Goal: Task Accomplishment & Management: Use online tool/utility

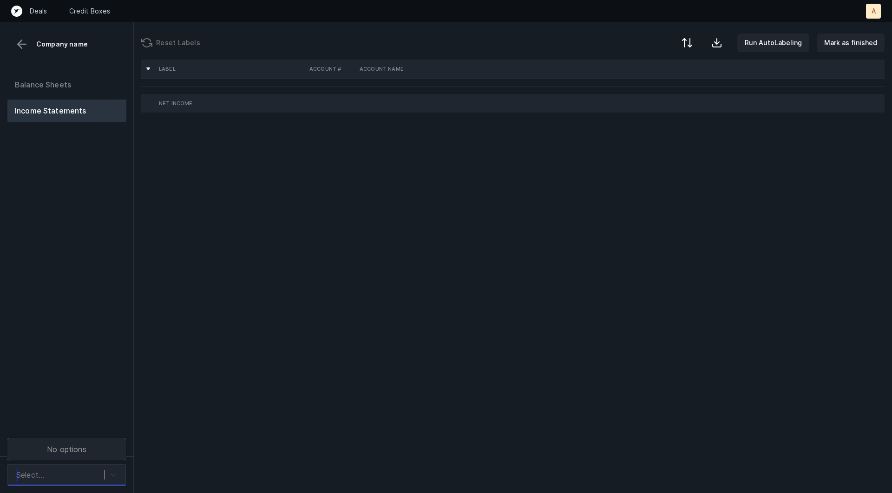
click at [109, 473] on icon at bounding box center [113, 474] width 9 height 9
click at [115, 404] on div "Balance Sheets Income Statements" at bounding box center [67, 261] width 134 height 390
click at [110, 475] on icon at bounding box center [113, 474] width 9 height 9
click at [110, 403] on div "Balance Sheets Income Statements" at bounding box center [67, 261] width 134 height 390
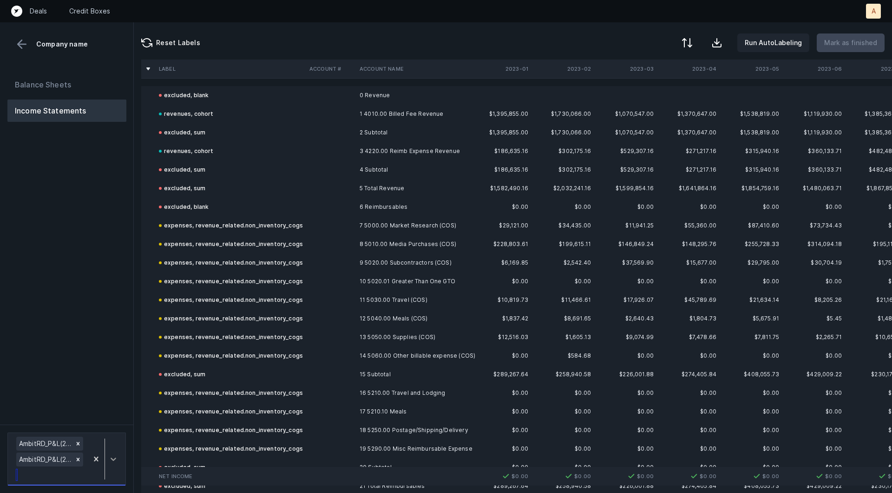
click at [109, 461] on div at bounding box center [113, 458] width 17 height 17
click at [99, 420] on div "AmbitRD_P&L(2025)_Cleaned.csv" at bounding box center [66, 417] width 119 height 19
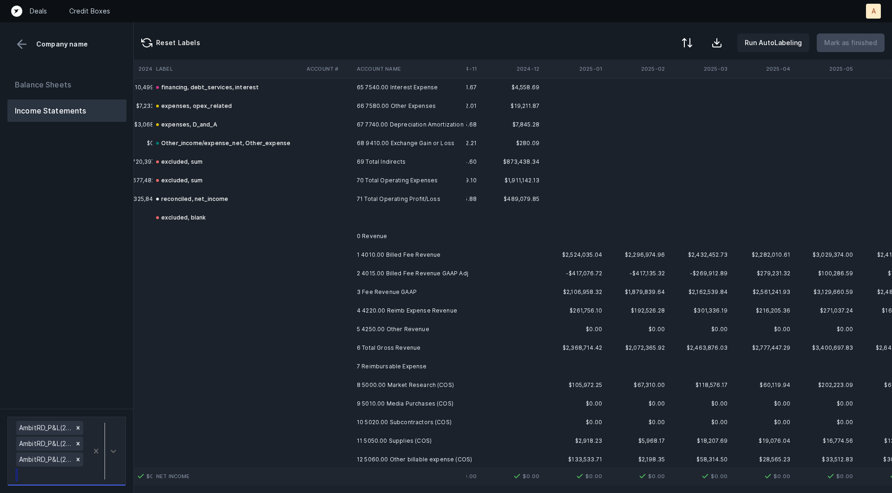
scroll to position [3766, 1432]
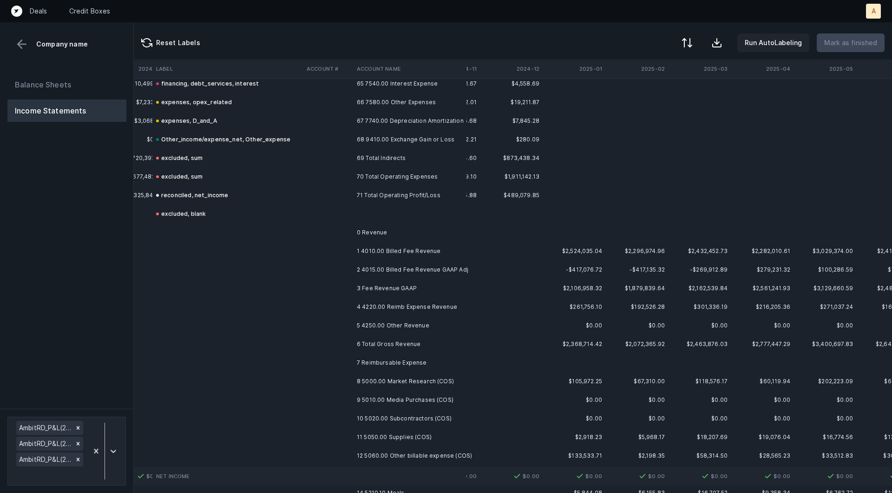
click at [587, 263] on td "-$417,076.72" at bounding box center [574, 269] width 63 height 19
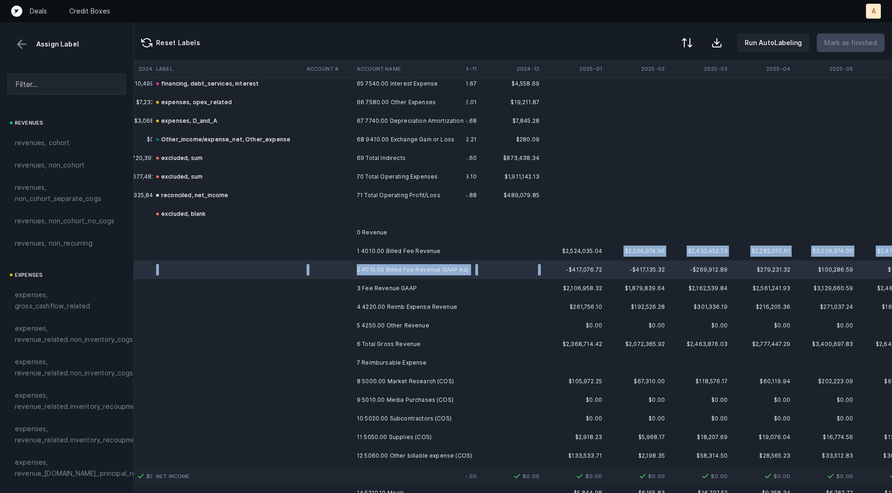
click at [586, 257] on td "$2,524,035.04" at bounding box center [574, 251] width 63 height 19
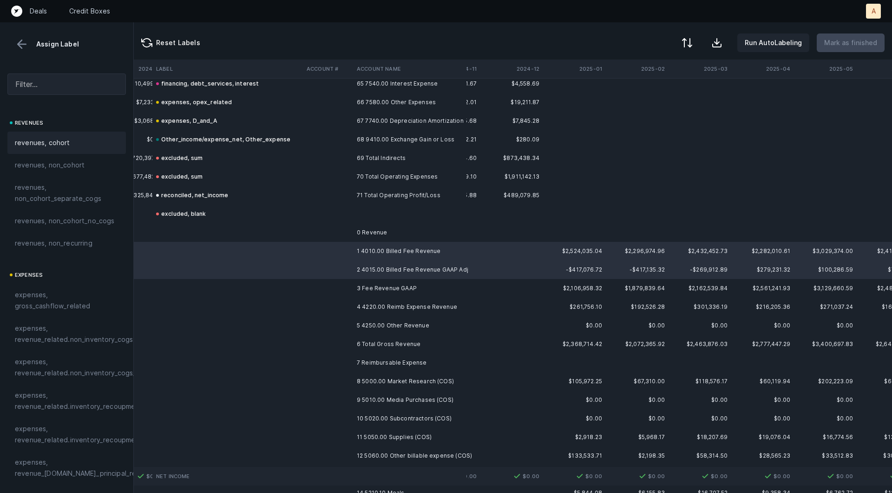
click at [53, 134] on div "revenues, cohort" at bounding box center [66, 143] width 119 height 22
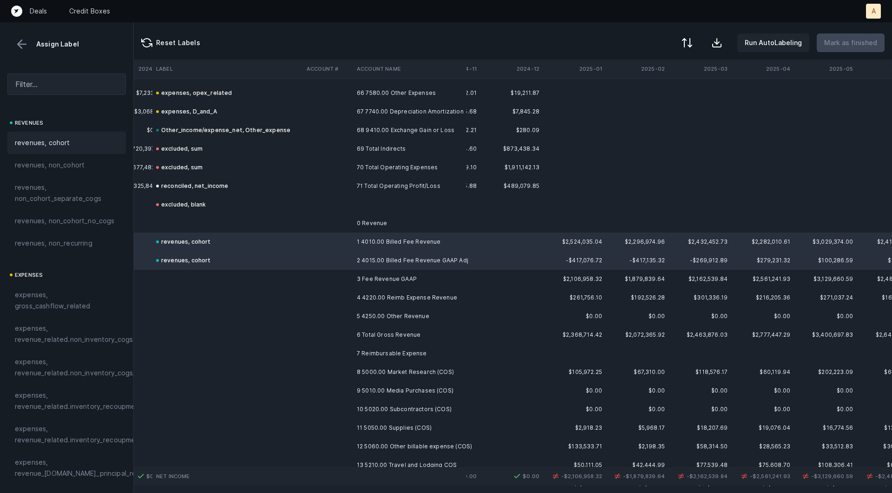
scroll to position [3783, 1432]
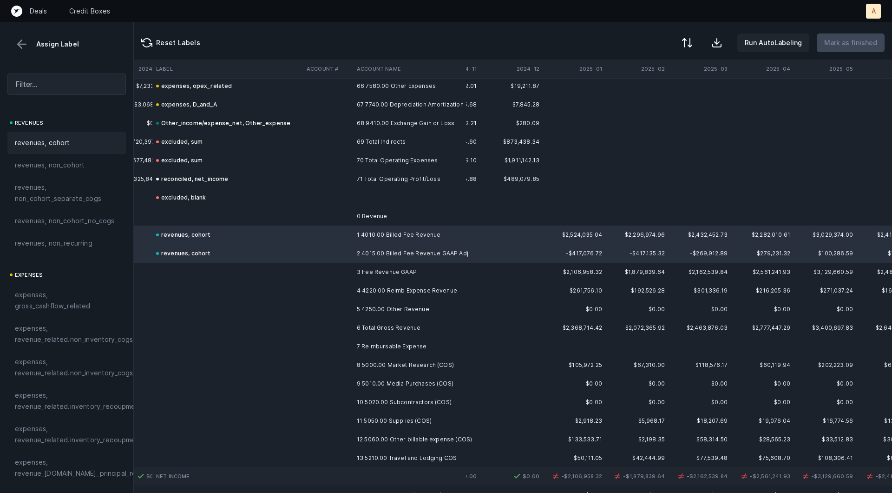
click at [437, 297] on td "4 4220.00 Reimb Expense Revenue" at bounding box center [409, 290] width 113 height 19
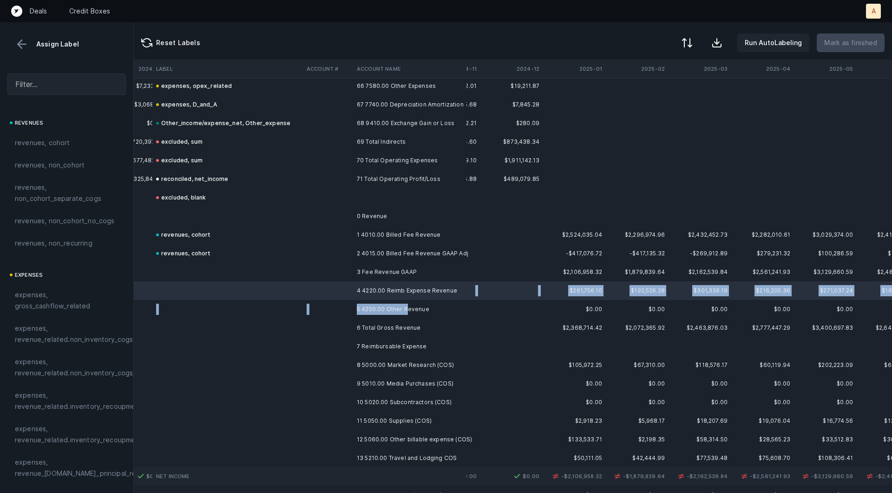
click at [406, 309] on td "5 4250.00 Other Revenue" at bounding box center [409, 309] width 113 height 19
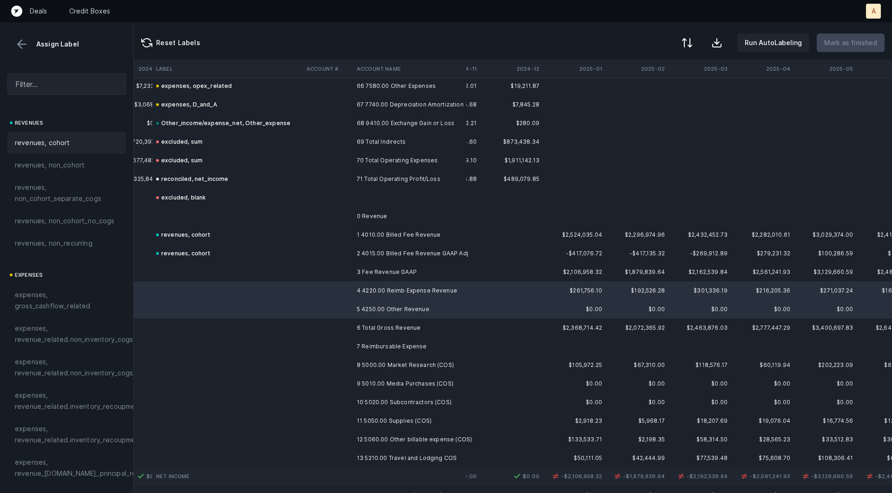
click at [63, 135] on div "revenues, cohort" at bounding box center [66, 143] width 119 height 22
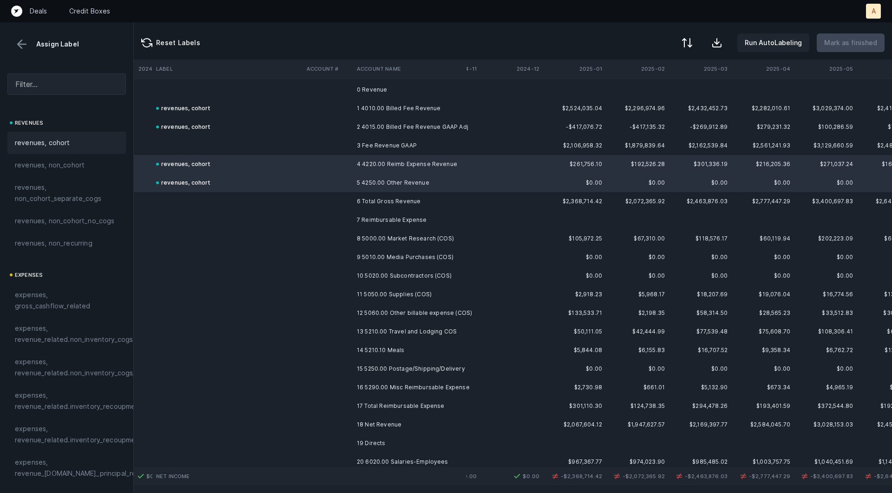
scroll to position [3931, 1432]
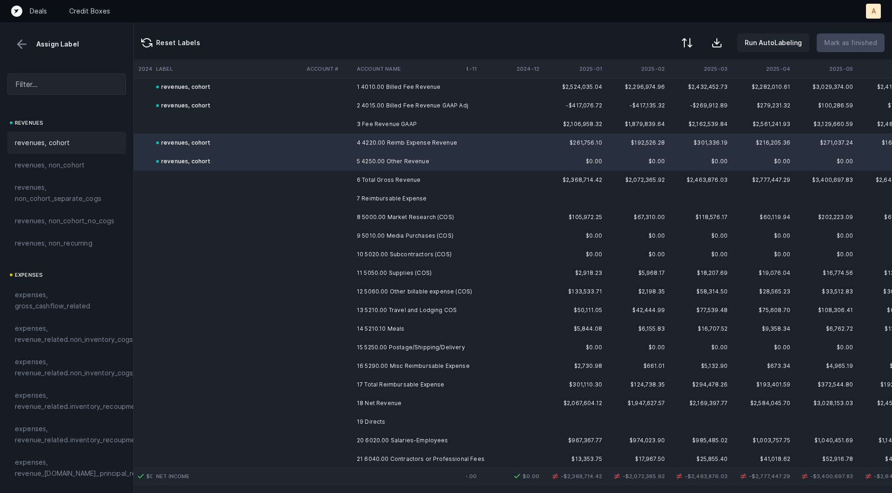
click at [452, 221] on td "8 5000.00 Market Research (COS)" at bounding box center [409, 217] width 113 height 19
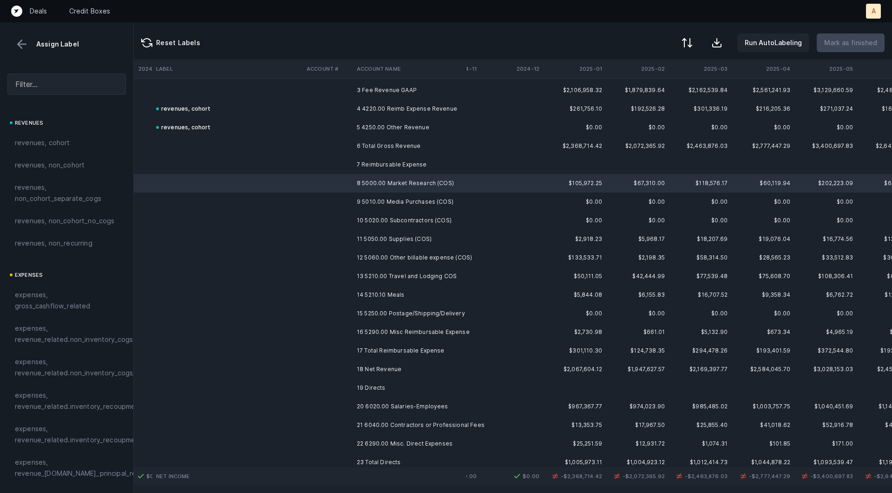
scroll to position [3965, 1431]
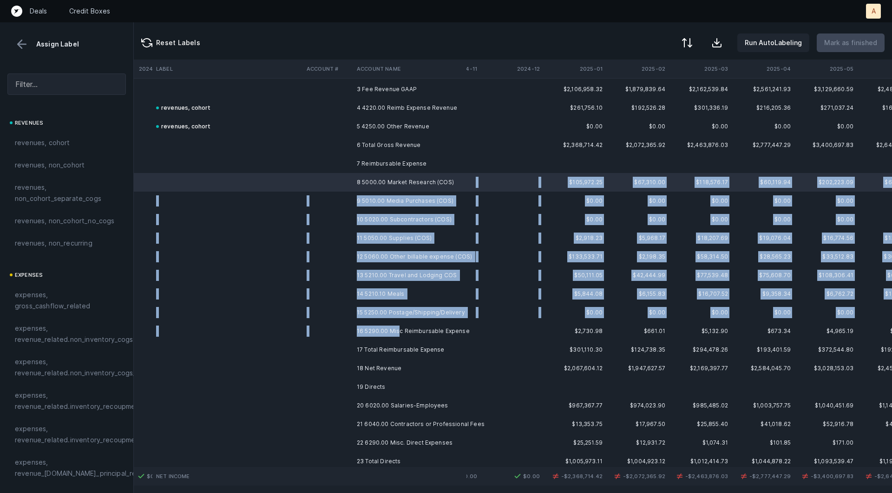
click at [398, 330] on td "16 5290.00 Misc Reimbursable Expense" at bounding box center [409, 331] width 113 height 19
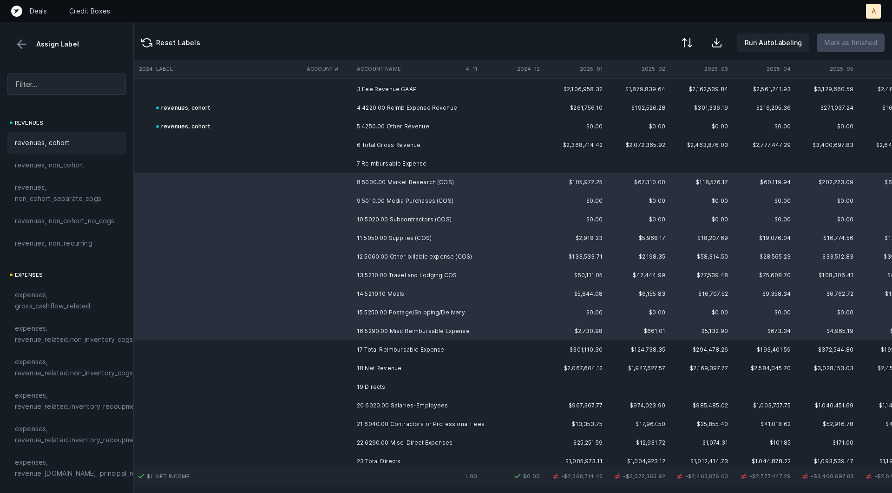
click at [64, 140] on span "revenues, cohort" at bounding box center [42, 142] width 55 height 11
click at [255, 208] on div at bounding box center [446, 246] width 892 height 493
click at [276, 218] on span "Sign flip" at bounding box center [275, 219] width 25 height 10
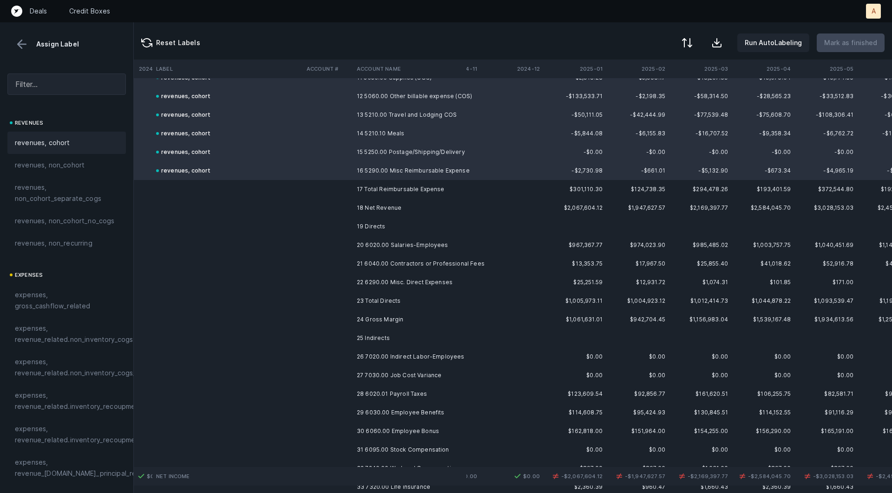
scroll to position [4150, 1431]
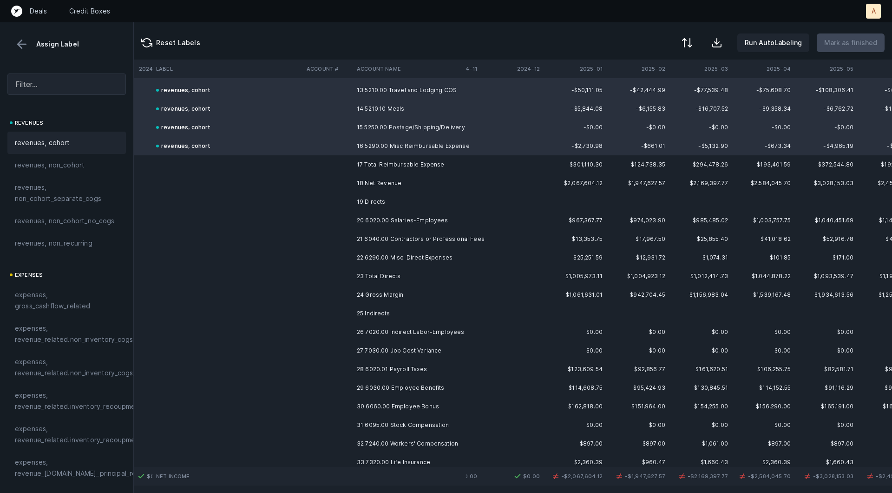
click at [424, 217] on td "20 6020.00 Salaries-Employees" at bounding box center [409, 220] width 113 height 19
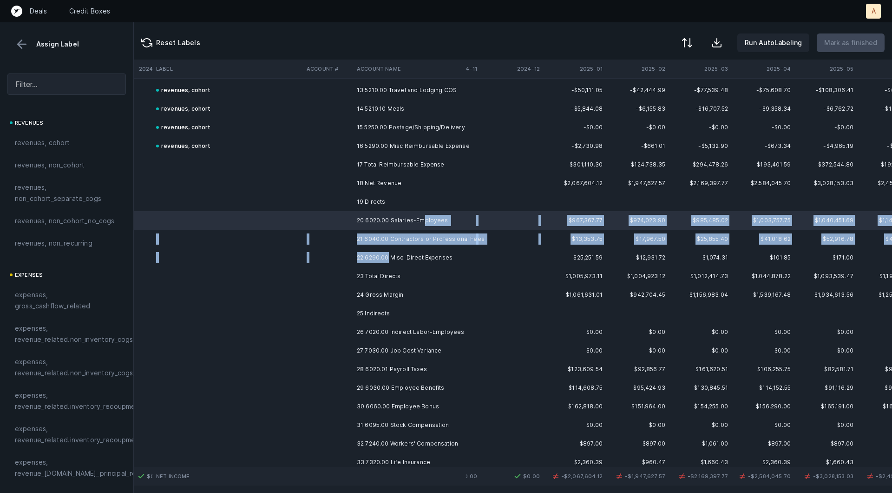
click at [388, 255] on td "22 6290.00 Misc. Direct Expenses" at bounding box center [409, 257] width 113 height 19
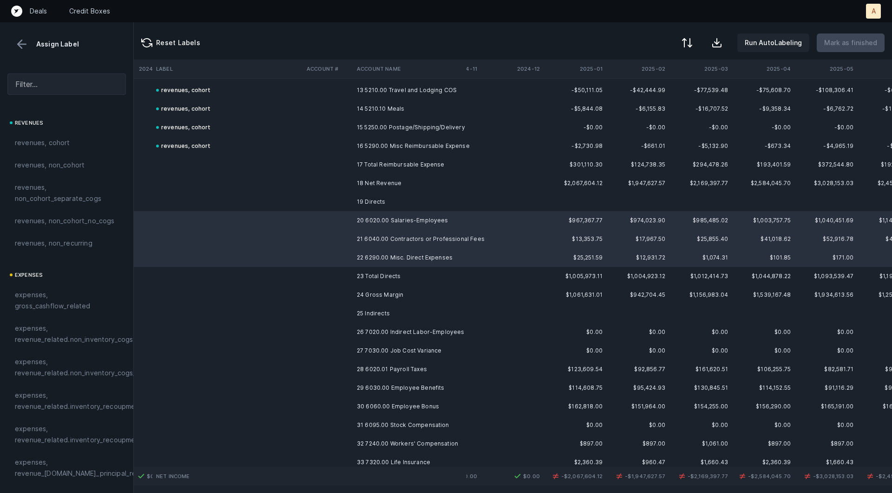
click at [51, 342] on span "expenses, revenue_related.non_inventory_cogs" at bounding box center [74, 334] width 118 height 22
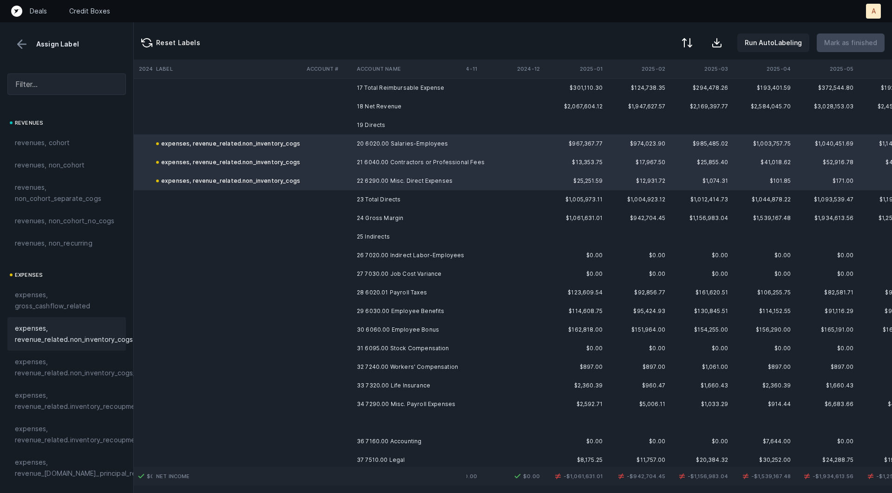
scroll to position [4232, 1431]
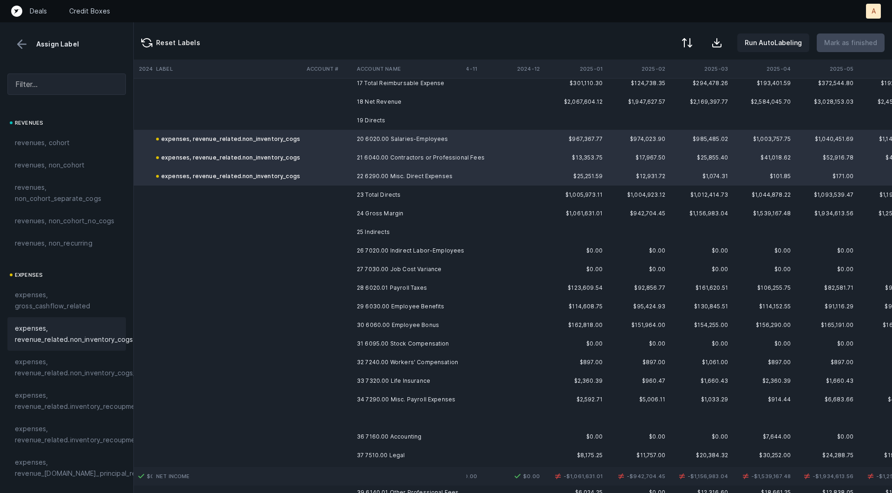
click at [23, 44] on button at bounding box center [22, 44] width 14 height 14
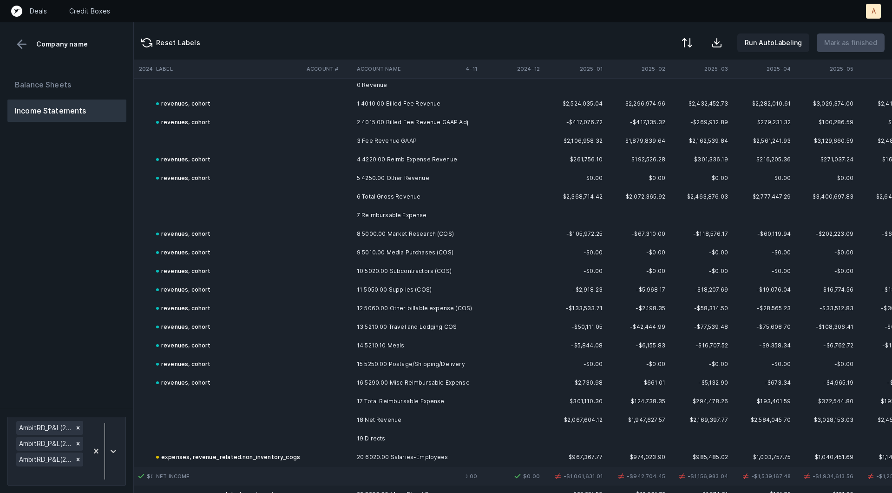
scroll to position [3845, 1431]
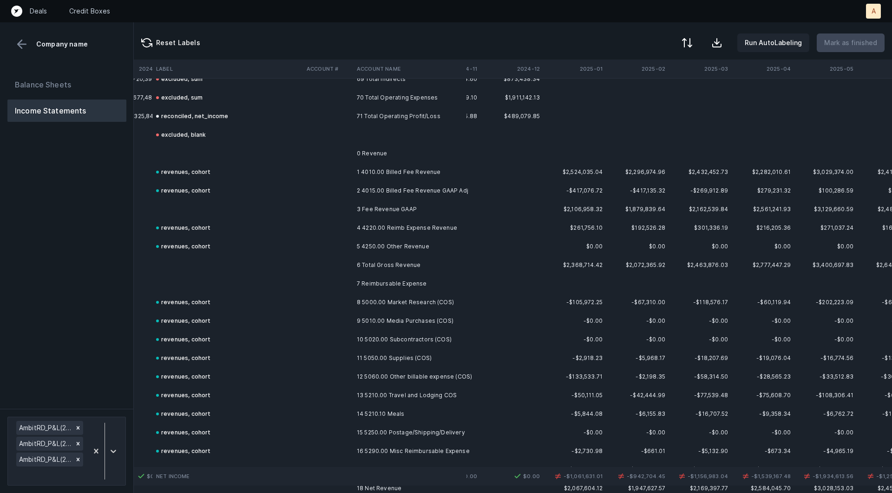
click at [375, 302] on td "8 5000.00 Market Research (COS)" at bounding box center [409, 302] width 113 height 19
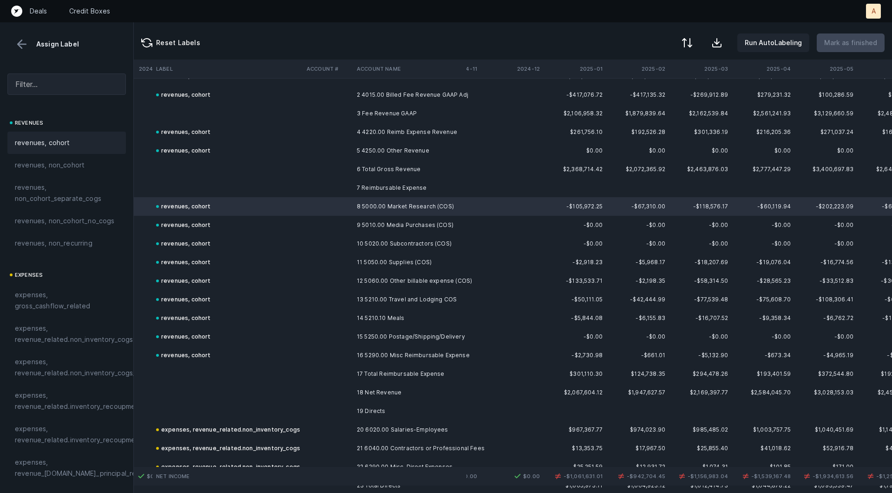
scroll to position [3950, 1431]
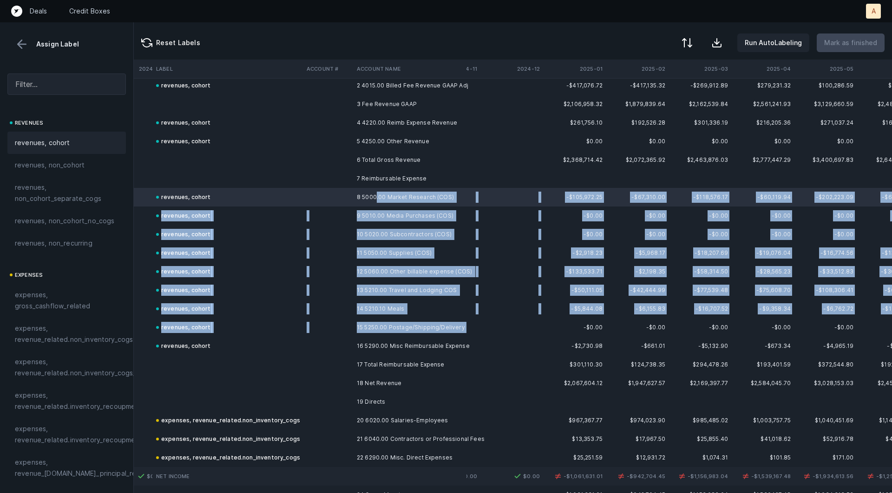
click at [378, 335] on td "15 5250.00 Postage/Shipping/Delivery" at bounding box center [409, 327] width 113 height 19
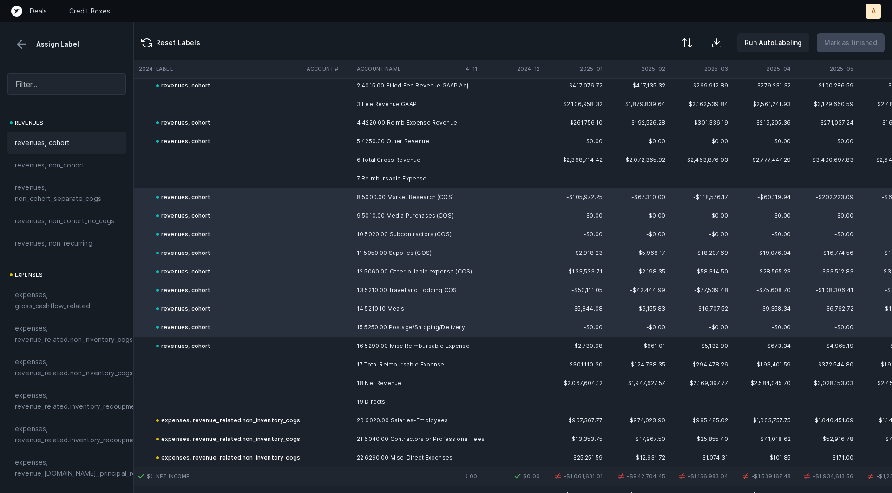
click at [345, 347] on td at bounding box center [328, 345] width 50 height 19
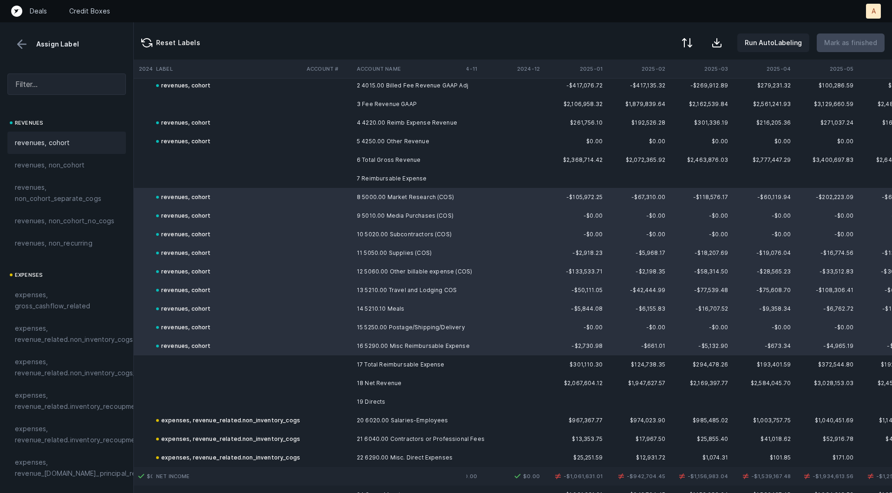
click at [70, 329] on span "expenses, revenue_related.non_inventory_cogs" at bounding box center [74, 334] width 118 height 22
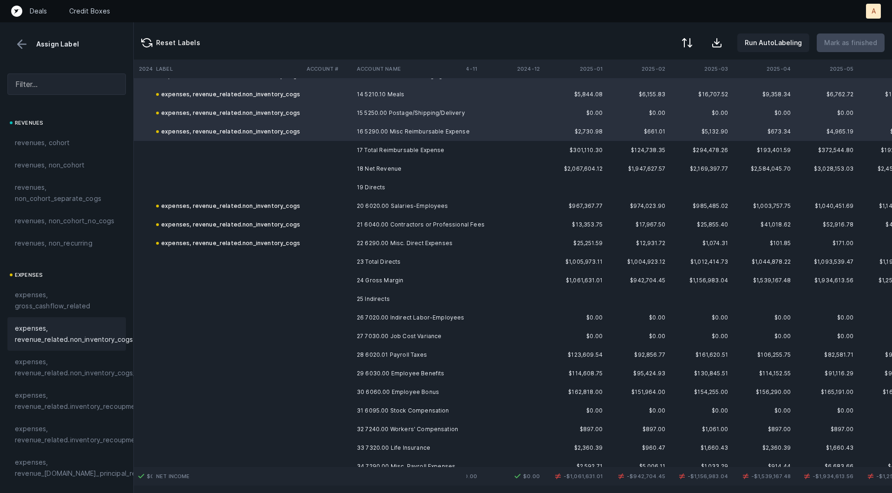
scroll to position [4204, 1431]
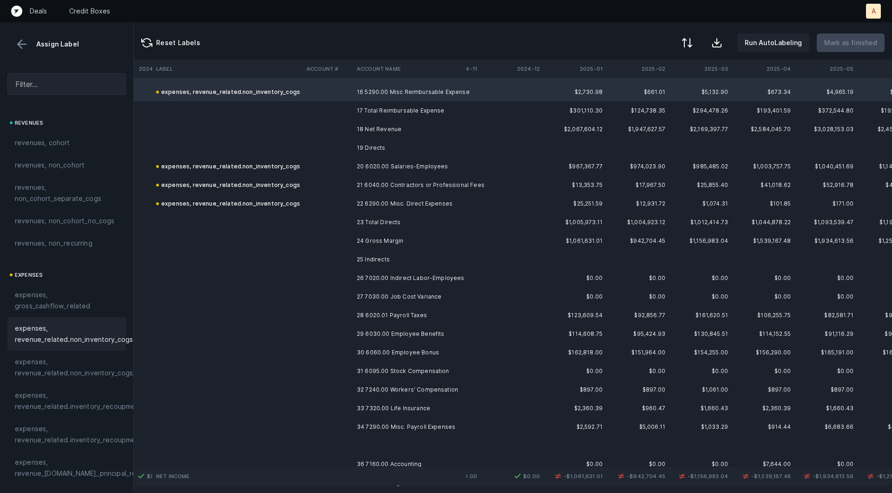
click at [416, 280] on td "26 7020.00 Indirect Labor-Employees" at bounding box center [409, 278] width 113 height 19
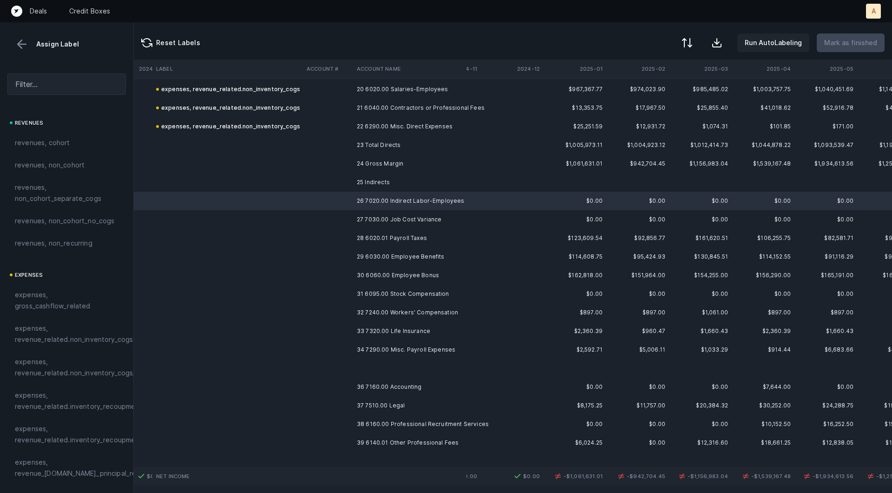
scroll to position [4300, 1431]
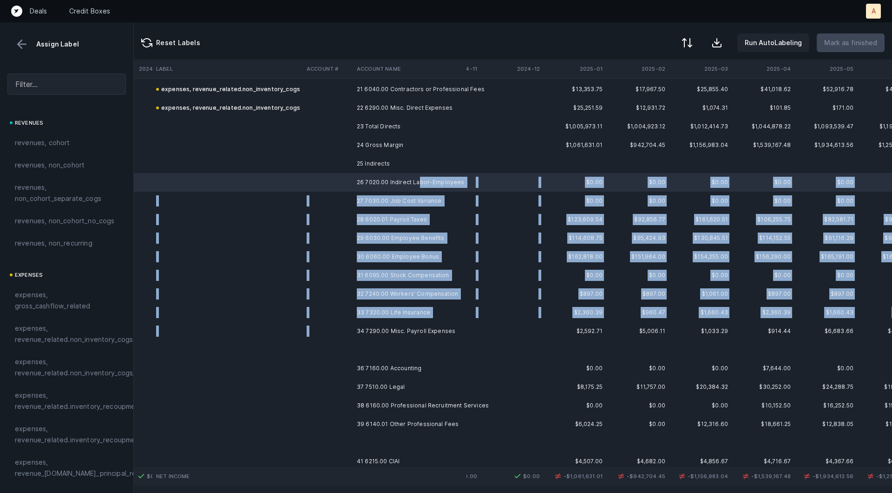
click at [416, 324] on td "34 7290.00 Misc. Payroll Expenses" at bounding box center [409, 331] width 113 height 19
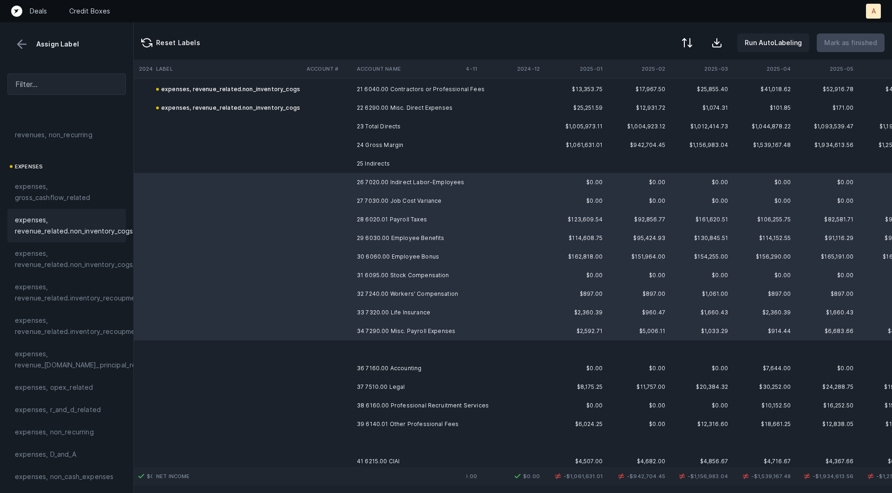
scroll to position [133, 0]
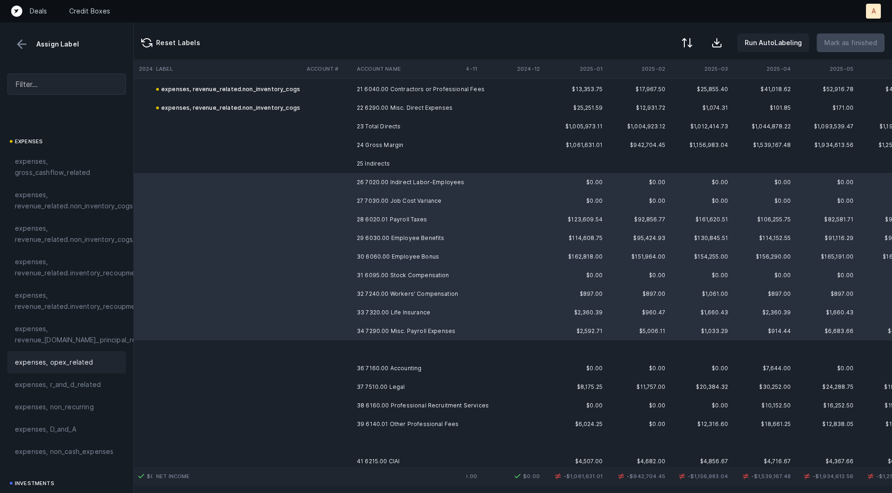
click at [68, 361] on span "expenses, opex_related" at bounding box center [54, 361] width 79 height 11
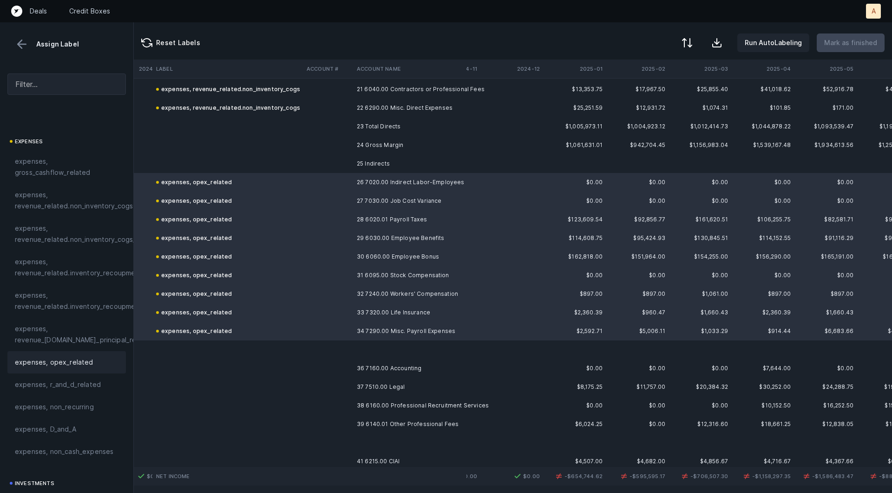
scroll to position [4404, 1431]
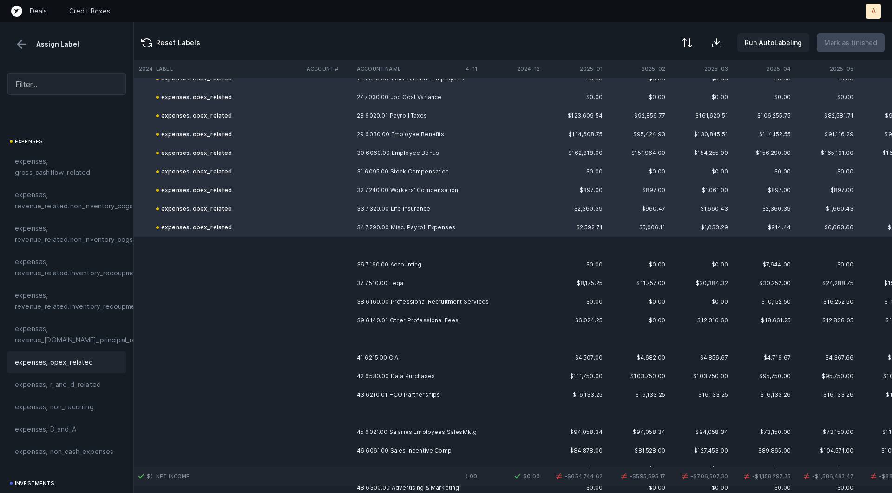
click at [398, 258] on td "36 7160.00 Accounting" at bounding box center [409, 264] width 113 height 19
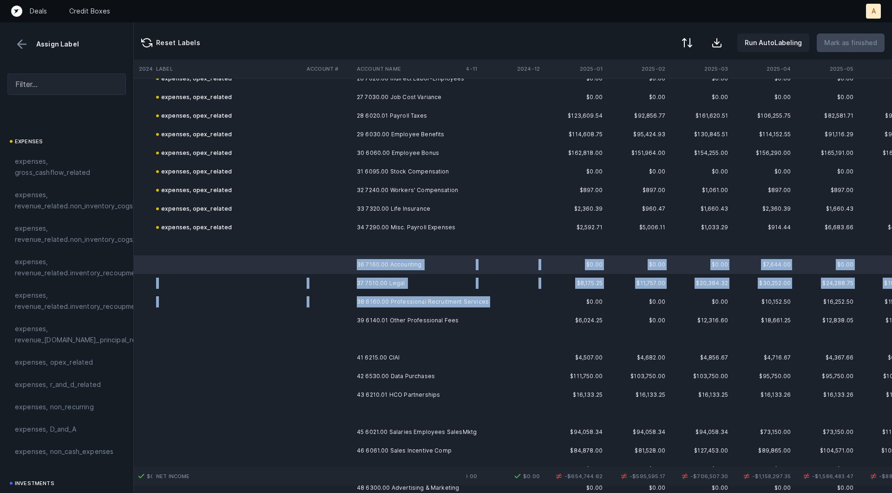
click at [365, 309] on td "38 6160.00 Professional Recruitment Services" at bounding box center [409, 301] width 113 height 19
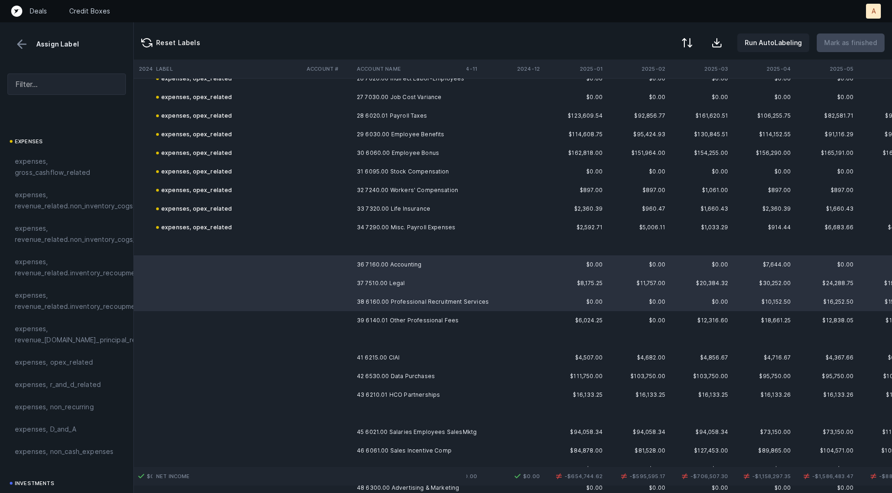
click at [357, 316] on td "39 6140.01 Other Professional Fees" at bounding box center [409, 320] width 113 height 19
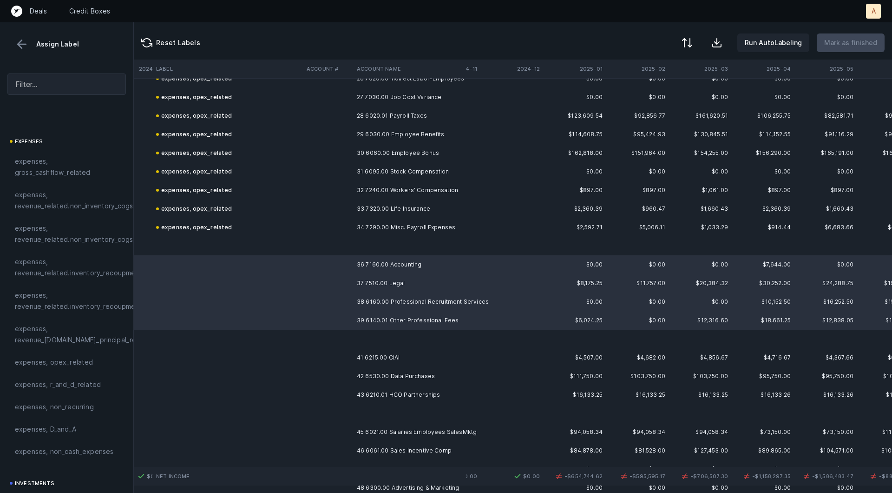
click at [84, 362] on span "expenses, opex_related" at bounding box center [54, 361] width 79 height 11
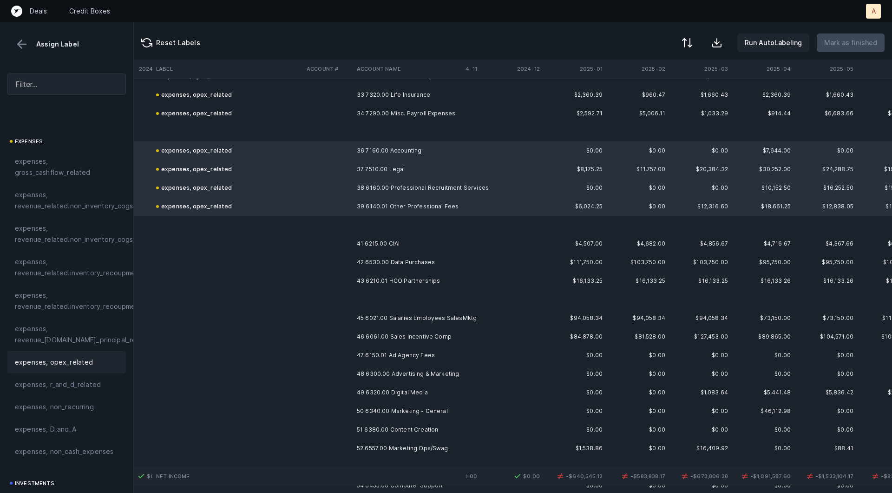
click at [400, 241] on td "41 6215.00 CIAI" at bounding box center [409, 243] width 113 height 19
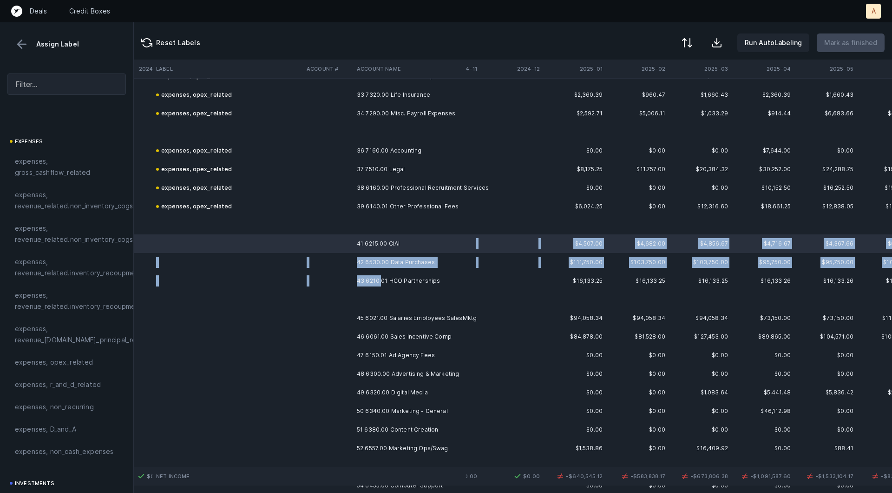
click at [381, 284] on td "43 6210.01 HCO Partnerships" at bounding box center [409, 280] width 113 height 19
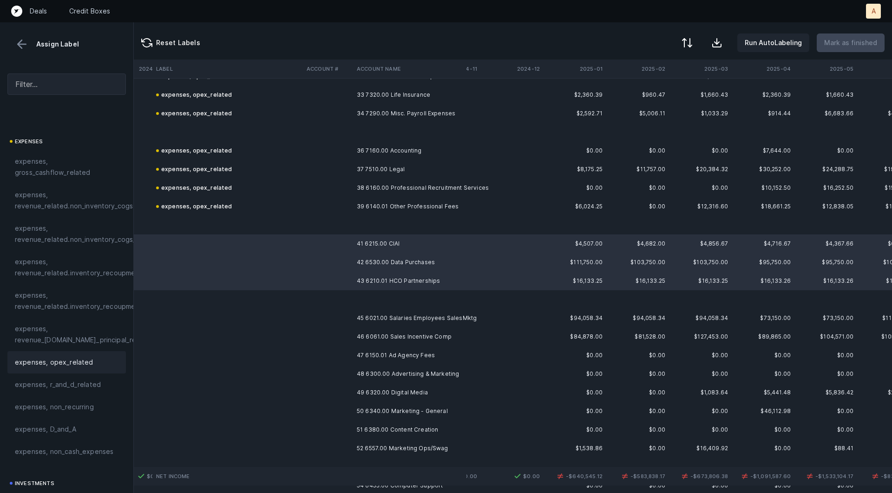
click at [84, 357] on span "expenses, opex_related" at bounding box center [54, 361] width 79 height 11
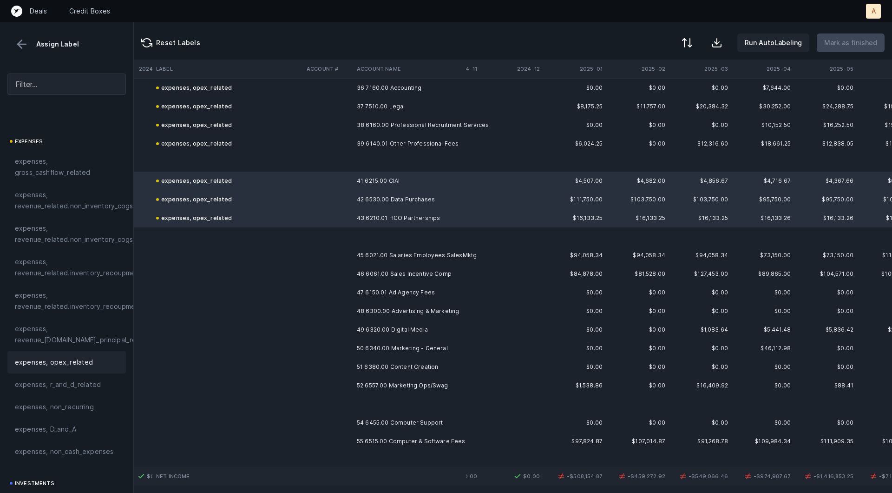
scroll to position [4595, 1431]
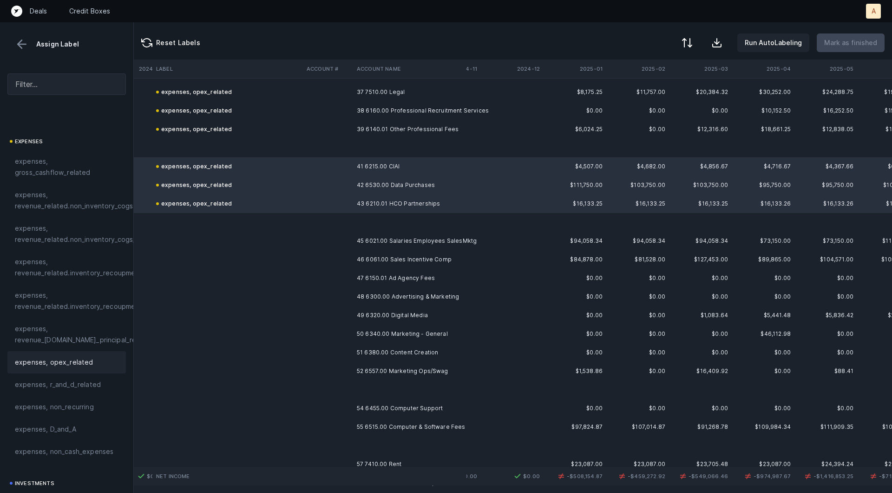
click at [467, 237] on td "45 6021.00 Salaries Employees SalesMktg" at bounding box center [409, 240] width 113 height 19
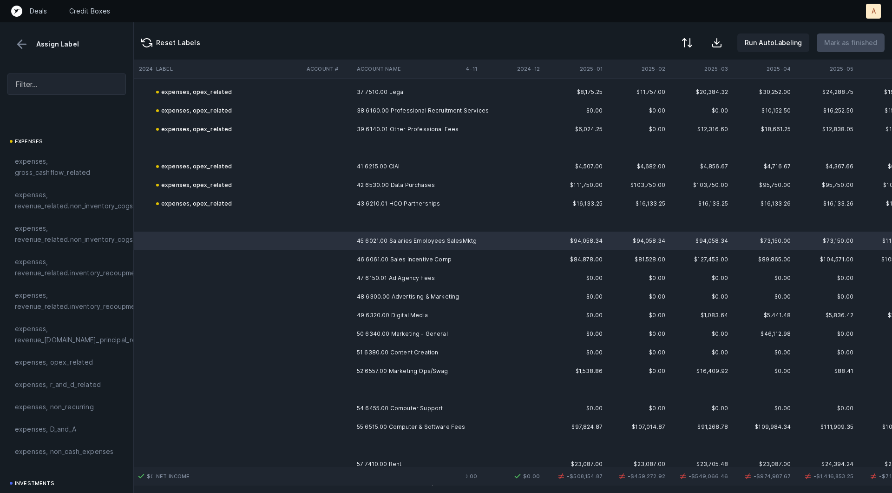
click at [421, 367] on td "52 6557.00 Marketing Ops/Swag" at bounding box center [409, 371] width 113 height 19
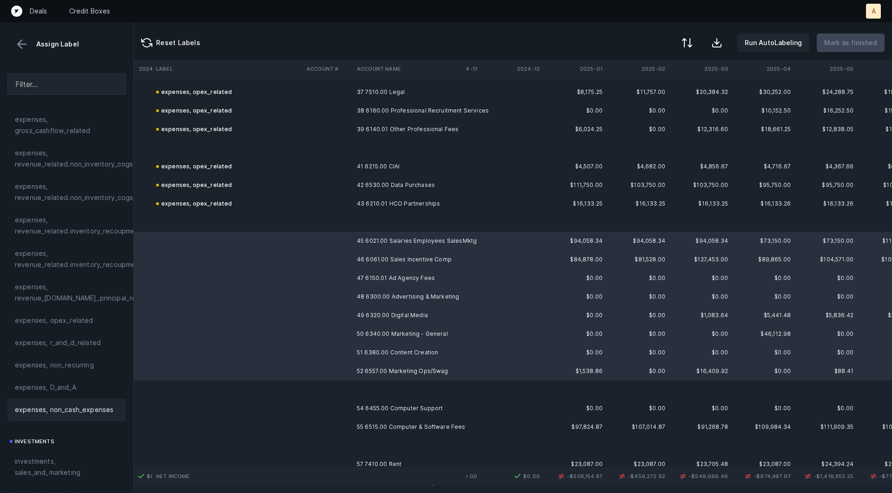
scroll to position [213, 0]
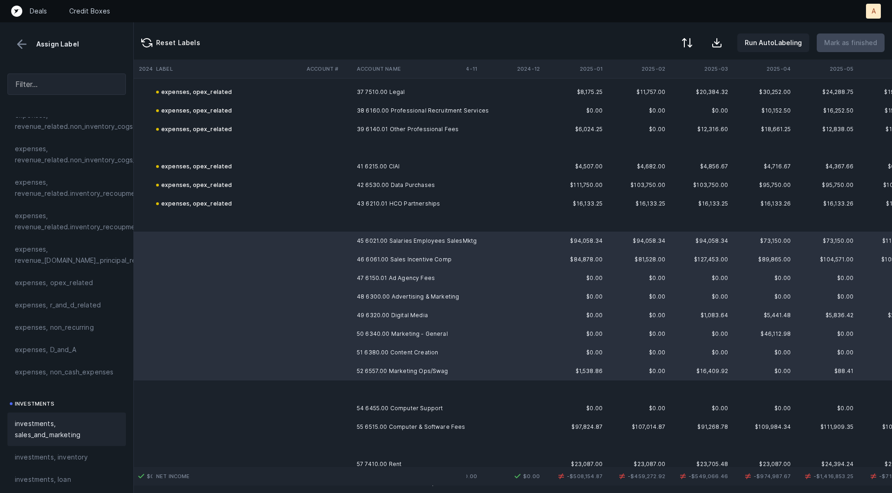
click at [42, 436] on span "investments, sales_and_marketing" at bounding box center [67, 429] width 104 height 22
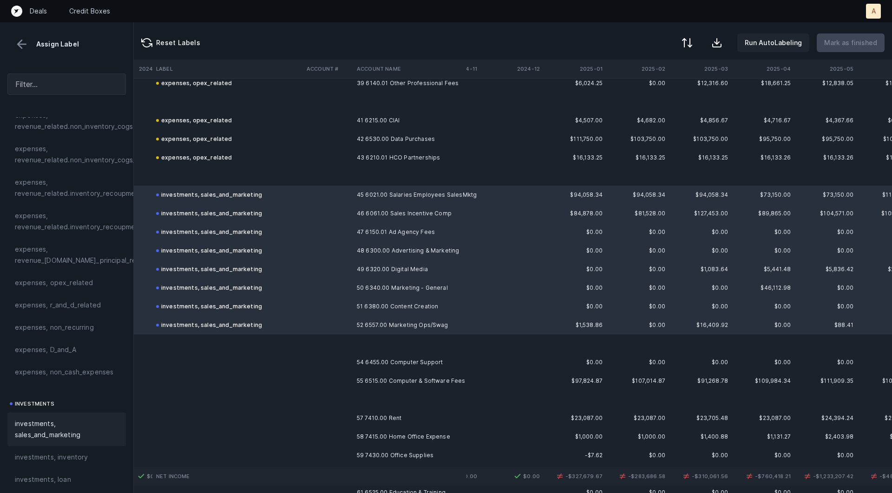
scroll to position [4799, 1431]
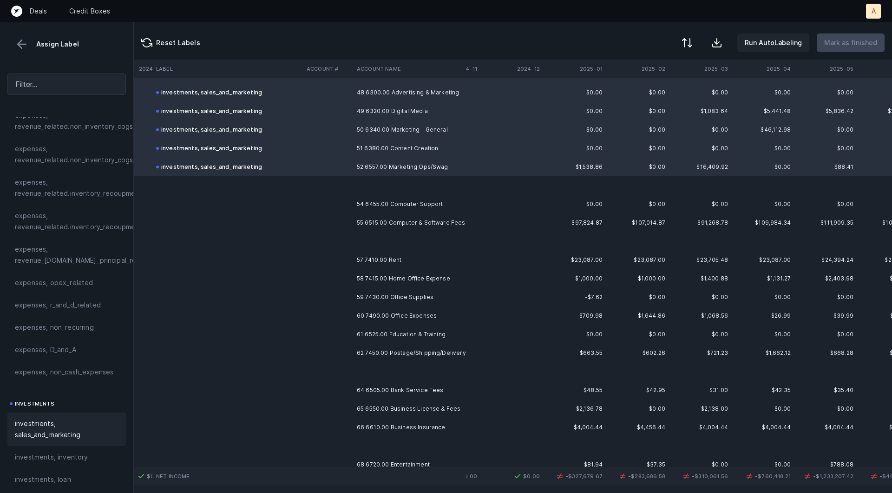
click at [429, 211] on td "54 6455.00 Computer Support" at bounding box center [409, 204] width 113 height 19
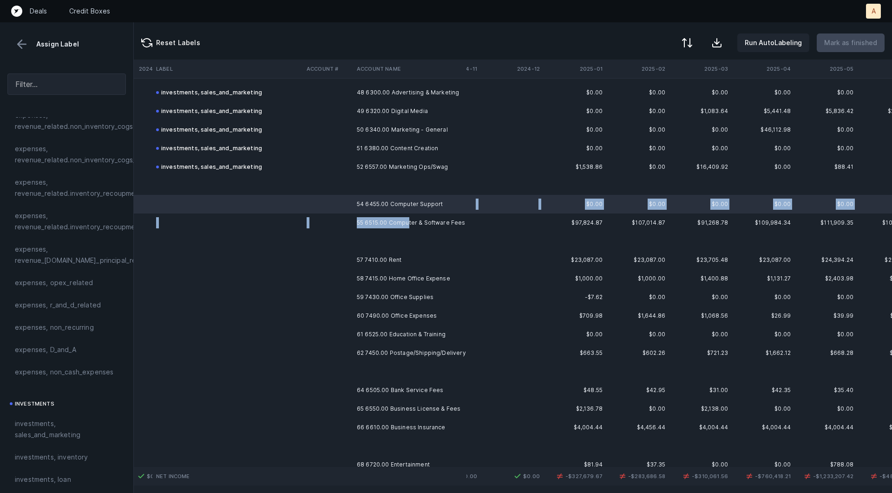
click at [407, 218] on td "55 6515.00 Computer & Software Fees" at bounding box center [409, 222] width 113 height 19
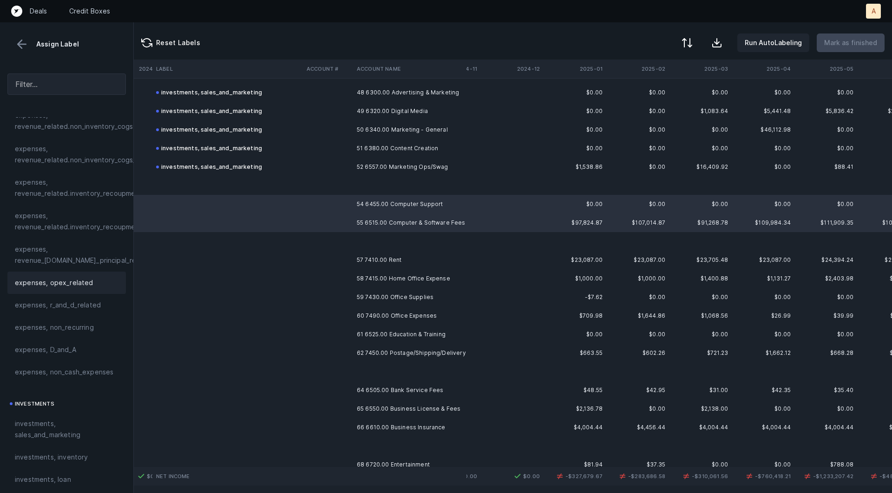
click at [56, 283] on span "expenses, opex_related" at bounding box center [54, 282] width 79 height 11
click at [437, 263] on td "57 7410.00 Rent" at bounding box center [409, 259] width 113 height 19
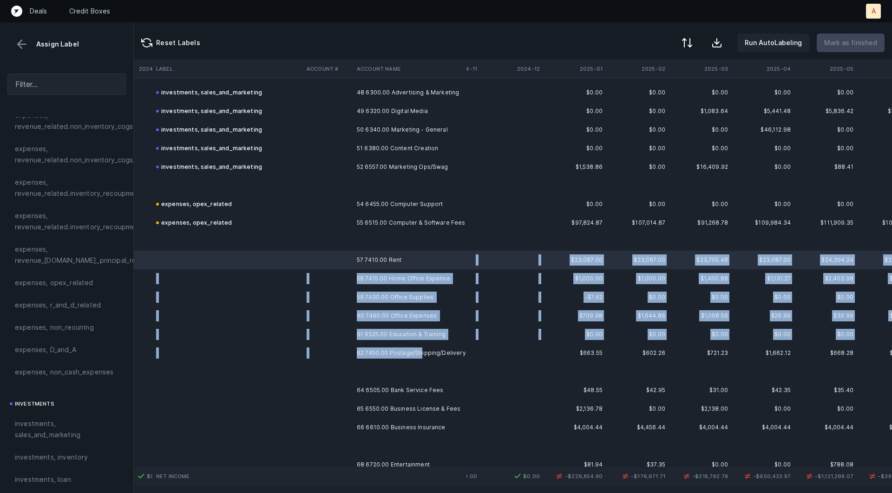
click at [421, 348] on td "62 7450.00 Postage/Shipping/Delivery" at bounding box center [409, 352] width 113 height 19
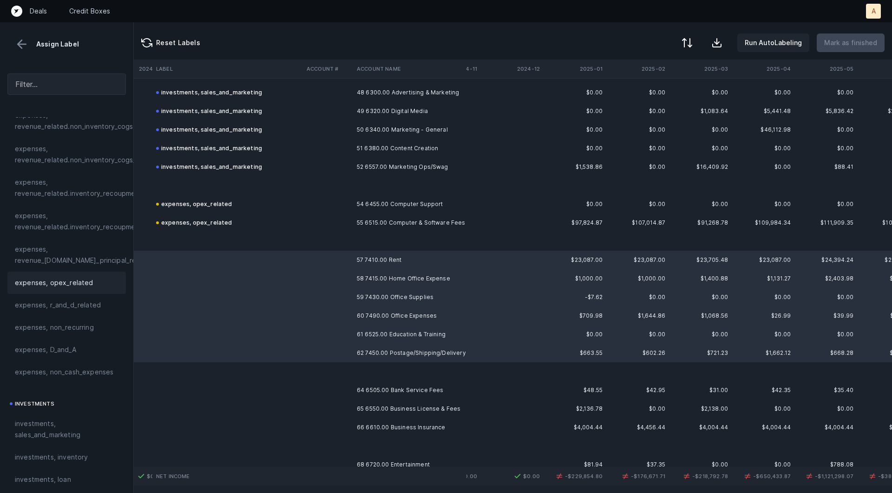
click at [87, 289] on div "expenses, opex_related" at bounding box center [66, 282] width 119 height 22
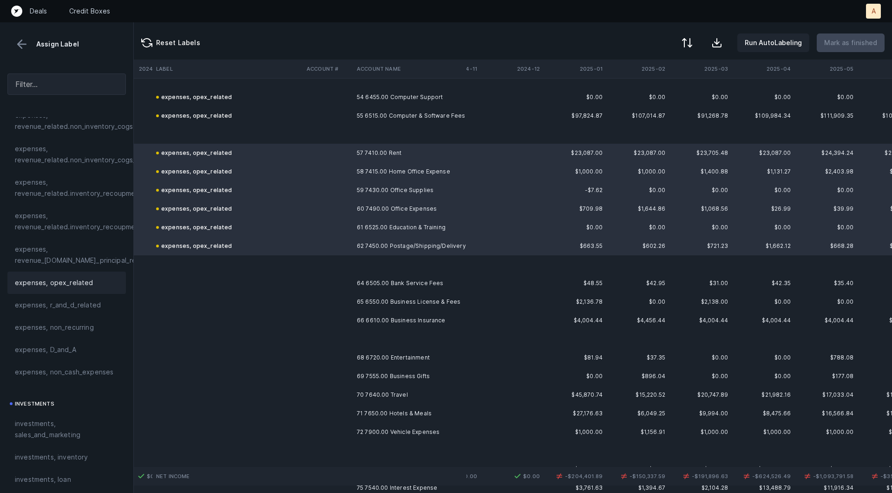
scroll to position [4982, 1431]
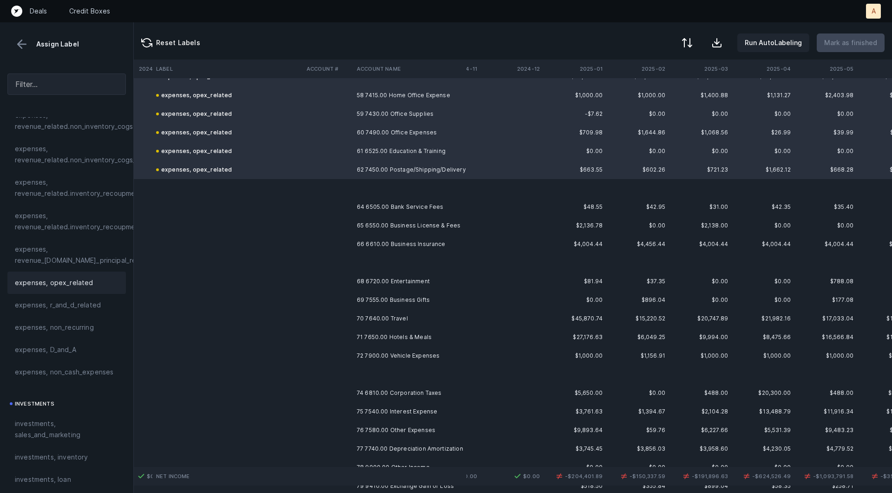
click at [426, 210] on td "64 6505.00 Bank Service Fees" at bounding box center [409, 207] width 113 height 19
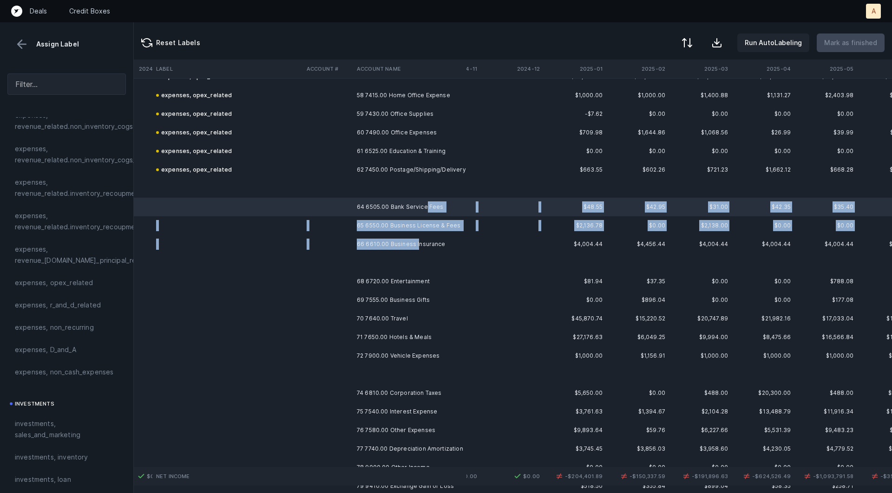
click at [416, 244] on td "66 6610.00 Business Insurance" at bounding box center [409, 244] width 113 height 19
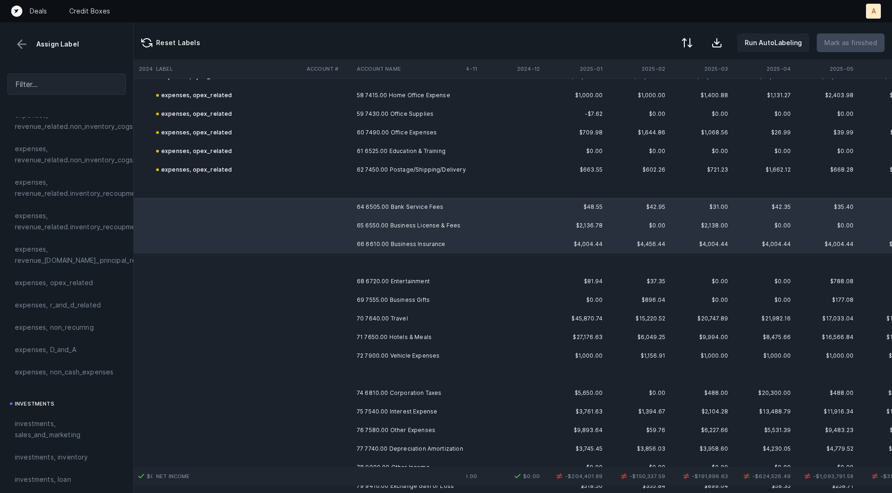
click at [97, 288] on div "expenses, opex_related" at bounding box center [66, 282] width 119 height 22
click at [413, 277] on td "68 6720.00 Entertainment" at bounding box center [409, 281] width 113 height 19
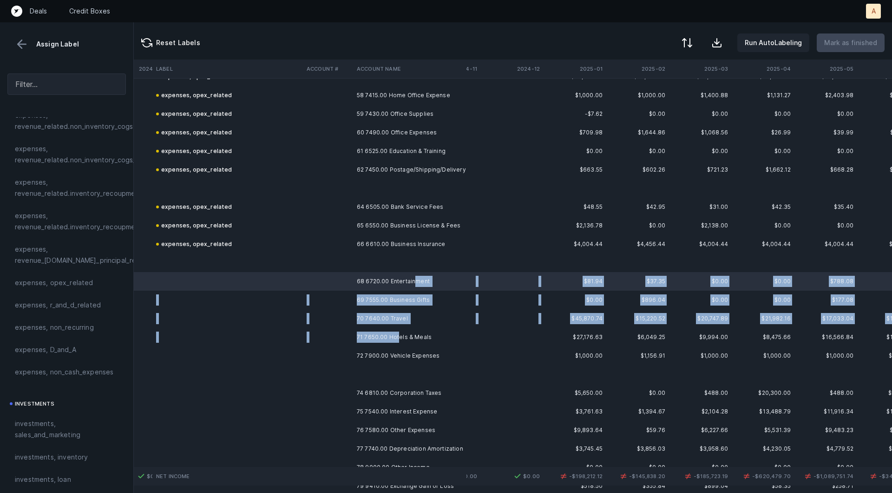
click at [397, 341] on td "71 7650.00 Hotels & Meals" at bounding box center [409, 337] width 113 height 19
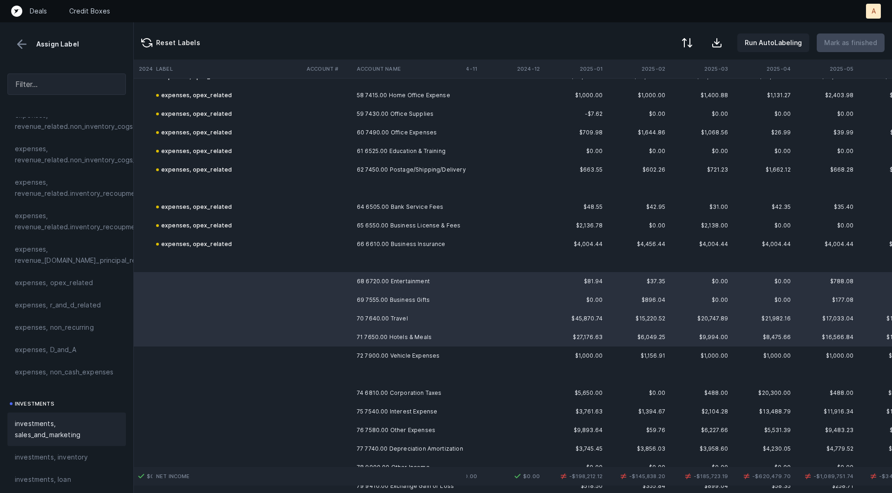
click at [57, 418] on span "investments, sales_and_marketing" at bounding box center [67, 429] width 104 height 22
click at [369, 355] on td "72 7900.00 Vehicle Expenses" at bounding box center [409, 355] width 113 height 19
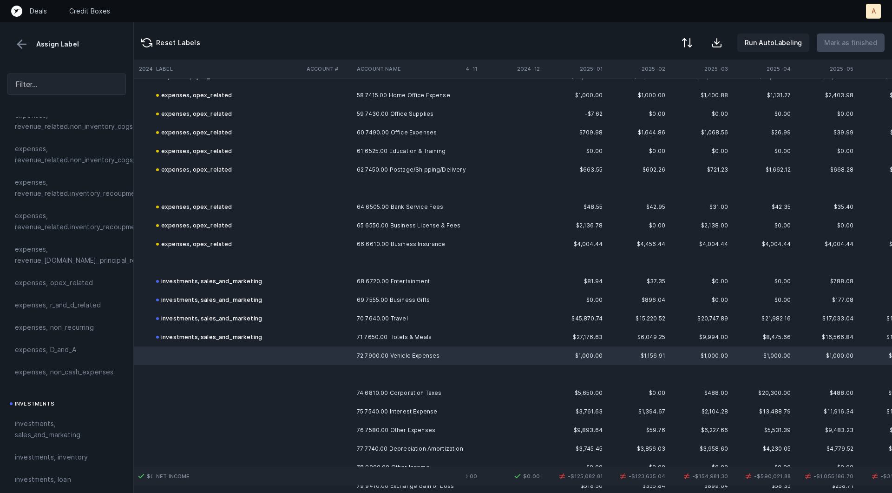
click at [61, 289] on div "expenses, opex_related" at bounding box center [66, 282] width 119 height 22
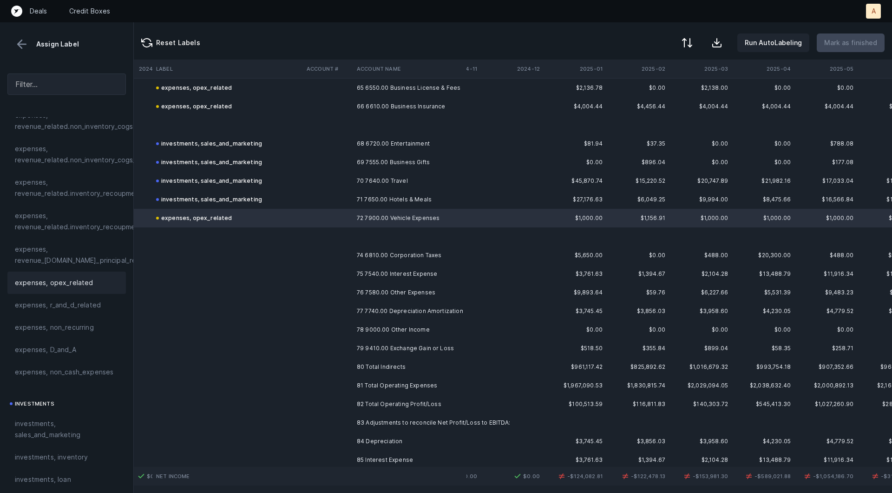
scroll to position [5142, 1431]
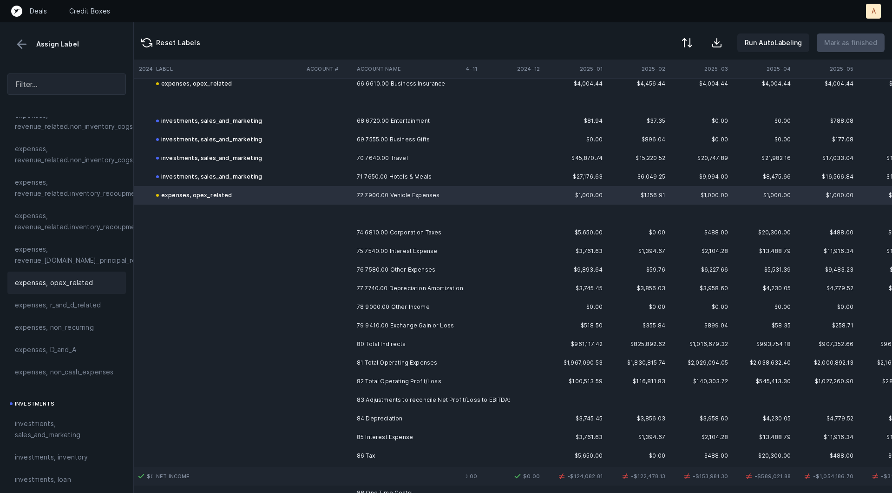
click at [410, 233] on td "74 6810.00 Corporation Taxes" at bounding box center [409, 232] width 113 height 19
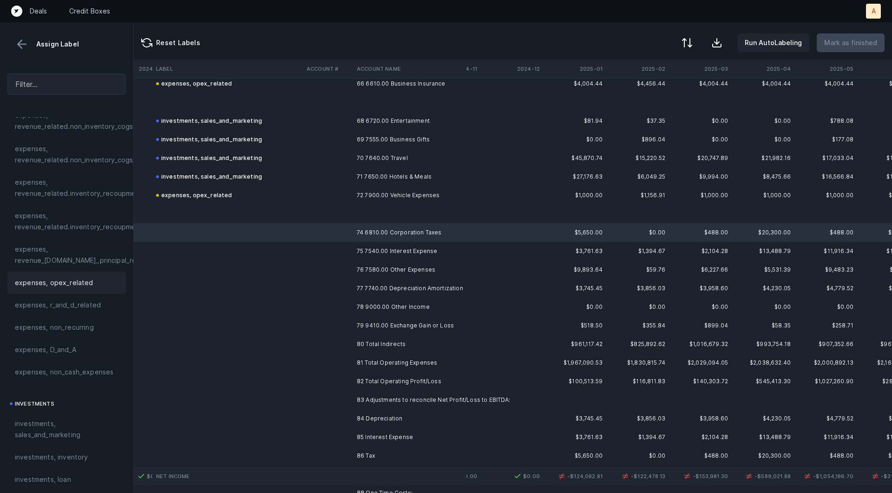
click at [94, 277] on div "expenses, opex_related" at bounding box center [67, 282] width 104 height 11
click at [332, 250] on td at bounding box center [328, 251] width 50 height 19
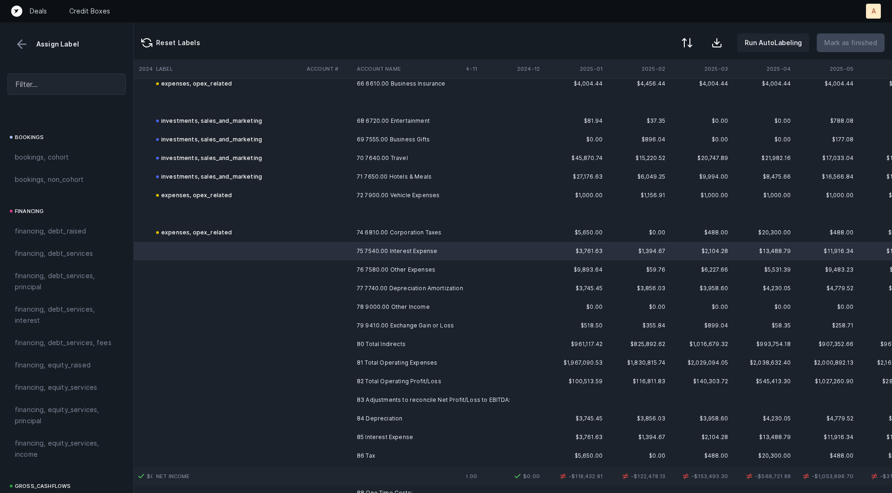
scroll to position [623, 0]
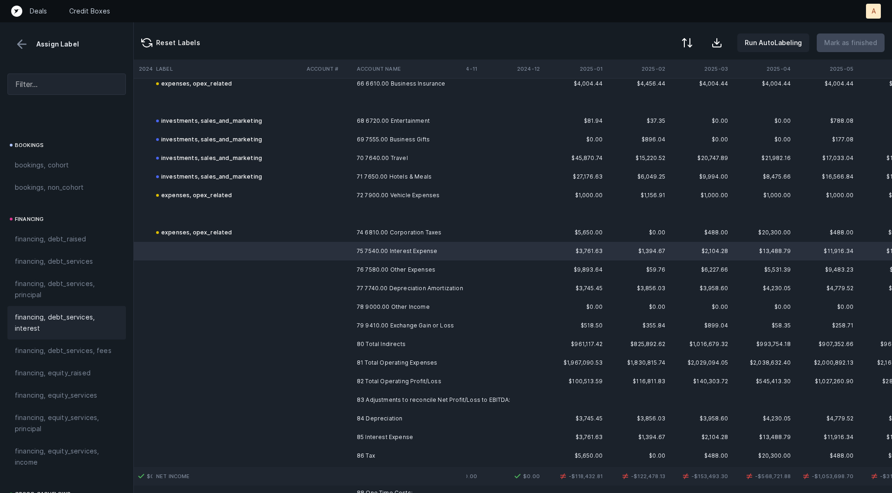
click at [40, 313] on span "financing, debt_services, interest" at bounding box center [67, 322] width 104 height 22
click at [392, 269] on td "76 7580.00 Other Expenses" at bounding box center [409, 269] width 113 height 19
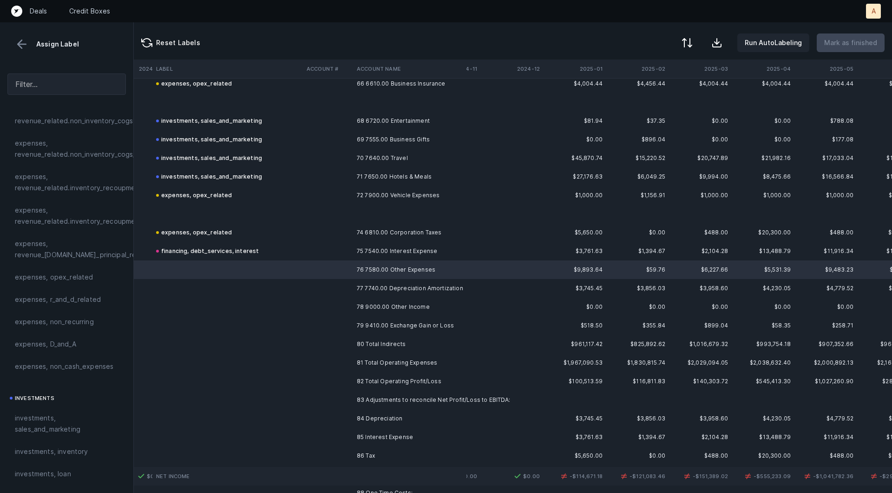
scroll to position [208, 0]
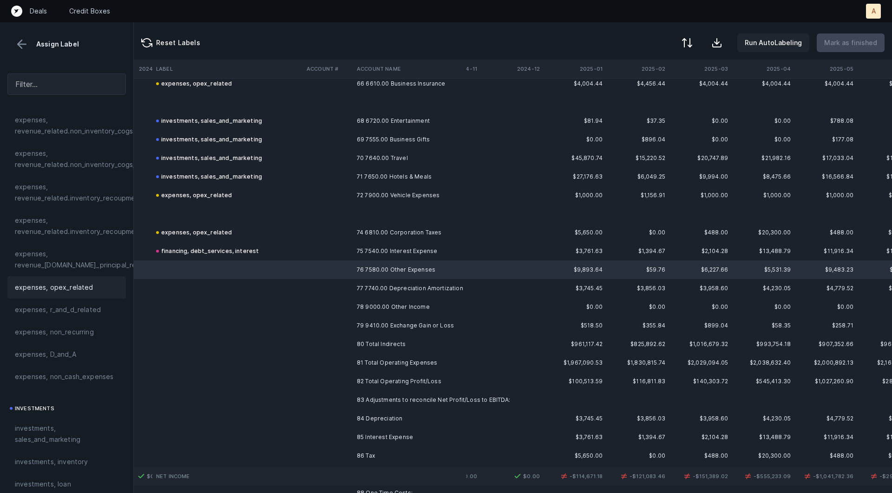
click at [50, 282] on span "expenses, opex_related" at bounding box center [54, 287] width 79 height 11
click at [332, 286] on td at bounding box center [328, 288] width 50 height 19
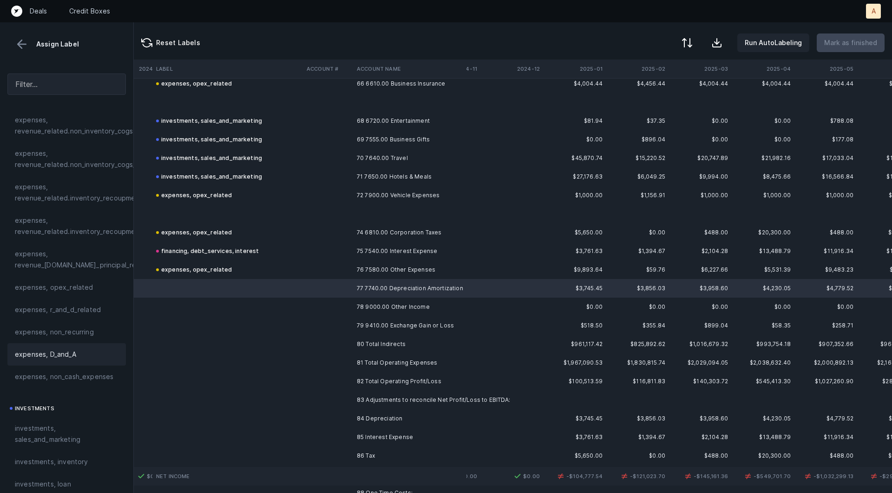
click at [85, 349] on div "expenses, D_and_A" at bounding box center [67, 354] width 104 height 11
click at [366, 308] on td "78 9000.00 Other Income" at bounding box center [409, 306] width 113 height 19
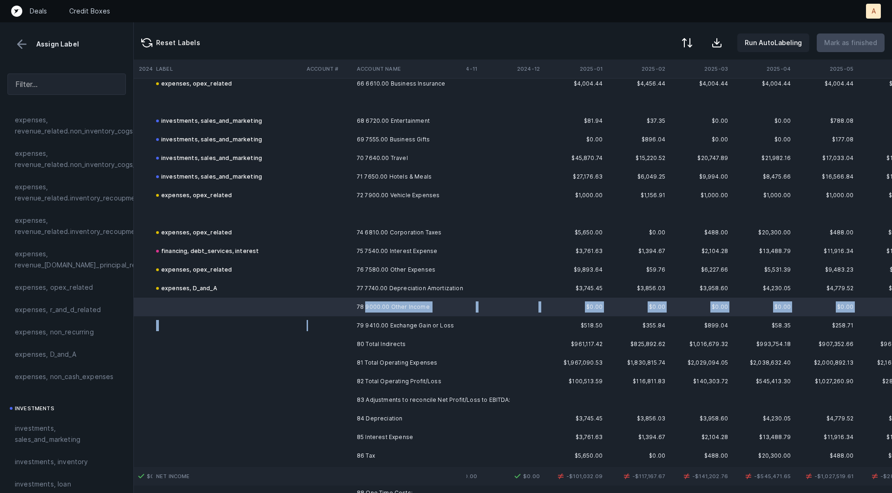
click at [346, 331] on td at bounding box center [328, 325] width 50 height 19
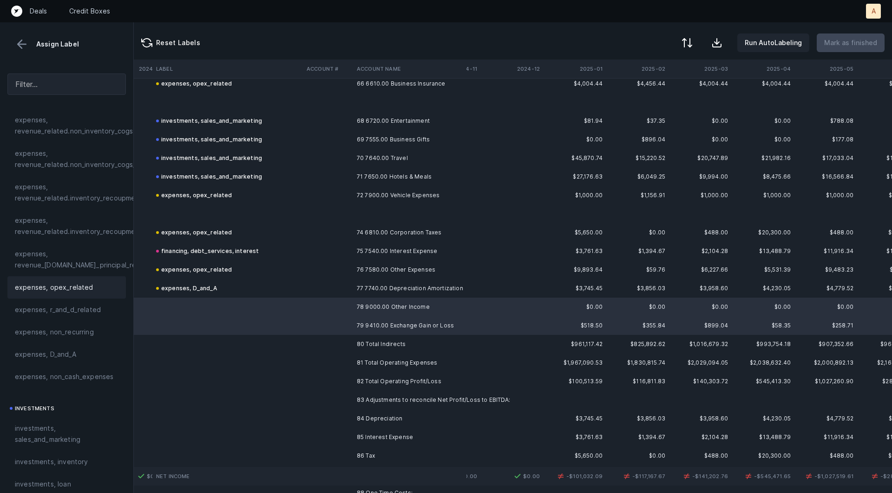
click at [97, 282] on div "expenses, opex_related" at bounding box center [67, 287] width 104 height 11
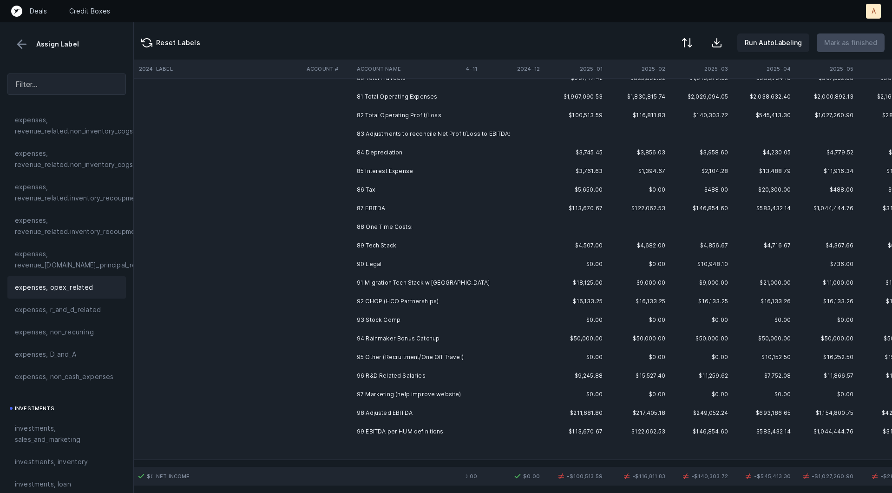
scroll to position [5255, 1431]
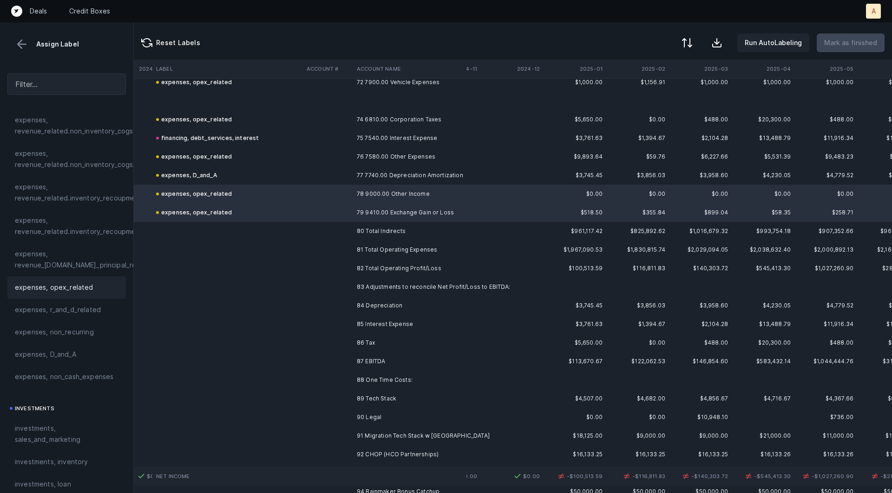
click at [369, 248] on td "81 Total Operating Expenses" at bounding box center [409, 249] width 113 height 19
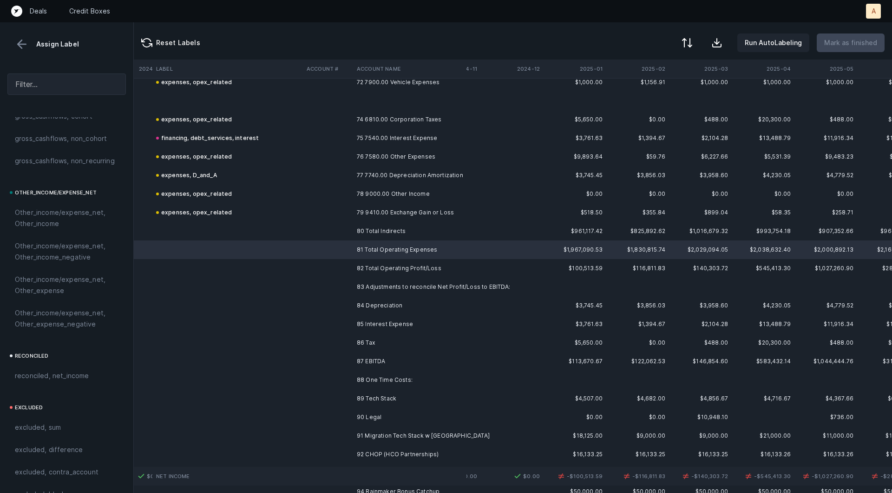
scroll to position [1040, 0]
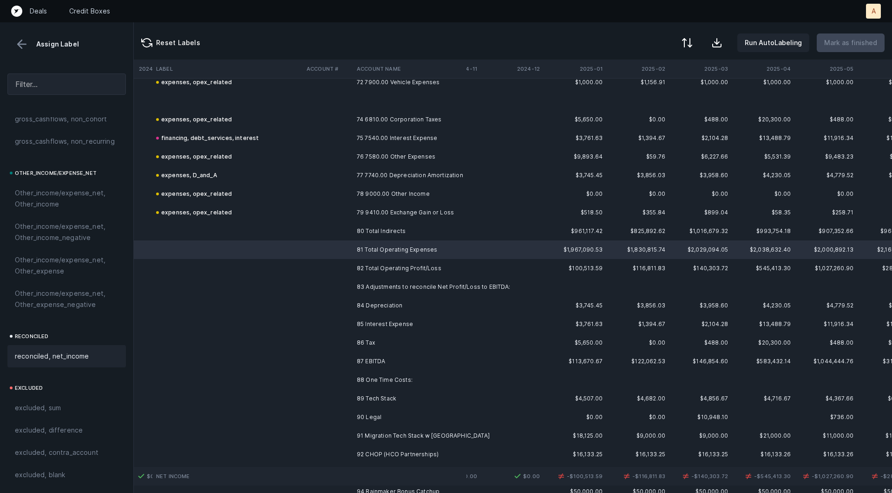
click at [73, 355] on span "reconciled, net_income" at bounding box center [52, 355] width 74 height 11
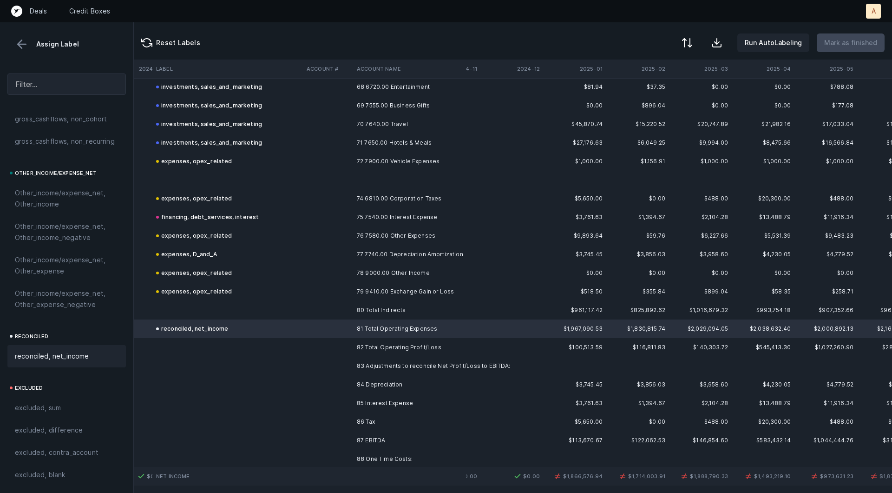
scroll to position [5177, 1431]
click at [80, 351] on span "reconciled, net_income" at bounding box center [52, 355] width 74 height 11
click at [169, 342] on td at bounding box center [227, 346] width 151 height 19
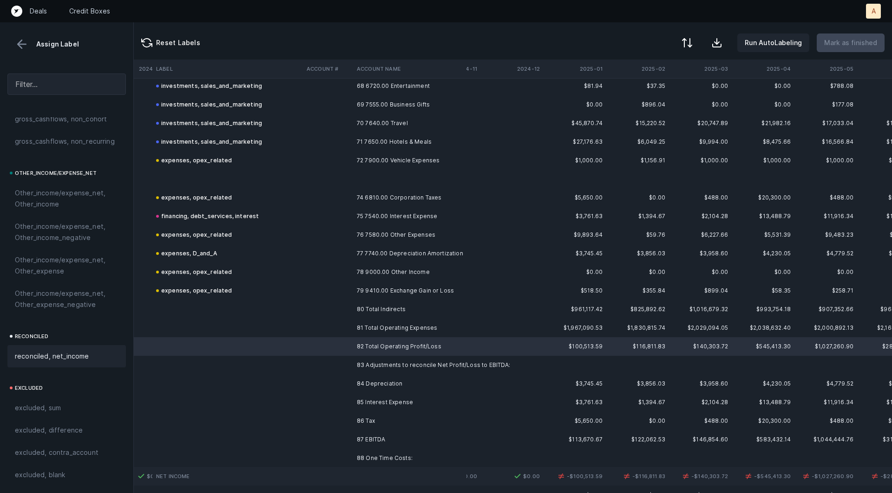
click at [68, 356] on span "reconciled, net_income" at bounding box center [52, 355] width 74 height 11
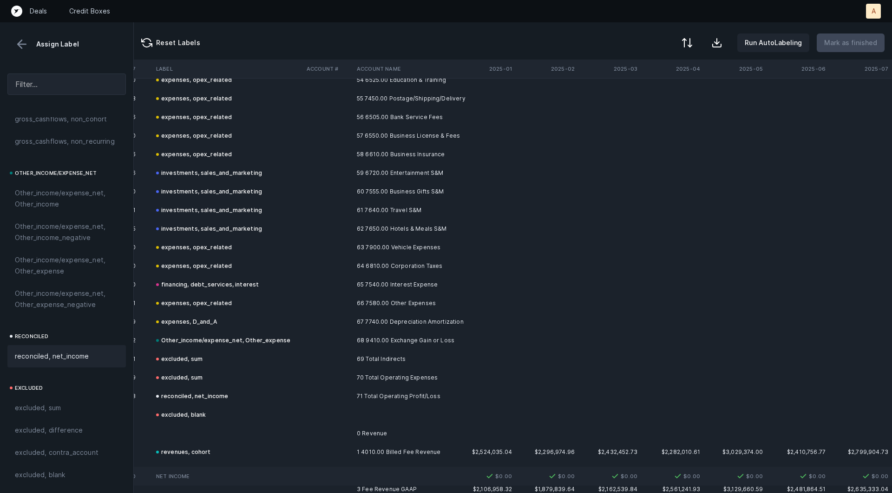
scroll to position [2690, 1522]
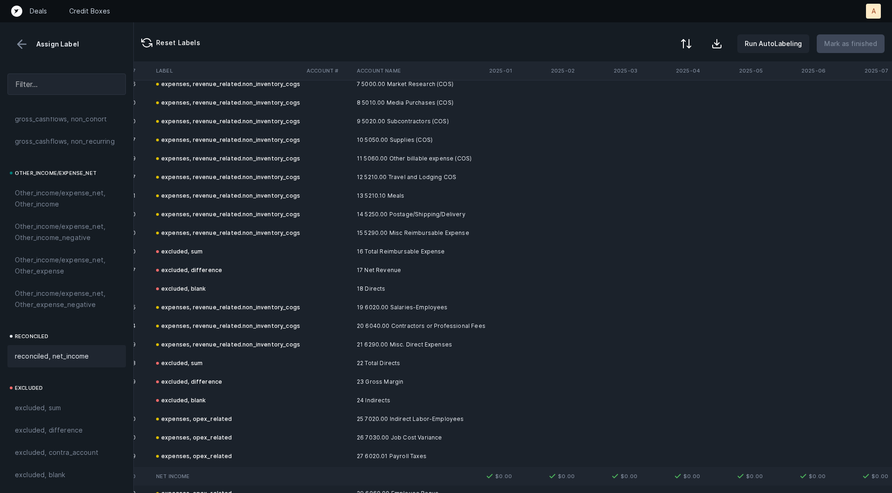
click at [697, 41] on button at bounding box center [686, 43] width 20 height 20
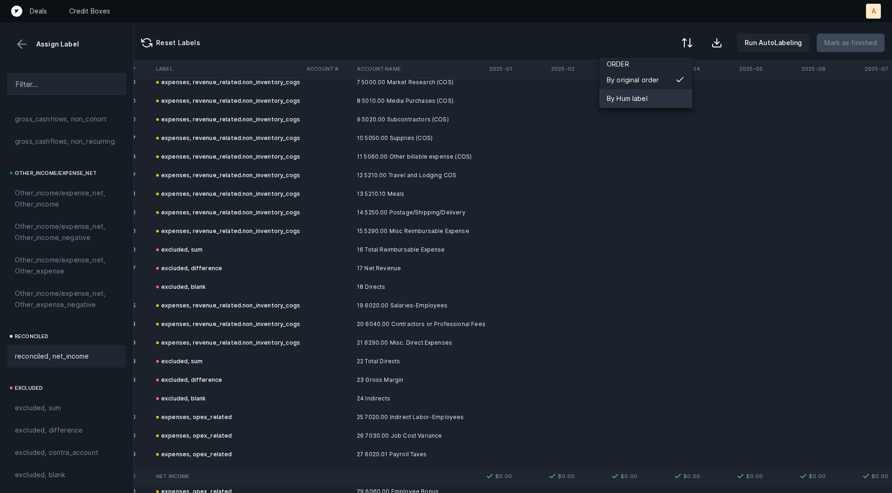
click at [668, 100] on div "By Hum label" at bounding box center [645, 98] width 93 height 19
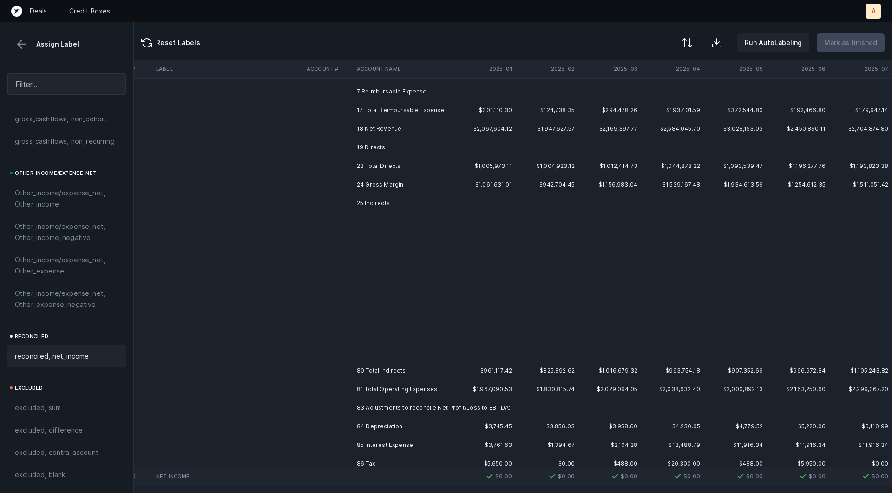
scroll to position [0, 1522]
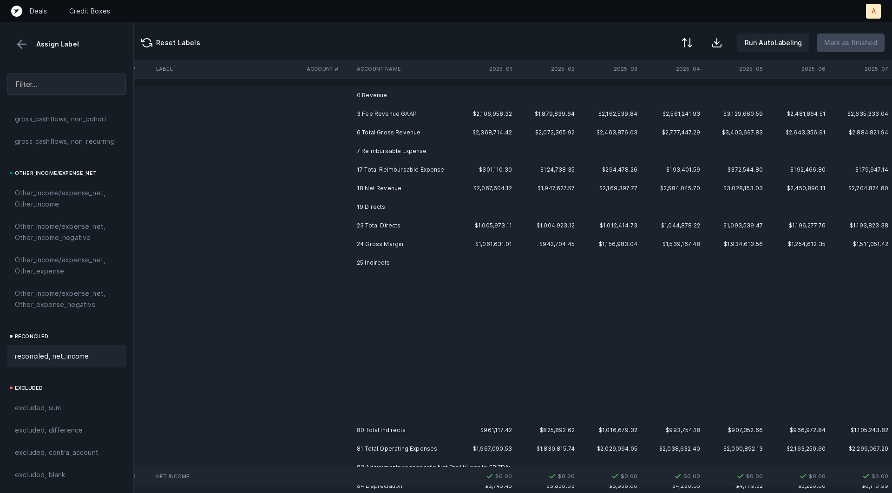
click at [506, 93] on td at bounding box center [484, 95] width 63 height 19
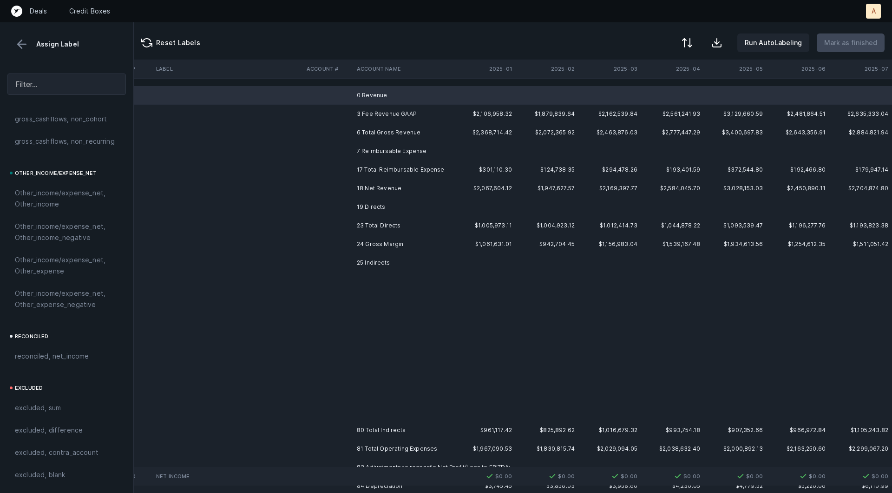
click at [441, 148] on td "7 Reimbursable Expense" at bounding box center [409, 151] width 113 height 19
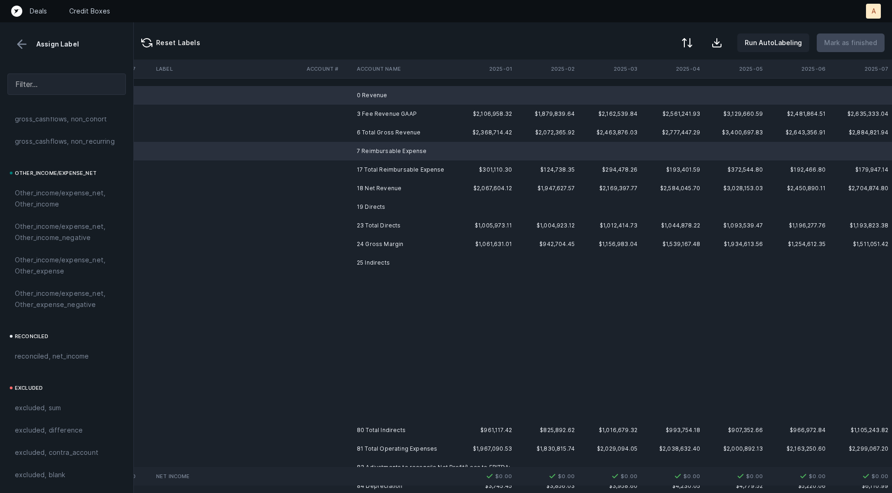
click at [396, 204] on td "19 Directs" at bounding box center [409, 207] width 113 height 19
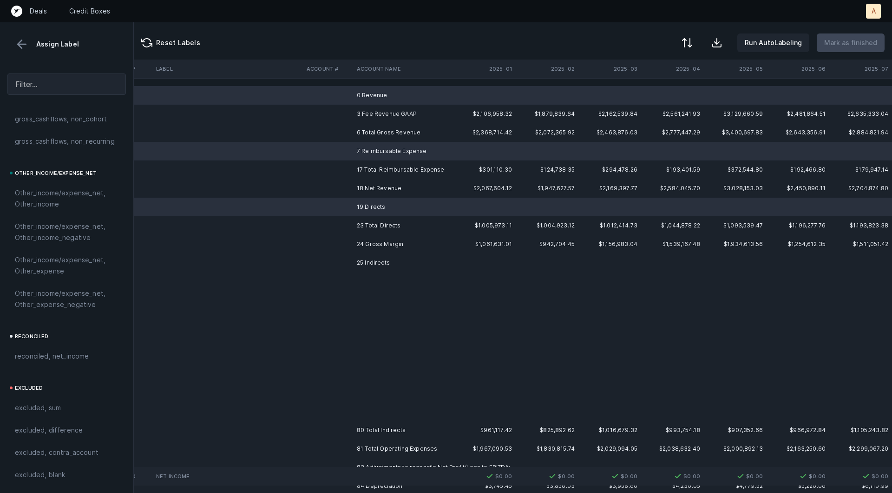
click at [368, 264] on td "25 Indirects" at bounding box center [409, 262] width 113 height 19
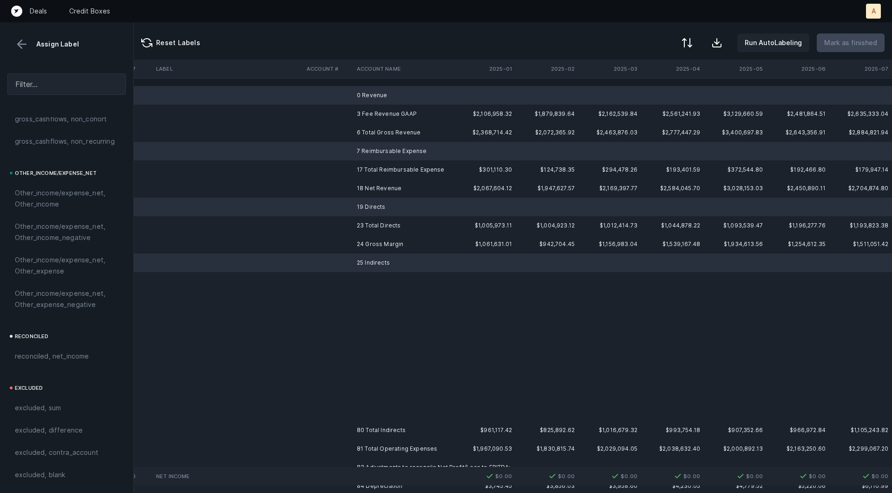
click at [351, 293] on td at bounding box center [328, 299] width 50 height 19
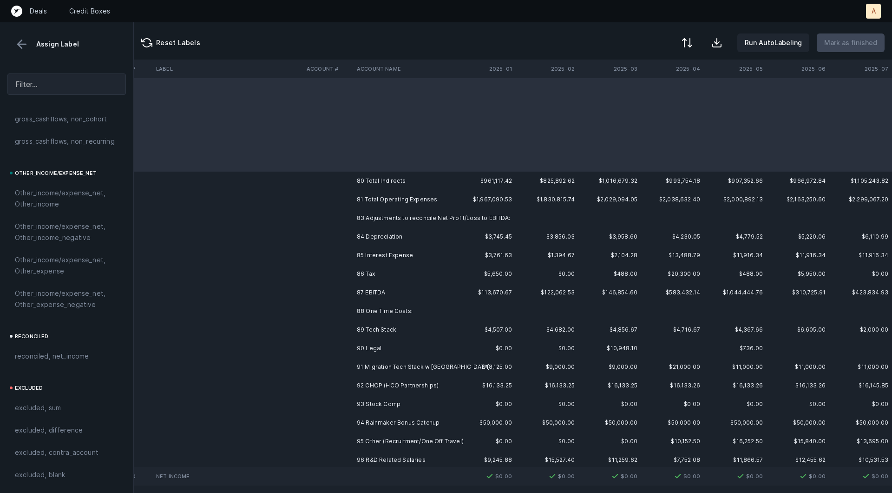
scroll to position [290, 1522]
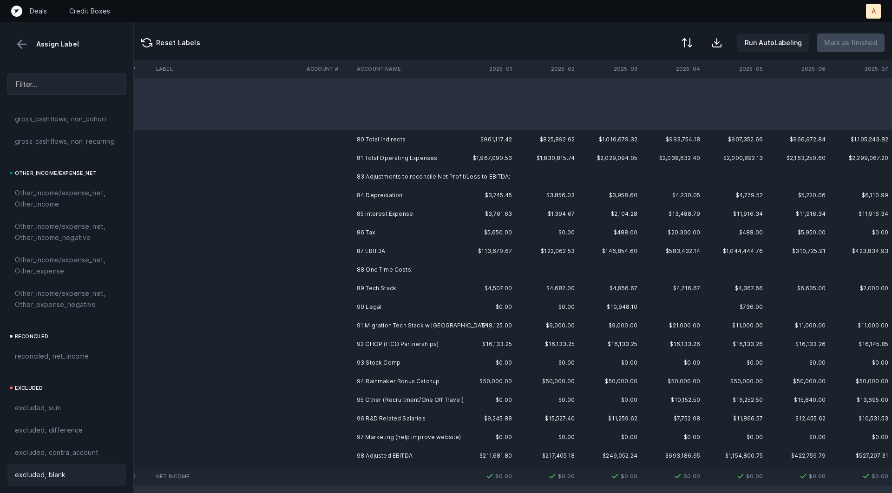
click at [29, 479] on span "excluded, blank" at bounding box center [40, 474] width 50 height 11
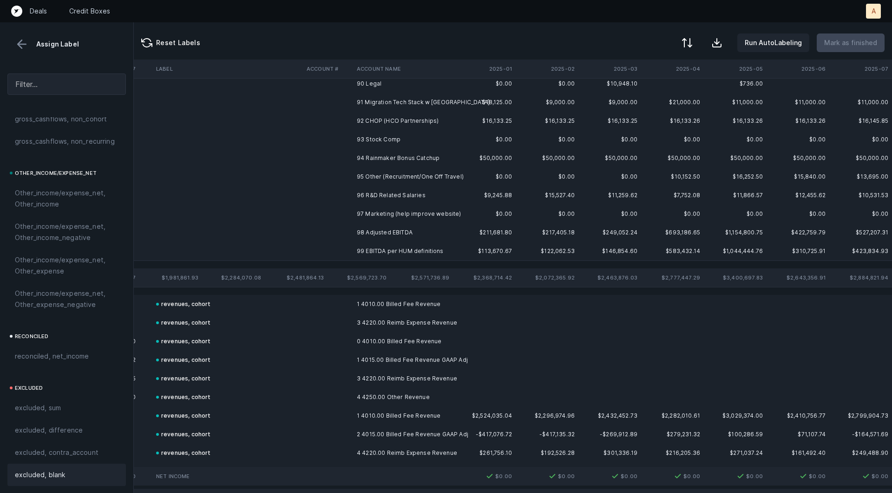
scroll to position [0, 1522]
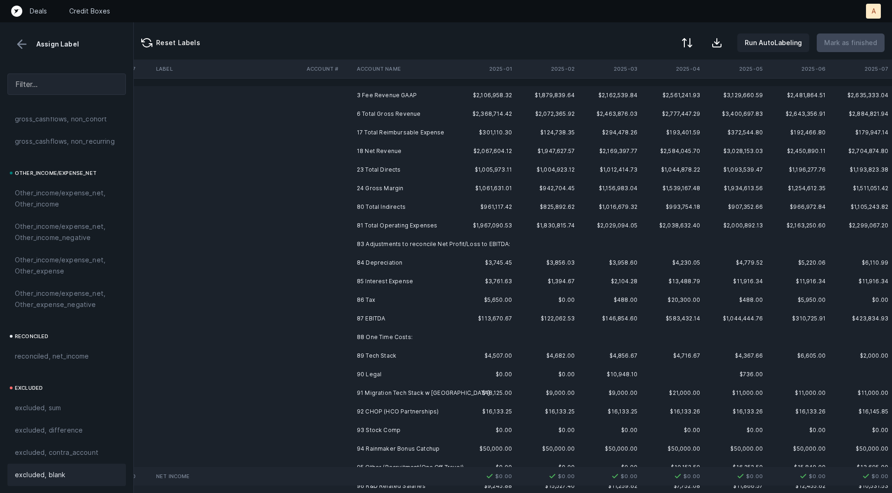
click at [408, 97] on td "3 Fee Revenue GAAP" at bounding box center [409, 95] width 113 height 19
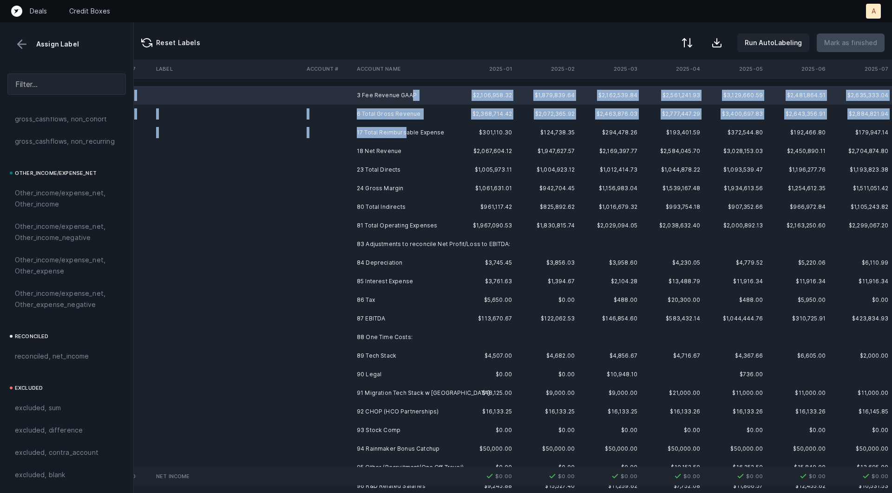
click at [403, 131] on td "17 Total Reimbursable Expense" at bounding box center [409, 132] width 113 height 19
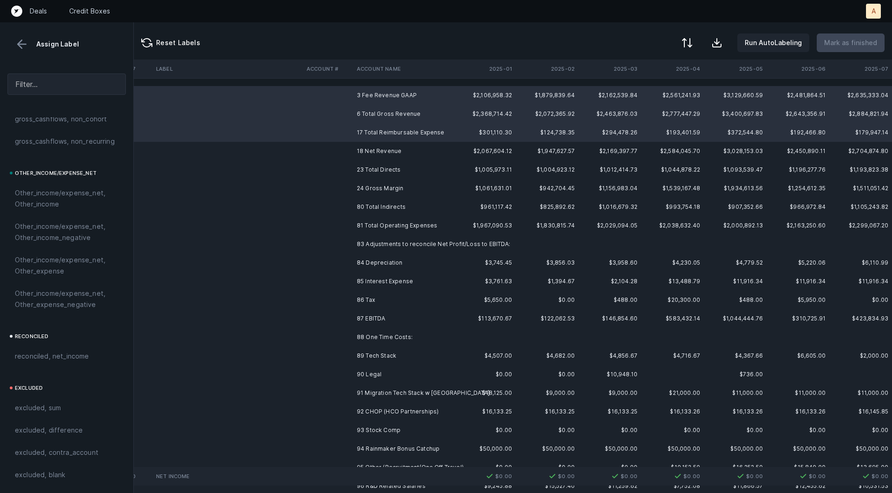
click at [385, 166] on td "23 Total Directs" at bounding box center [409, 169] width 113 height 19
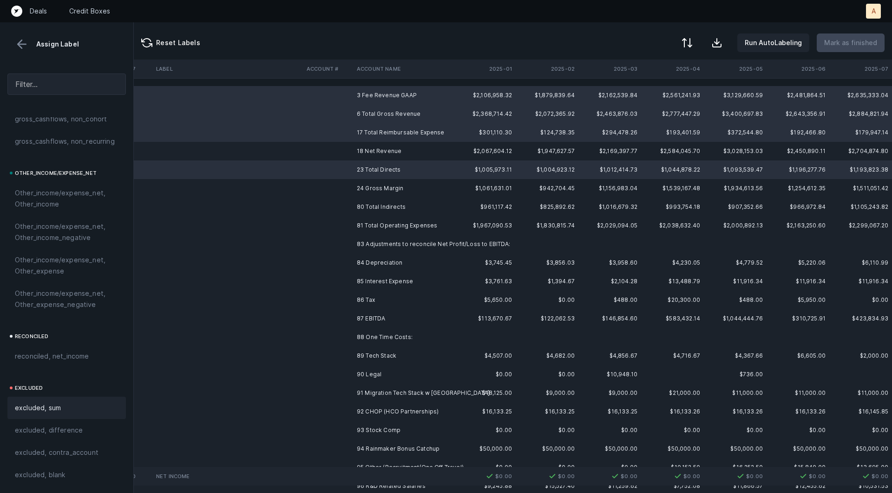
click at [66, 415] on div "excluded, sum" at bounding box center [66, 407] width 119 height 22
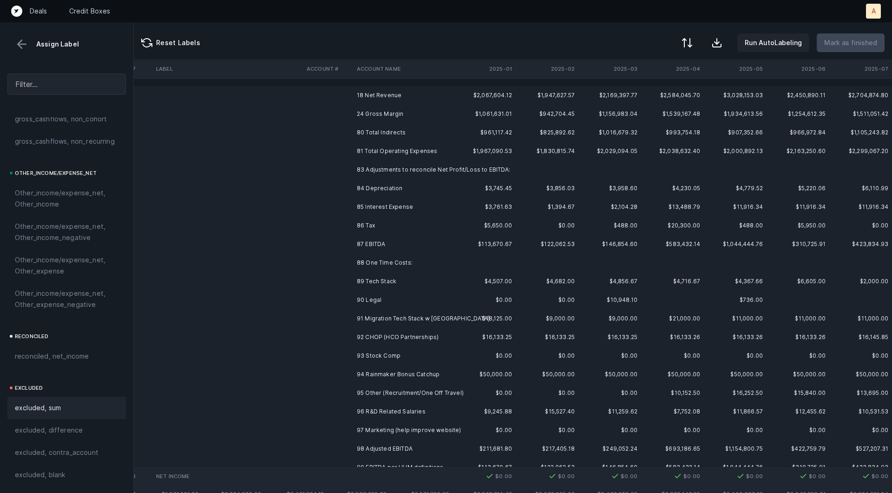
click at [397, 96] on td "18 Net Revenue" at bounding box center [409, 95] width 113 height 19
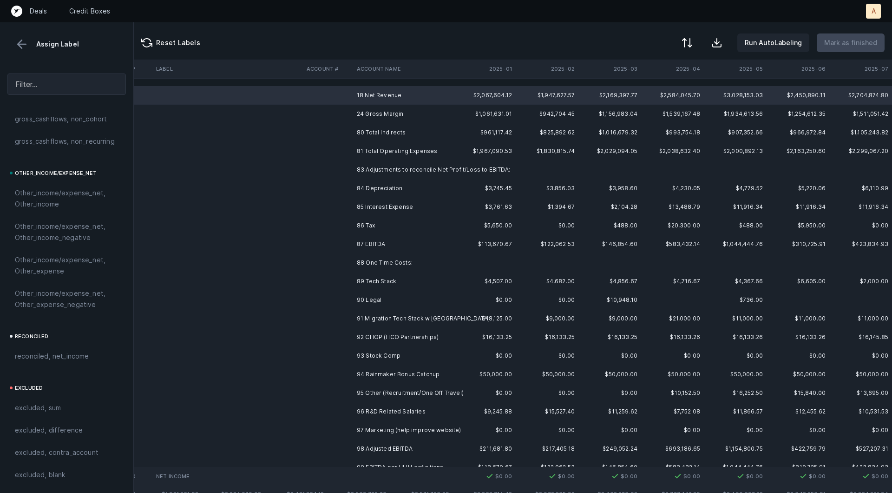
click at [395, 113] on td "24 Gross Margin" at bounding box center [409, 114] width 113 height 19
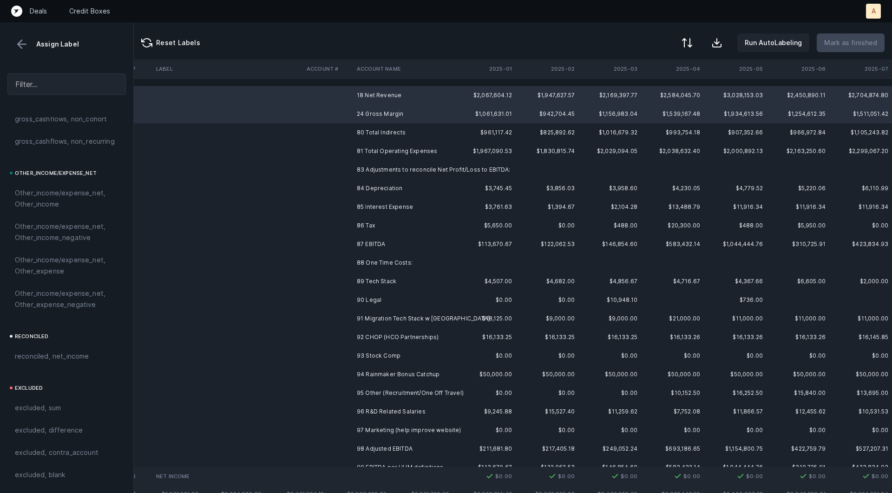
click at [313, 243] on td at bounding box center [328, 244] width 50 height 19
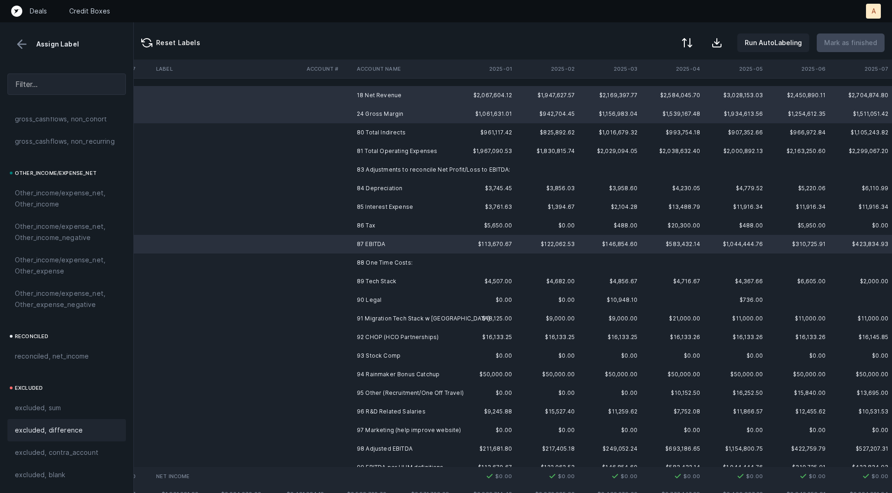
click at [70, 421] on div "excluded, difference" at bounding box center [66, 430] width 119 height 22
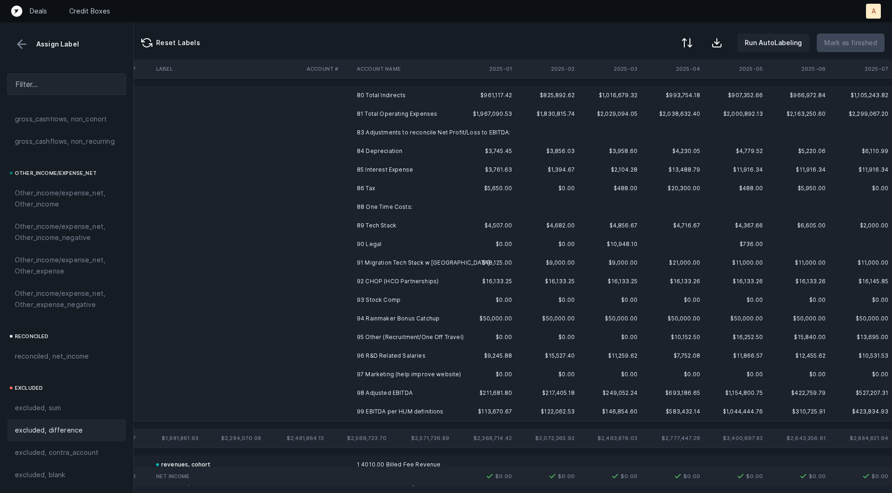
click at [364, 389] on td "98 Adjusted EBITDA" at bounding box center [409, 392] width 113 height 19
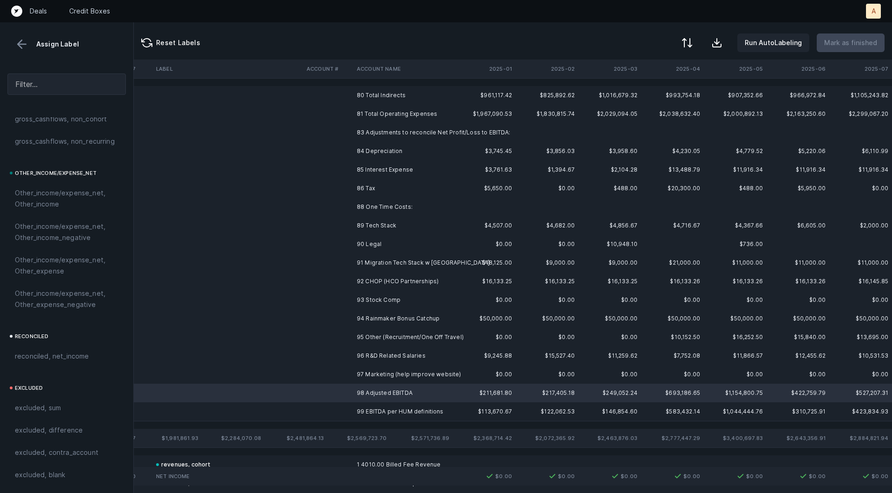
click at [361, 410] on td "99 EBITDA per HUM definitions" at bounding box center [409, 411] width 113 height 19
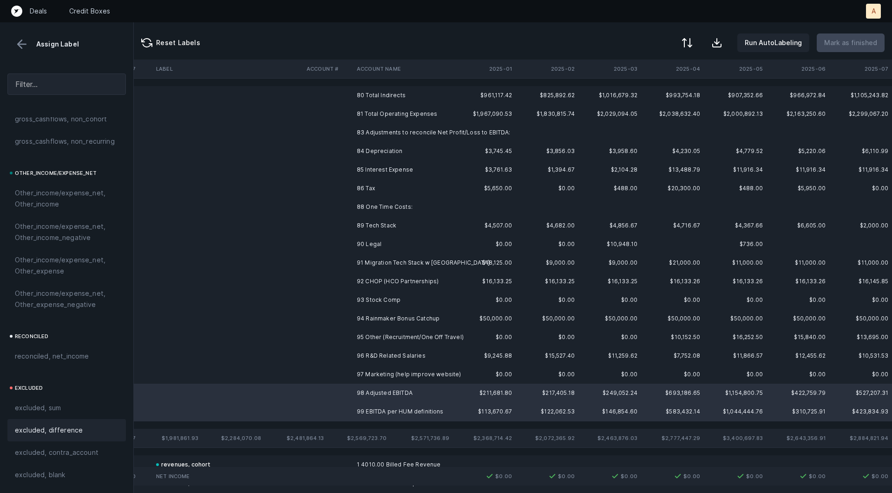
click at [74, 435] on div "excluded, difference" at bounding box center [66, 430] width 119 height 22
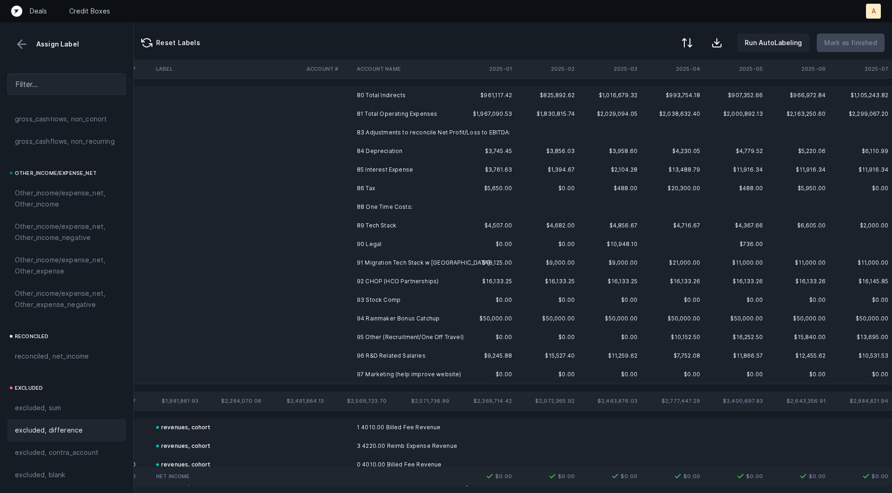
click at [397, 95] on td "80 Total Indirects" at bounding box center [409, 95] width 113 height 19
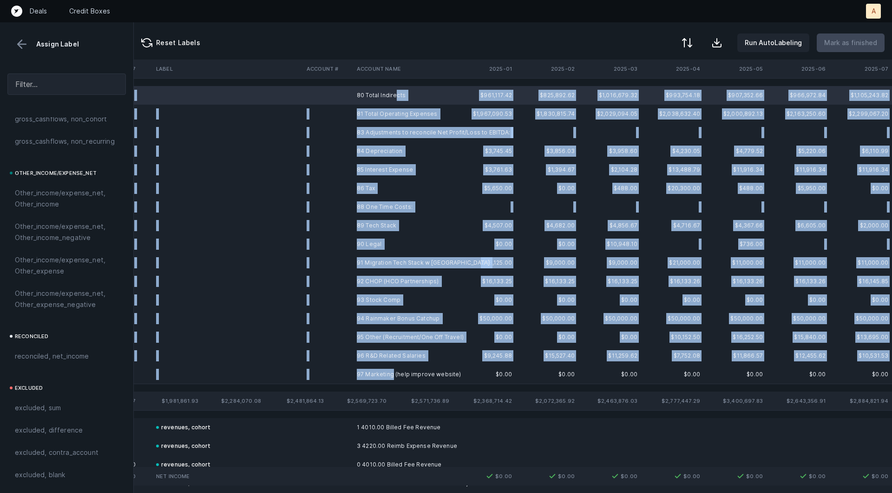
click at [392, 373] on td "97 Marketing (help improve website)" at bounding box center [409, 374] width 113 height 19
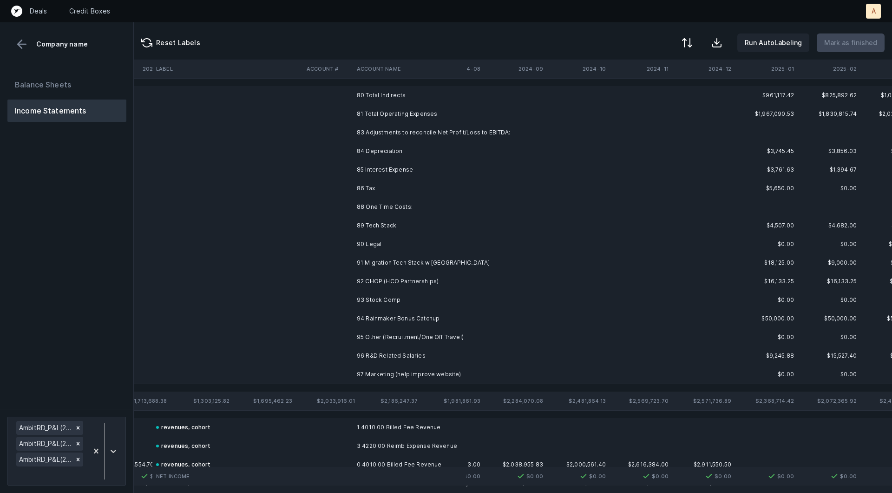
scroll to position [0, 1522]
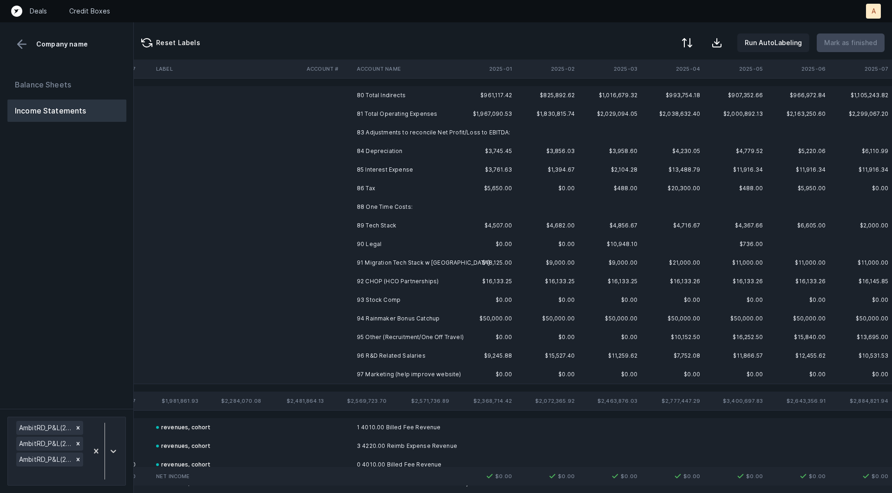
click at [397, 95] on td "80 Total Indirects" at bounding box center [409, 95] width 113 height 19
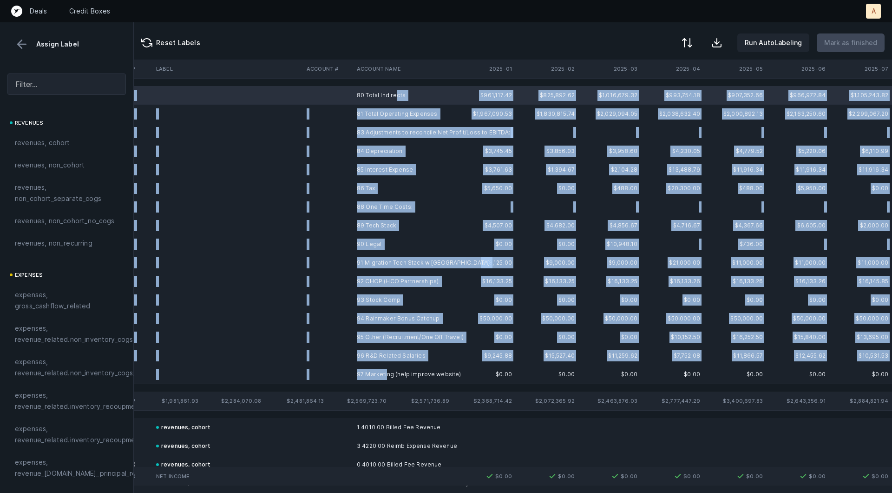
click at [385, 373] on td "97 Marketing (help improve website)" at bounding box center [409, 374] width 113 height 19
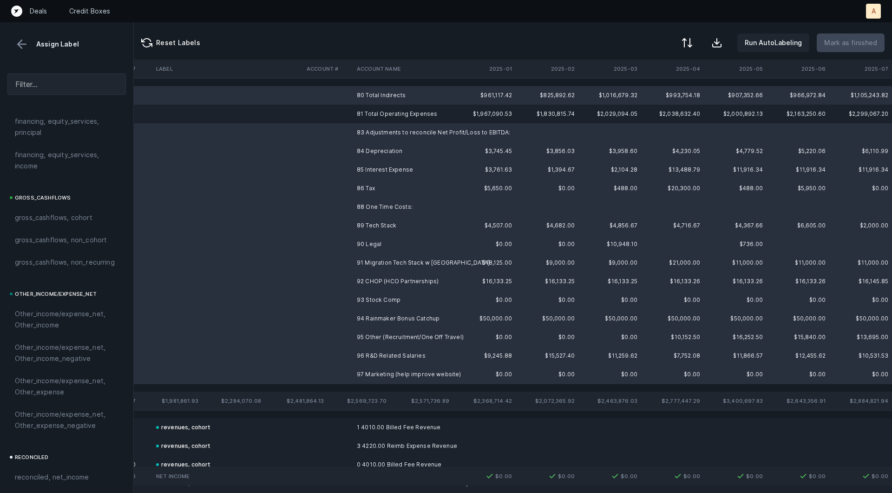
scroll to position [1040, 0]
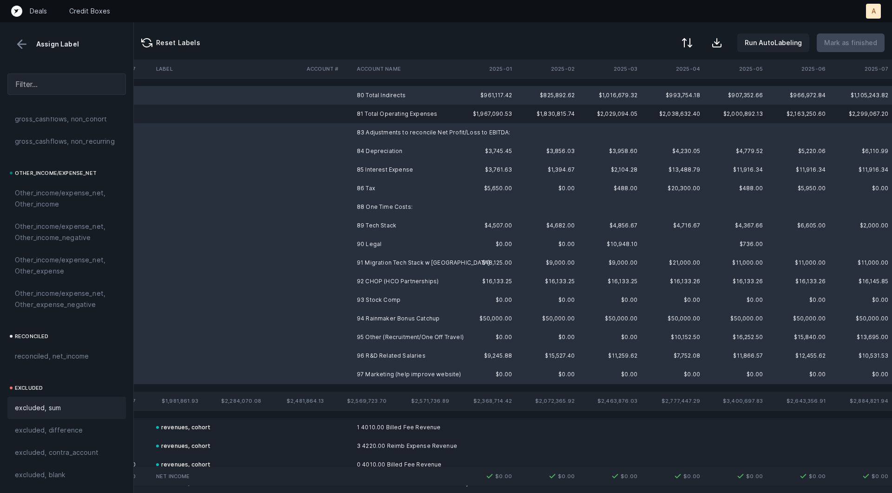
click at [46, 413] on div "excluded, sum" at bounding box center [66, 407] width 119 height 22
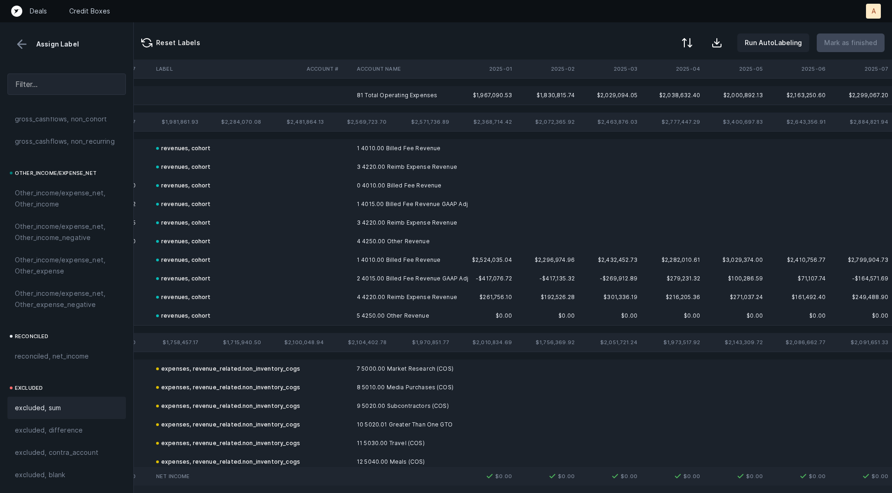
click at [367, 90] on td "81 Total Operating Expenses" at bounding box center [409, 95] width 113 height 19
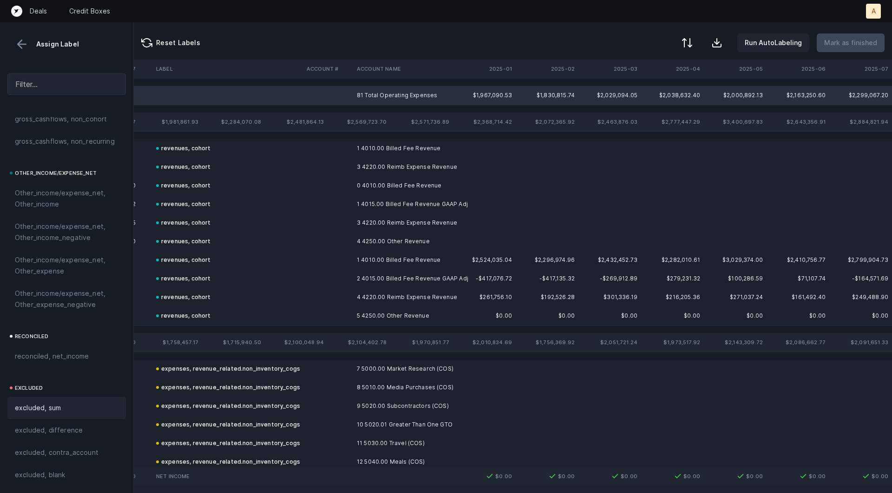
click at [59, 404] on span "excluded, sum" at bounding box center [38, 407] width 46 height 11
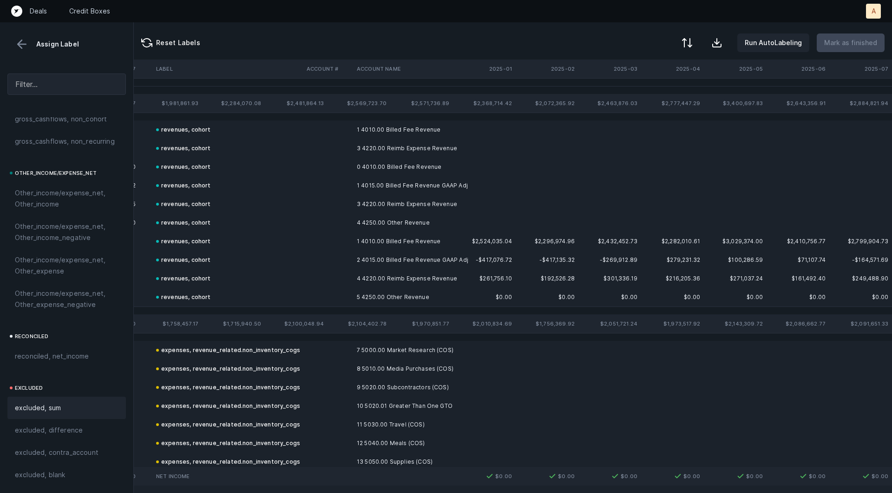
click at [24, 45] on button at bounding box center [22, 44] width 14 height 14
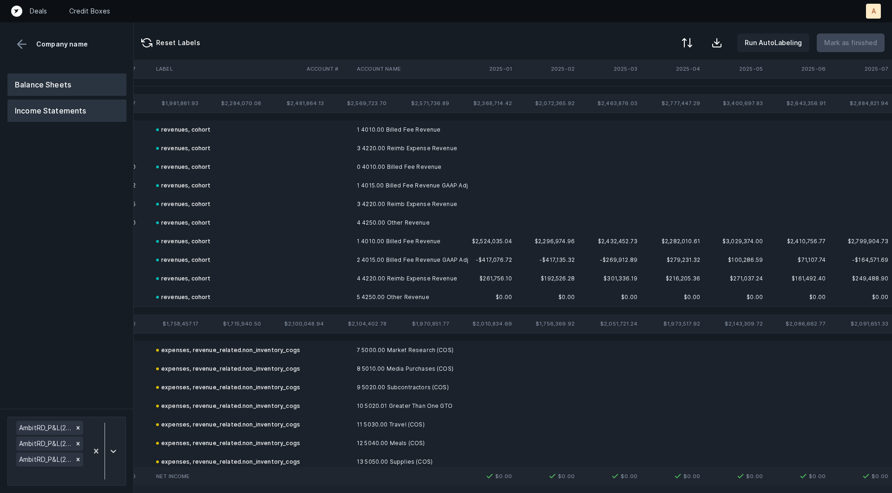
click at [38, 91] on button "Balance Sheets" at bounding box center [66, 84] width 119 height 22
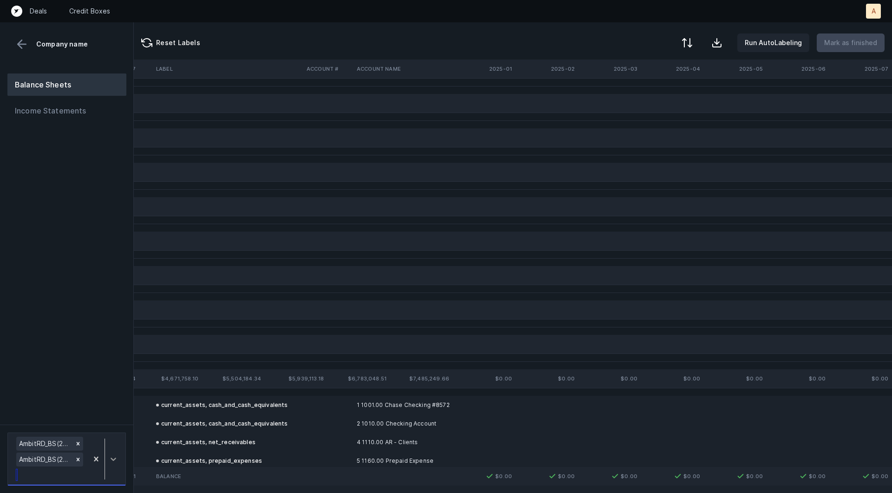
click at [111, 450] on div at bounding box center [113, 458] width 17 height 17
click at [103, 421] on div "AmbitRD_BS(2025)_Cleaned.csv" at bounding box center [66, 417] width 119 height 19
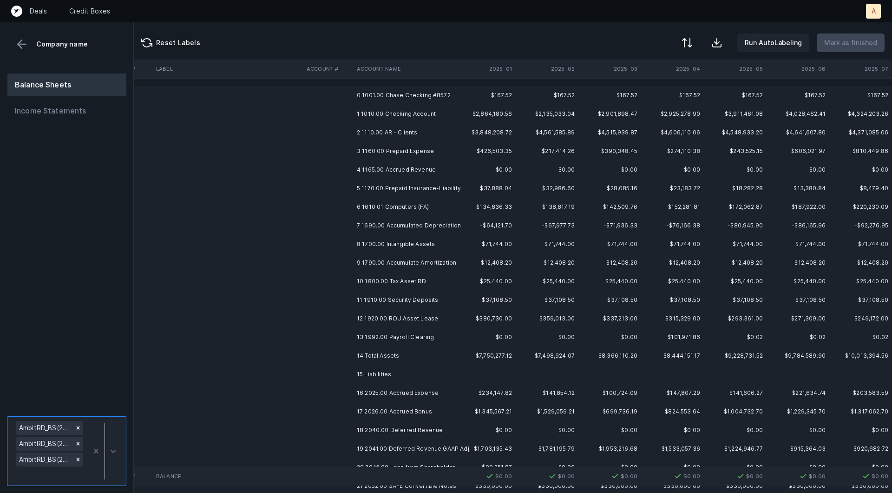
click at [434, 92] on td "0 1001.00 Chase Checking #8572" at bounding box center [409, 95] width 113 height 19
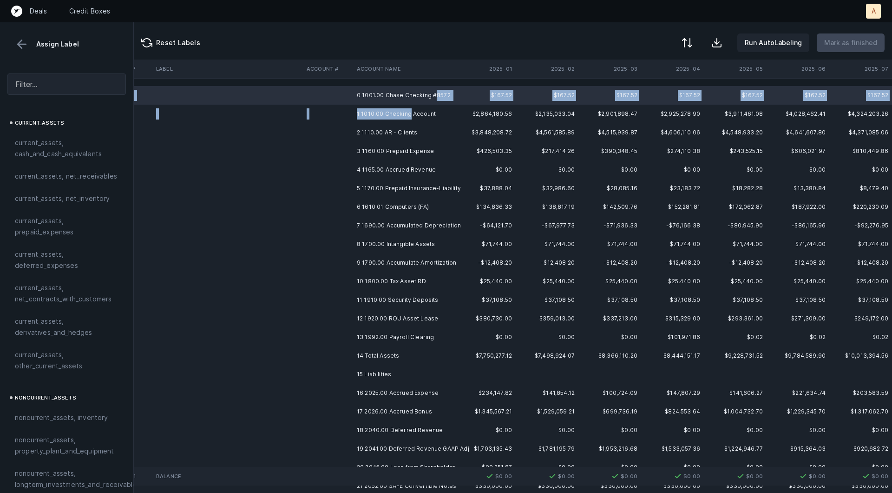
click at [408, 112] on td "1 1010.00 Checking Account" at bounding box center [409, 114] width 113 height 19
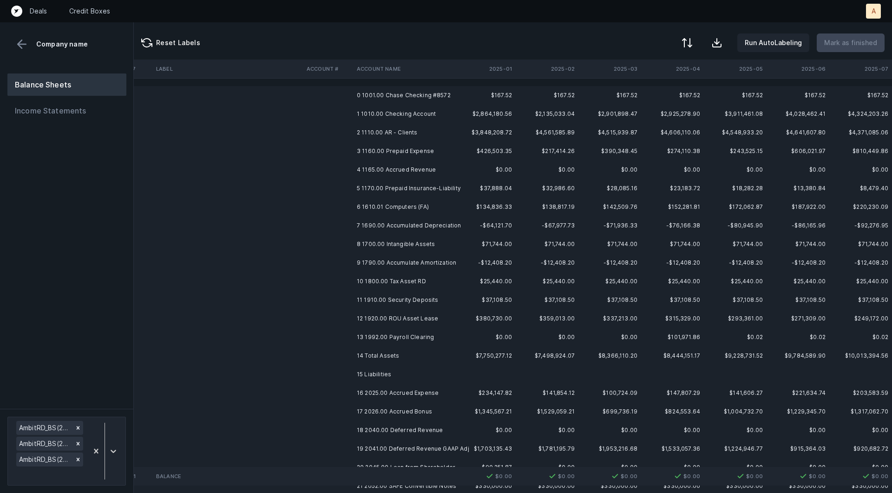
click at [366, 100] on td "0 1001.00 Chase Checking #8572" at bounding box center [409, 95] width 113 height 19
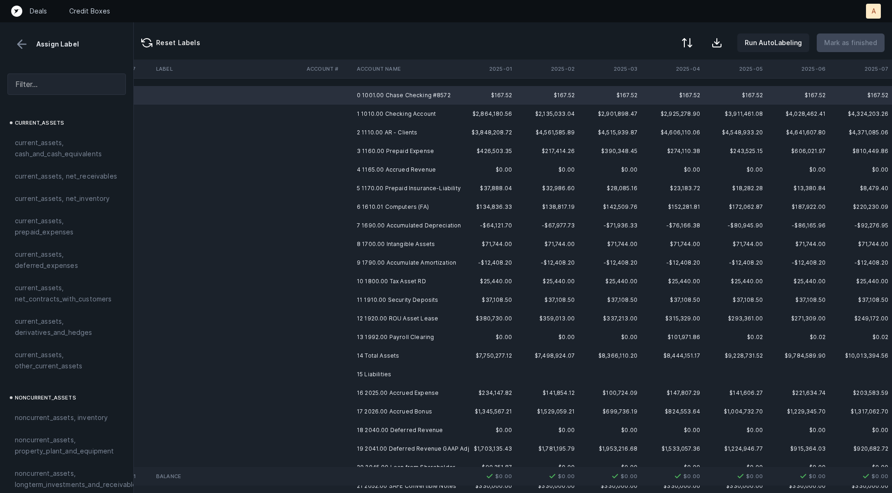
click at [358, 110] on td "1 1010.00 Checking Account" at bounding box center [409, 114] width 113 height 19
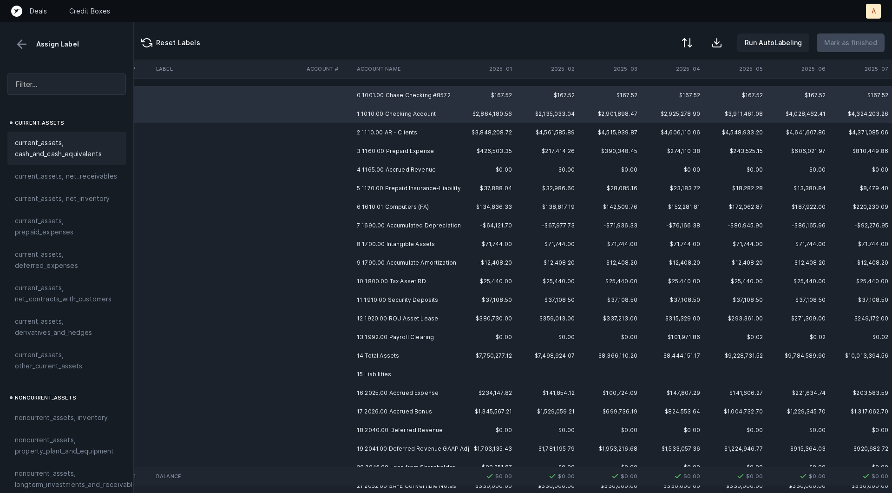
click at [74, 143] on span "current_assets, cash_and_cash_equivalents" at bounding box center [67, 148] width 104 height 22
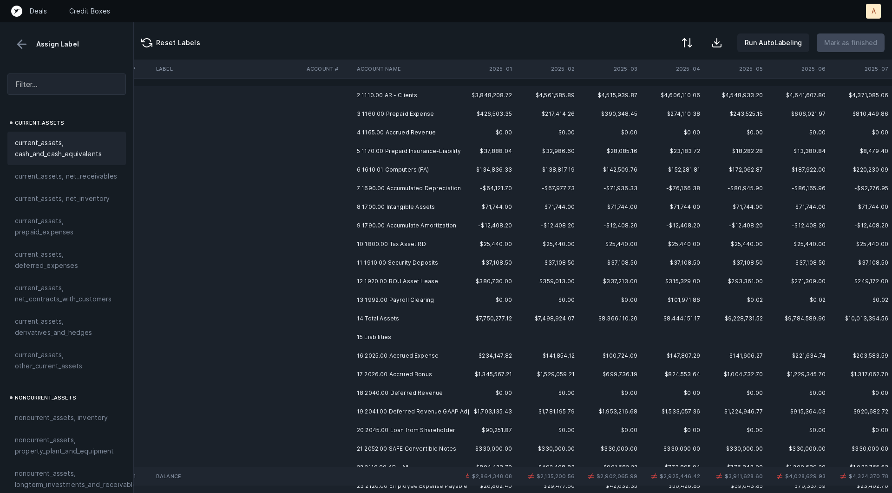
click at [385, 99] on td "2 1110.00 AR - Clients" at bounding box center [409, 95] width 113 height 19
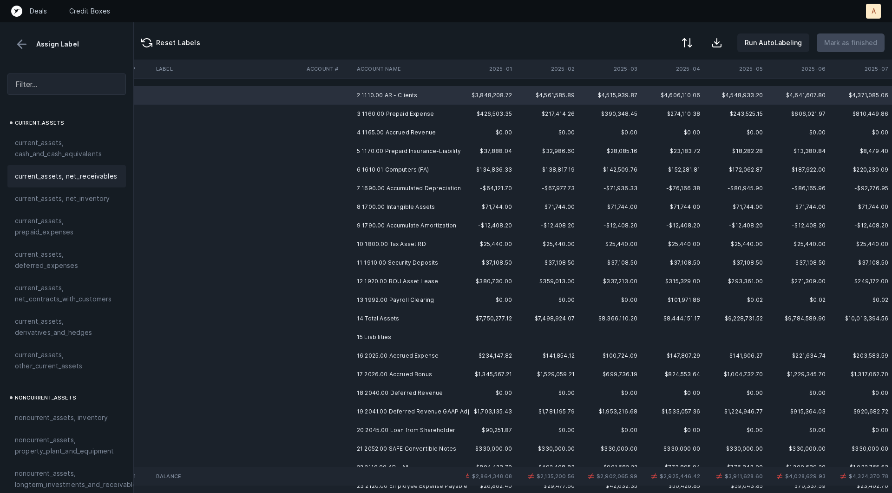
click at [97, 178] on span "current_assets, net_receivables" at bounding box center [66, 176] width 102 height 11
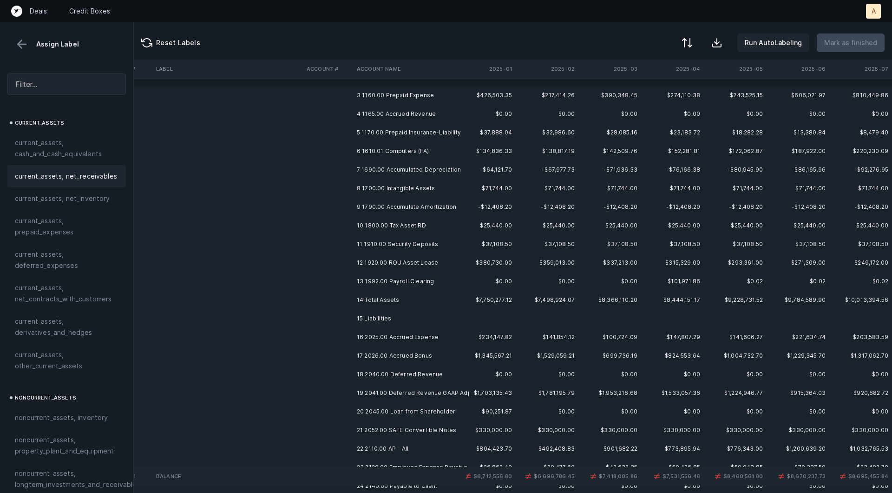
click at [371, 92] on td "3 1160.00 Prepaid Expense" at bounding box center [409, 95] width 113 height 19
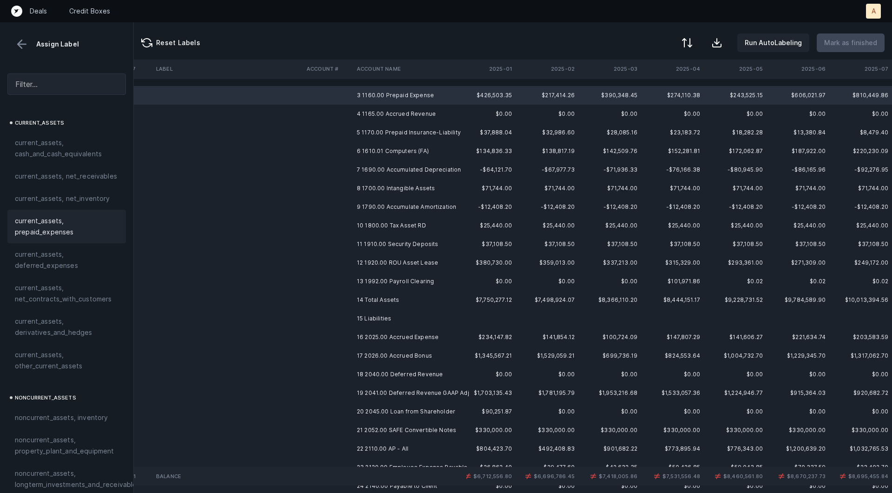
click at [66, 215] on span "current_assets, prepaid_expenses" at bounding box center [67, 226] width 104 height 22
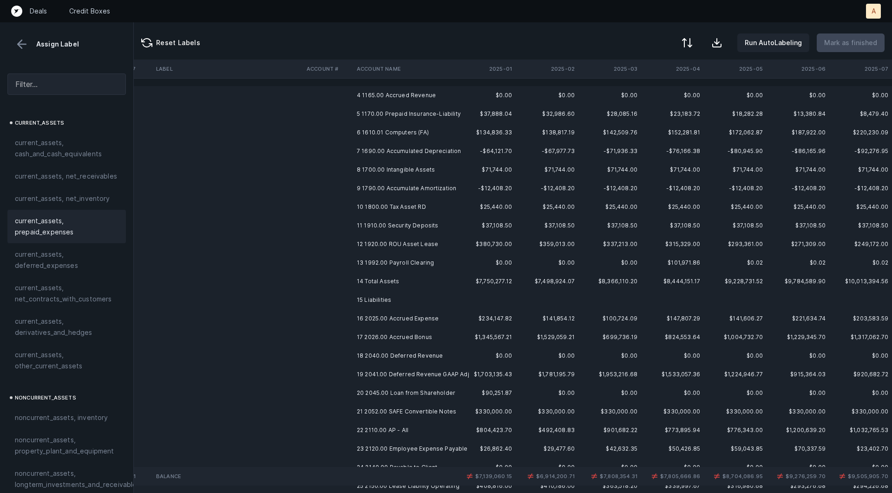
click at [353, 93] on td "4 1165.00 Accrued Revenue" at bounding box center [409, 95] width 113 height 19
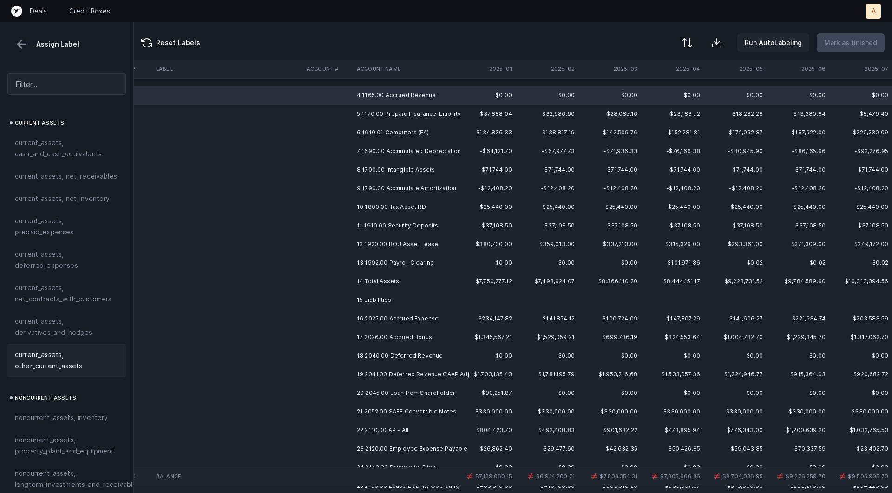
click at [51, 362] on span "current_assets, other_current_assets" at bounding box center [67, 360] width 104 height 22
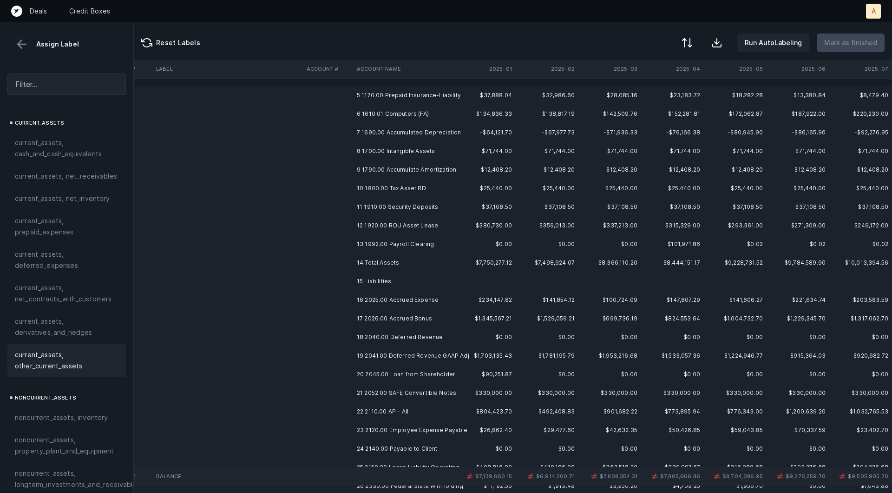
click at [379, 95] on td "5 1170.00 Prepaid Insurance-Liability" at bounding box center [409, 95] width 113 height 19
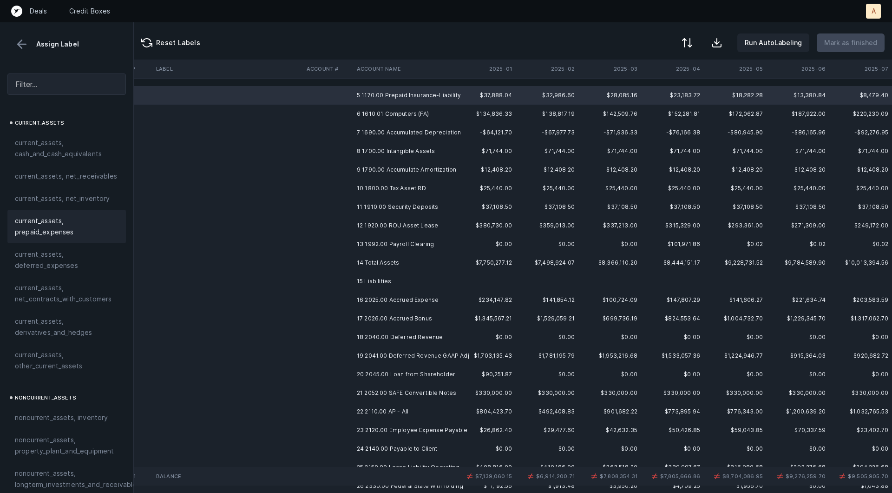
click at [76, 233] on span "current_assets, prepaid_expenses" at bounding box center [67, 226] width 104 height 22
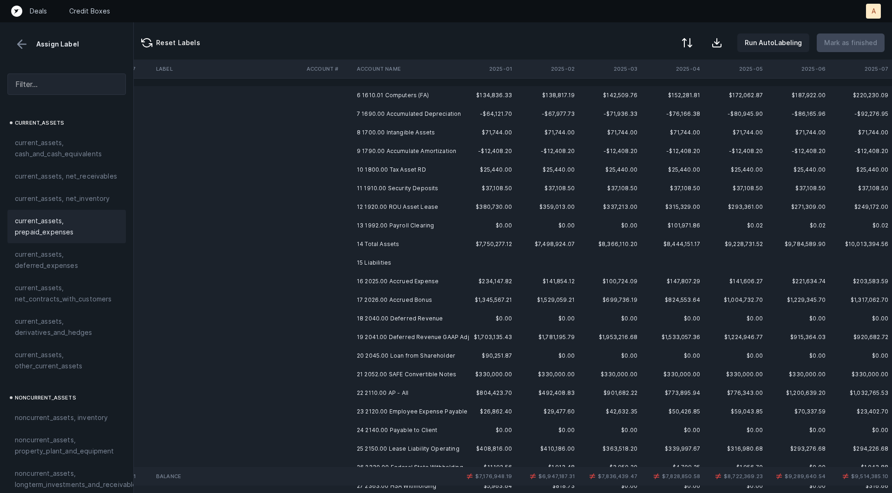
click at [376, 94] on td "6 1610.01 Computers (FA)" at bounding box center [409, 95] width 113 height 19
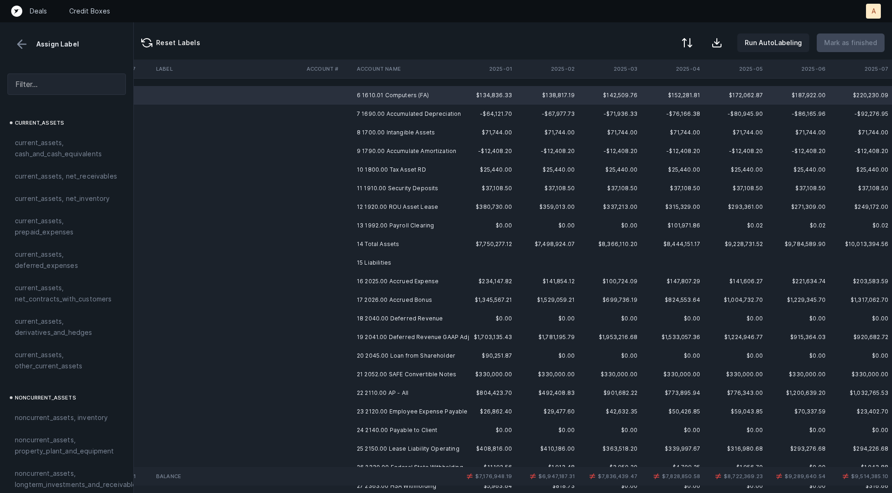
click at [400, 108] on td "7 1690.00 Accumulated Depreciation" at bounding box center [409, 114] width 113 height 19
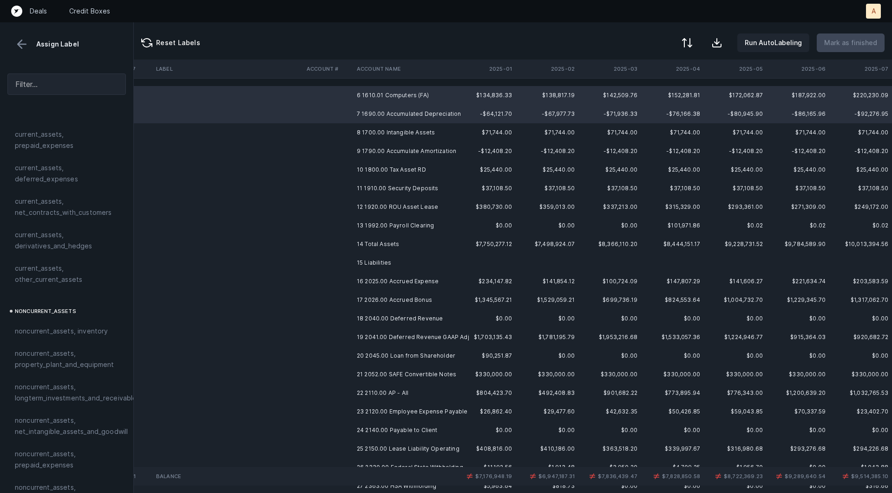
scroll to position [136, 0]
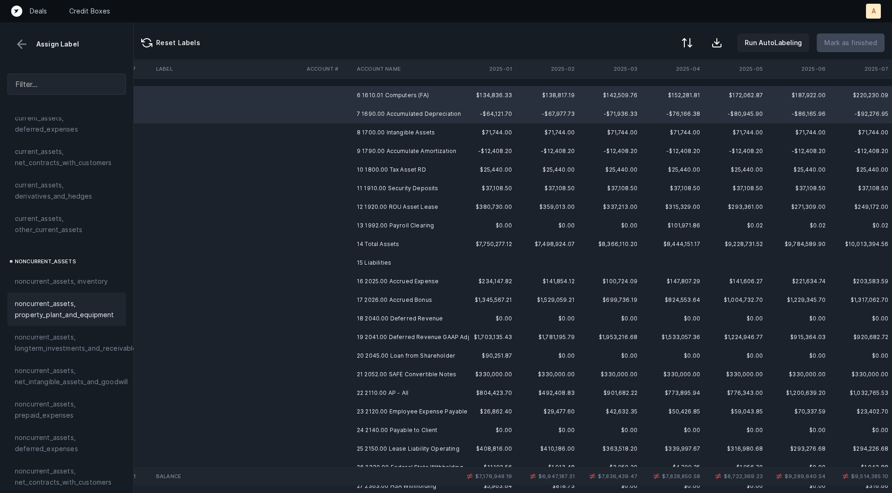
click at [26, 316] on span "noncurrent_assets, property_plant_and_equipment" at bounding box center [67, 309] width 104 height 22
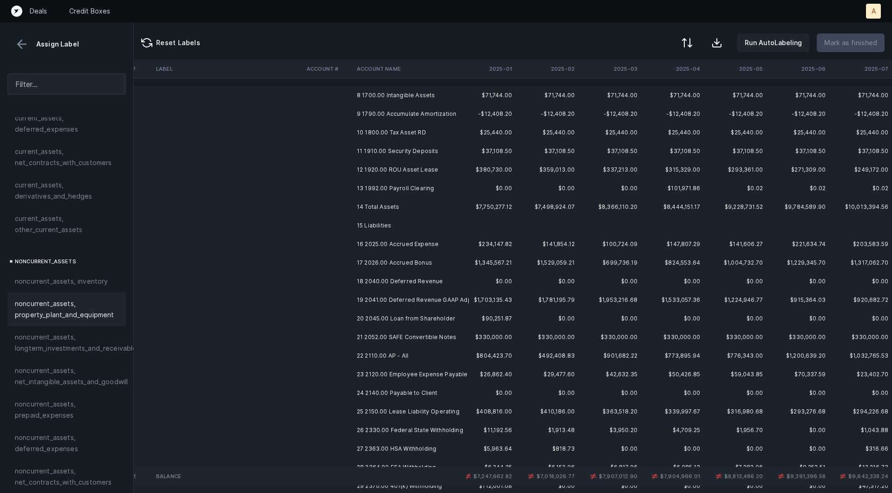
click at [411, 92] on td "8 1700.00 Intangible Assets" at bounding box center [409, 95] width 113 height 19
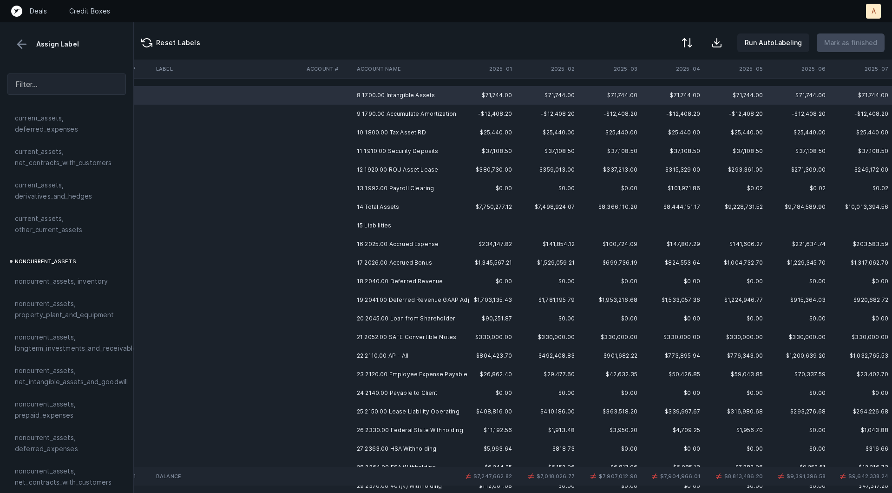
click at [399, 110] on td "9 1790.00 Accumulate Amortization" at bounding box center [409, 114] width 113 height 19
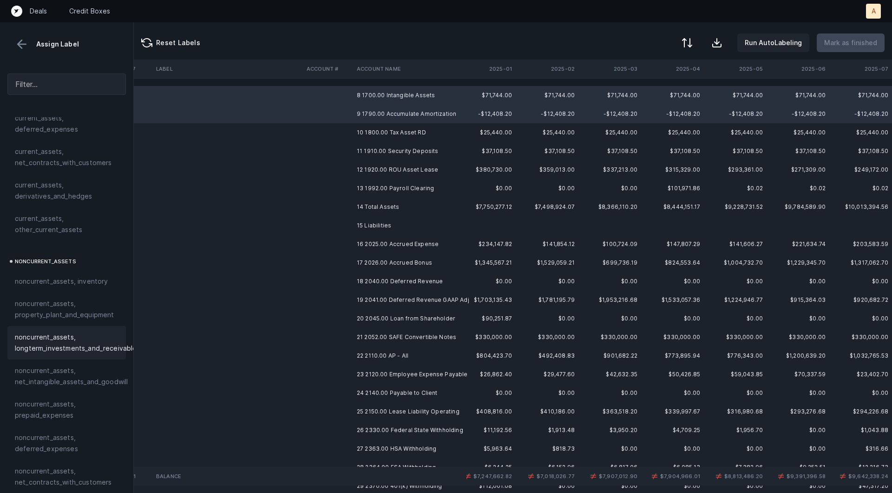
click at [53, 341] on span "noncurrent_assets, longterm_investments_and_receivables" at bounding box center [77, 342] width 125 height 22
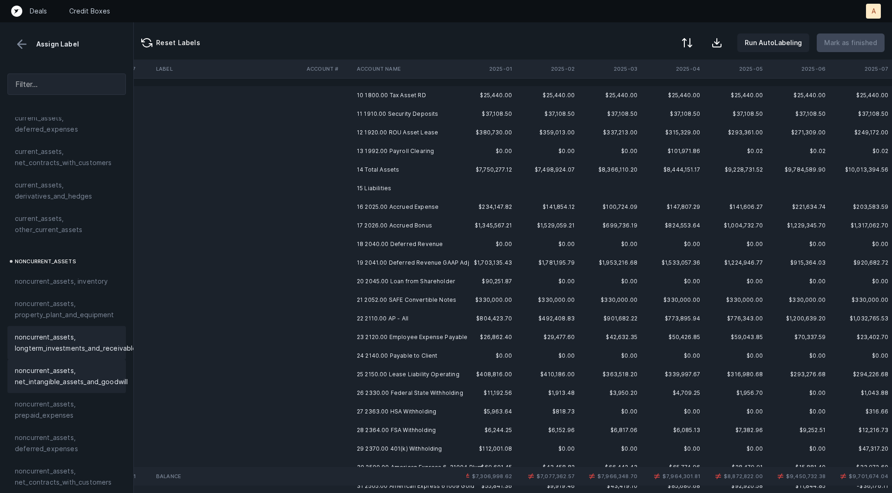
click at [45, 372] on span "noncurrent_assets, net_intangible_assets_and_goodwill" at bounding box center [71, 376] width 113 height 22
click at [402, 91] on td "10 1800.00 Tax Asset RD" at bounding box center [409, 95] width 113 height 19
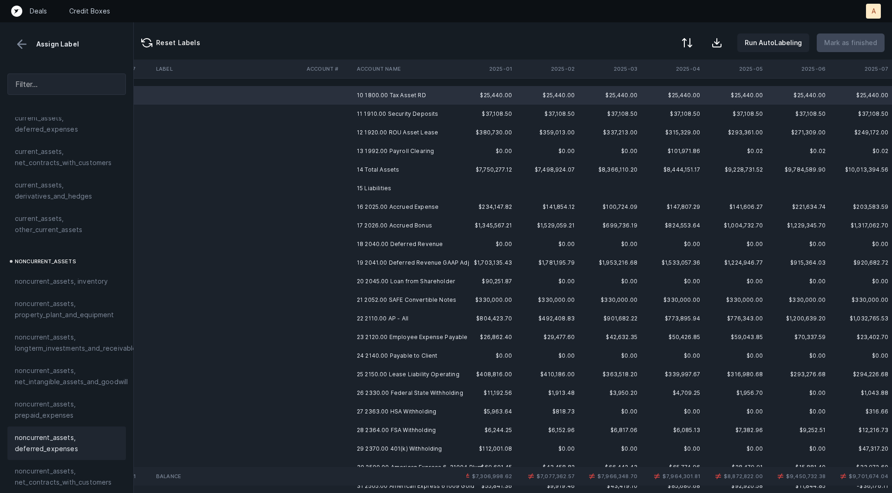
click at [41, 443] on span "noncurrent_assets, deferred_expenses" at bounding box center [67, 443] width 104 height 22
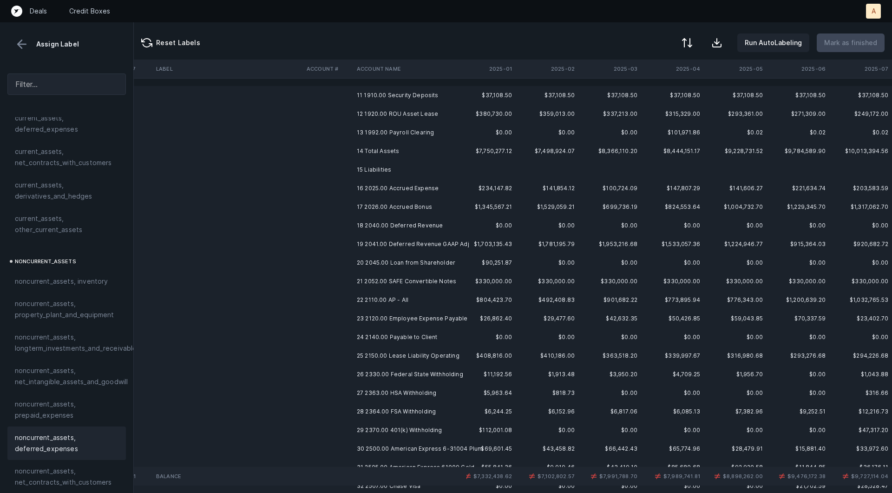
click at [345, 94] on td at bounding box center [328, 95] width 50 height 19
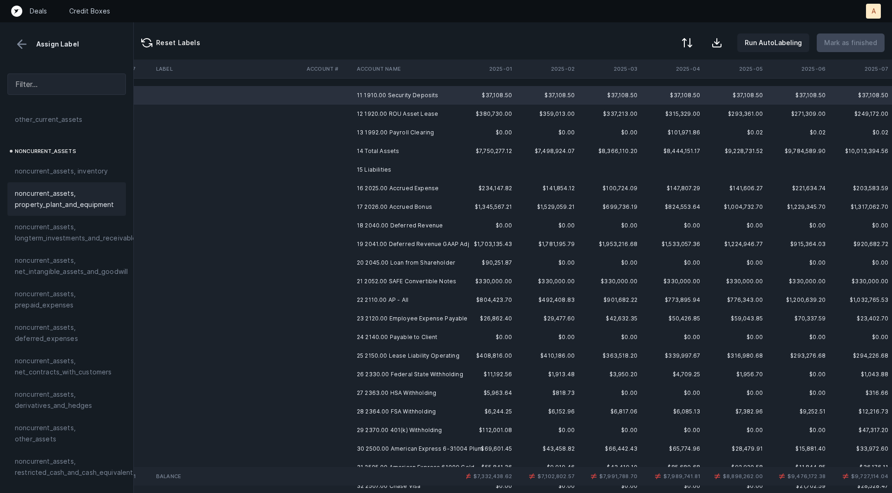
scroll to position [301, 0]
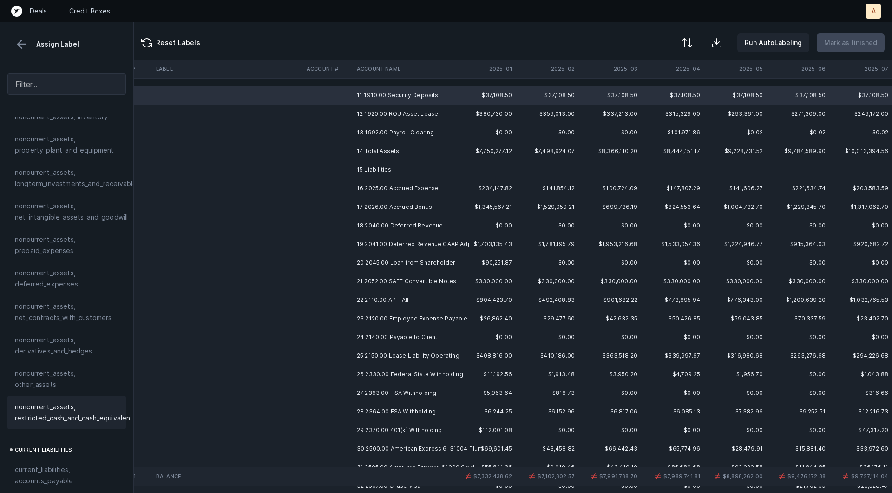
click at [36, 401] on span "noncurrent_assets, restricted_cash_and_cash_equivalents" at bounding box center [76, 412] width 122 height 22
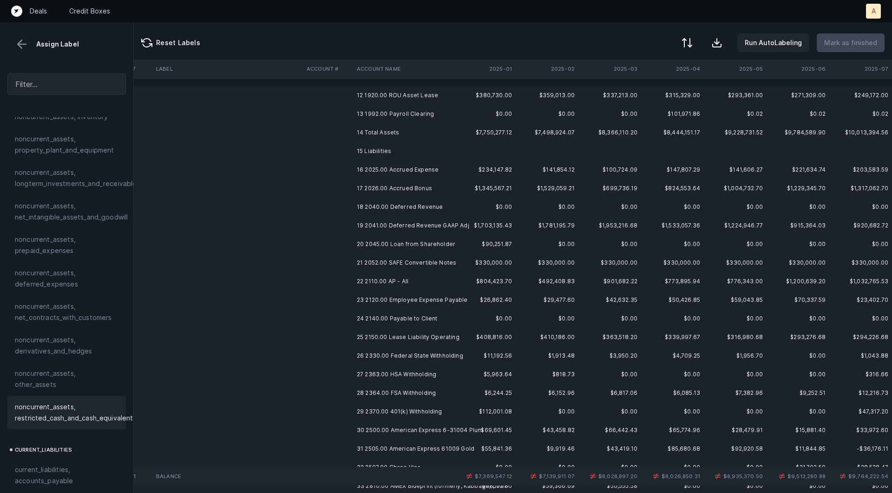
click at [372, 93] on td "12 1920.00 ROU Asset Lease" at bounding box center [409, 95] width 113 height 19
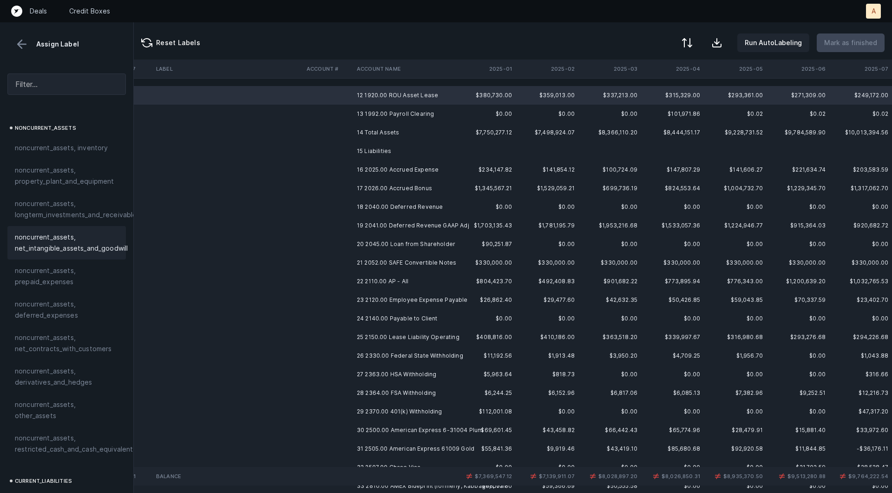
scroll to position [262, 0]
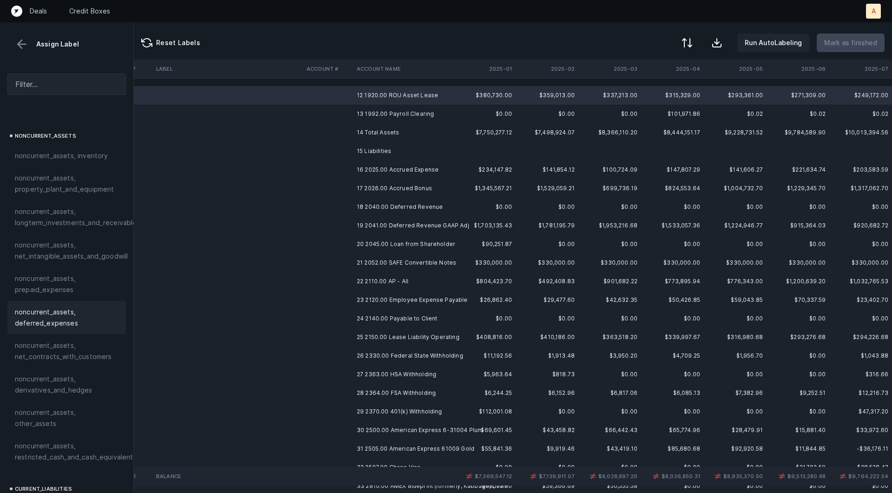
click at [57, 307] on span "noncurrent_assets, deferred_expenses" at bounding box center [67, 317] width 104 height 22
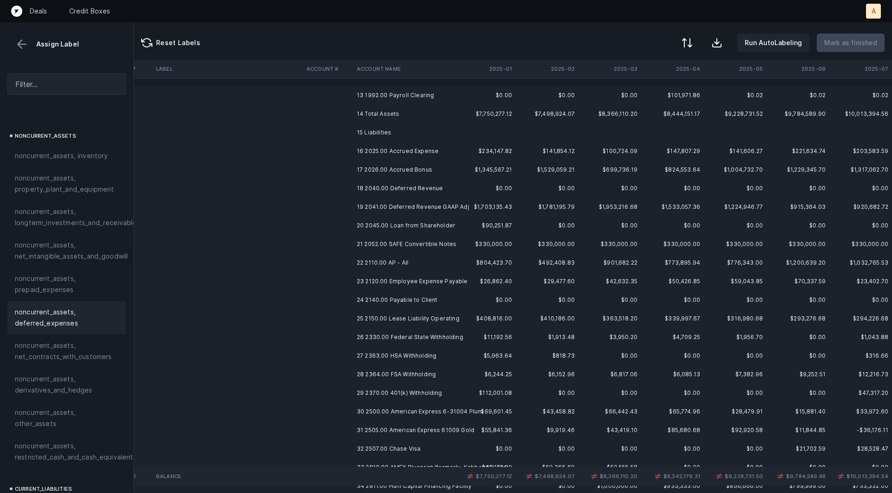
click at [333, 95] on td at bounding box center [328, 95] width 50 height 19
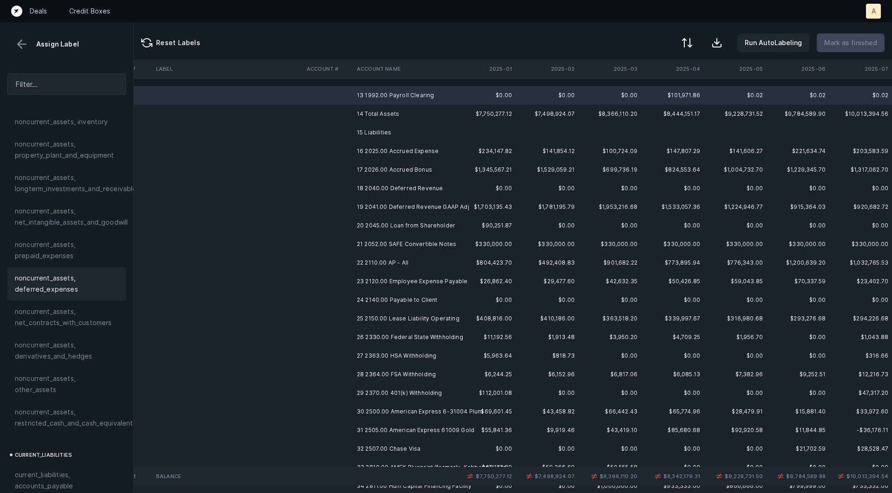
scroll to position [333, 0]
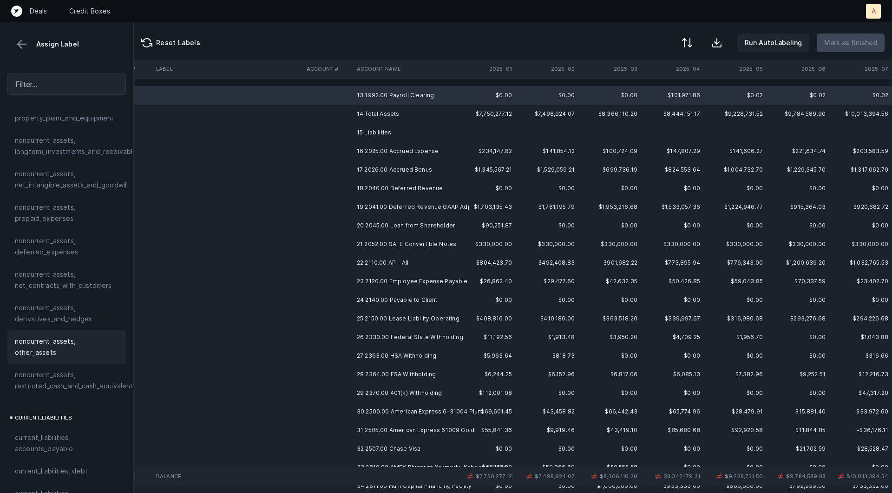
click at [43, 340] on span "noncurrent_assets, other_assets" at bounding box center [67, 347] width 104 height 22
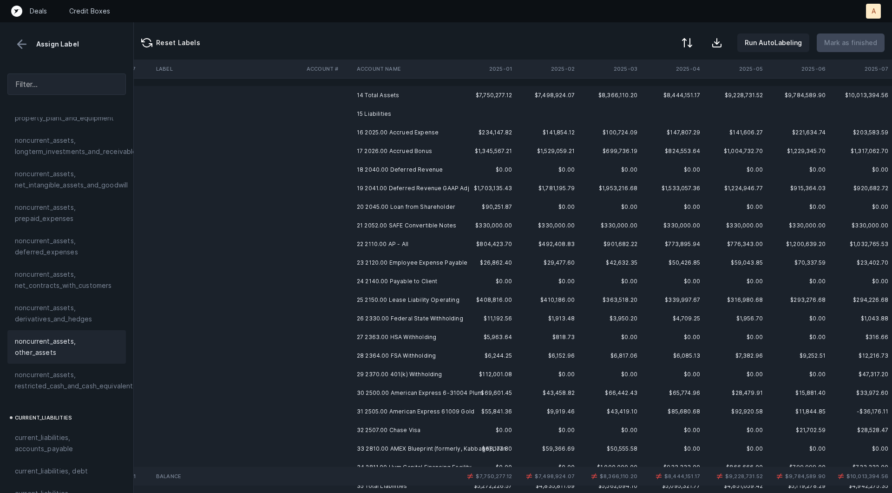
click at [368, 140] on td "16 2025.00 Accrued Expense" at bounding box center [409, 132] width 113 height 19
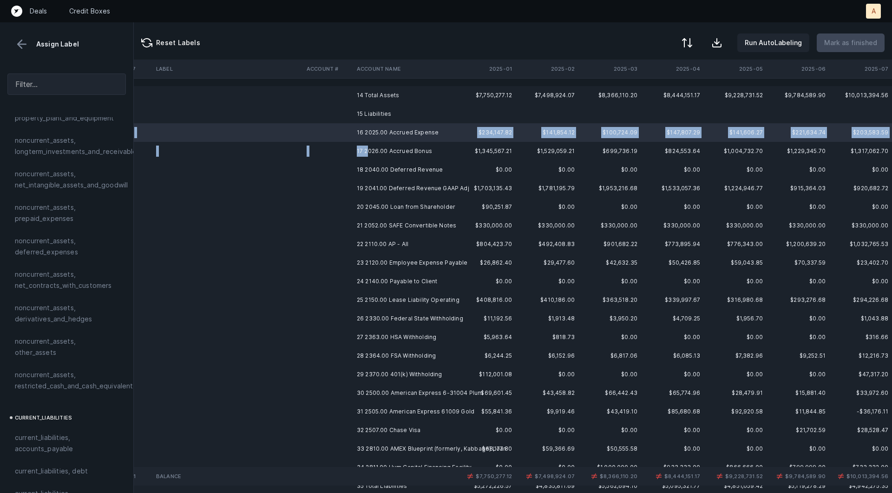
click at [368, 155] on td "17 2026.00 Accrued Bonus" at bounding box center [409, 151] width 113 height 19
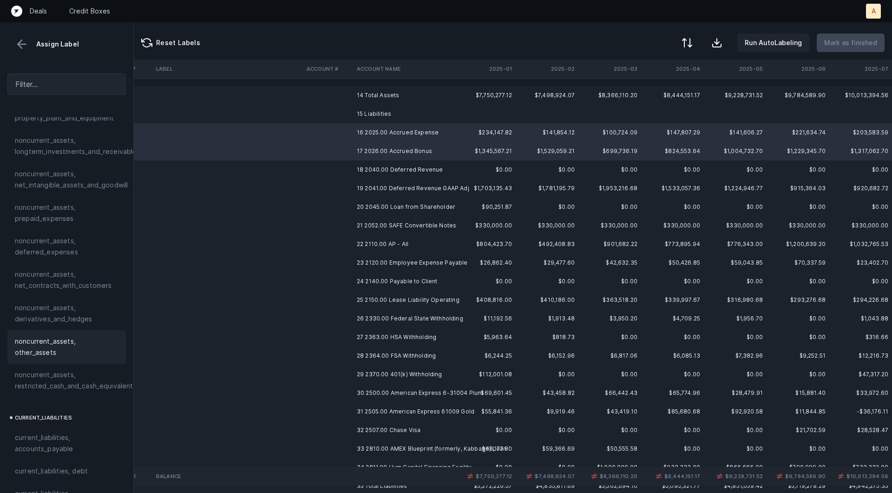
scroll to position [538, 0]
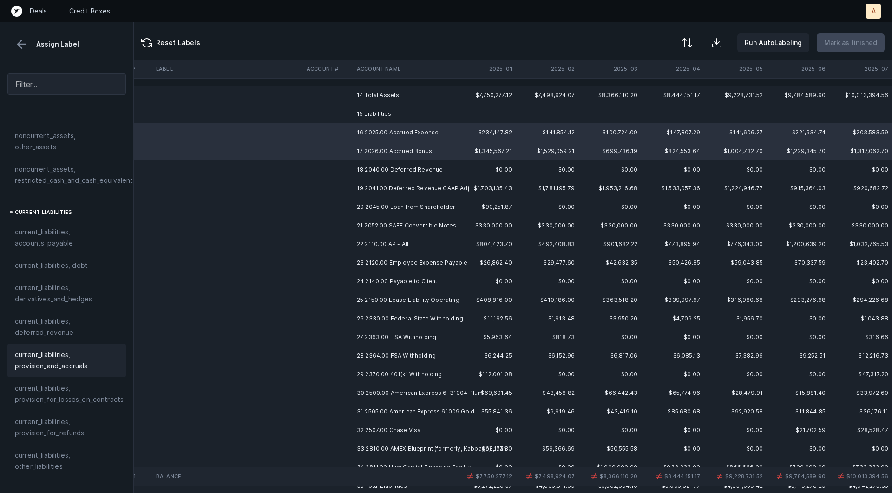
click at [48, 349] on span "current_liabilities, provision_and_accruals" at bounding box center [67, 360] width 104 height 22
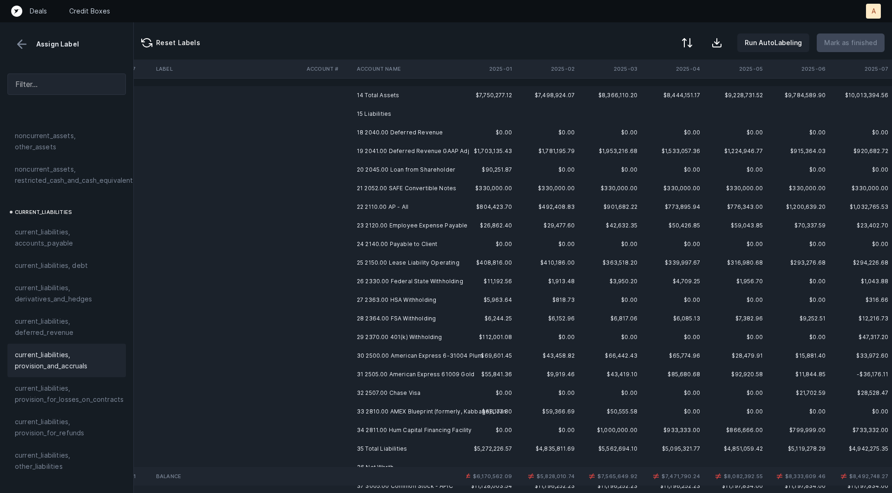
click at [373, 131] on td "18 2040.00 Deferred Revenue" at bounding box center [409, 132] width 113 height 19
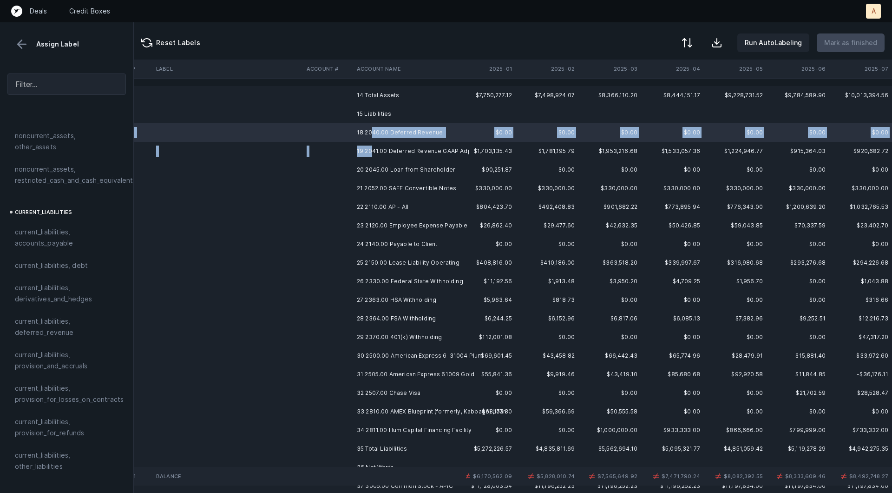
click at [372, 150] on td "19 2041.00 Deferred Revenue GAAP Adj" at bounding box center [409, 151] width 113 height 19
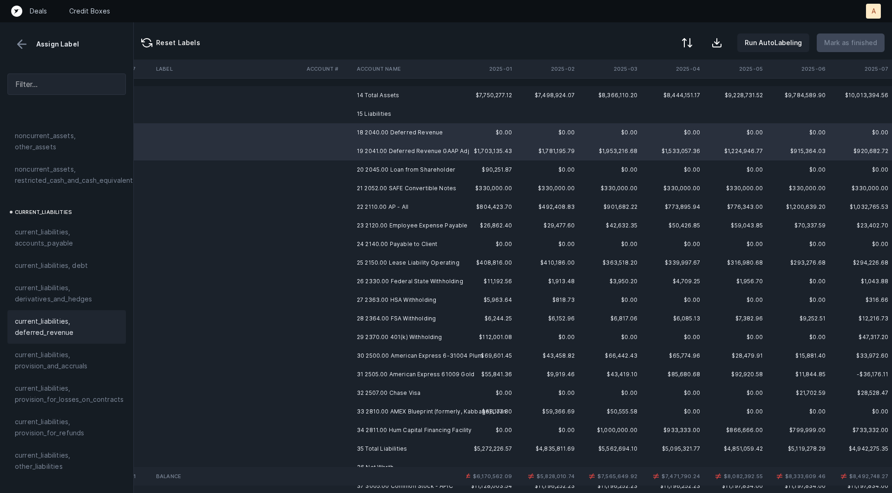
click at [40, 316] on span "current_liabilities, deferred_revenue" at bounding box center [67, 327] width 104 height 22
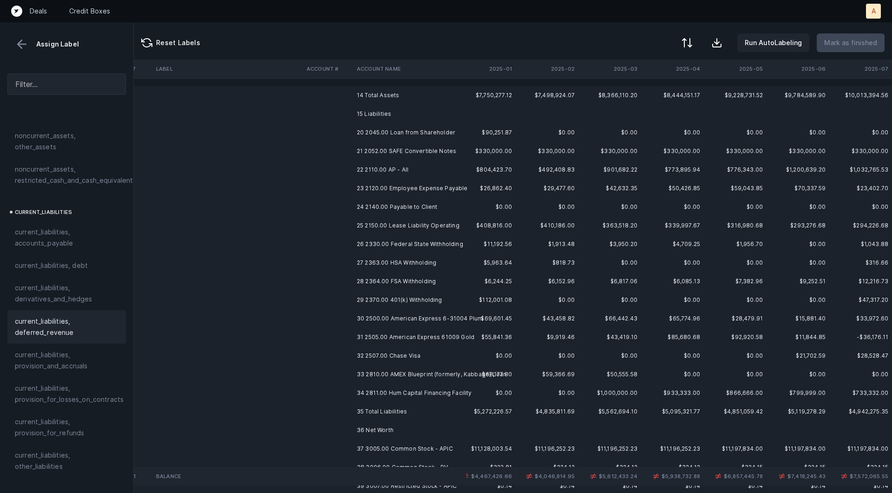
click at [379, 131] on td "20 2045.00 Loan from Shareholder" at bounding box center [409, 132] width 113 height 19
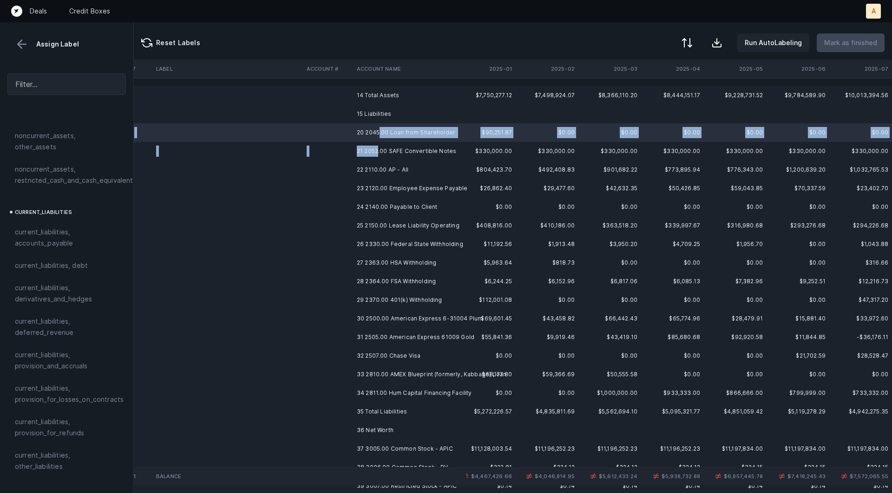
click at [377, 147] on td "21 2052.00 SAFE Convertible Notes" at bounding box center [409, 151] width 113 height 19
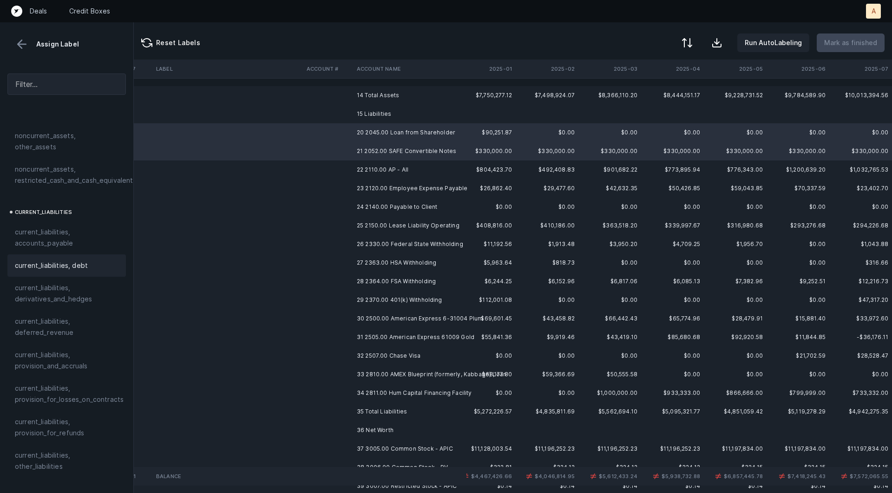
click at [95, 260] on div "current_liabilities, debt" at bounding box center [67, 265] width 104 height 11
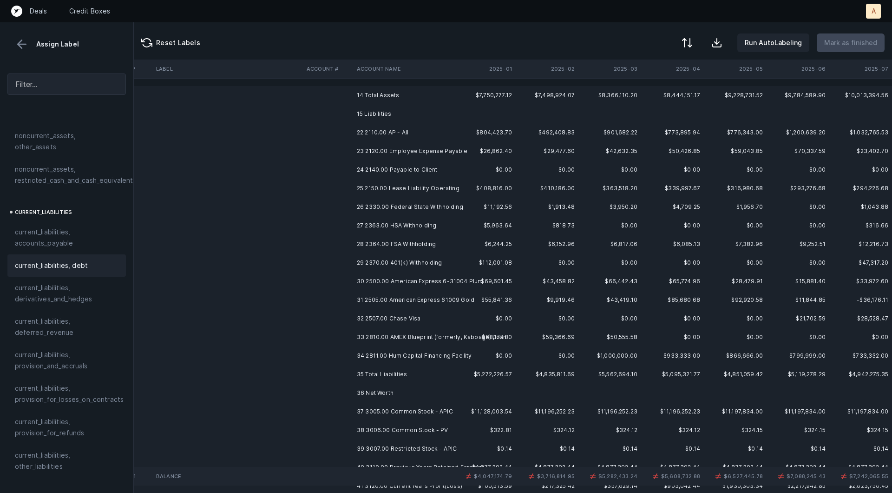
click at [376, 132] on td "22 2110.00 AP - All" at bounding box center [409, 132] width 113 height 19
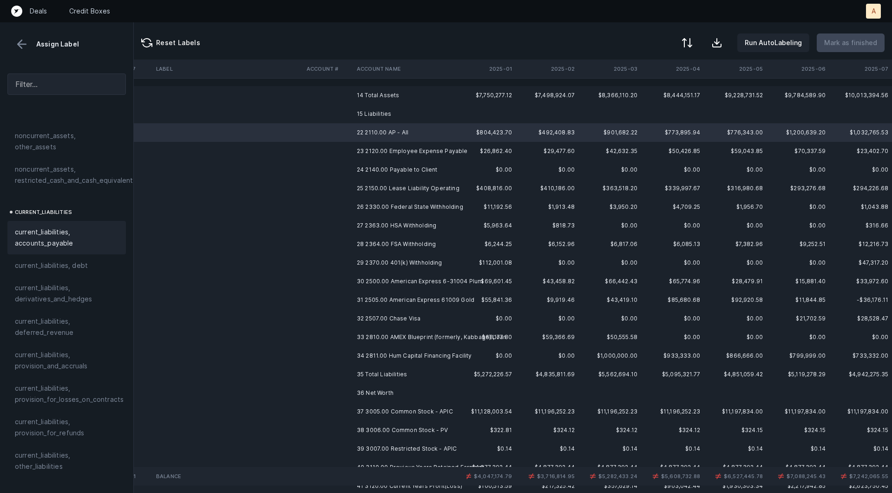
click at [72, 227] on span "current_liabilities, accounts_payable" at bounding box center [67, 237] width 104 height 22
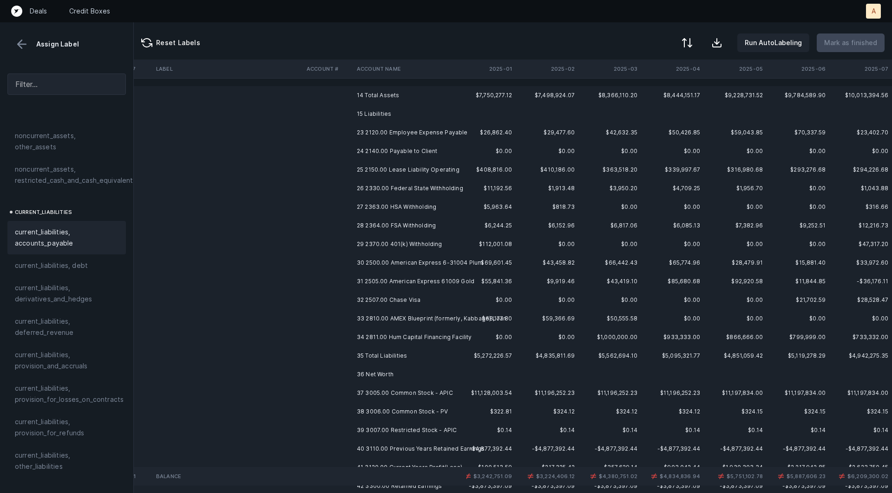
click at [391, 129] on td "23 2120.00 Employee Expense Payable" at bounding box center [409, 132] width 113 height 19
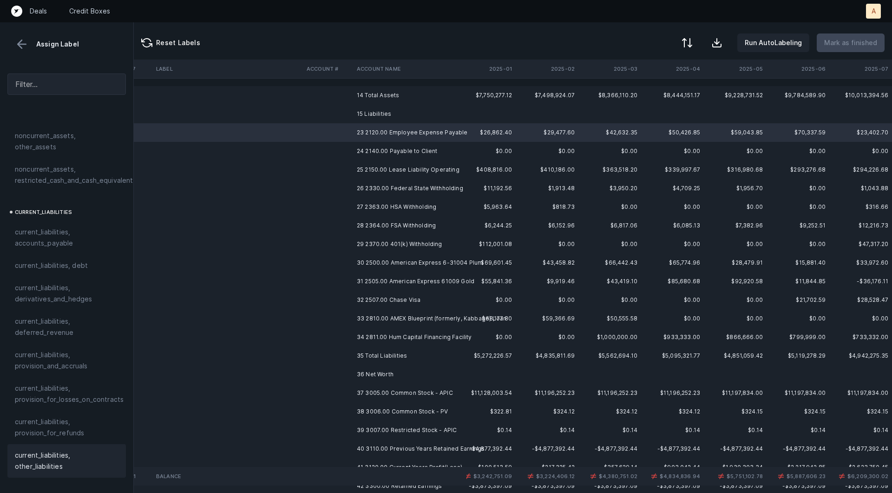
click at [34, 449] on span "current_liabilities, other_liabilities" at bounding box center [67, 460] width 104 height 22
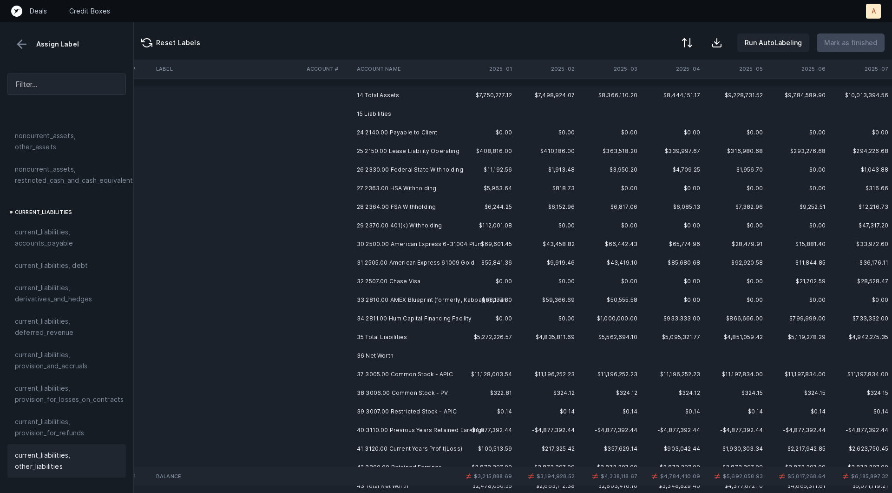
click at [409, 133] on td "24 2140.00 Payable to Client" at bounding box center [409, 132] width 113 height 19
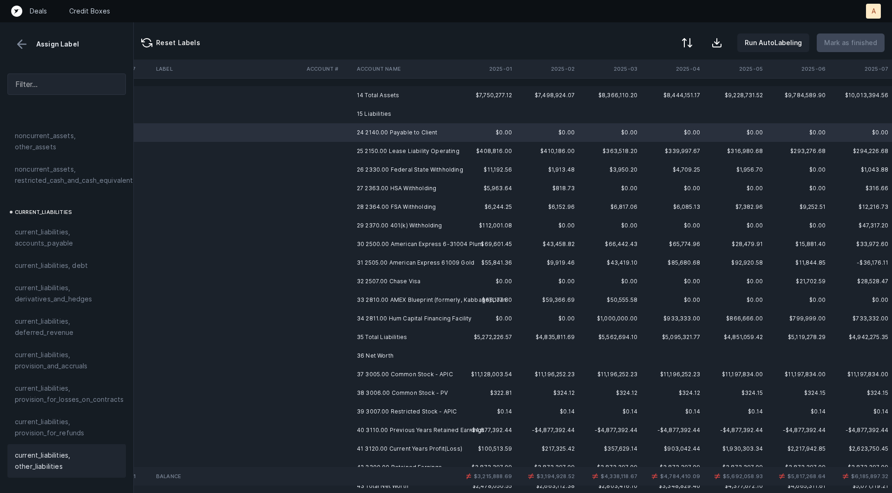
click at [34, 449] on span "current_liabilities, other_liabilities" at bounding box center [67, 460] width 104 height 22
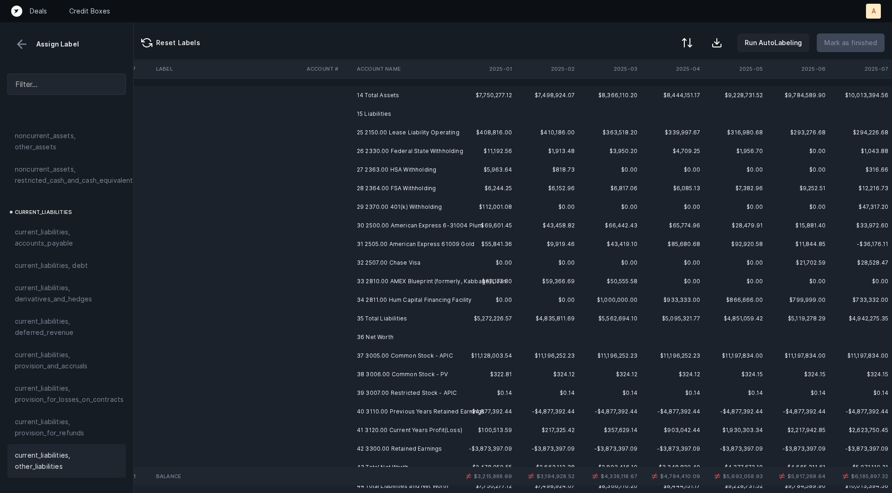
click at [390, 136] on td "25 2150.00 Lease Liability Operating" at bounding box center [409, 132] width 113 height 19
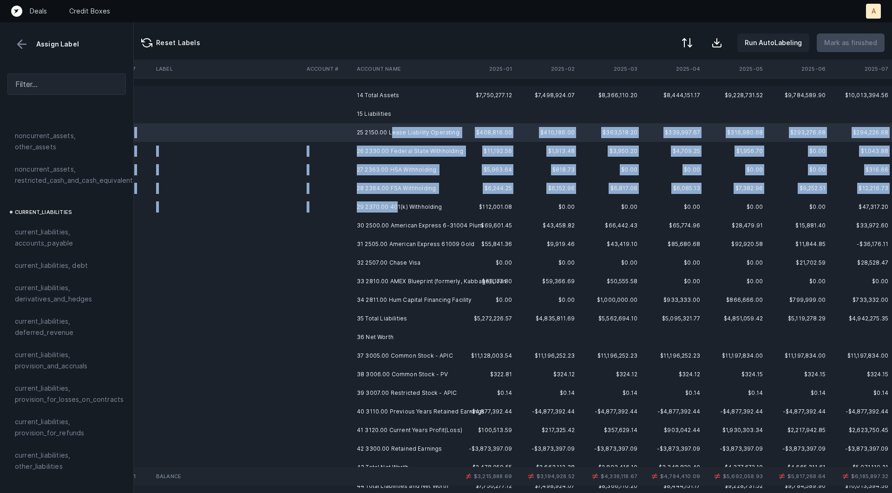
click at [397, 206] on td "29 2370.00 401(k) Withholding" at bounding box center [409, 207] width 113 height 19
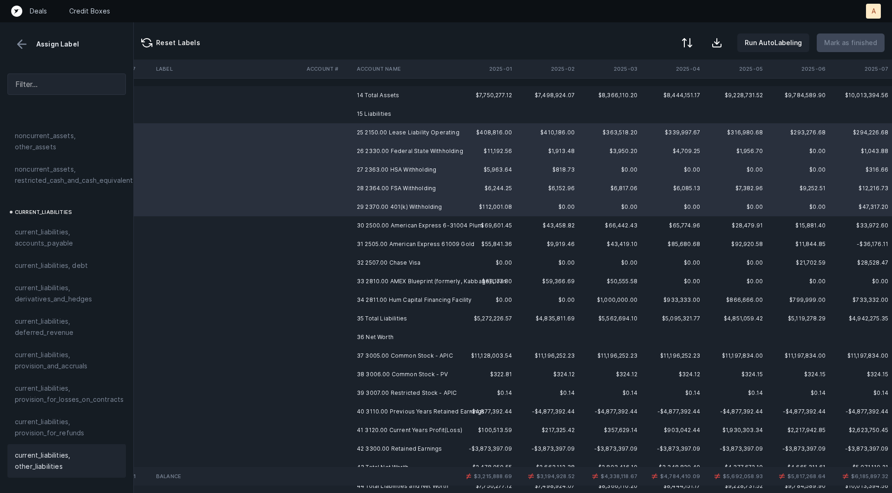
click at [23, 449] on span "current_liabilities, other_liabilities" at bounding box center [67, 460] width 104 height 22
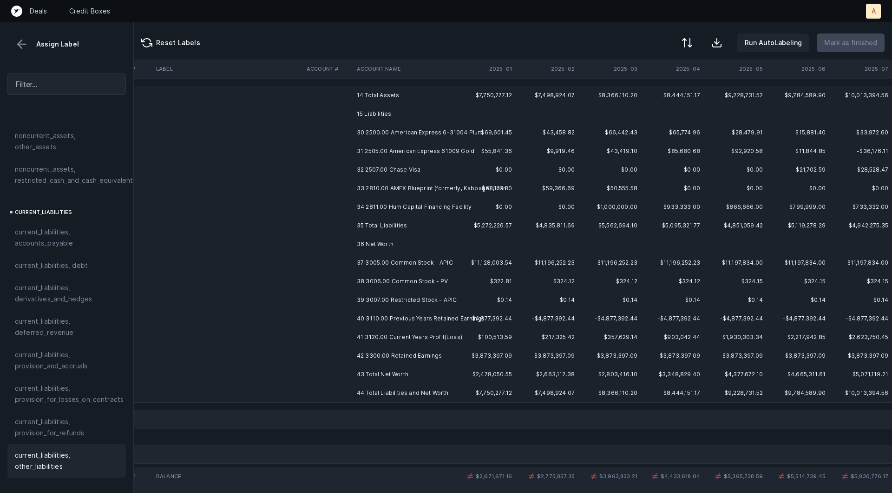
click at [417, 132] on td "30 2500.00 American Express 6-31004 Plum" at bounding box center [409, 132] width 113 height 19
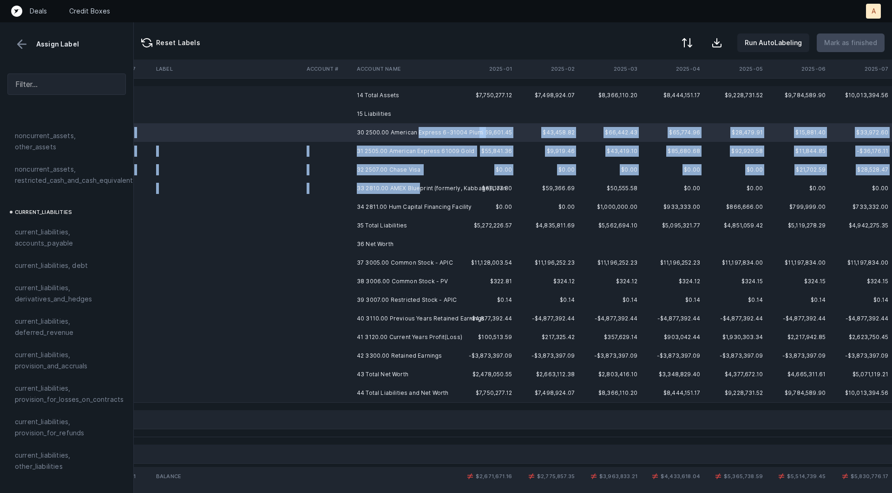
click at [420, 185] on td "33 2810.00 AMEX Blueprint (formerly, Kabbage) Loan" at bounding box center [409, 188] width 113 height 19
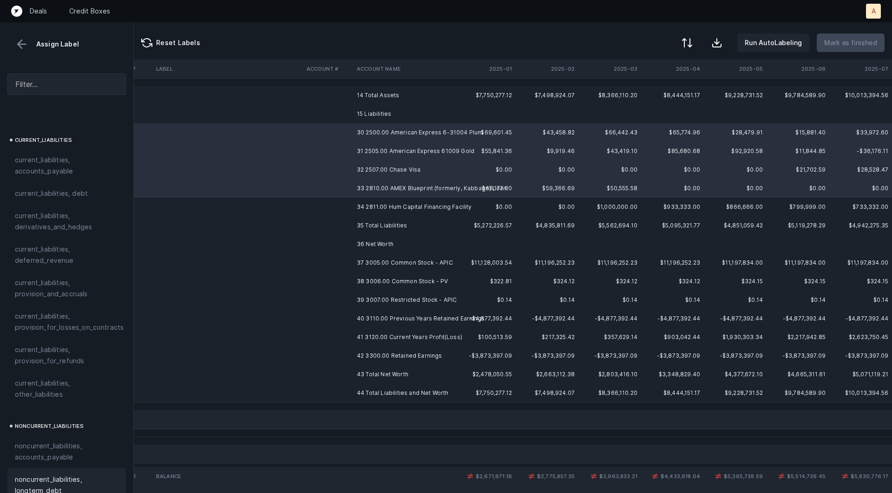
scroll to position [573, 0]
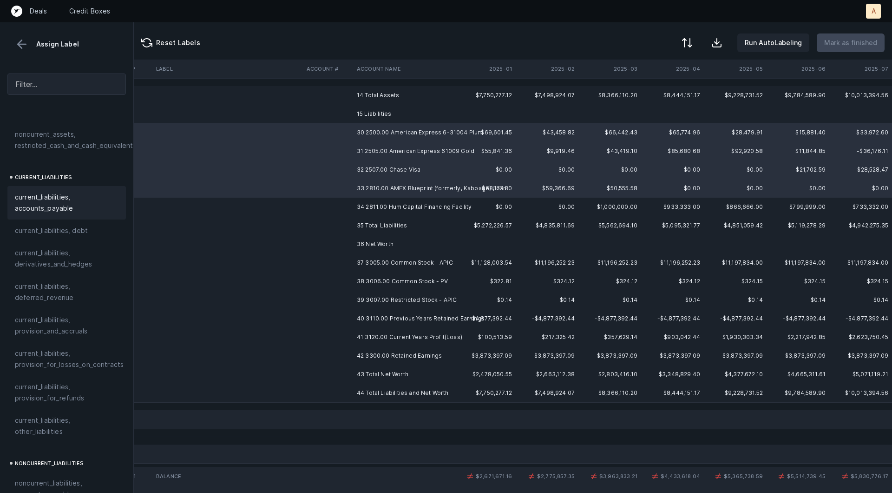
click at [51, 191] on span "current_liabilities, accounts_payable" at bounding box center [67, 202] width 104 height 22
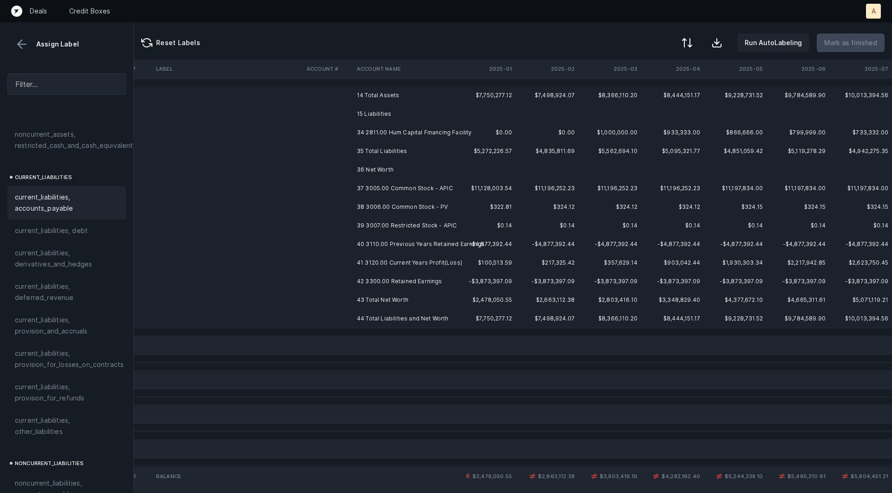
click at [377, 128] on td "34 2811.00 Hum Capital Financing Facility" at bounding box center [409, 132] width 113 height 19
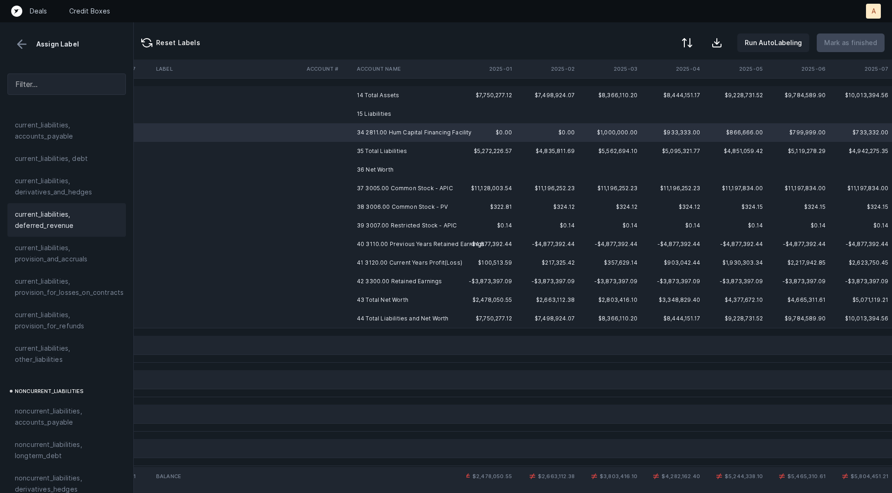
scroll to position [704, 0]
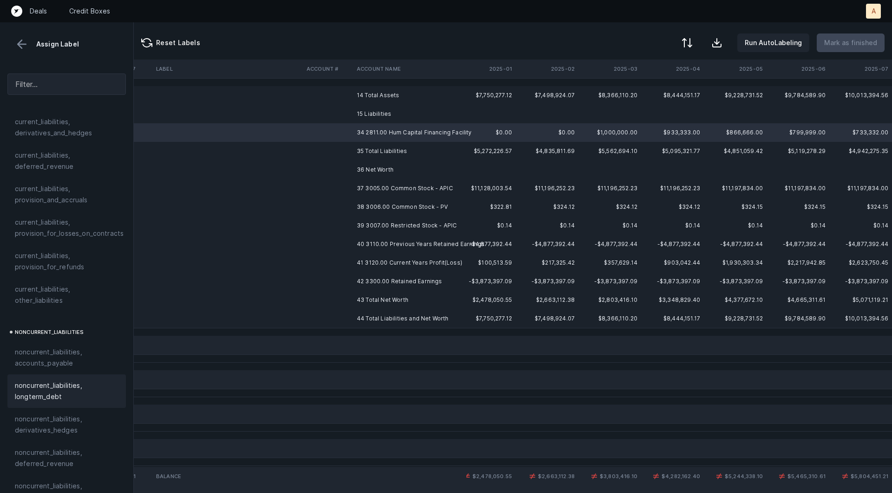
click at [44, 380] on span "noncurrent_liabilities, longterm_debt" at bounding box center [67, 391] width 104 height 22
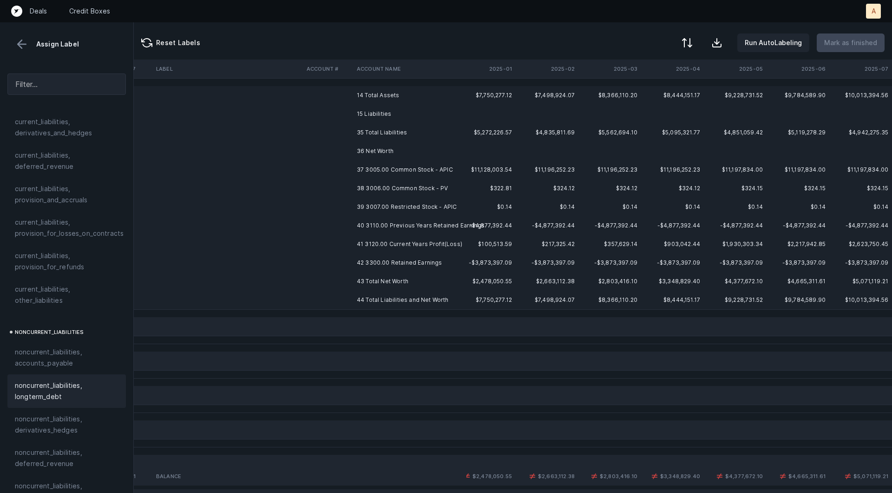
click at [409, 166] on td "37 3005.00 Common Stock - APIC" at bounding box center [409, 169] width 113 height 19
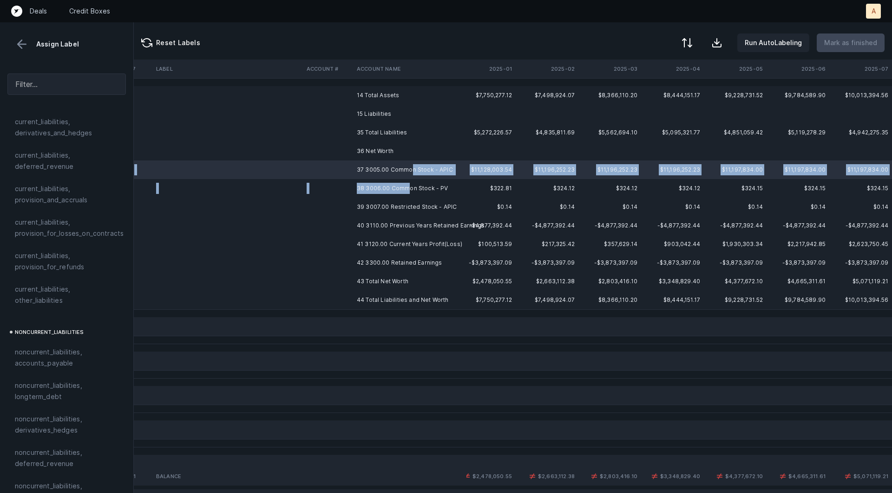
click at [405, 190] on td "38 3006.00 Common Stock - PV" at bounding box center [409, 188] width 113 height 19
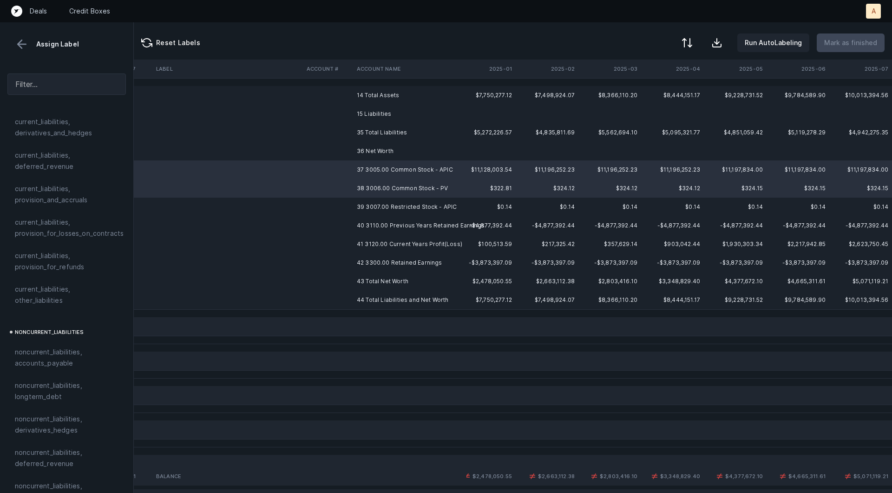
click at [404, 205] on td "39 3007.00 Restricted Stock - APIC" at bounding box center [409, 207] width 113 height 19
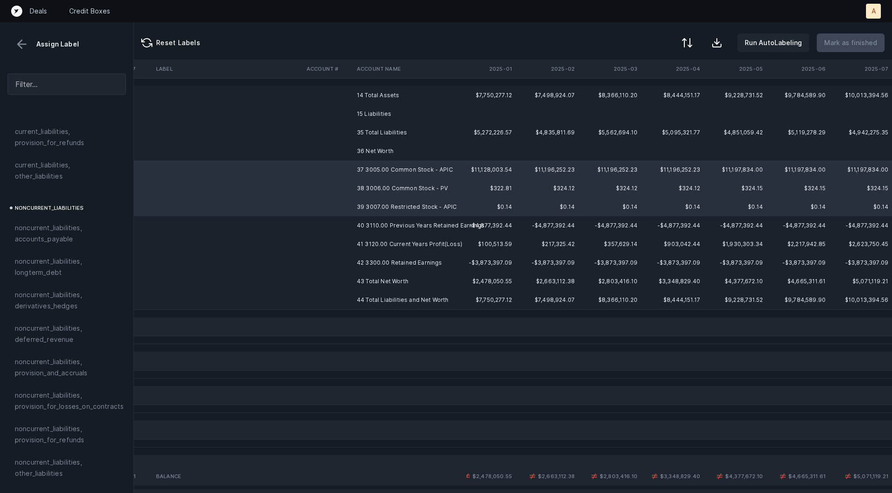
scroll to position [1007, 0]
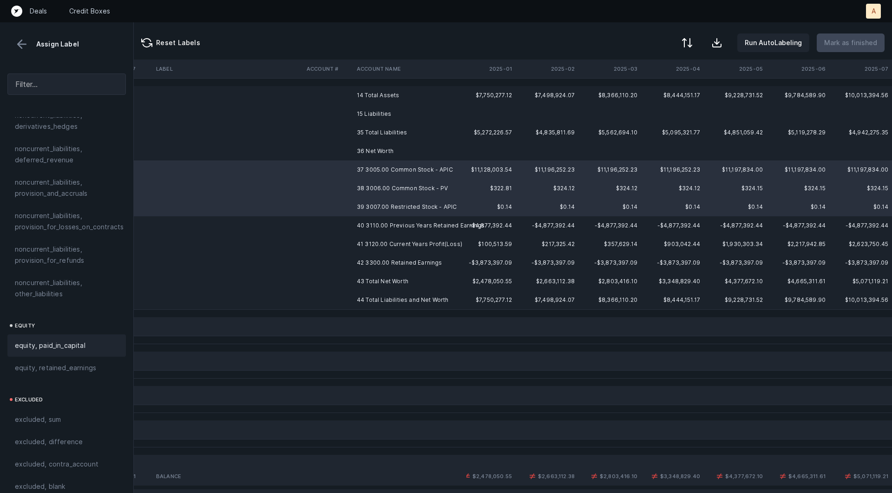
click at [81, 340] on span "equity, paid_in_capital" at bounding box center [50, 345] width 71 height 11
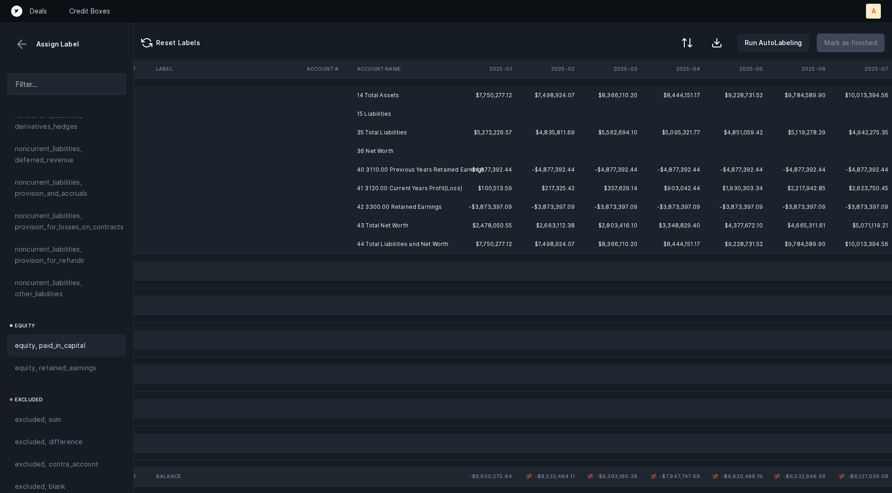
click at [392, 167] on td "40 3110.00 Previous Years Retained Earnings" at bounding box center [409, 169] width 113 height 19
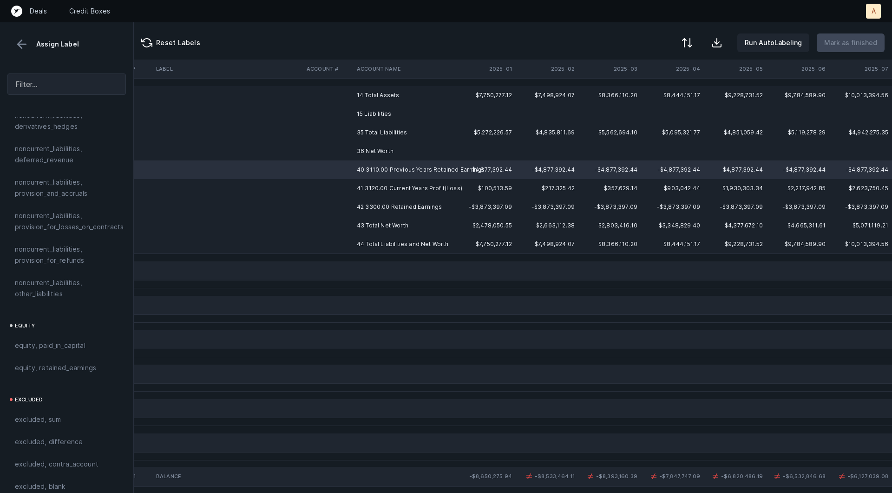
click at [389, 188] on td "41 3120.00 Current Years Profit(Loss)" at bounding box center [409, 188] width 113 height 19
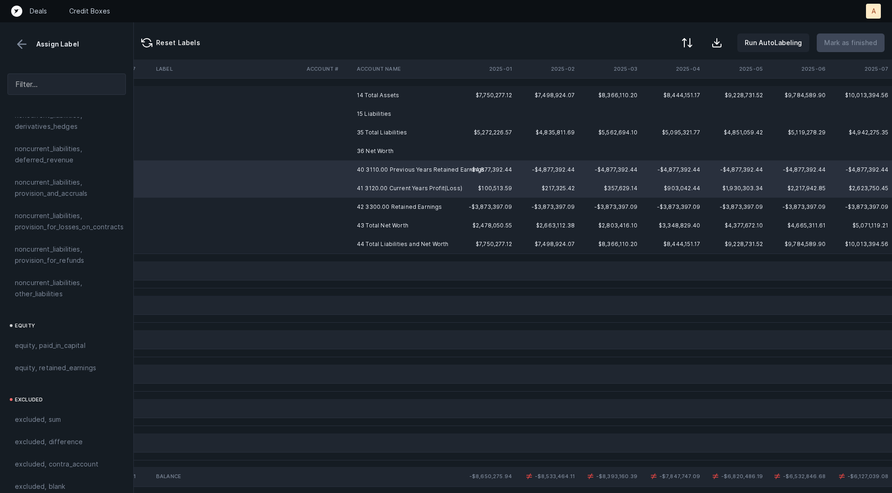
click at [388, 203] on td "42 3300.00 Retained Earnings" at bounding box center [409, 207] width 113 height 19
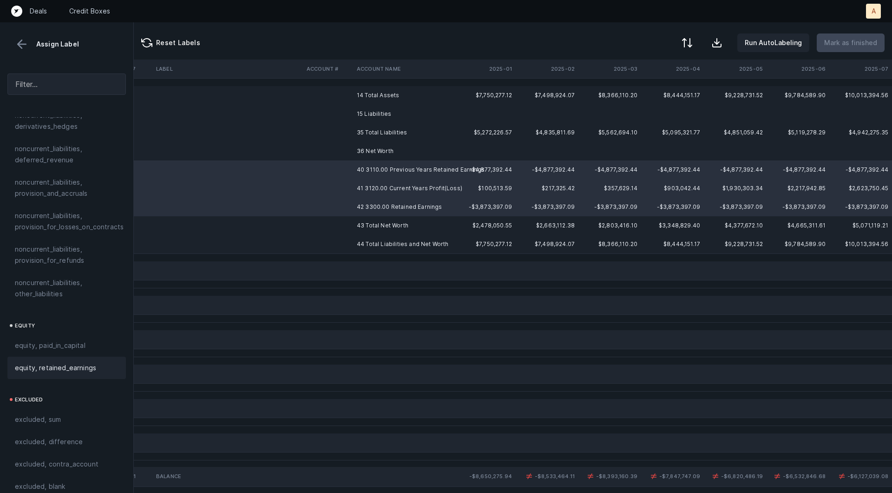
click at [66, 362] on span "equity, retained_earnings" at bounding box center [55, 367] width 81 height 11
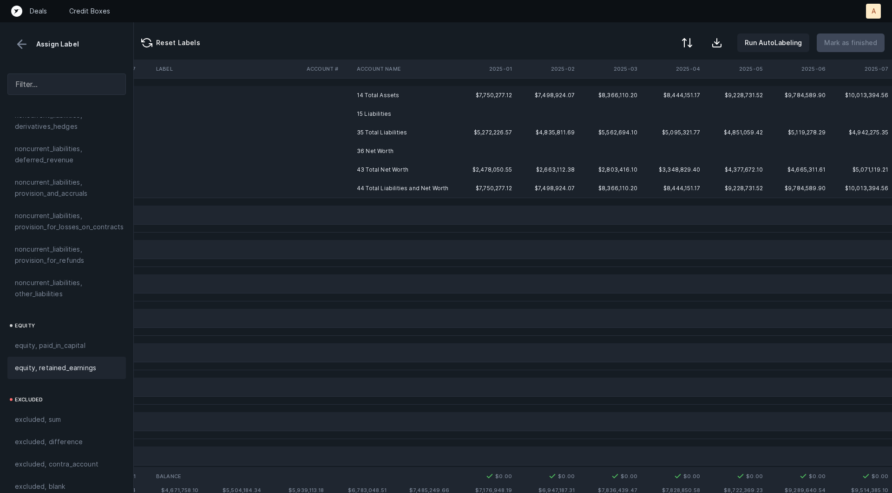
click at [438, 107] on td "15 Liabilities" at bounding box center [409, 114] width 113 height 19
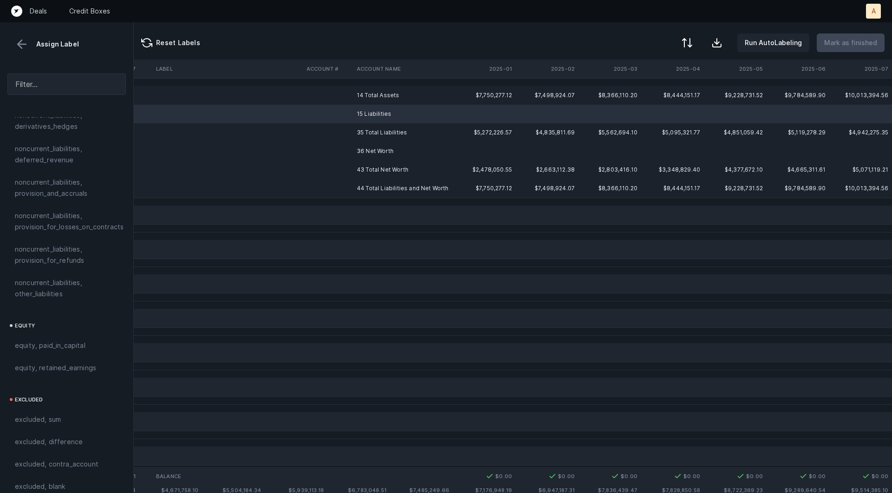
click at [382, 150] on td "36 Net Worth" at bounding box center [409, 151] width 113 height 19
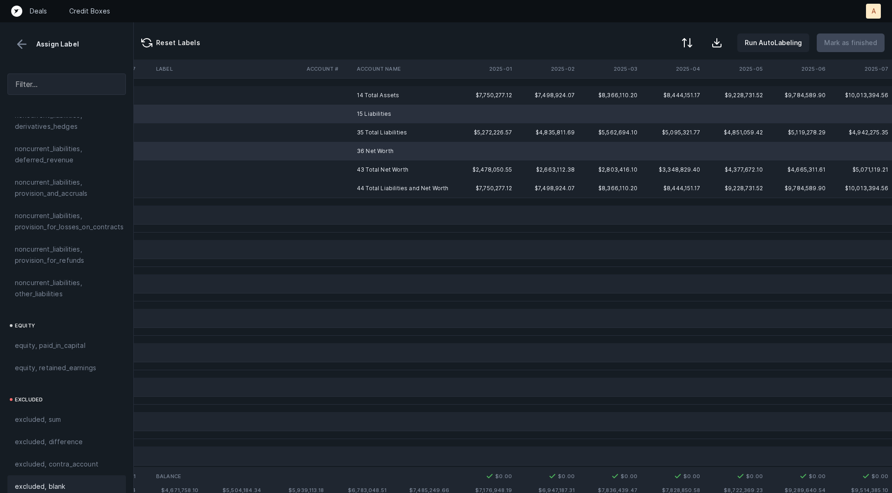
click at [50, 475] on div "excluded, blank" at bounding box center [66, 486] width 119 height 22
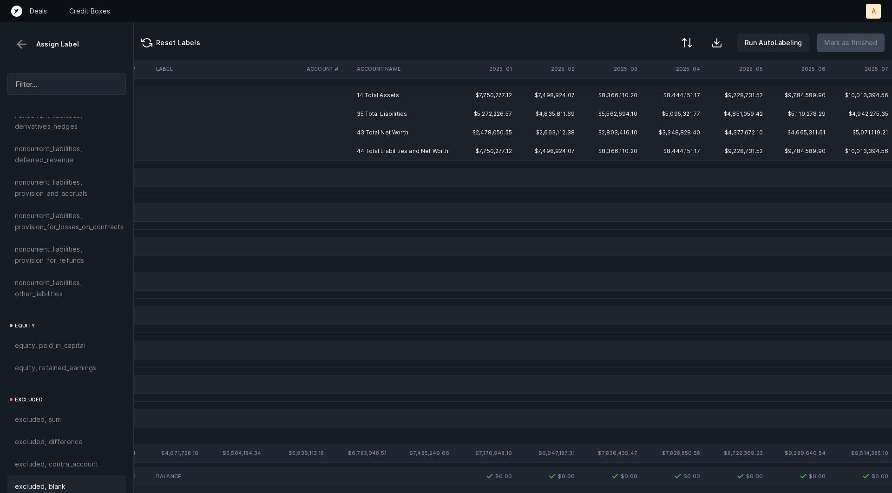
click at [378, 96] on td "14 Total Assets" at bounding box center [409, 95] width 113 height 19
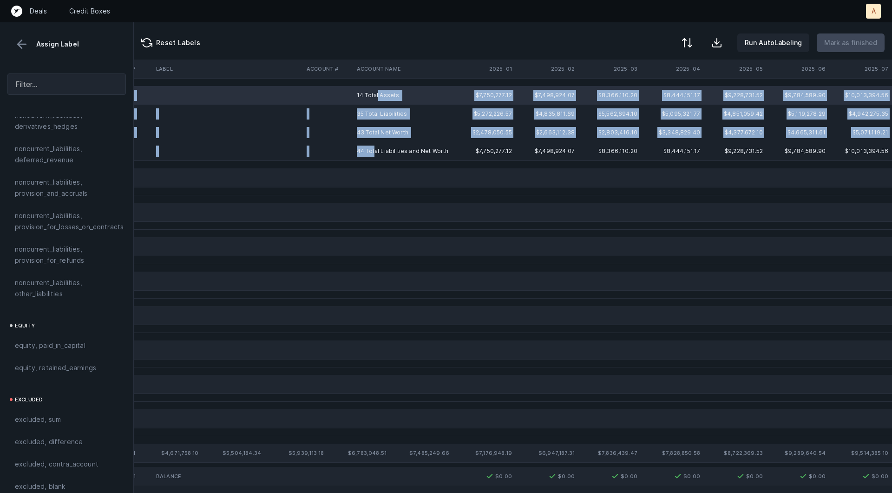
click at [375, 149] on td "44 Total Liabilities and Net Worth" at bounding box center [409, 151] width 113 height 19
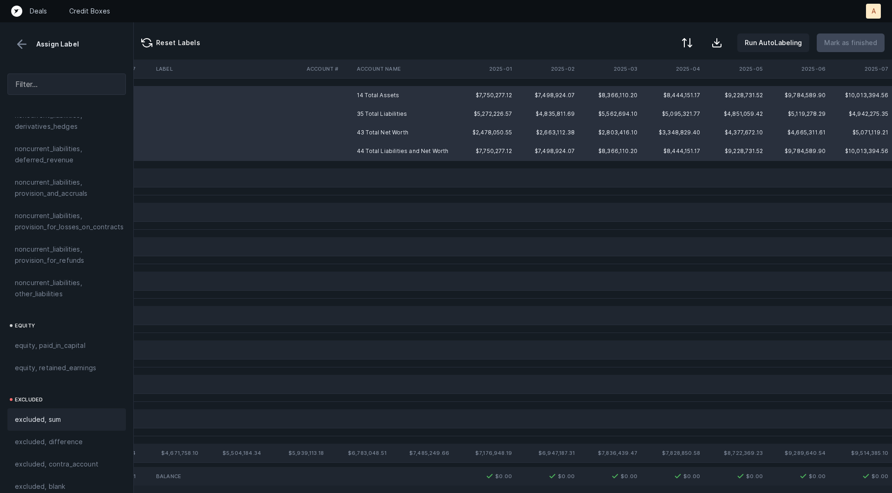
click at [49, 415] on div "excluded, sum" at bounding box center [66, 419] width 119 height 22
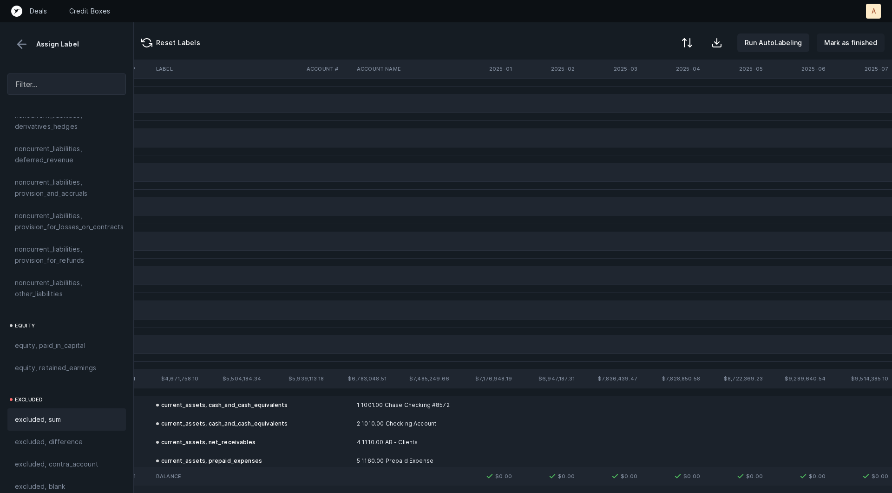
click at [849, 43] on p "Mark as finished" at bounding box center [850, 42] width 53 height 11
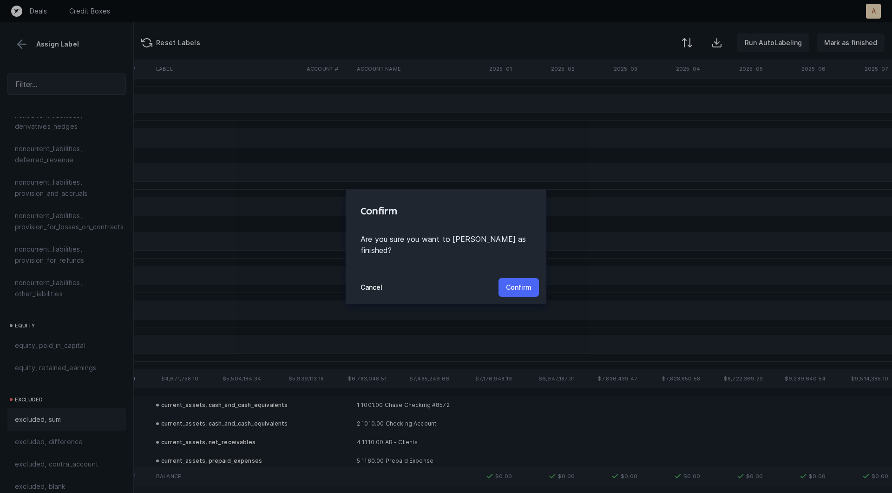
click at [511, 282] on p "Confirm" at bounding box center [519, 287] width 26 height 11
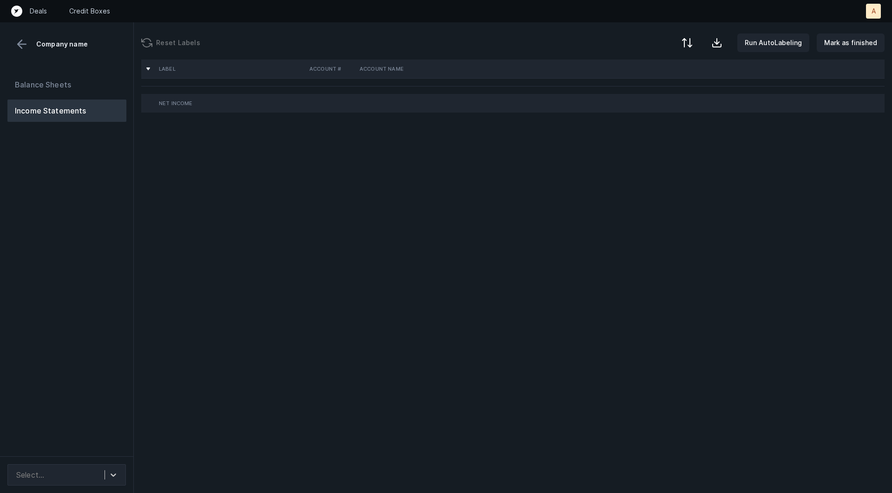
click at [84, 226] on div "Balance Sheets Income Statements" at bounding box center [67, 261] width 134 height 390
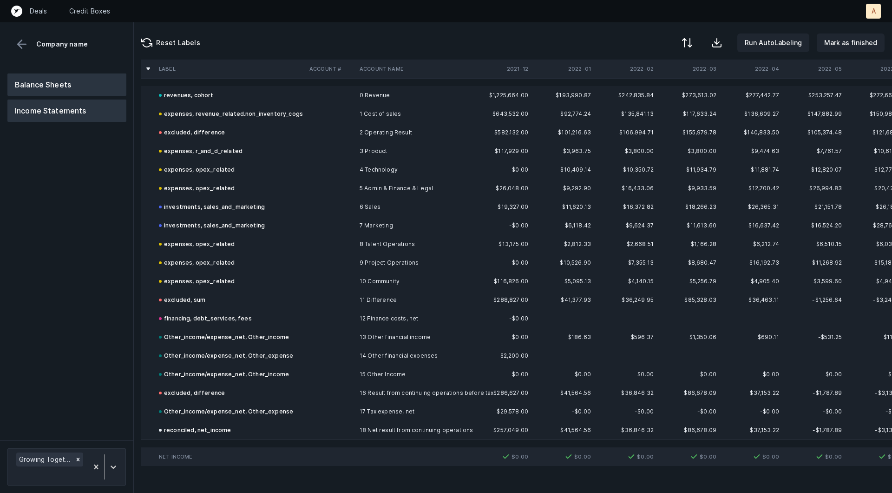
click at [102, 77] on button "Balance Sheets" at bounding box center [66, 84] width 119 height 22
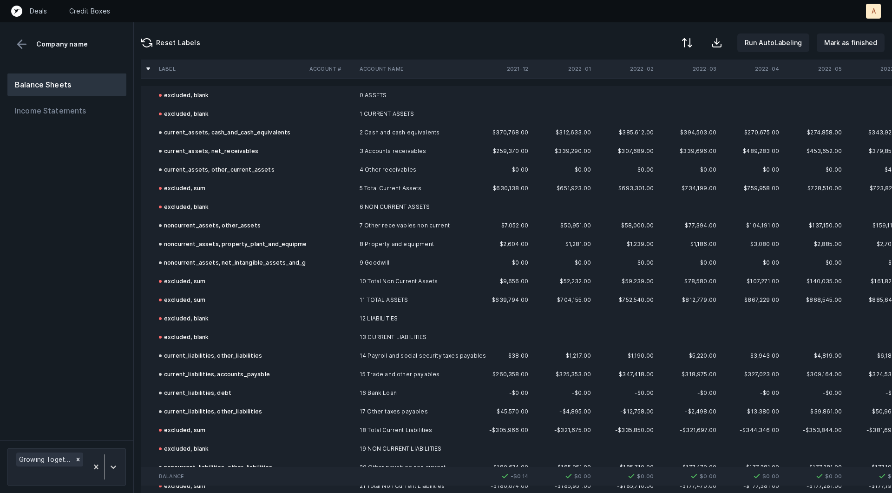
scroll to position [240, 0]
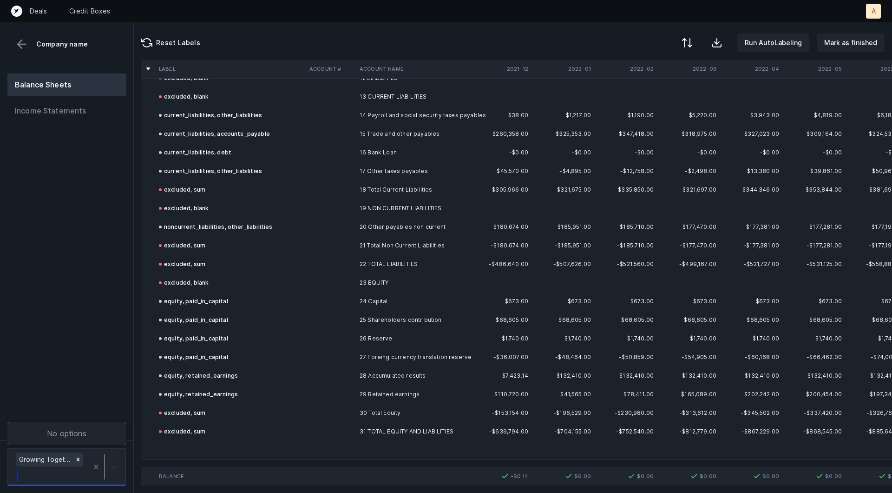
click at [108, 459] on div at bounding box center [113, 466] width 17 height 17
click at [118, 397] on div "Balance Sheets Income Statements" at bounding box center [67, 253] width 134 height 374
click at [169, 445] on td at bounding box center [230, 450] width 151 height 19
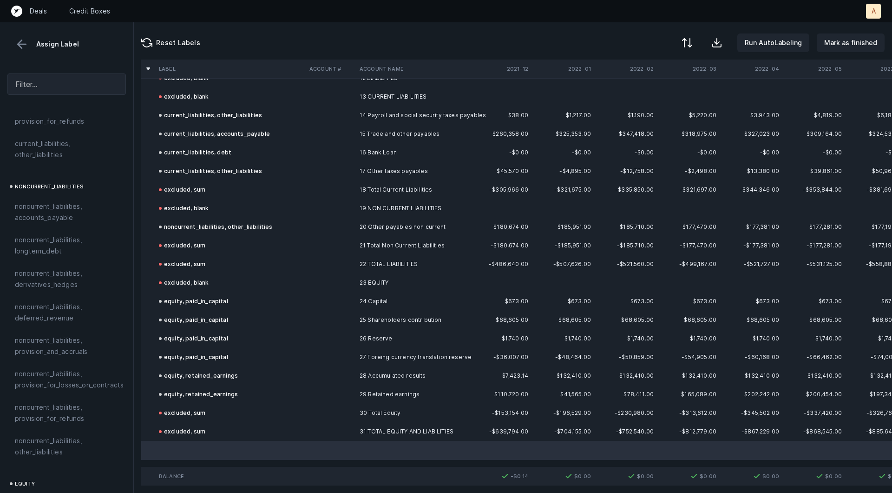
scroll to position [1007, 0]
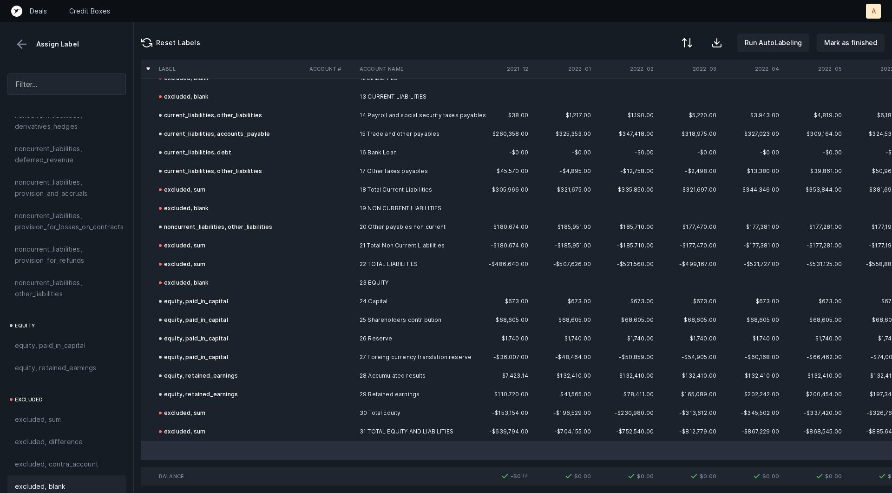
click at [59, 481] on span "excluded, blank" at bounding box center [40, 486] width 50 height 11
click at [838, 35] on button "Mark as finished" at bounding box center [851, 42] width 68 height 19
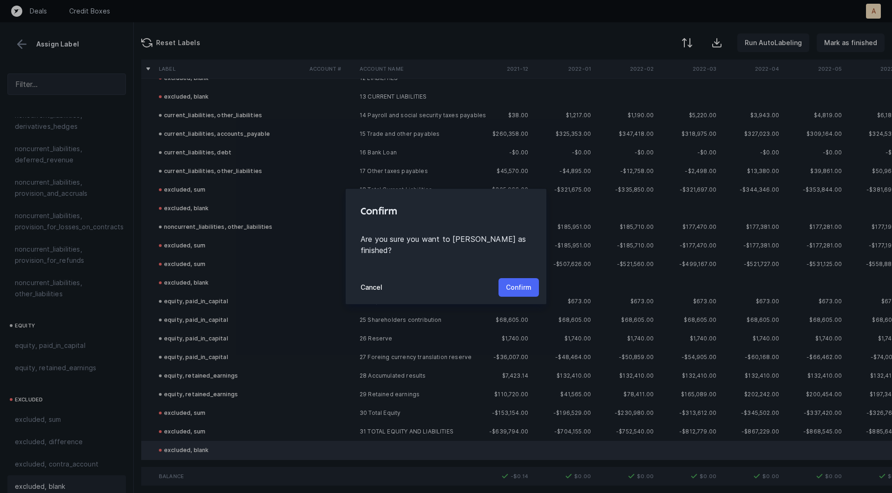
click at [514, 282] on p "Confirm" at bounding box center [519, 287] width 26 height 11
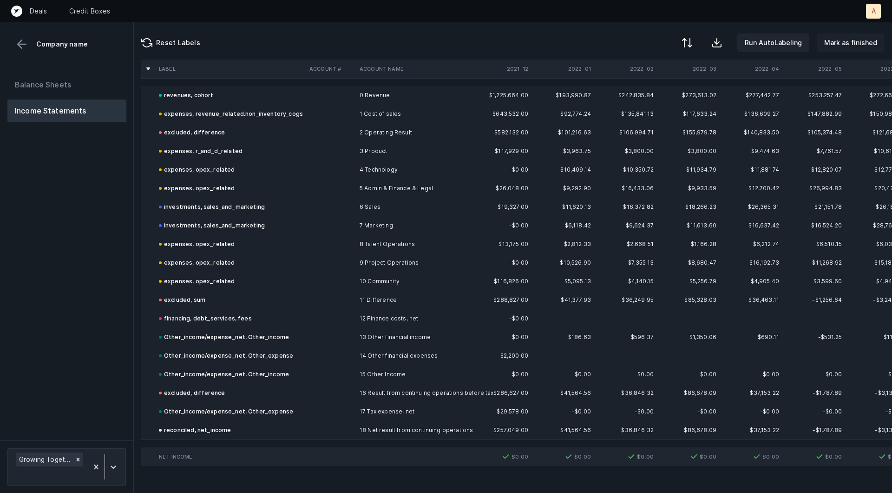
click at [868, 47] on p "Mark as finished" at bounding box center [850, 42] width 53 height 11
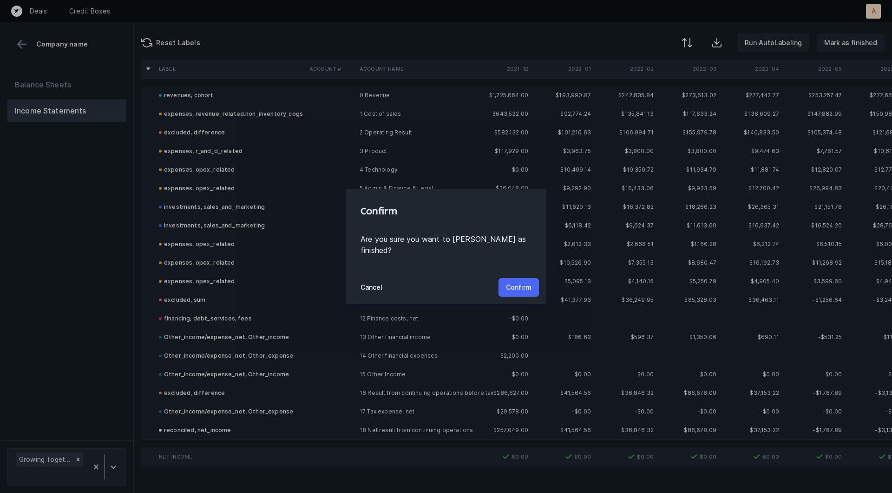
click at [530, 278] on button "Confirm" at bounding box center [519, 287] width 40 height 19
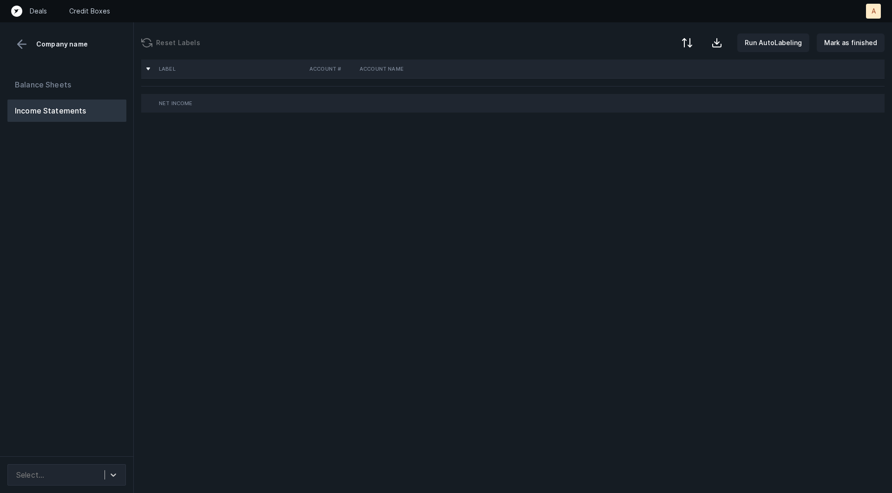
click at [100, 206] on div "Balance Sheets Income Statements" at bounding box center [67, 261] width 134 height 390
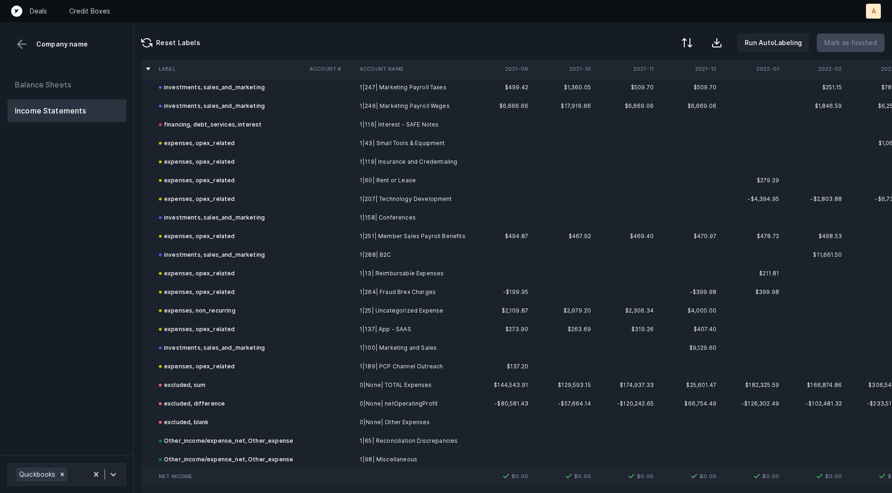
scroll to position [2545, 0]
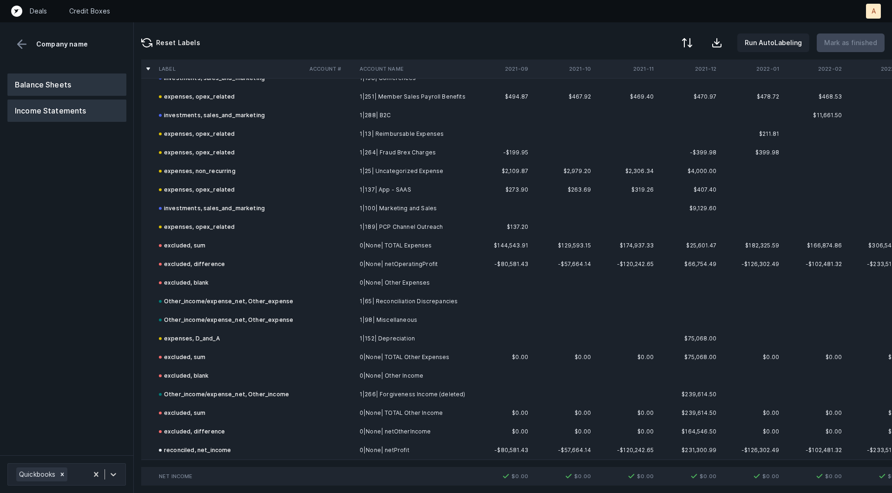
click at [81, 90] on button "Balance Sheets" at bounding box center [66, 84] width 119 height 22
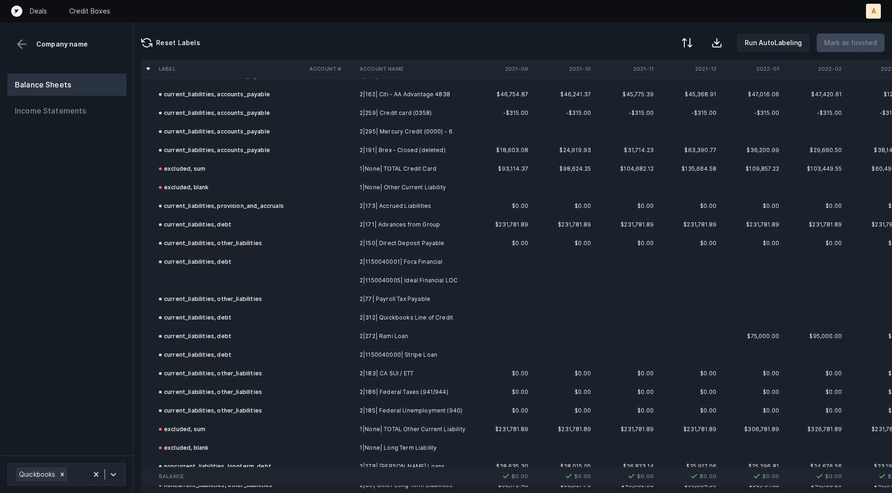
scroll to position [654, 0]
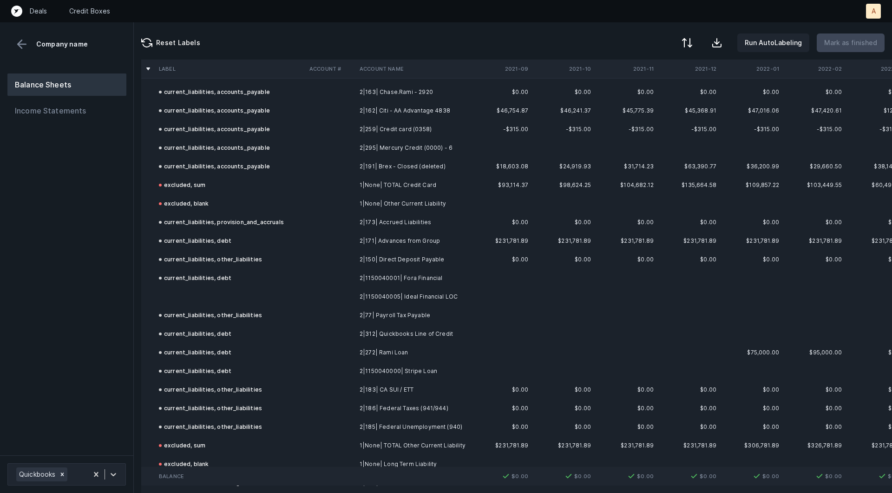
click at [391, 297] on td "2|1150040005| Ideal Financial LOC" at bounding box center [412, 296] width 113 height 19
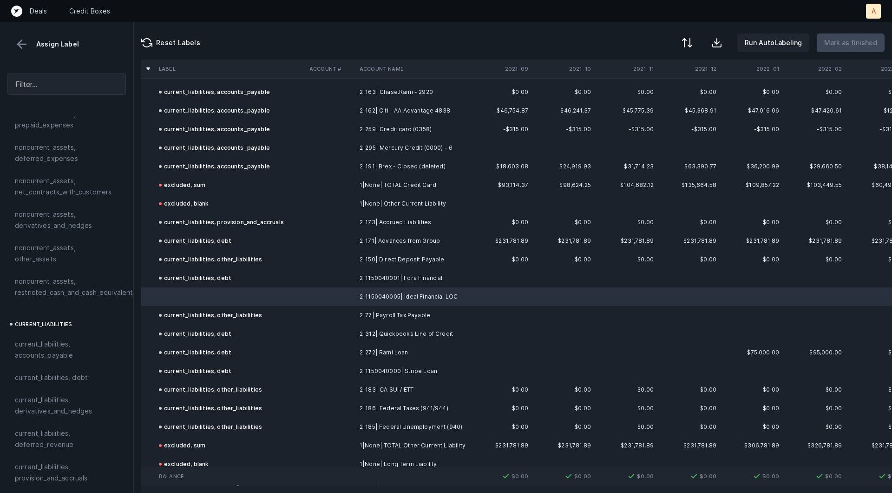
scroll to position [431, 0]
click at [53, 367] on span "current_liabilities, debt" at bounding box center [51, 372] width 73 height 11
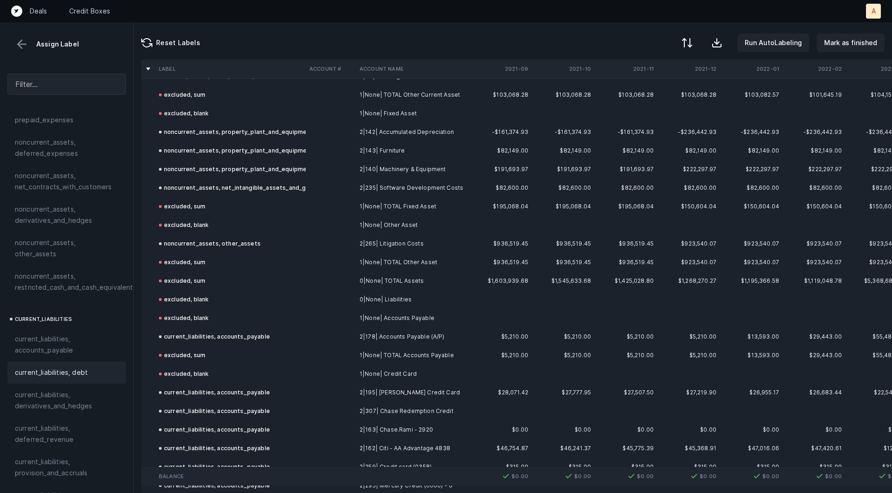
scroll to position [0, 0]
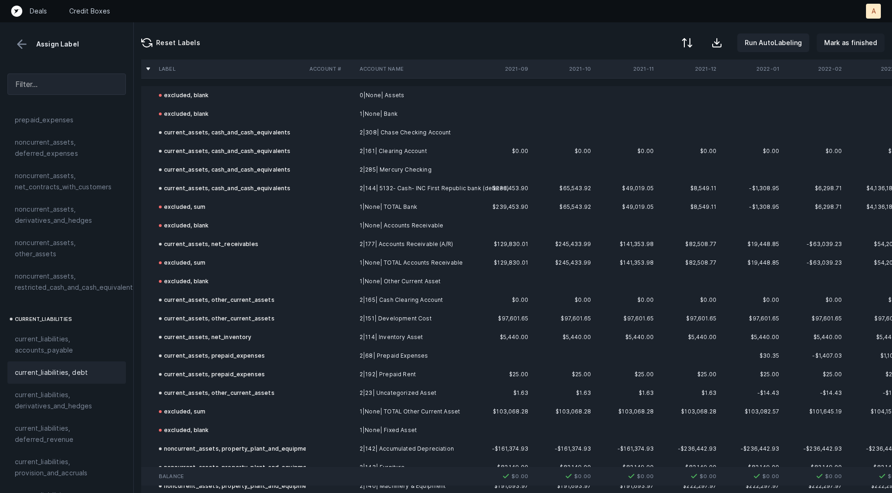
click at [851, 44] on p "Mark as finished" at bounding box center [850, 42] width 53 height 11
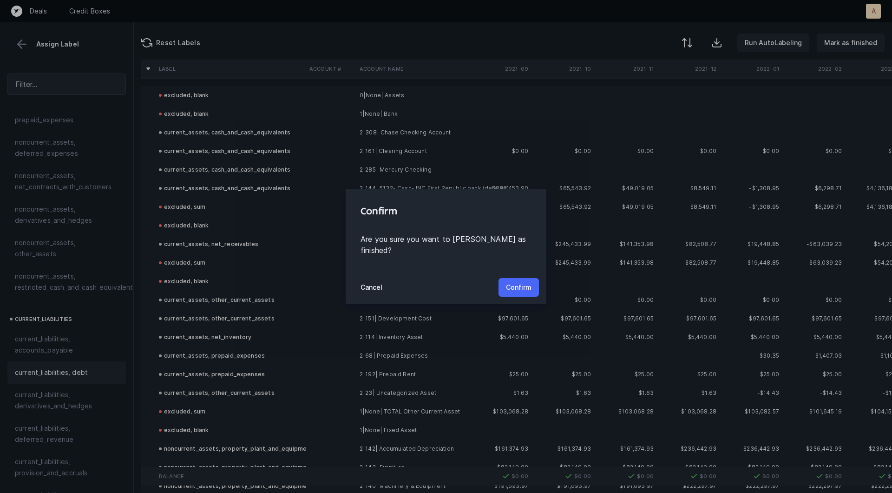
click at [512, 282] on p "Confirm" at bounding box center [519, 287] width 26 height 11
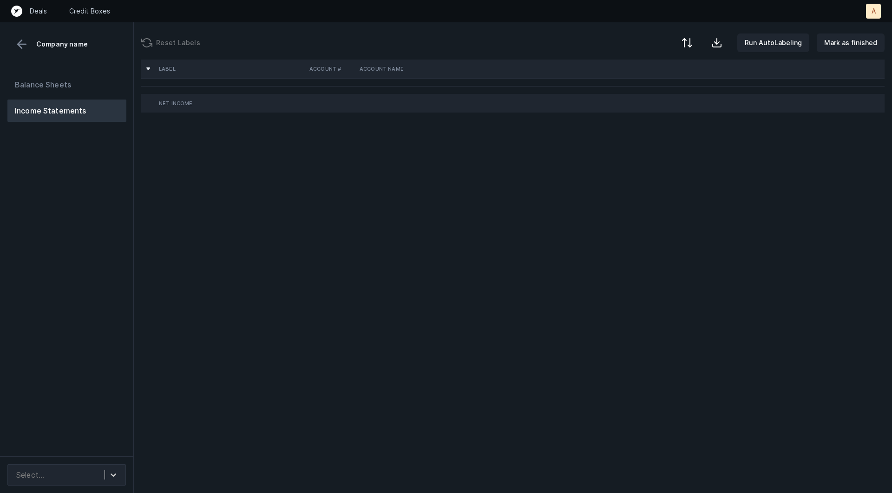
click at [97, 200] on div "Balance Sheets Income Statements" at bounding box center [67, 261] width 134 height 390
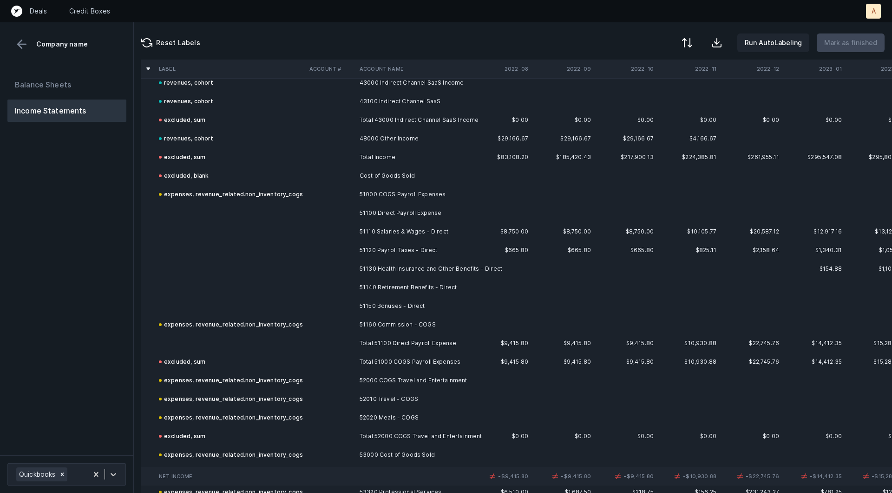
scroll to position [291, 0]
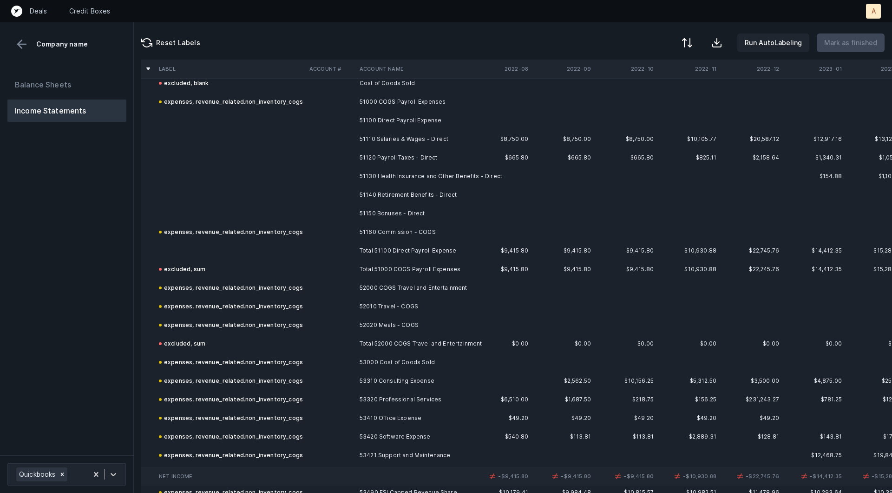
click at [396, 118] on td "51100 Direct Payroll Expense" at bounding box center [412, 120] width 113 height 19
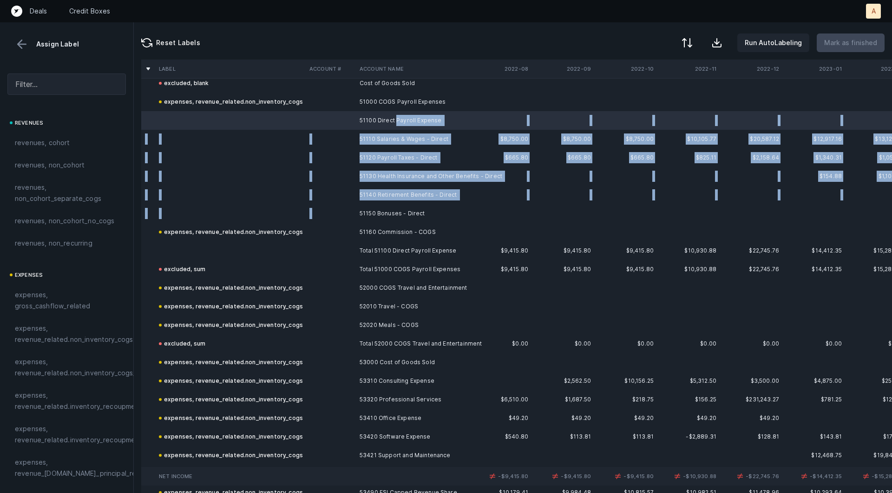
click at [357, 207] on td "51150 Bonuses - Direct" at bounding box center [412, 213] width 113 height 19
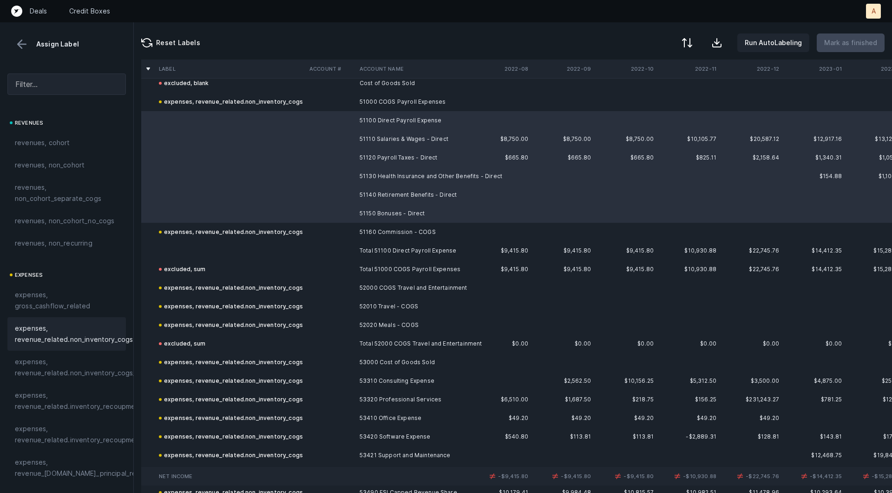
click at [88, 332] on span "expenses, revenue_related.non_inventory_cogs" at bounding box center [74, 334] width 118 height 22
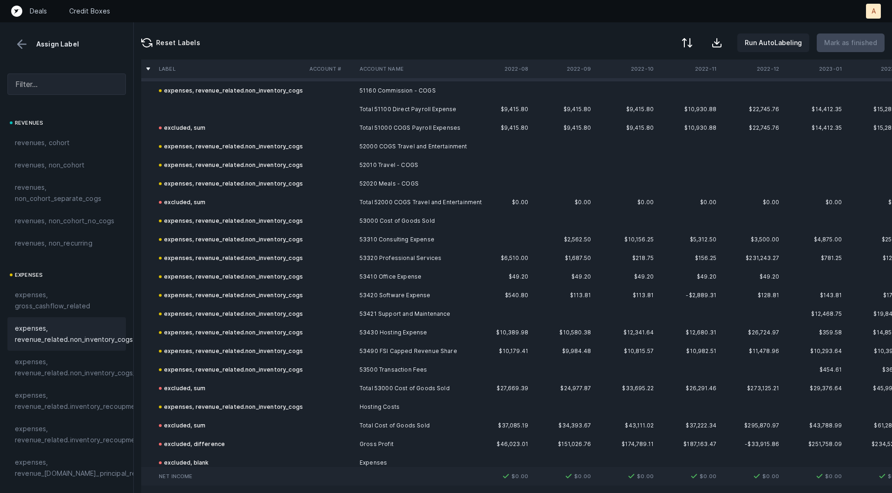
scroll to position [391, 0]
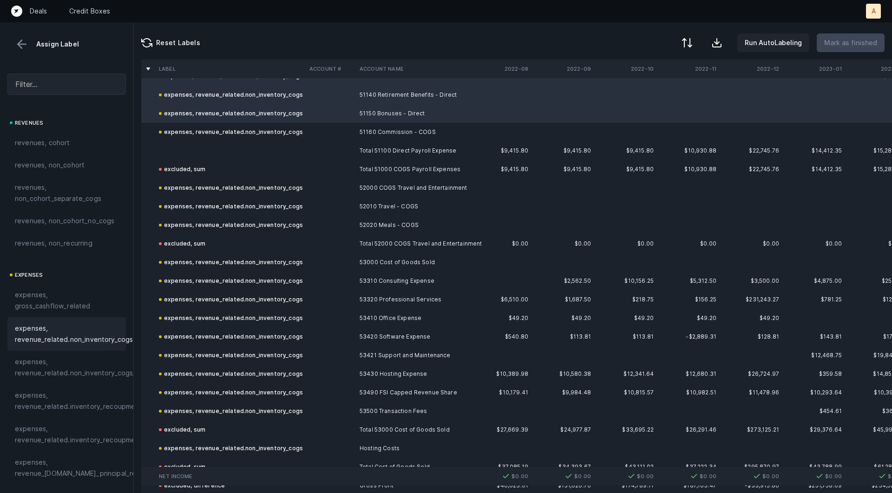
click at [366, 158] on td "Total 51100 Direct Payroll Expense" at bounding box center [412, 150] width 113 height 19
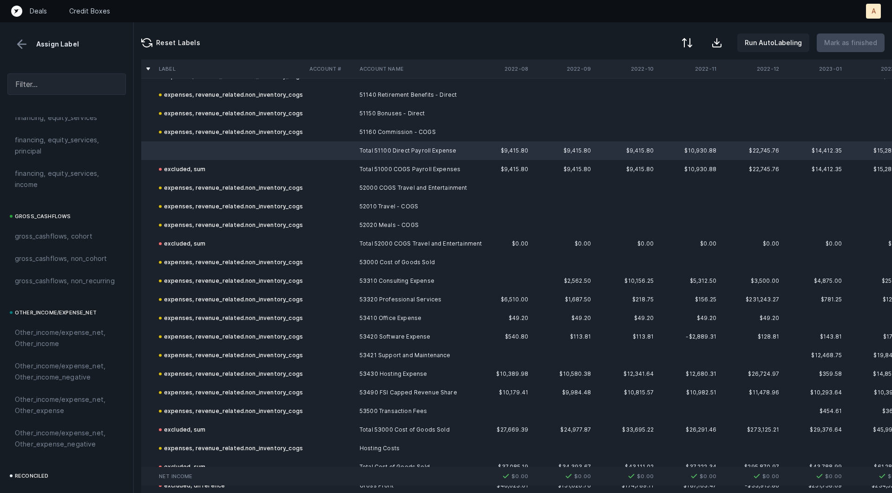
scroll to position [1040, 0]
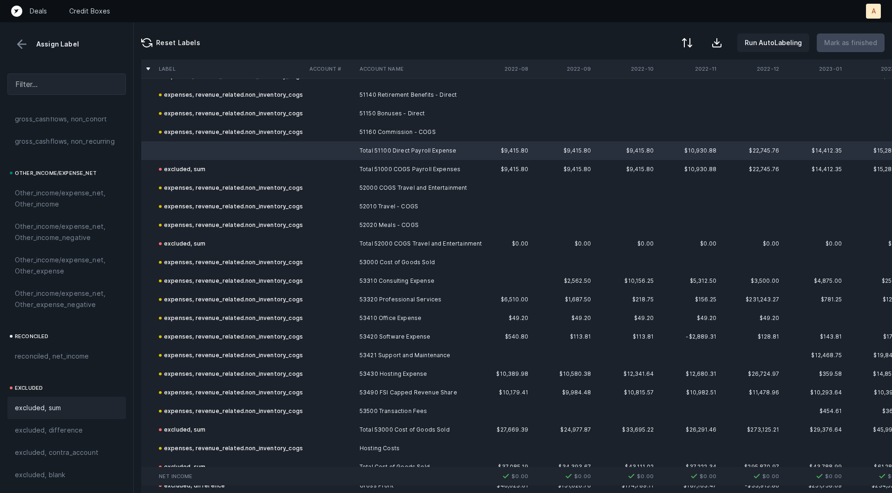
click at [48, 415] on div "excluded, sum" at bounding box center [66, 407] width 119 height 22
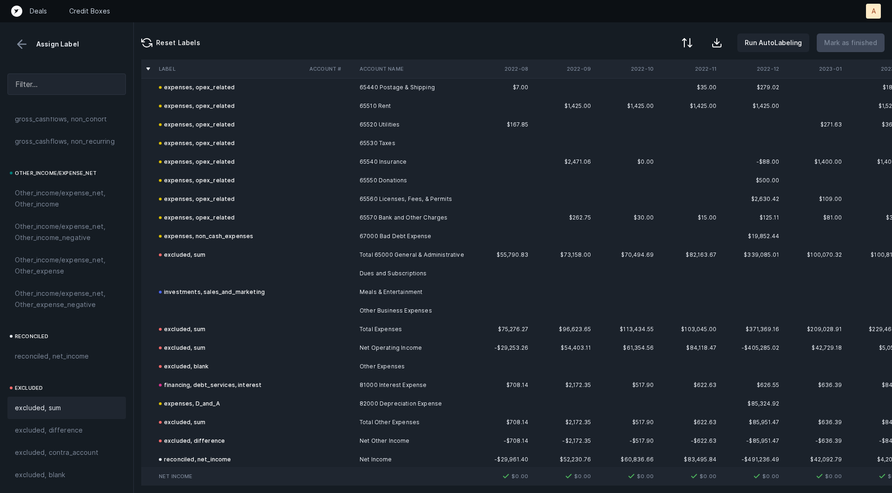
scroll to position [1913, 0]
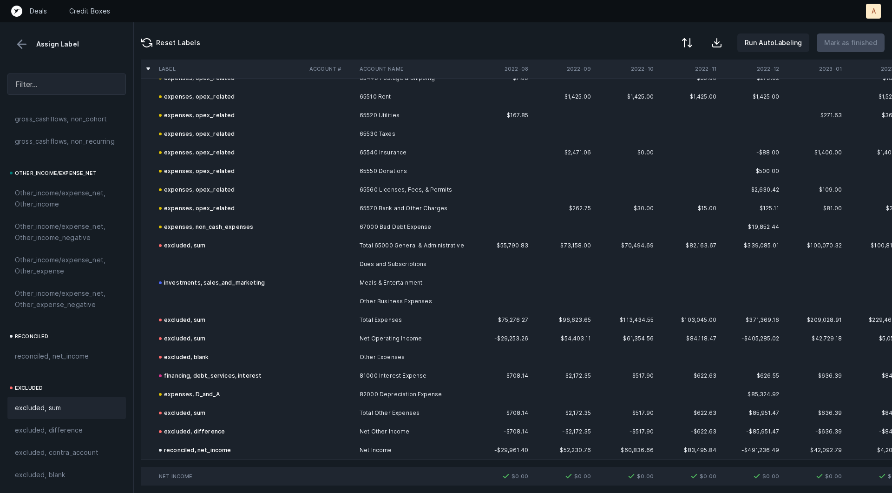
click at [317, 263] on td at bounding box center [331, 264] width 50 height 19
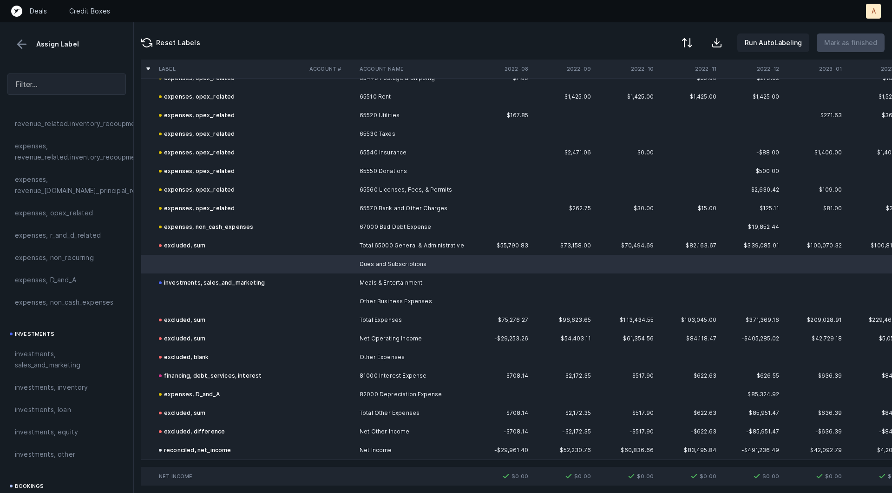
scroll to position [227, 0]
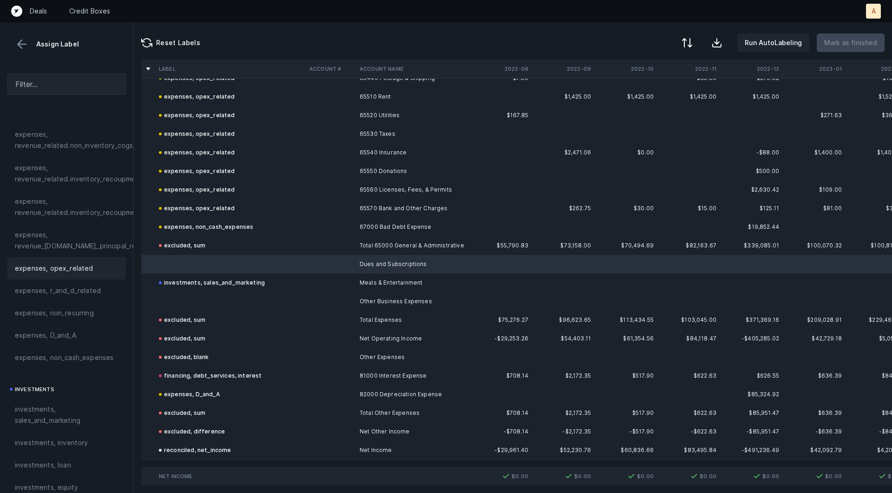
click at [51, 271] on span "expenses, opex_related" at bounding box center [54, 268] width 79 height 11
click at [185, 300] on td at bounding box center [230, 301] width 151 height 19
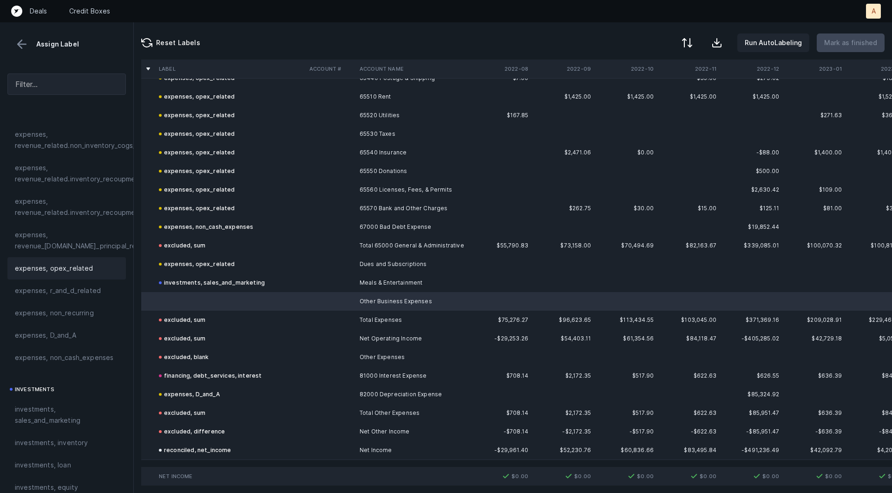
click at [92, 272] on div "expenses, opex_related" at bounding box center [67, 268] width 104 height 11
click at [843, 37] on p "Mark as finished" at bounding box center [850, 42] width 53 height 11
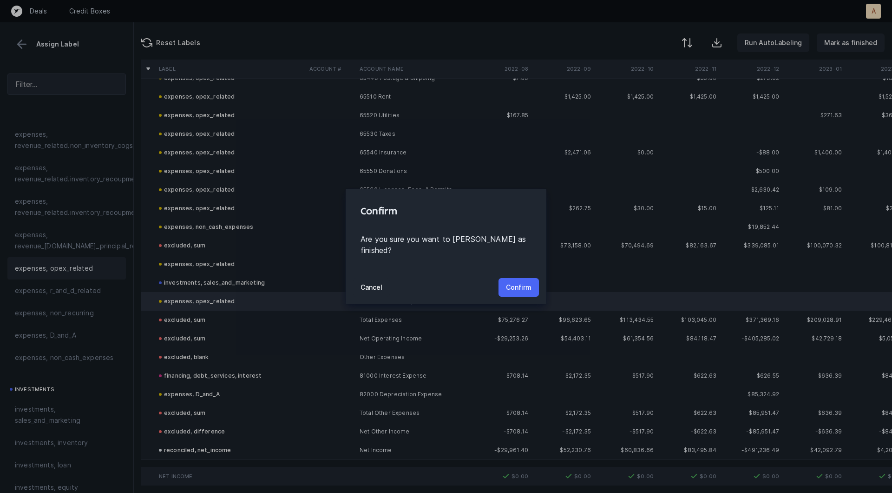
click at [525, 284] on p "Confirm" at bounding box center [519, 287] width 26 height 11
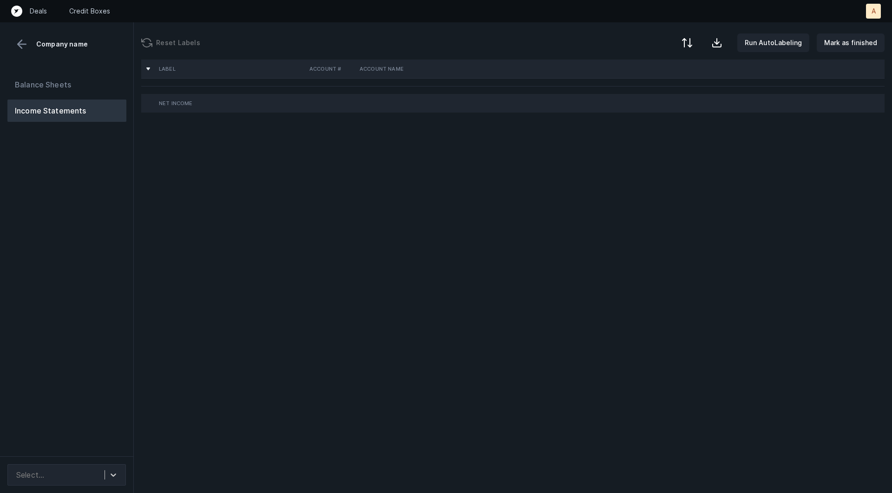
click at [102, 208] on div "Balance Sheets Income Statements" at bounding box center [67, 261] width 134 height 390
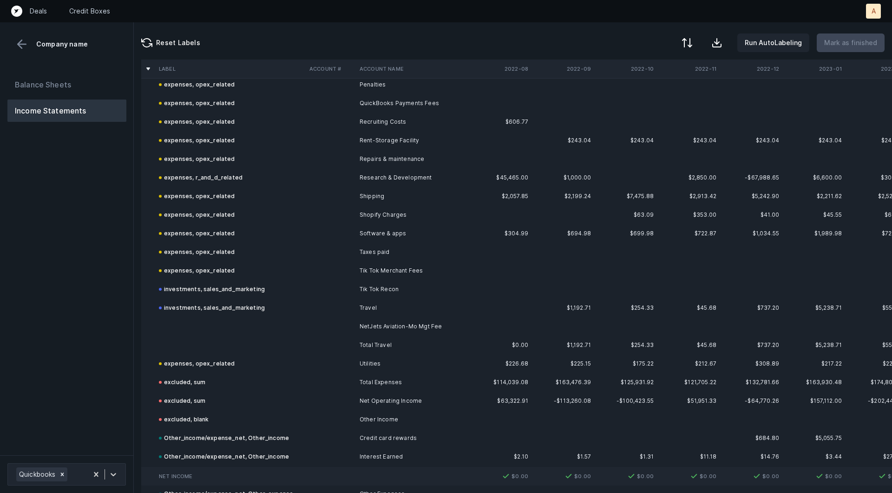
scroll to position [1932, 0]
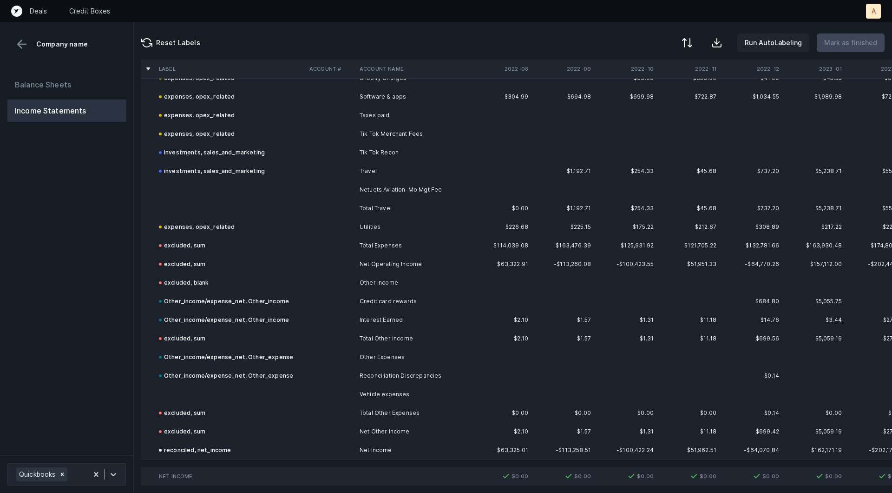
click at [382, 185] on td "NetJets Aviation-Mo Mgt Fee" at bounding box center [412, 189] width 113 height 19
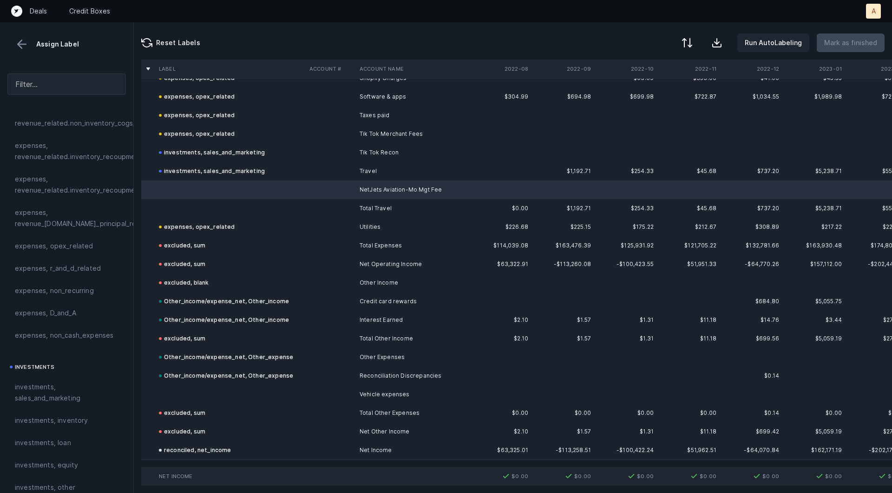
scroll to position [286, 0]
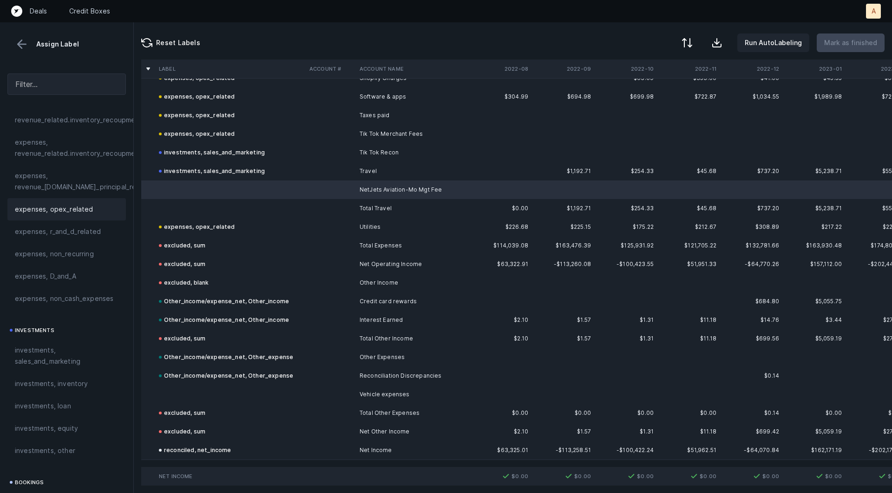
click at [53, 210] on span "expenses, opex_related" at bounding box center [54, 209] width 79 height 11
click at [178, 205] on td at bounding box center [230, 208] width 151 height 19
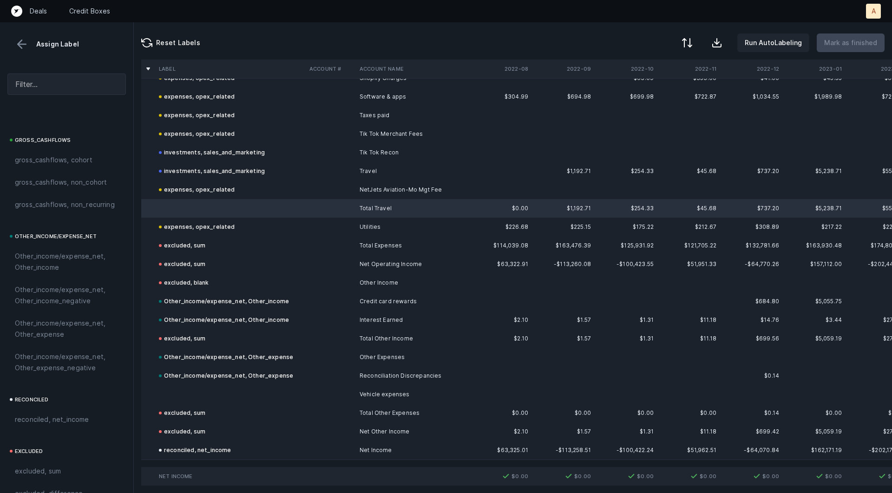
scroll to position [1040, 0]
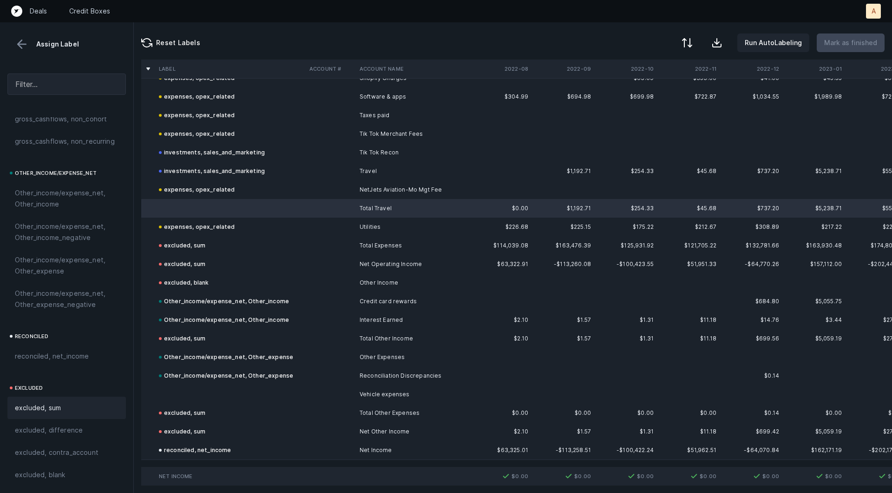
click at [62, 403] on div "excluded, sum" at bounding box center [67, 407] width 104 height 11
click at [179, 395] on td at bounding box center [230, 394] width 151 height 19
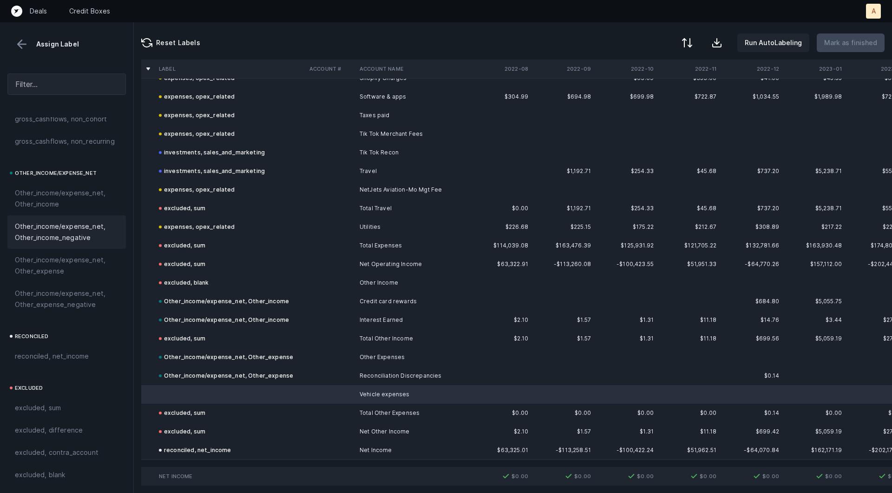
click at [78, 247] on div "Other_income/expense_net, Other_income_negative" at bounding box center [66, 231] width 119 height 33
click at [72, 261] on span "Other_income/expense_net, Other_expense" at bounding box center [67, 265] width 104 height 22
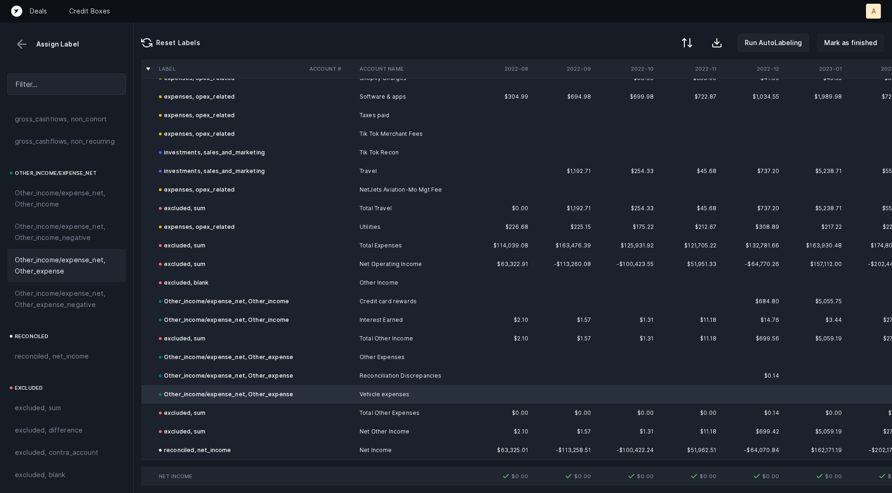
click at [852, 36] on button "Mark as finished" at bounding box center [851, 42] width 68 height 19
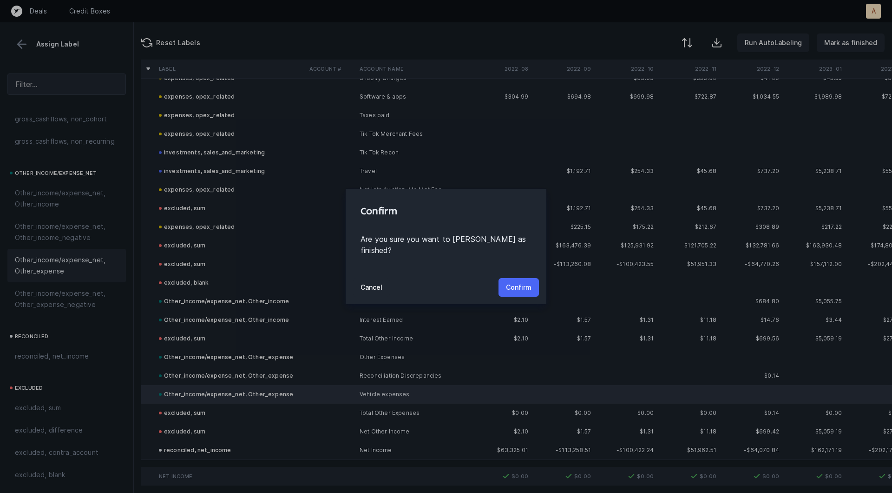
click at [525, 282] on p "Confirm" at bounding box center [519, 287] width 26 height 11
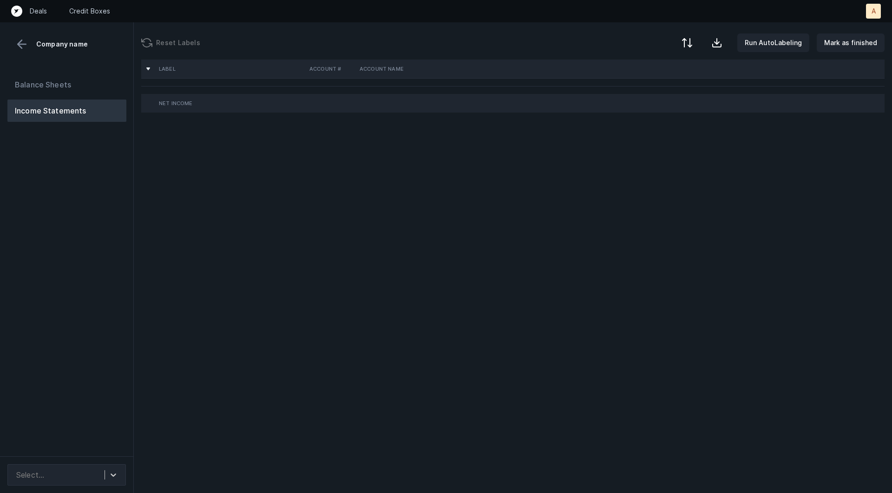
click at [34, 311] on div "Balance Sheets Income Statements" at bounding box center [67, 261] width 134 height 390
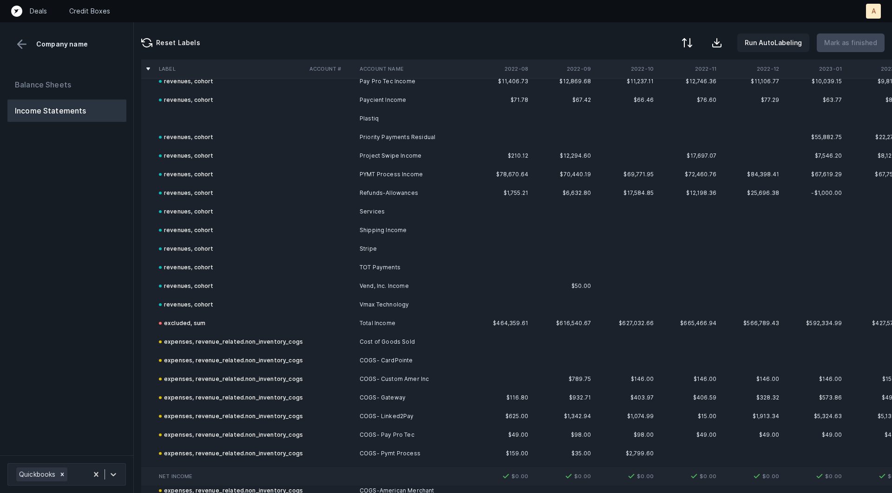
scroll to position [432, 0]
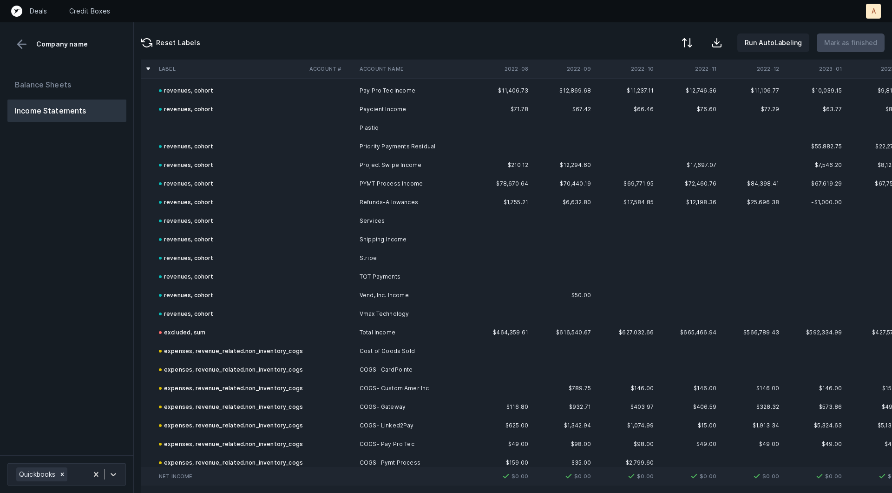
click at [179, 119] on td at bounding box center [230, 128] width 151 height 19
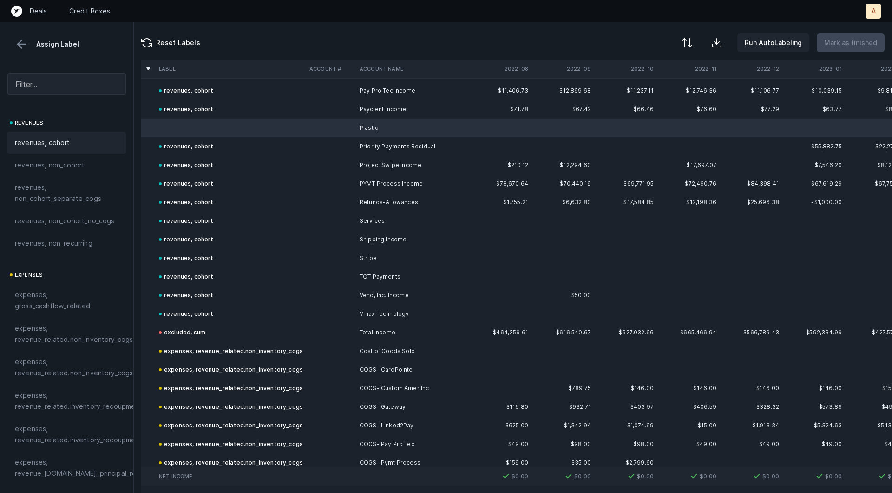
click at [82, 138] on div "revenues, cohort" at bounding box center [67, 142] width 104 height 11
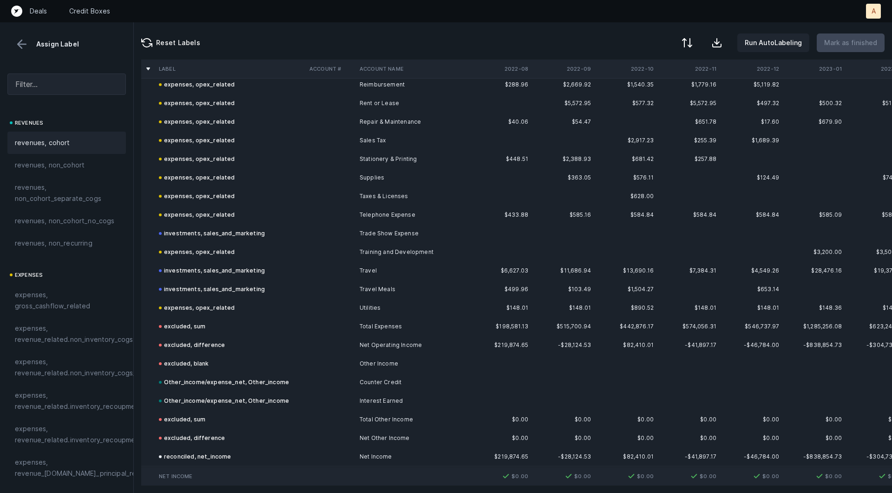
scroll to position [1746, 0]
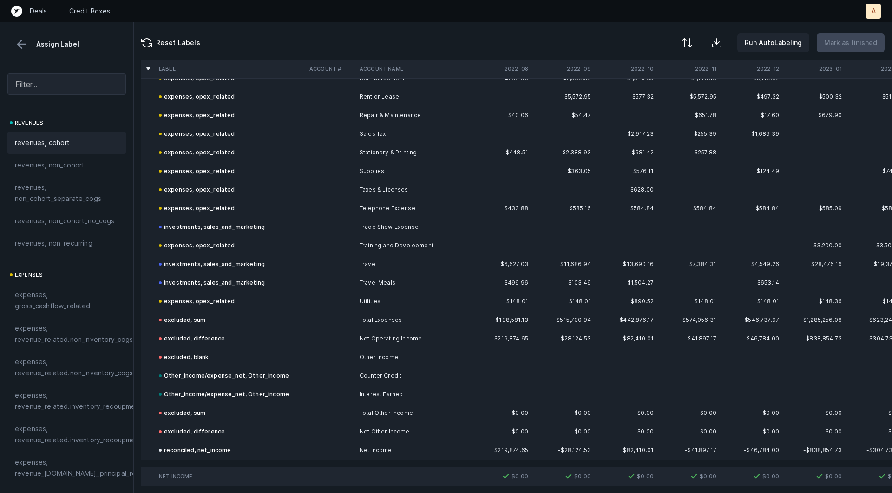
click at [21, 44] on button at bounding box center [22, 44] width 14 height 14
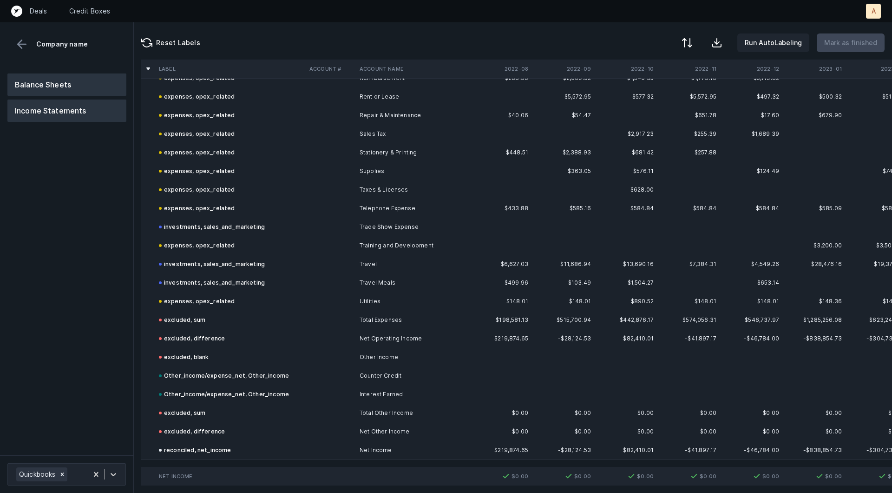
click at [40, 92] on button "Balance Sheets" at bounding box center [66, 84] width 119 height 22
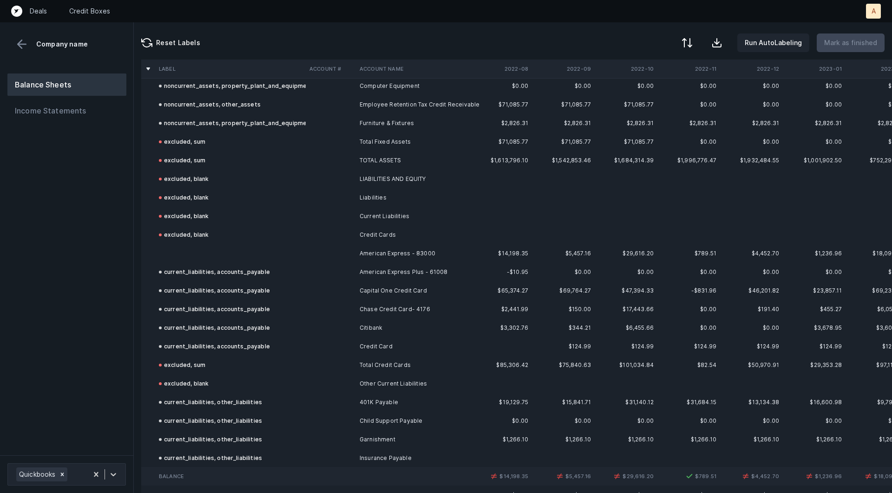
scroll to position [521, 0]
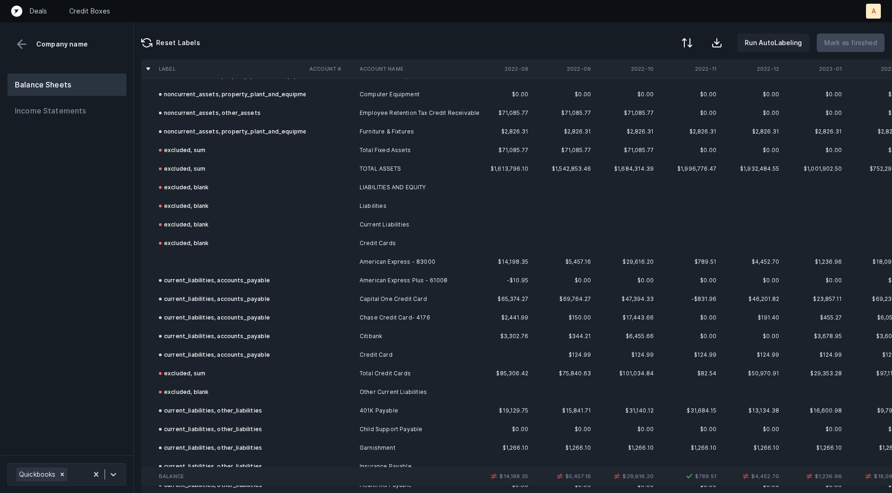
click at [236, 254] on td at bounding box center [230, 261] width 151 height 19
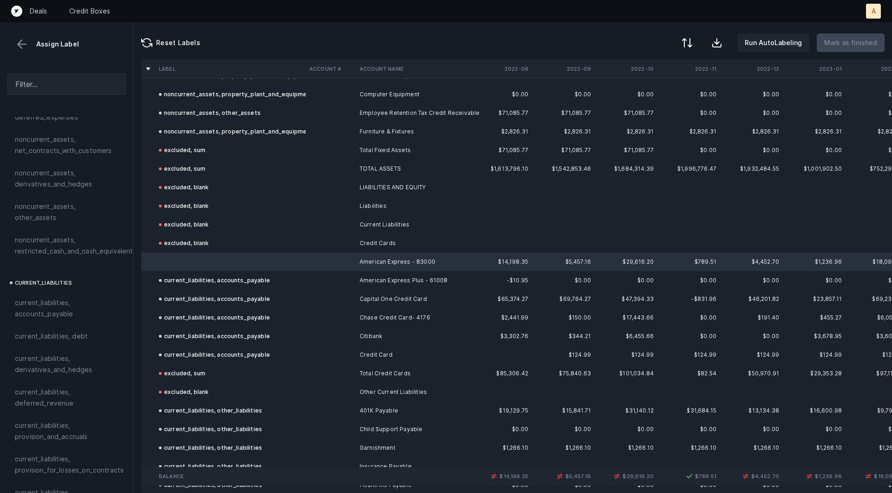
scroll to position [480, 0]
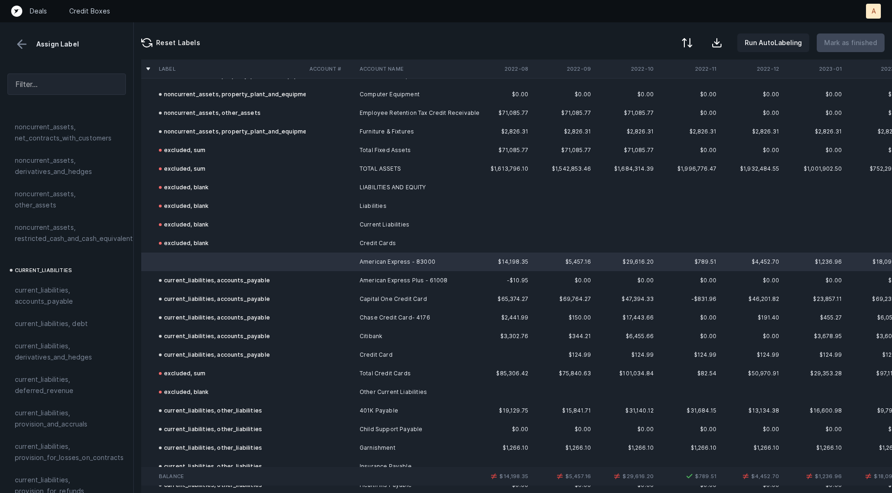
click at [41, 284] on span "current_liabilities, accounts_payable" at bounding box center [67, 295] width 104 height 22
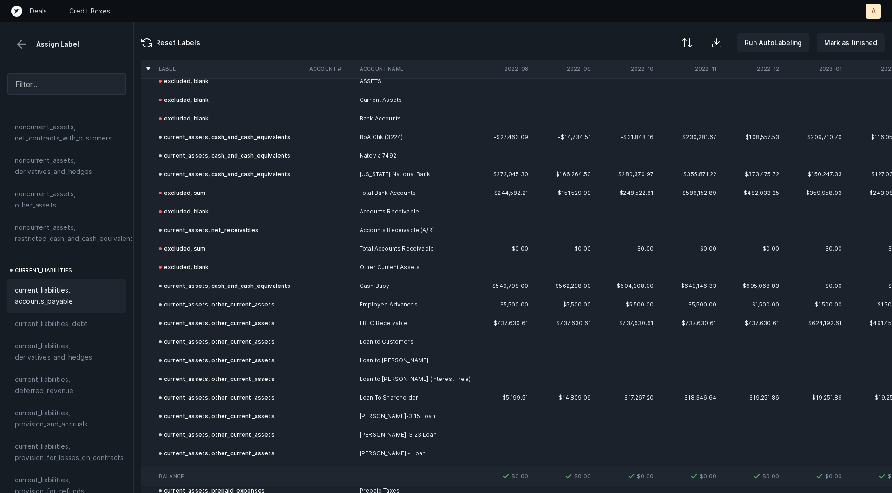
scroll to position [0, 0]
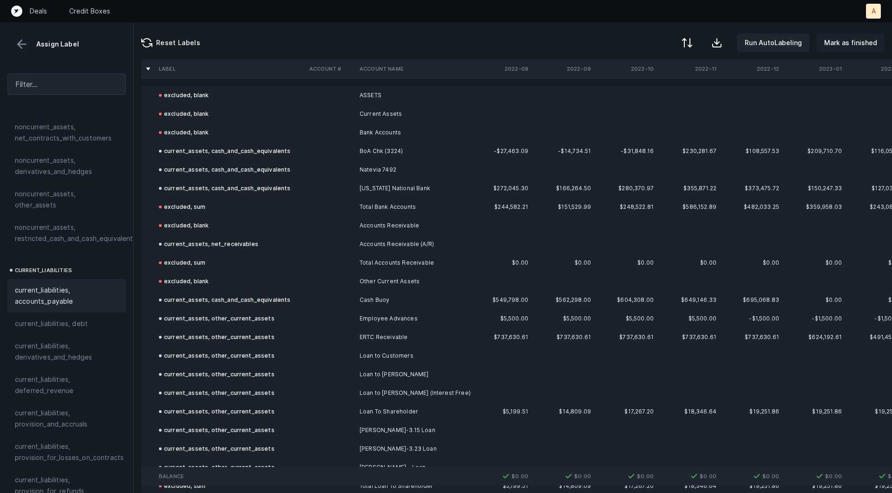
click at [848, 40] on p "Mark as finished" at bounding box center [850, 42] width 53 height 11
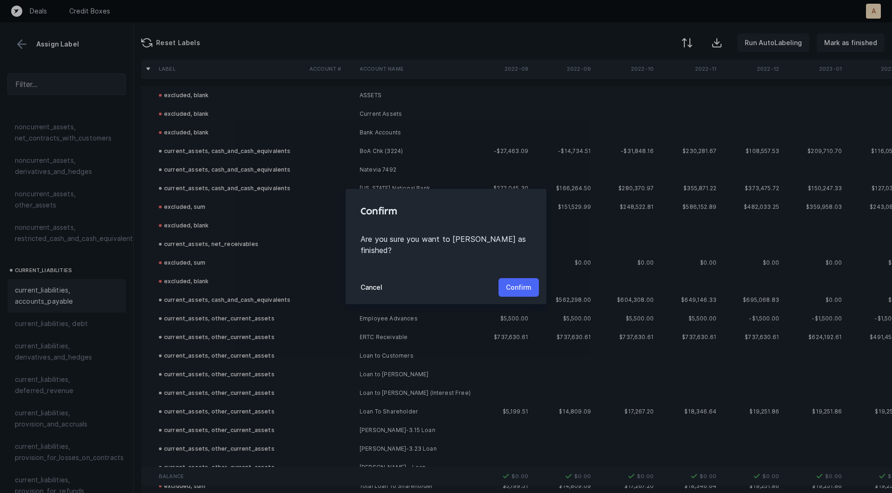
click at [512, 282] on p "Confirm" at bounding box center [519, 287] width 26 height 11
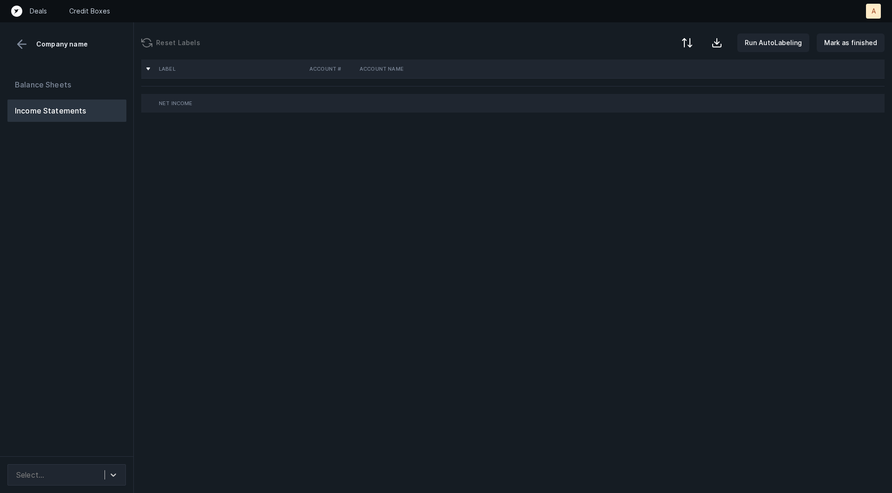
click at [93, 230] on div "Balance Sheets Income Statements" at bounding box center [67, 261] width 134 height 390
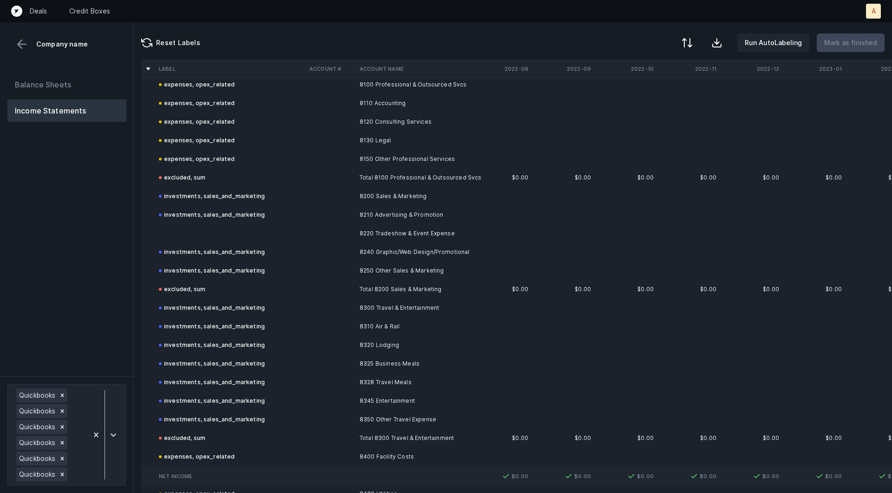
scroll to position [264, 0]
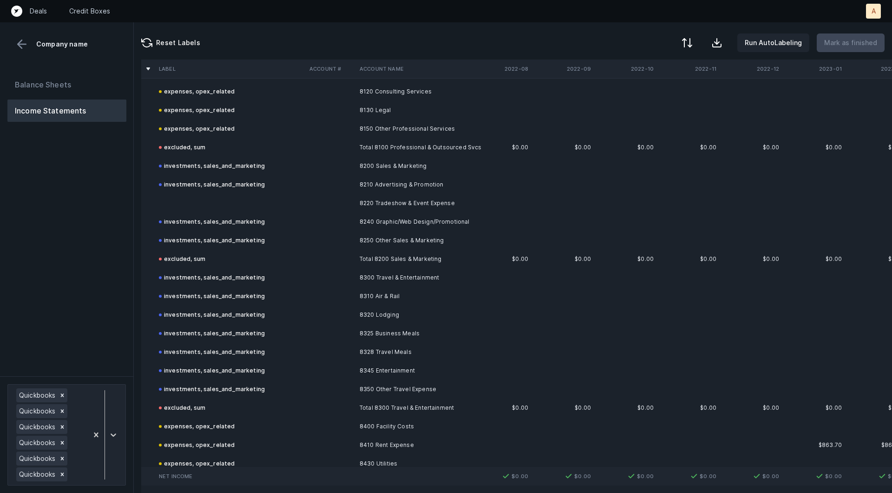
click at [403, 202] on td "8220 Tradeshow & Event Expense" at bounding box center [412, 203] width 113 height 19
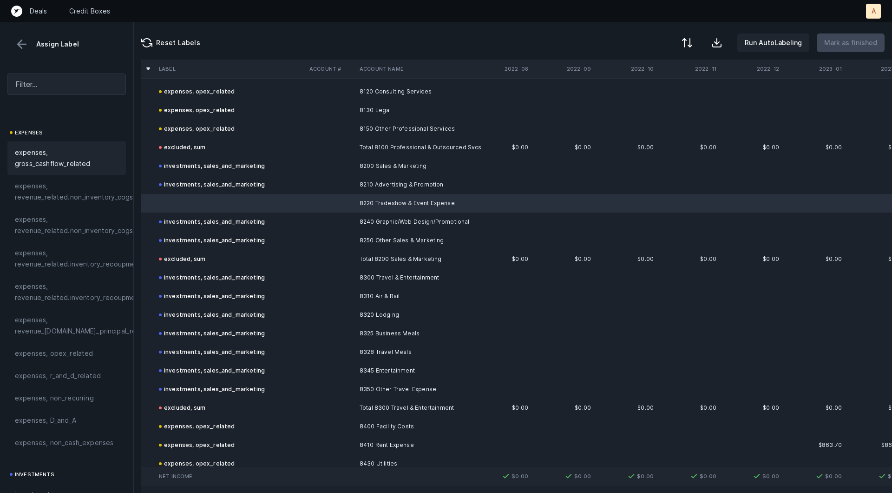
scroll to position [196, 0]
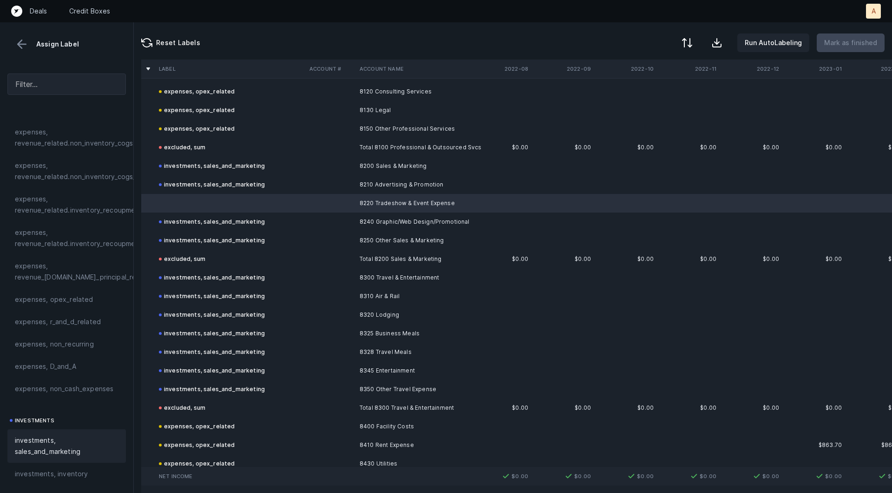
click at [42, 432] on div "investments, sales_and_marketing" at bounding box center [66, 445] width 119 height 33
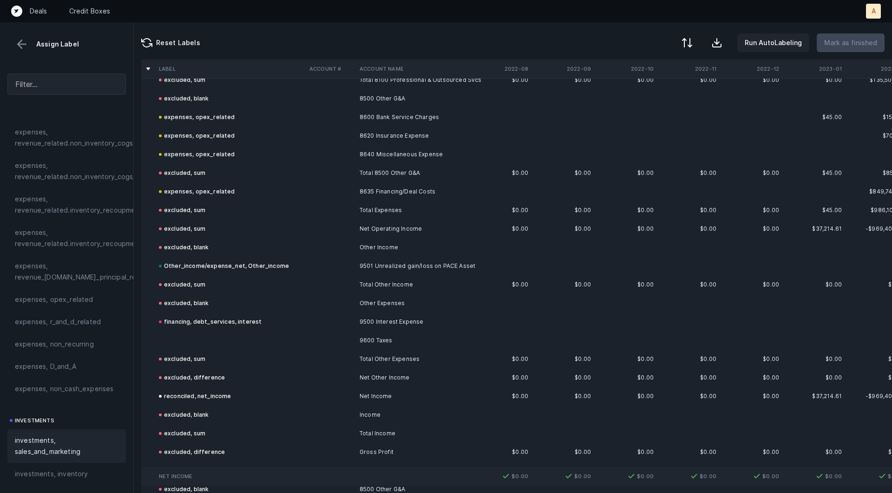
scroll to position [1485, 0]
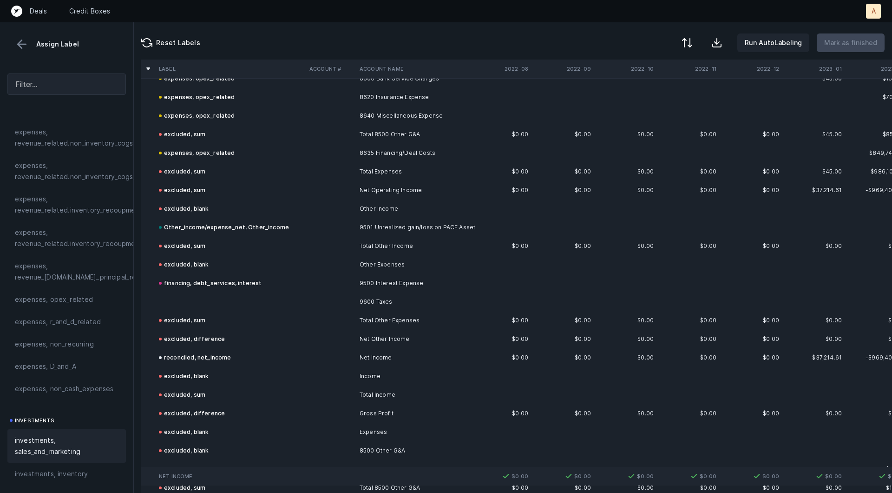
click at [182, 296] on td at bounding box center [230, 301] width 151 height 19
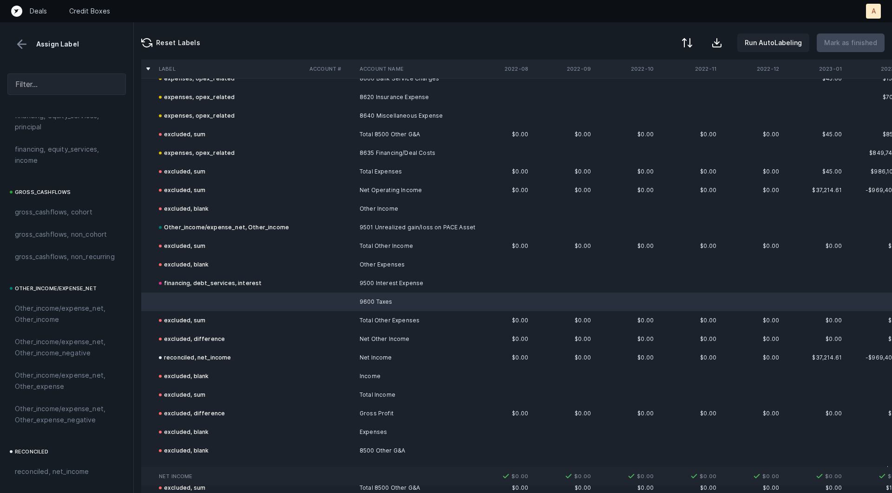
scroll to position [1040, 0]
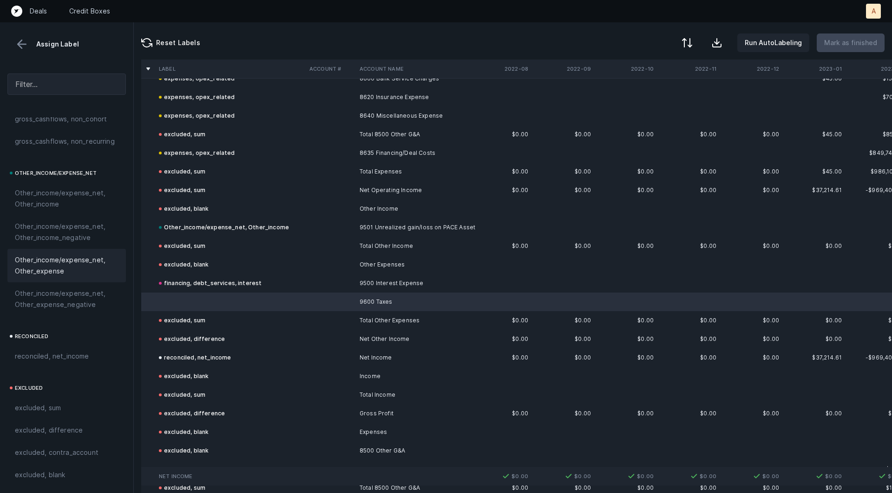
click at [69, 259] on span "Other_income/expense_net, Other_expense" at bounding box center [67, 265] width 104 height 22
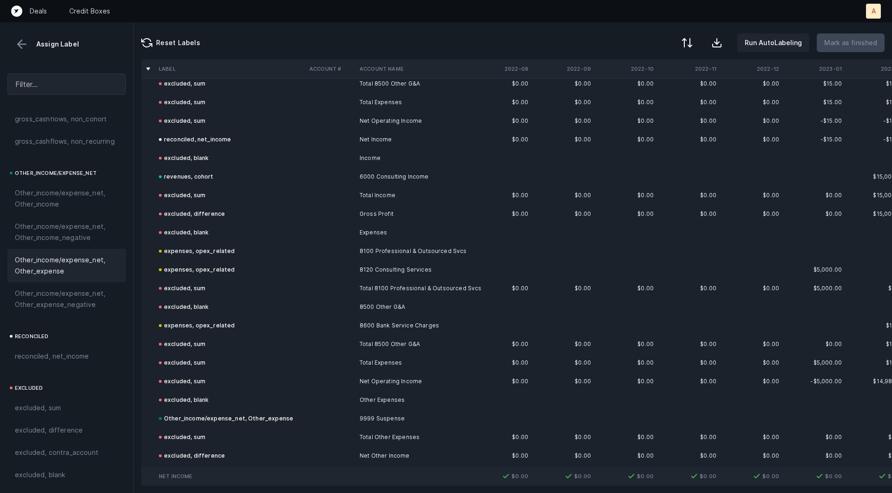
scroll to position [2731, 0]
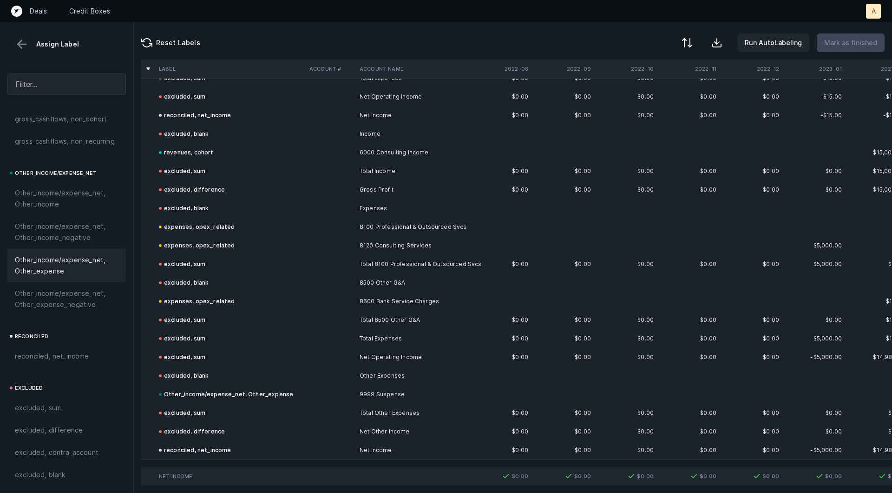
click at [25, 51] on div at bounding box center [66, 58] width 133 height 15
click at [20, 44] on button at bounding box center [22, 44] width 14 height 14
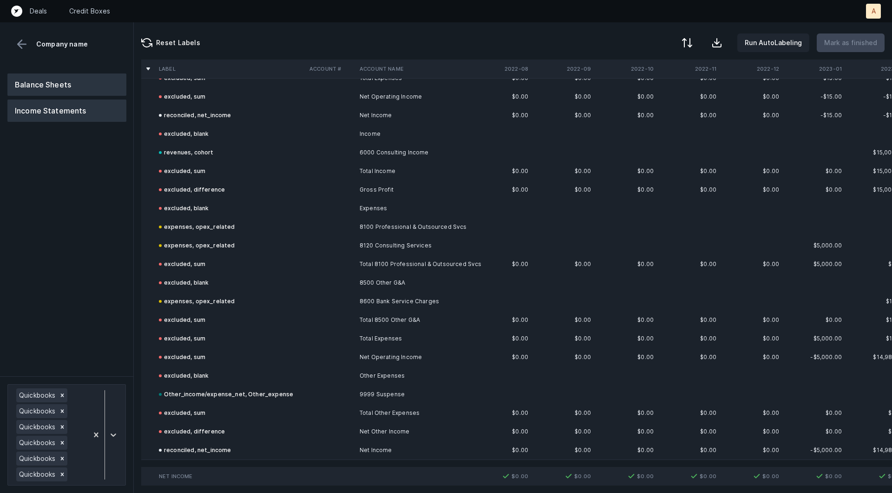
click at [44, 79] on button "Balance Sheets" at bounding box center [66, 84] width 119 height 22
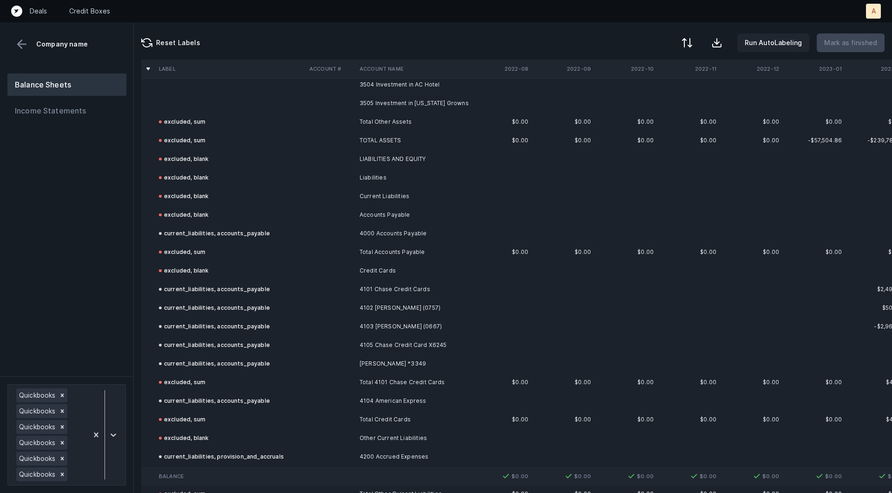
scroll to position [468, 0]
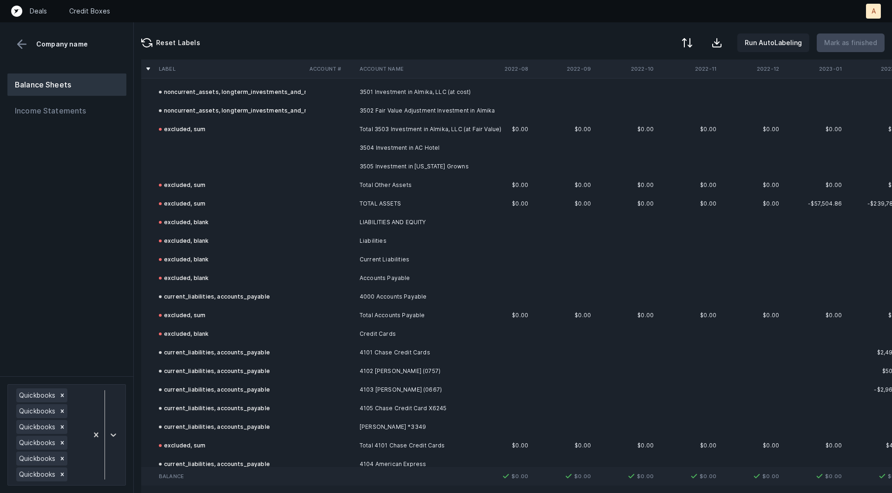
click at [422, 146] on td "3504 Investment in AC Hotel" at bounding box center [412, 147] width 113 height 19
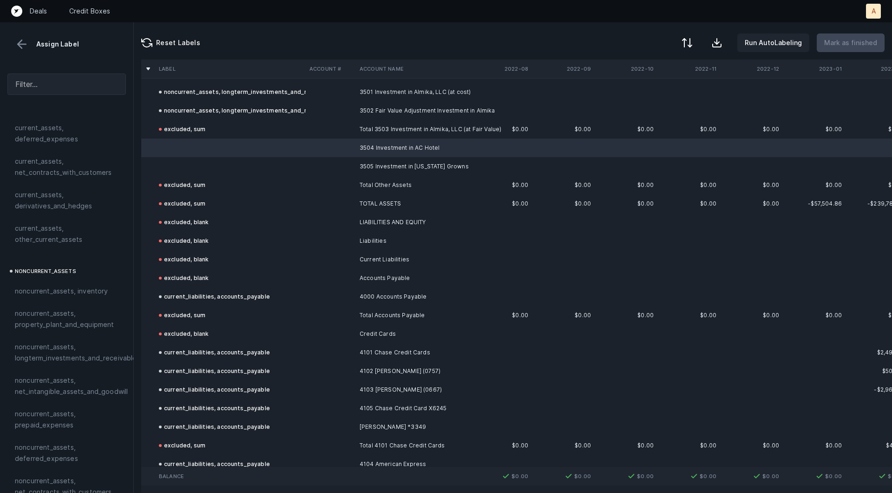
scroll to position [127, 0]
click at [215, 161] on td at bounding box center [230, 166] width 151 height 19
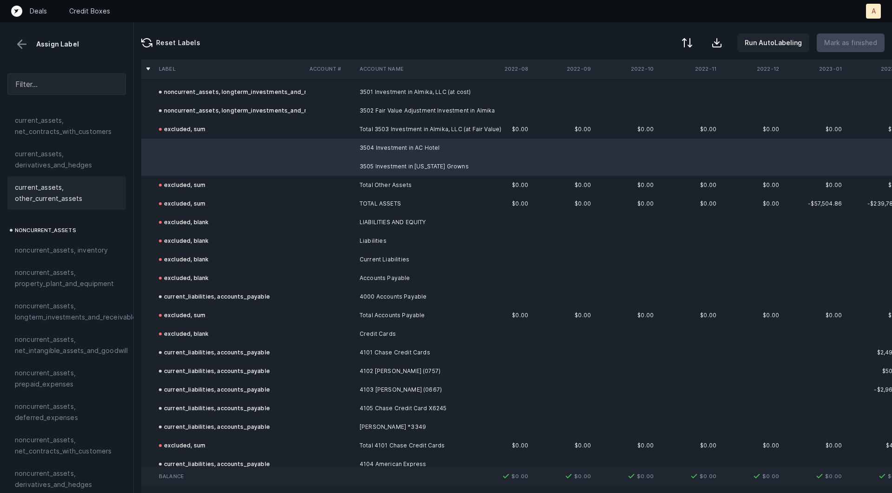
scroll to position [220, 0]
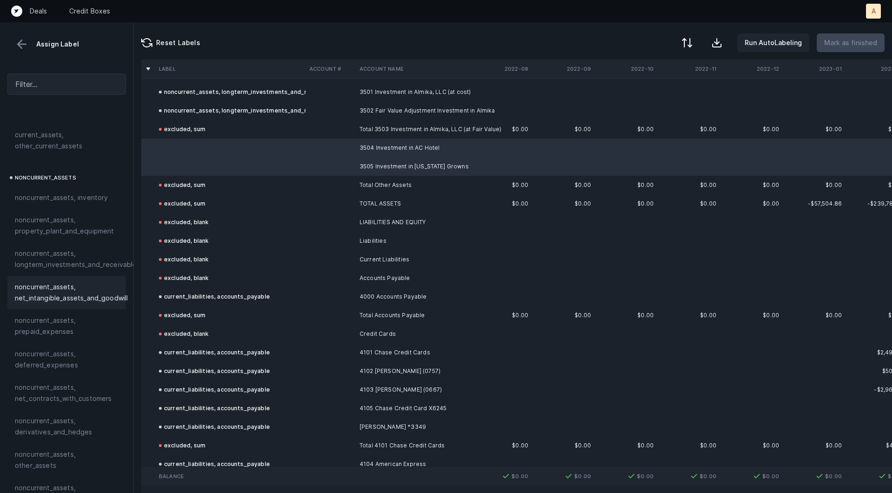
click at [52, 288] on span "noncurrent_assets, net_intangible_assets_and_goodwill" at bounding box center [71, 292] width 113 height 22
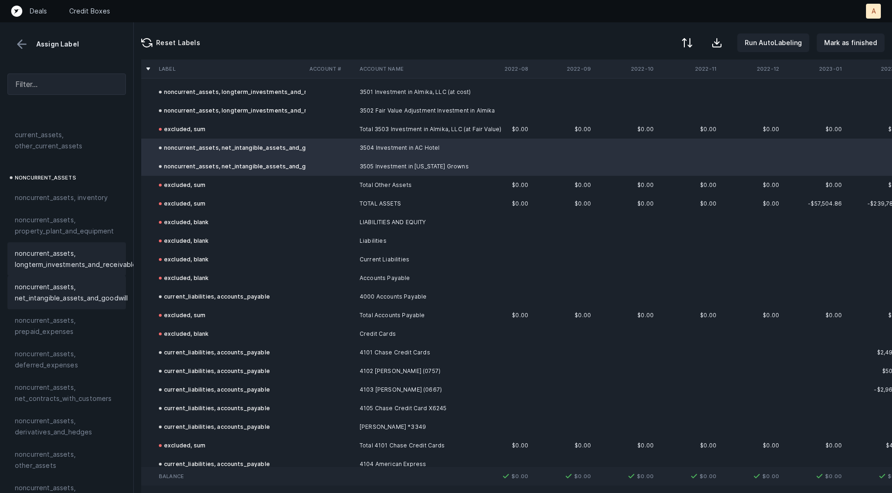
click at [69, 263] on span "noncurrent_assets, longterm_investments_and_receivables" at bounding box center [77, 259] width 125 height 22
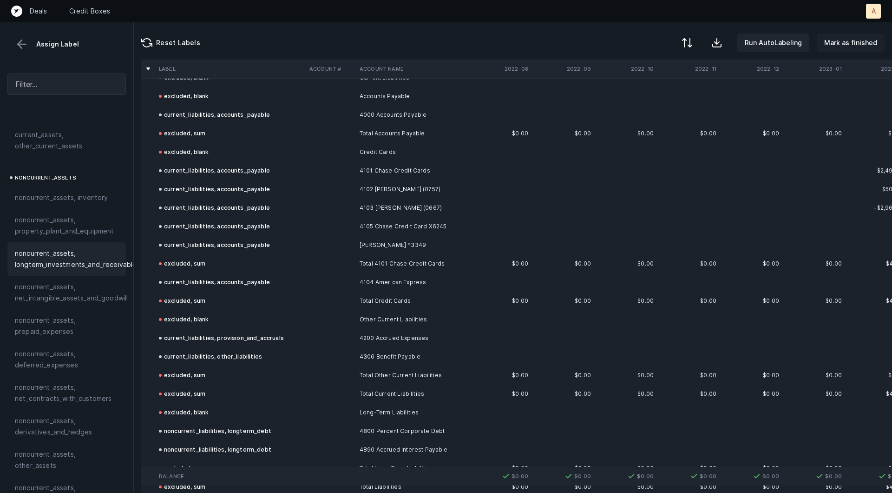
click at [828, 38] on p "Mark as finished" at bounding box center [850, 42] width 53 height 11
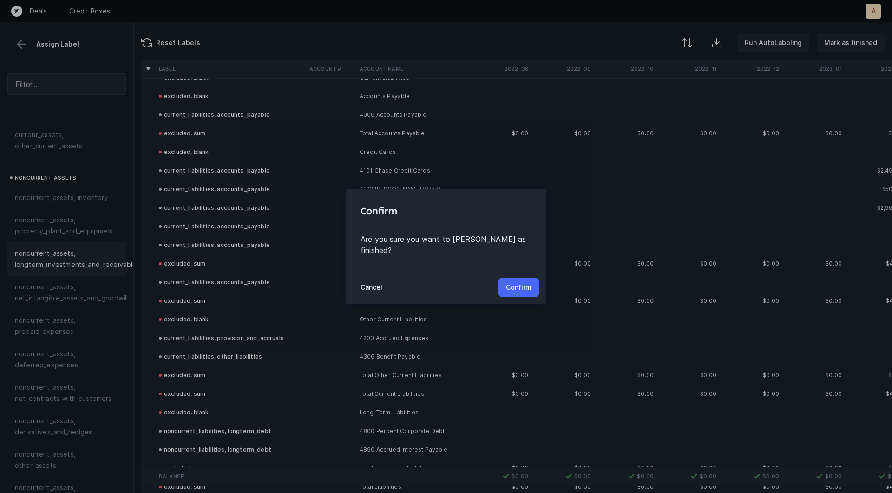
click at [520, 278] on button "Confirm" at bounding box center [519, 287] width 40 height 19
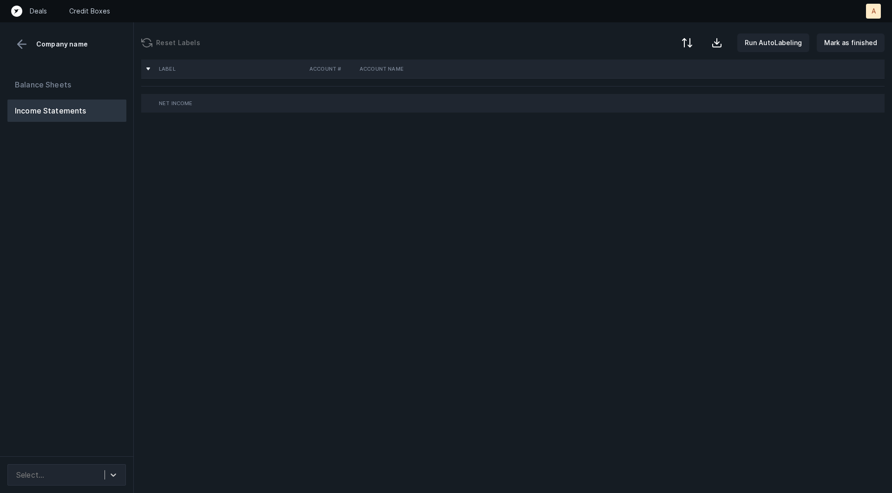
click at [106, 283] on div "Balance Sheets Income Statements" at bounding box center [67, 261] width 134 height 390
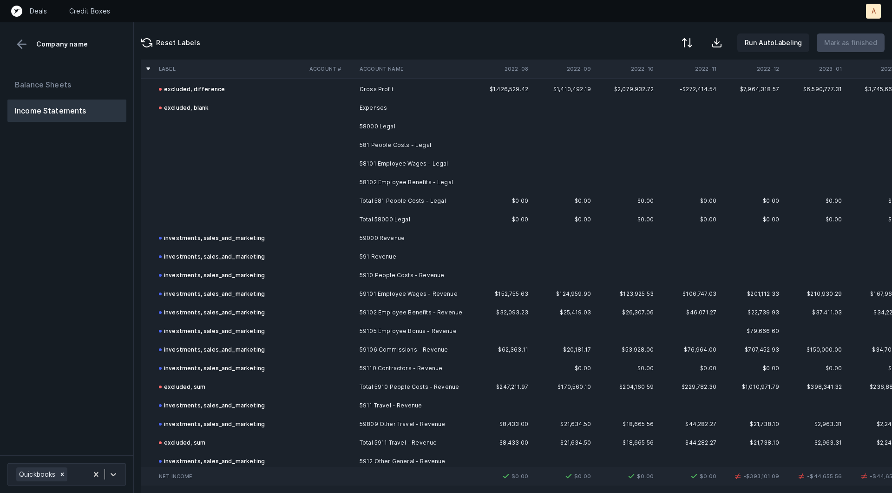
scroll to position [496, 0]
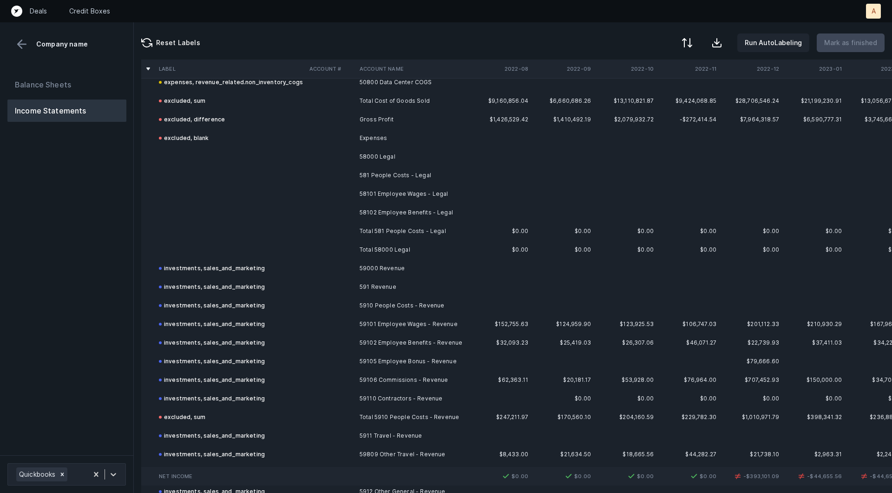
click at [388, 159] on td "58000 Legal" at bounding box center [412, 156] width 113 height 19
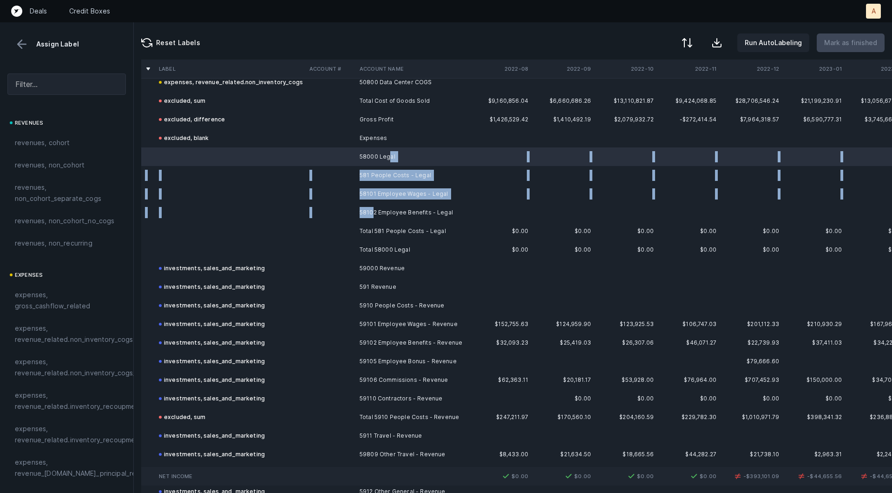
click at [373, 210] on td "58102 Employee Benefits - Legal" at bounding box center [412, 212] width 113 height 19
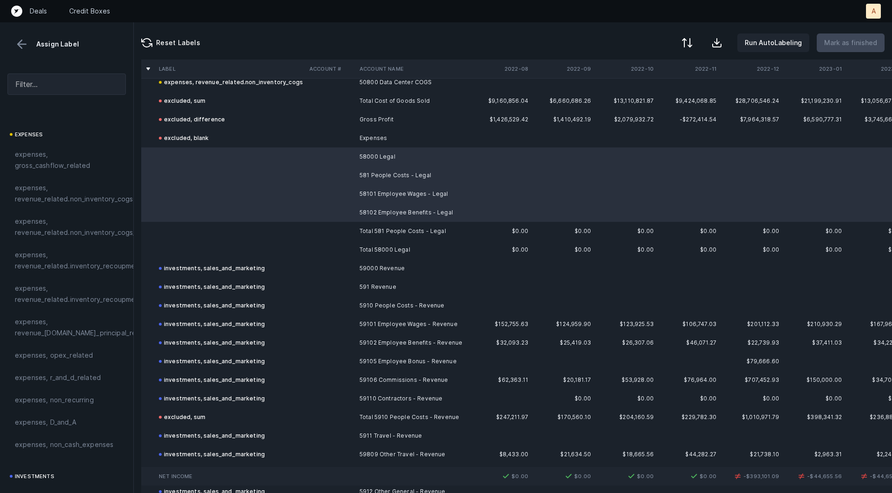
scroll to position [173, 0]
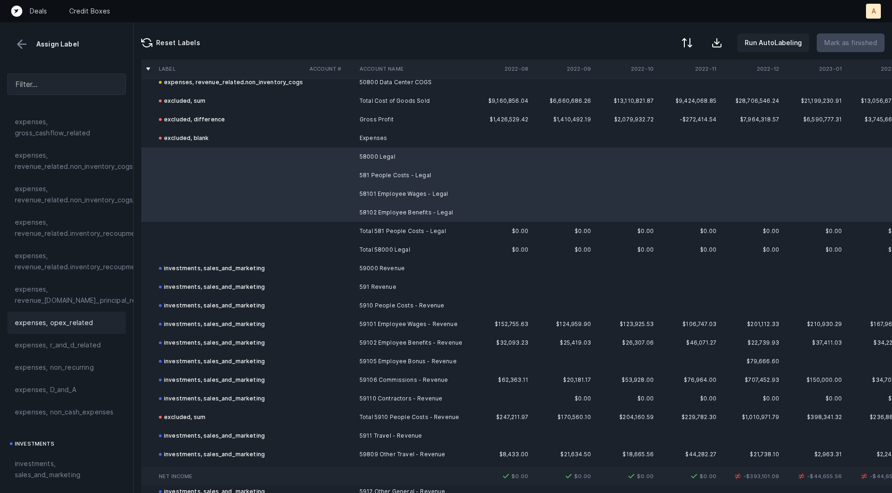
click at [68, 311] on div "expenses, opex_related" at bounding box center [66, 322] width 119 height 22
click at [191, 234] on td at bounding box center [230, 231] width 151 height 19
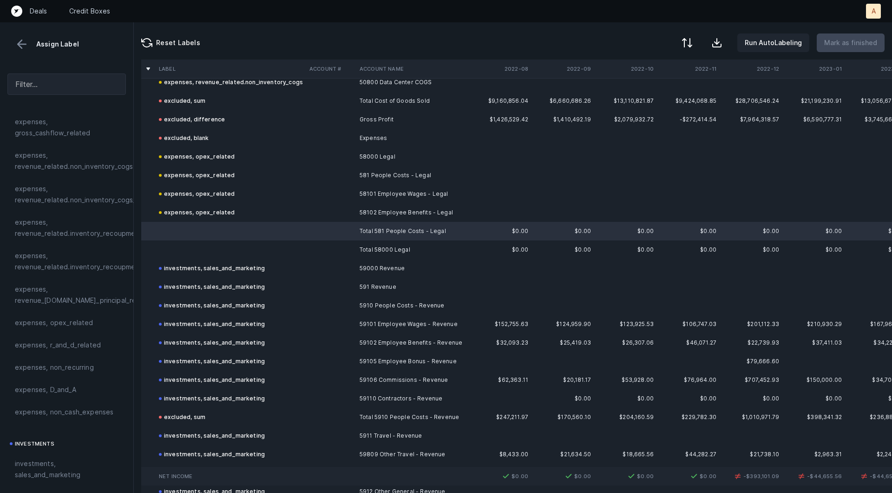
click at [184, 250] on td at bounding box center [230, 249] width 151 height 19
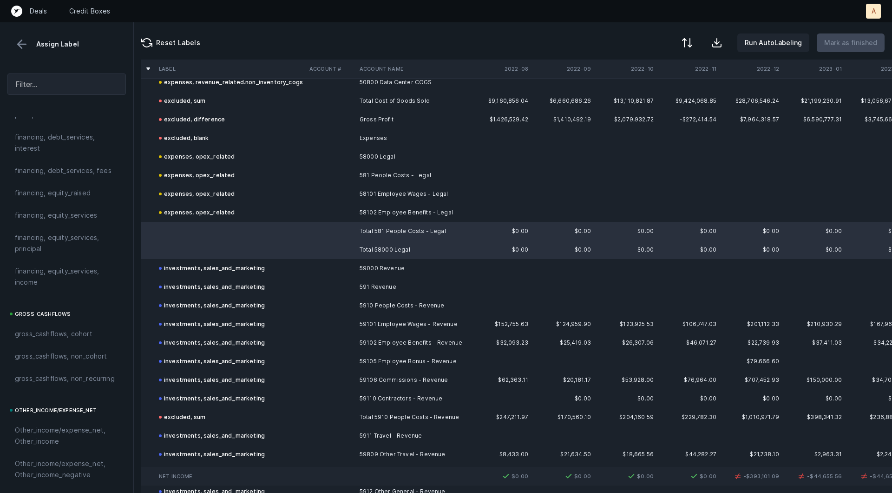
scroll to position [1040, 0]
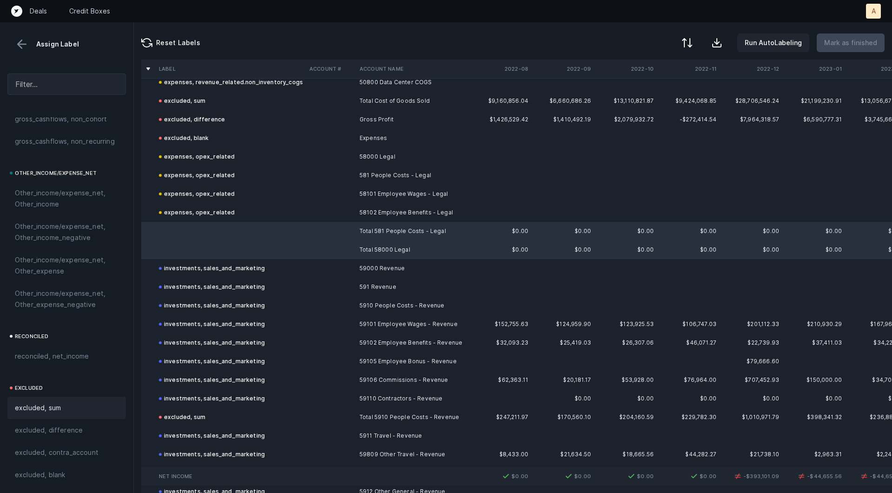
click at [62, 396] on div "excluded, sum" at bounding box center [66, 407] width 119 height 22
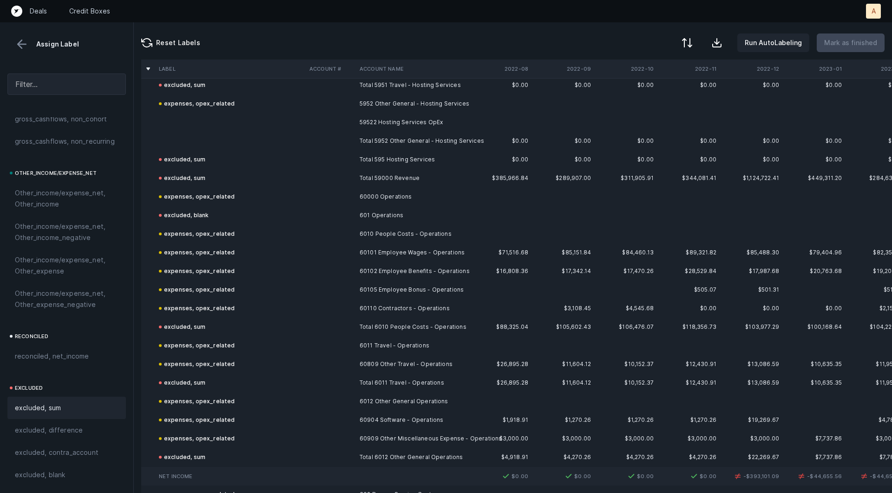
scroll to position [1910, 0]
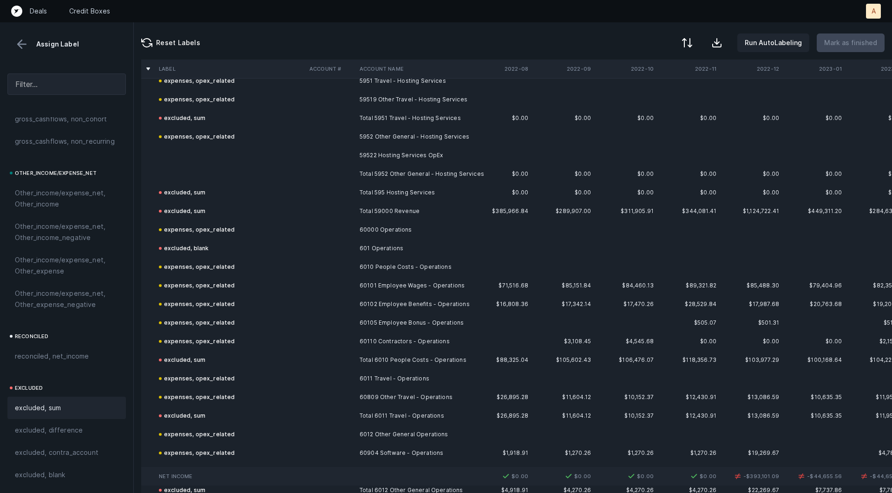
click at [190, 165] on td at bounding box center [230, 174] width 151 height 19
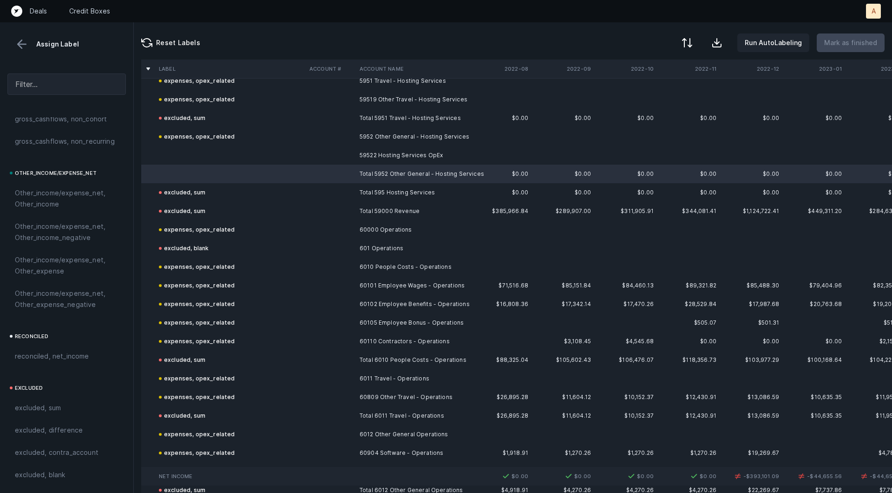
click at [183, 151] on td at bounding box center [230, 155] width 151 height 19
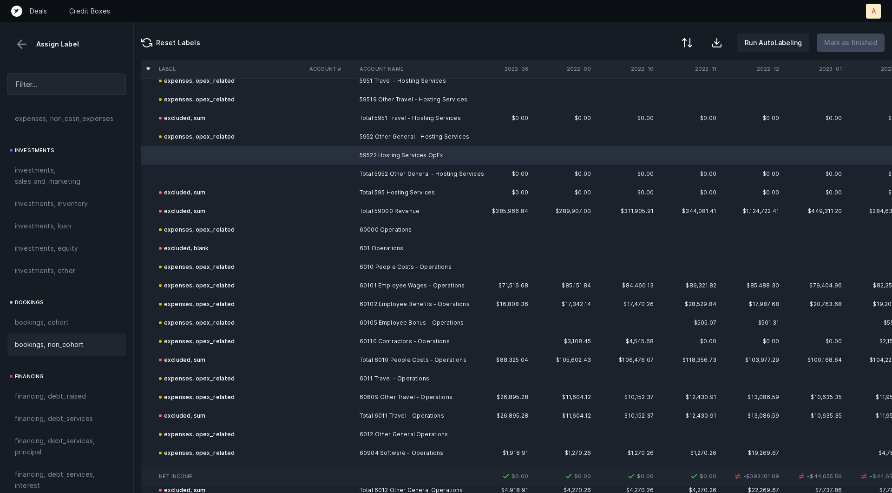
scroll to position [371, 0]
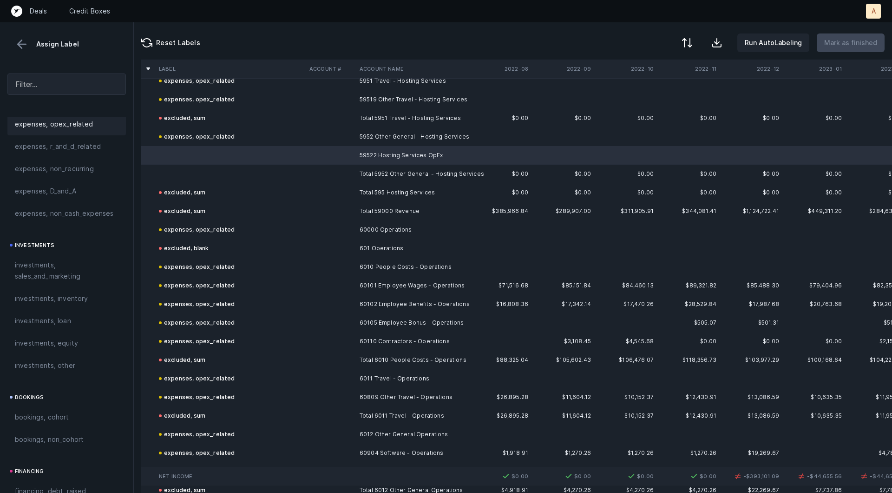
click at [79, 119] on span "expenses, opex_related" at bounding box center [54, 124] width 79 height 11
click at [174, 173] on td at bounding box center [230, 174] width 151 height 19
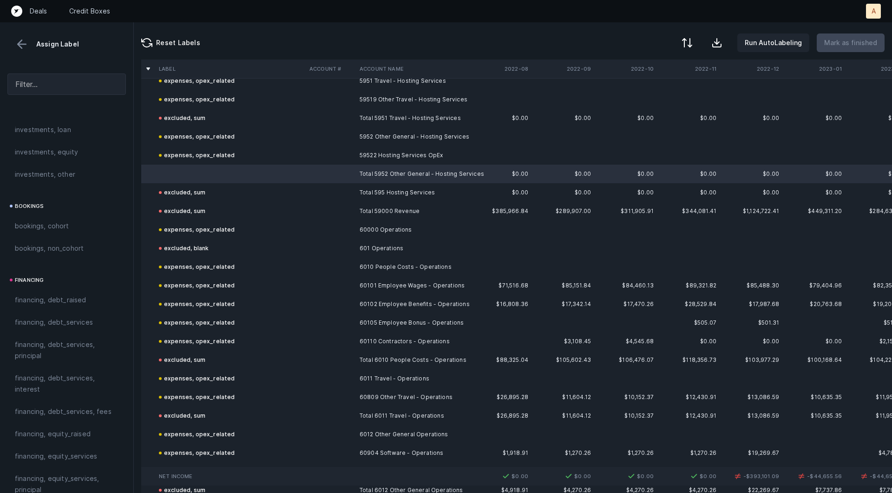
scroll to position [1040, 0]
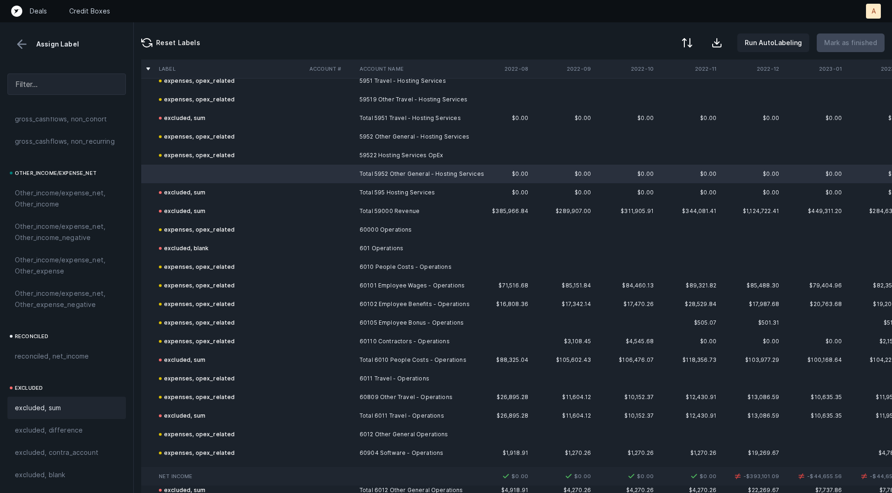
click at [24, 399] on div "excluded, sum" at bounding box center [66, 407] width 119 height 22
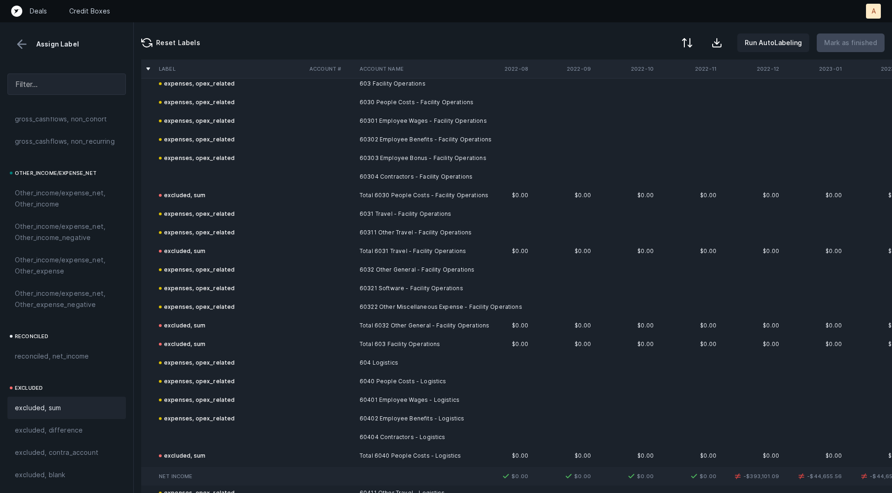
scroll to position [2634, 0]
click at [203, 179] on td at bounding box center [230, 175] width 151 height 19
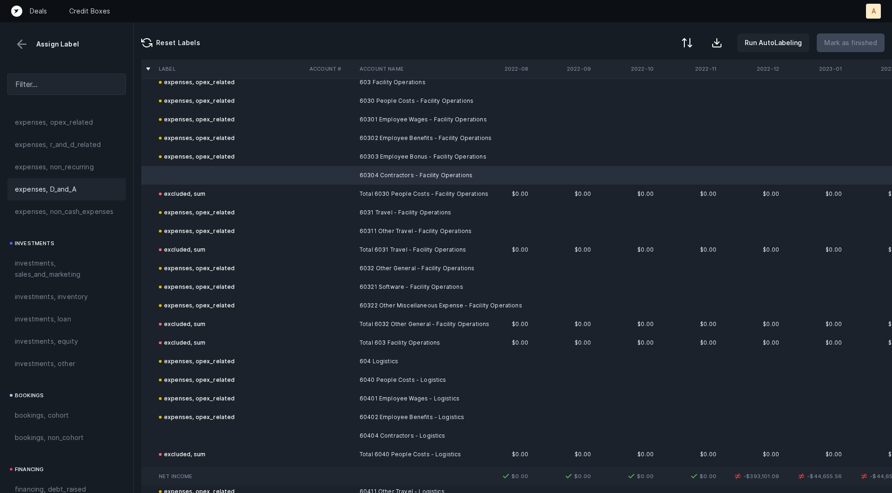
scroll to position [286, 0]
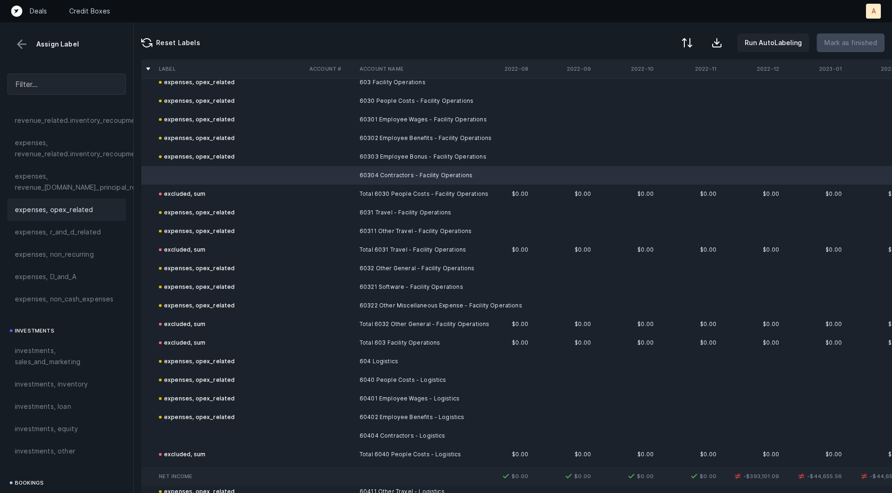
click at [64, 200] on div "expenses, opex_related" at bounding box center [66, 209] width 119 height 22
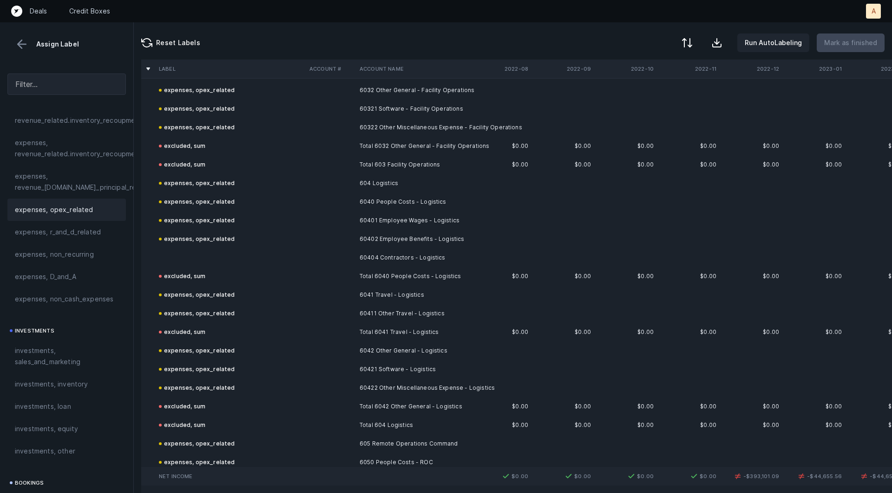
scroll to position [2836, 0]
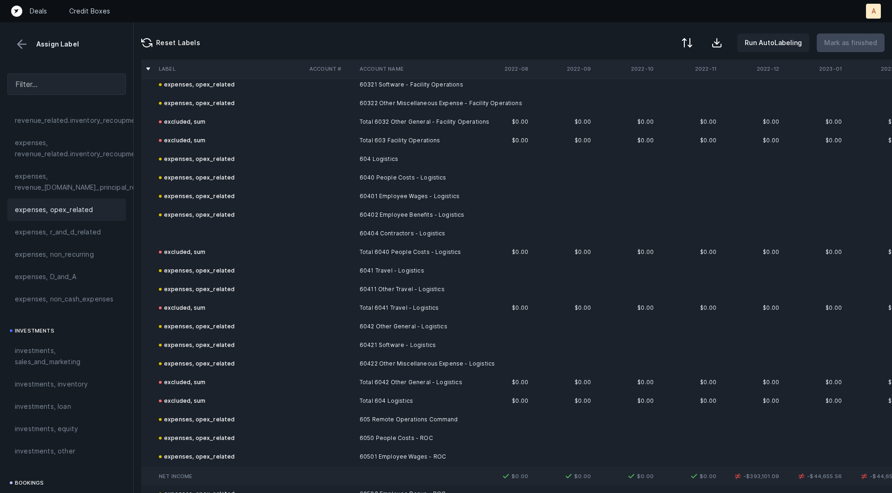
click at [266, 239] on td at bounding box center [230, 233] width 151 height 19
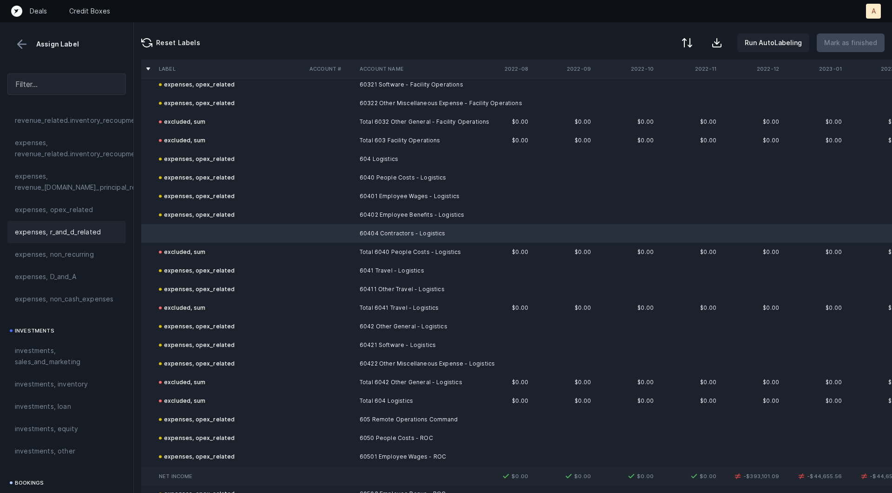
click at [109, 221] on div "expenses, r_and_d_related" at bounding box center [66, 232] width 119 height 22
click at [104, 211] on div "expenses, opex_related" at bounding box center [67, 209] width 104 height 11
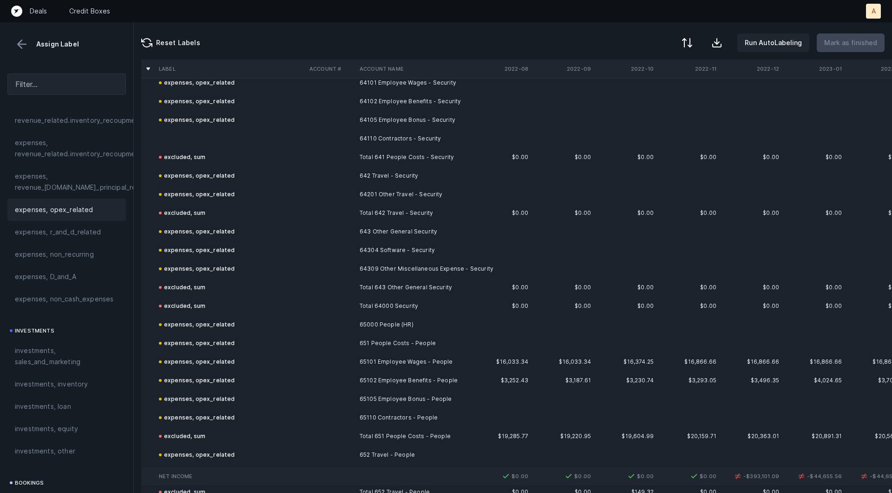
scroll to position [4445, 0]
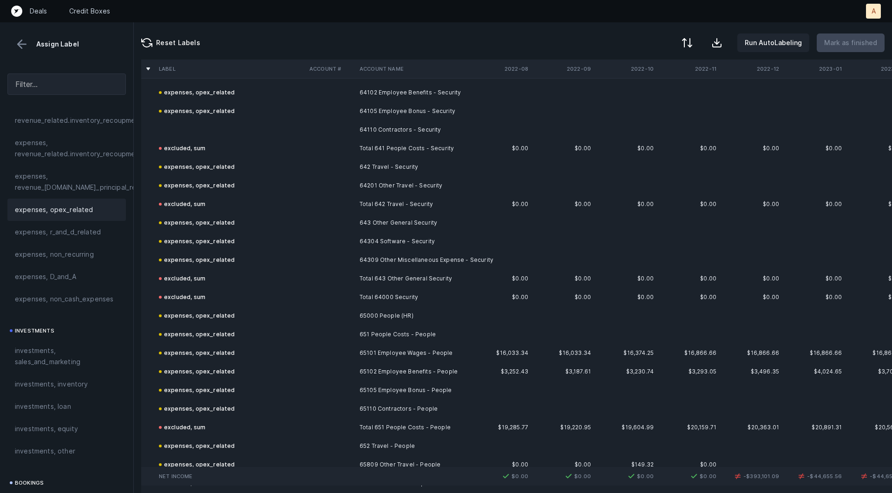
click at [201, 130] on td at bounding box center [230, 129] width 151 height 19
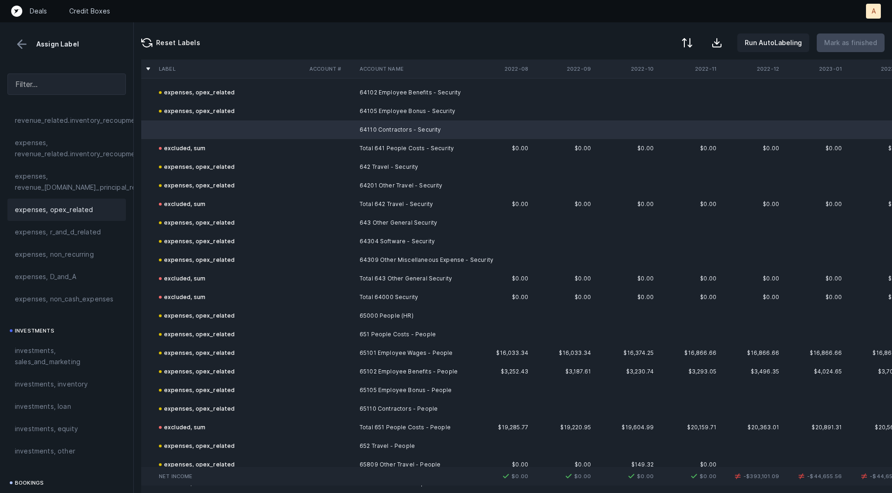
click at [92, 204] on div "expenses, opex_related" at bounding box center [67, 209] width 104 height 11
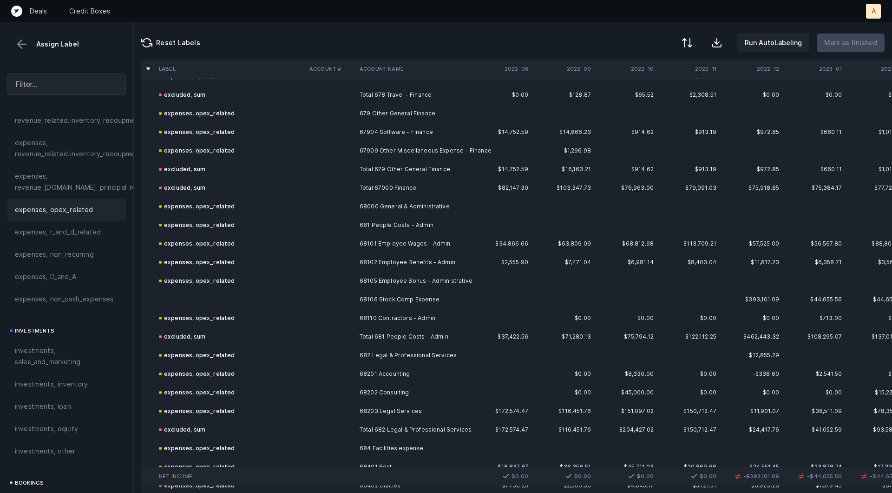
scroll to position [5452, 0]
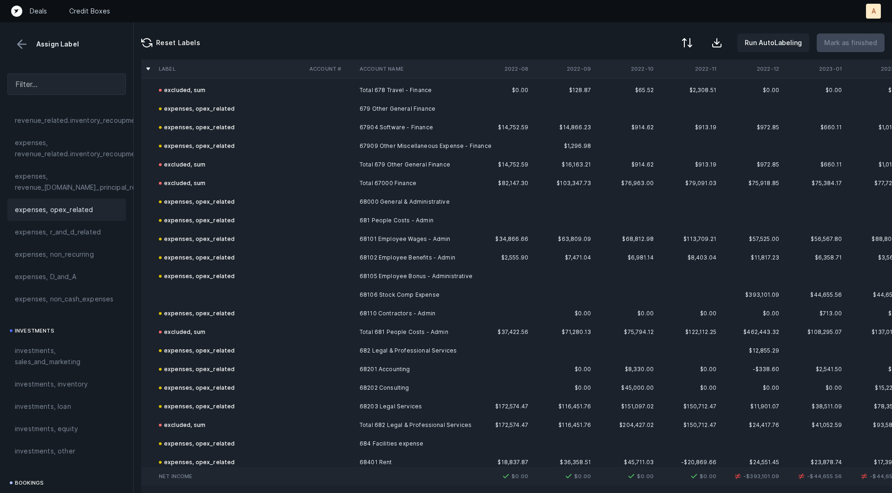
click at [208, 296] on td at bounding box center [230, 294] width 151 height 19
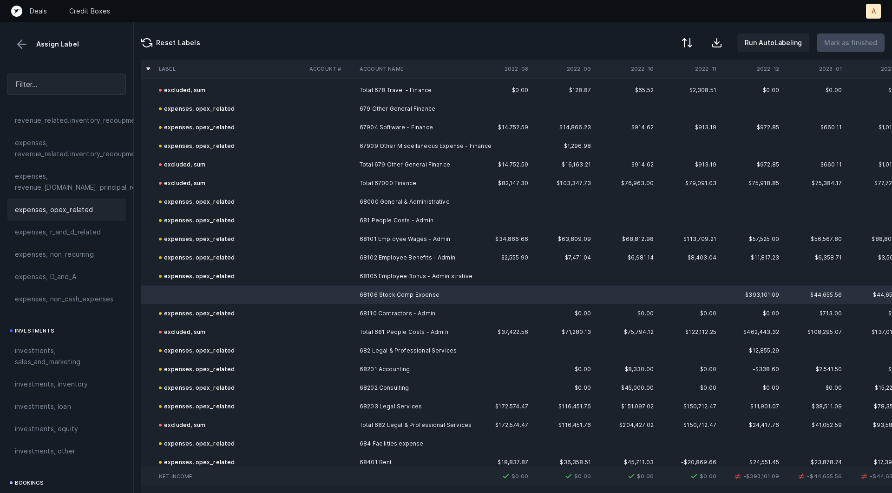
click at [83, 209] on span "expenses, opex_related" at bounding box center [54, 209] width 79 height 11
click at [62, 293] on span "expenses, non_cash_expenses" at bounding box center [64, 298] width 99 height 11
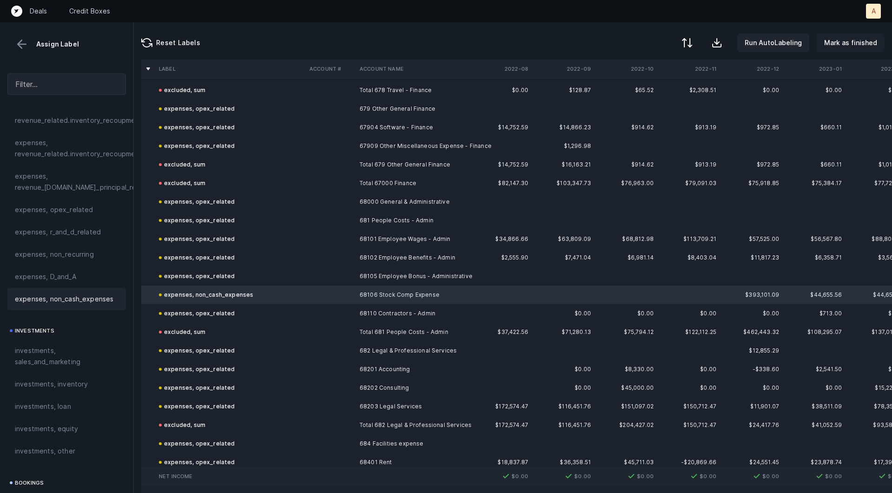
click at [844, 40] on p "Mark as finished" at bounding box center [850, 42] width 53 height 11
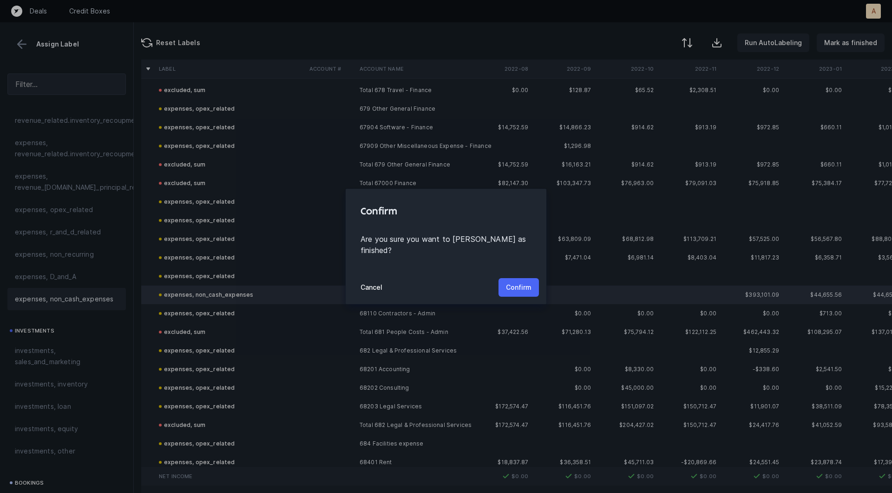
click at [524, 282] on p "Confirm" at bounding box center [519, 287] width 26 height 11
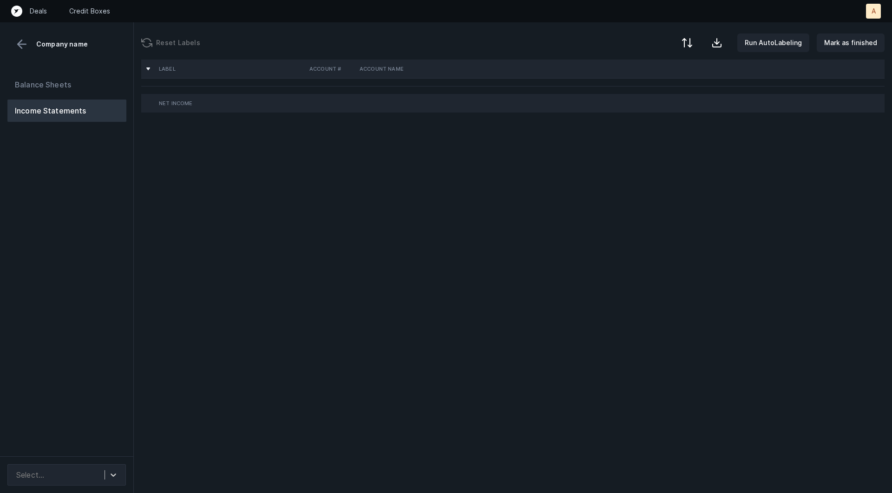
click at [111, 198] on div "Balance Sheets Income Statements" at bounding box center [67, 261] width 134 height 390
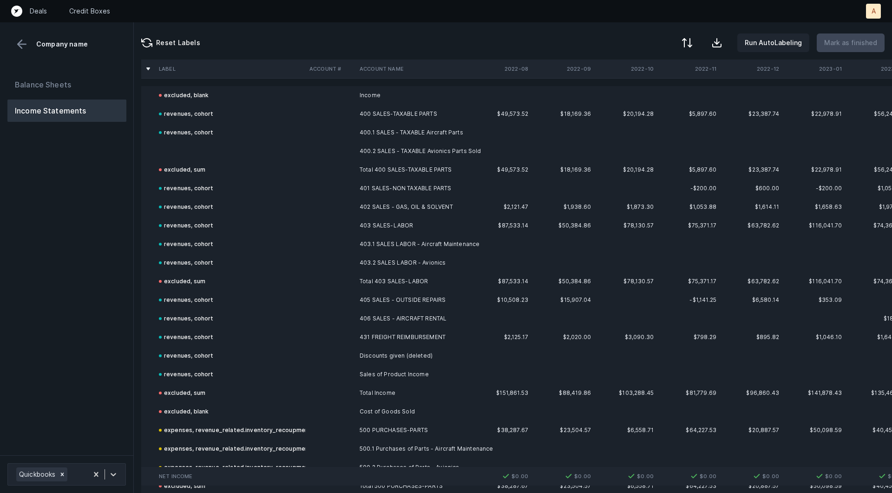
click at [197, 147] on td at bounding box center [230, 151] width 151 height 19
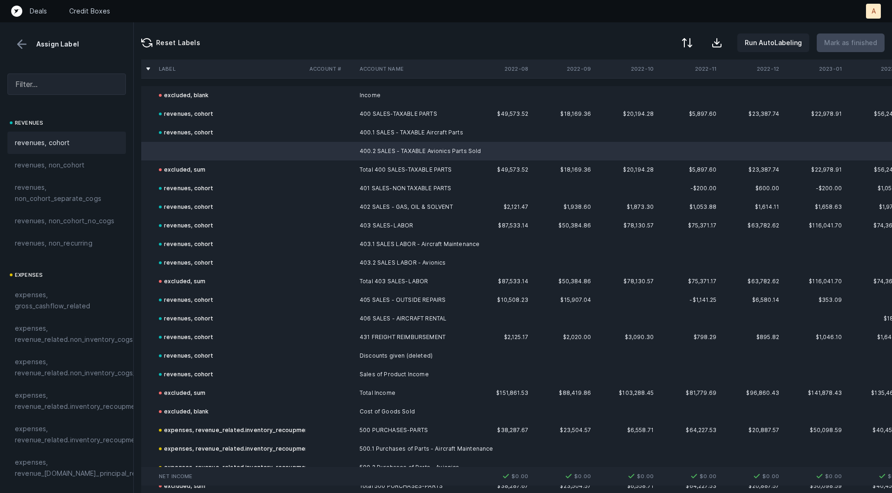
click at [84, 140] on div "revenues, cohort" at bounding box center [67, 142] width 104 height 11
click at [857, 44] on p "Mark as finished" at bounding box center [850, 42] width 53 height 11
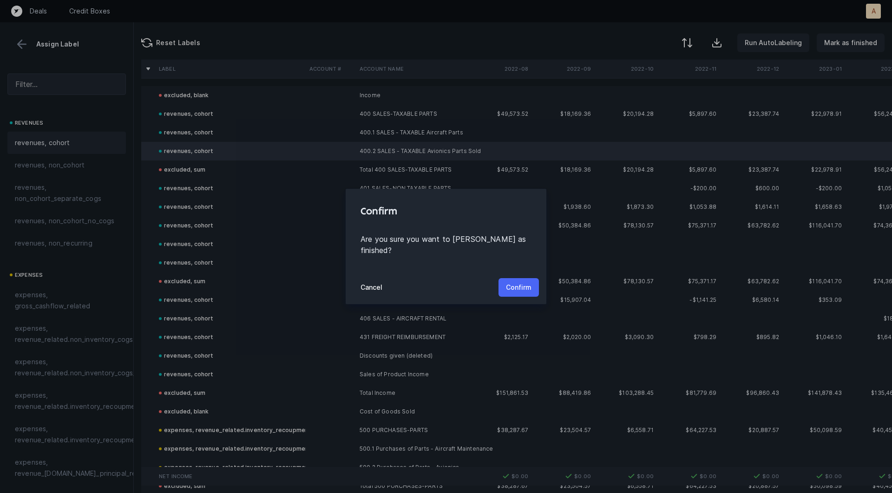
click at [519, 282] on p "Confirm" at bounding box center [519, 287] width 26 height 11
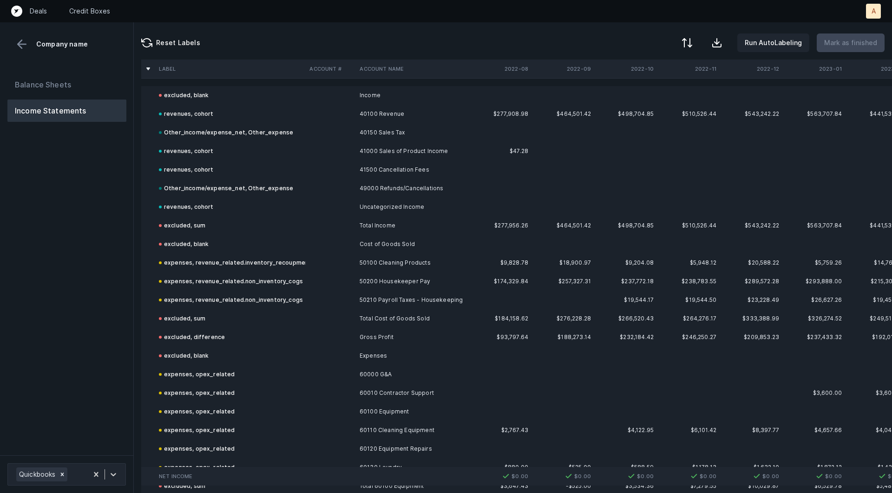
click at [384, 129] on td "40150 Sales Tax" at bounding box center [412, 132] width 113 height 19
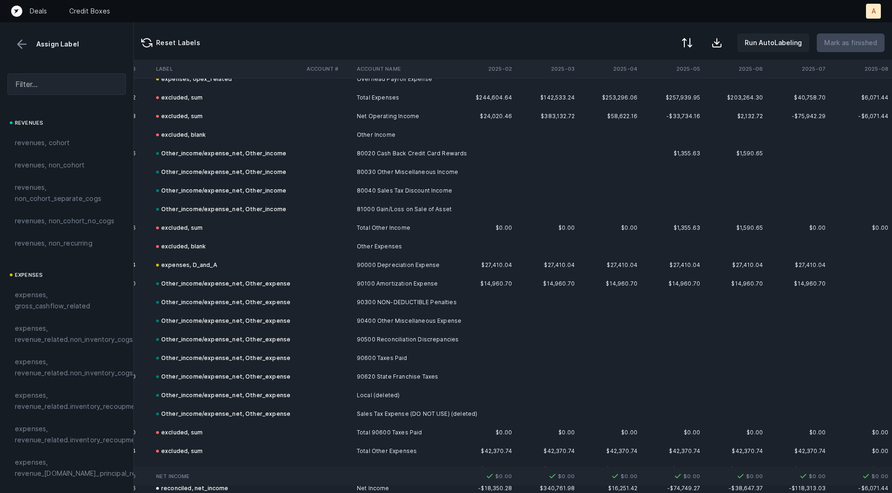
scroll to position [2043, 1898]
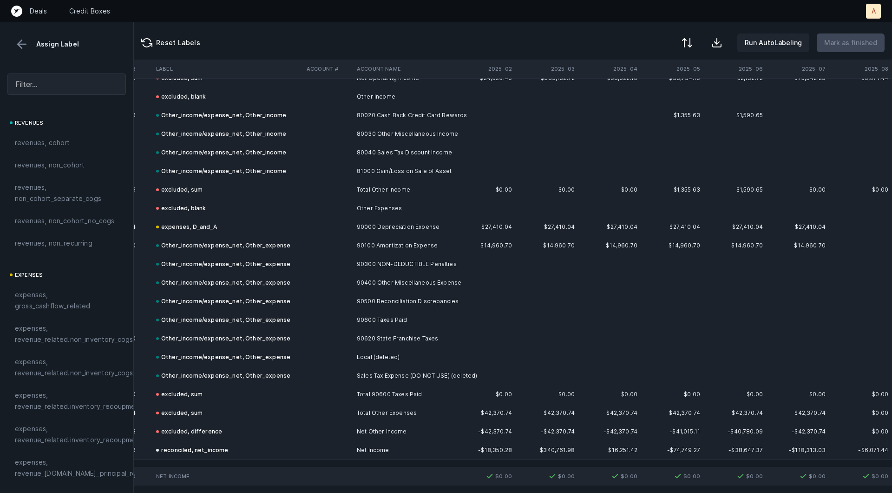
click at [17, 44] on button at bounding box center [22, 44] width 14 height 14
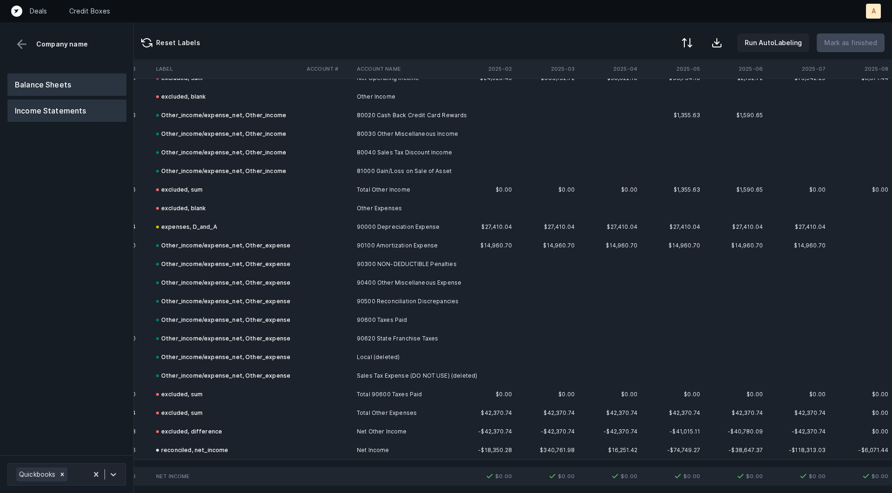
click at [31, 86] on button "Balance Sheets" at bounding box center [66, 84] width 119 height 22
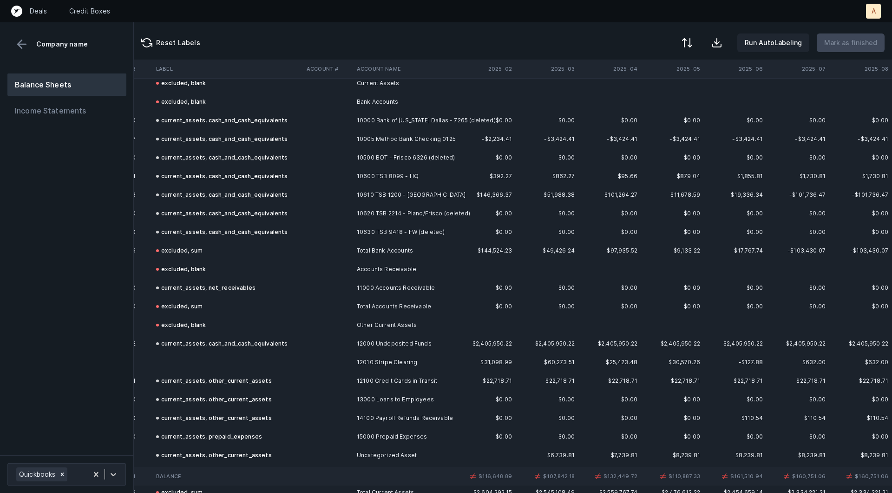
scroll to position [72, 1898]
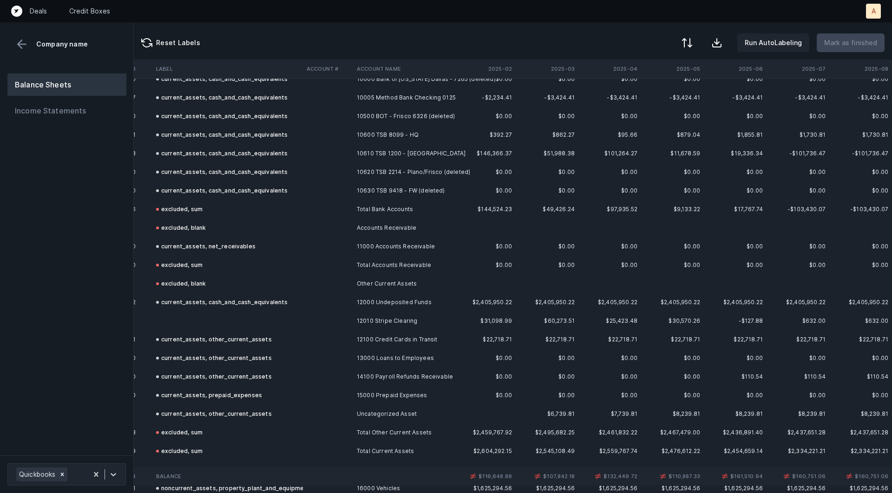
click at [232, 316] on td at bounding box center [227, 320] width 151 height 19
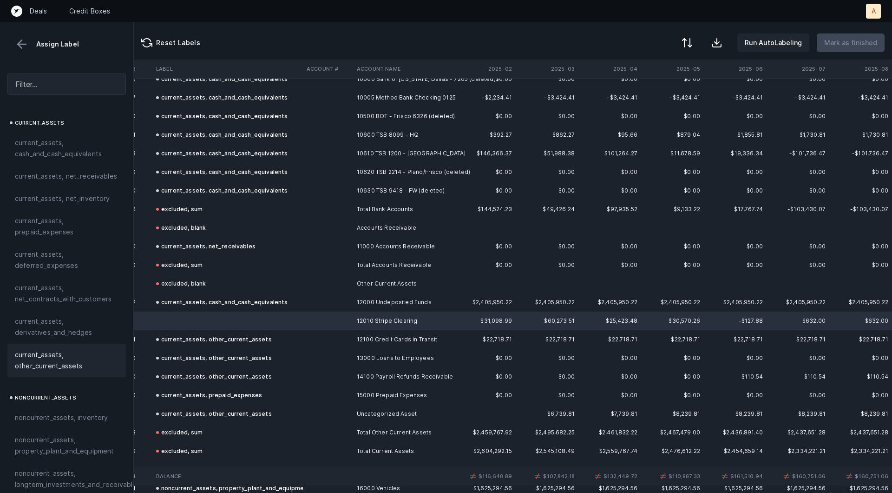
click at [56, 365] on span "current_assets, other_current_assets" at bounding box center [67, 360] width 104 height 22
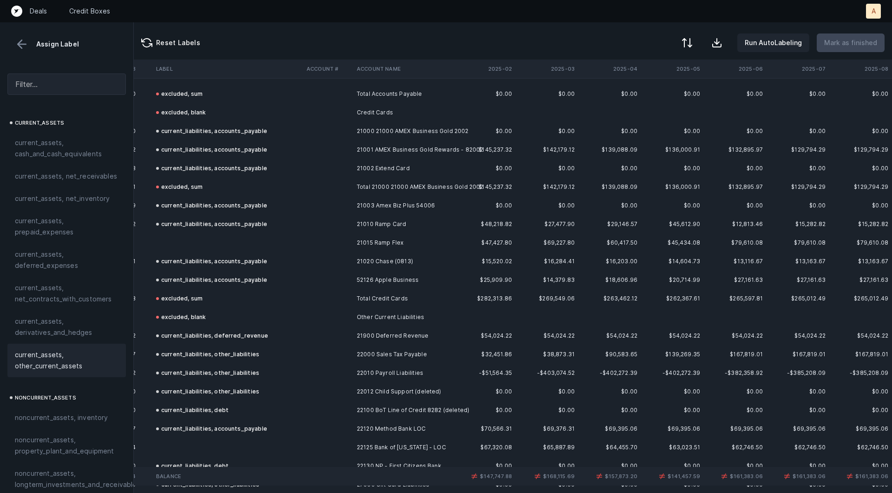
scroll to position [811, 1898]
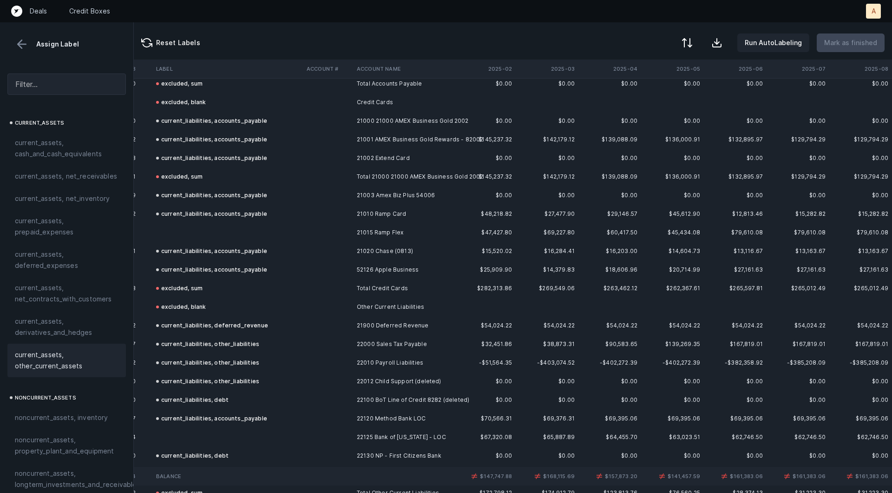
click at [218, 228] on td at bounding box center [227, 232] width 151 height 19
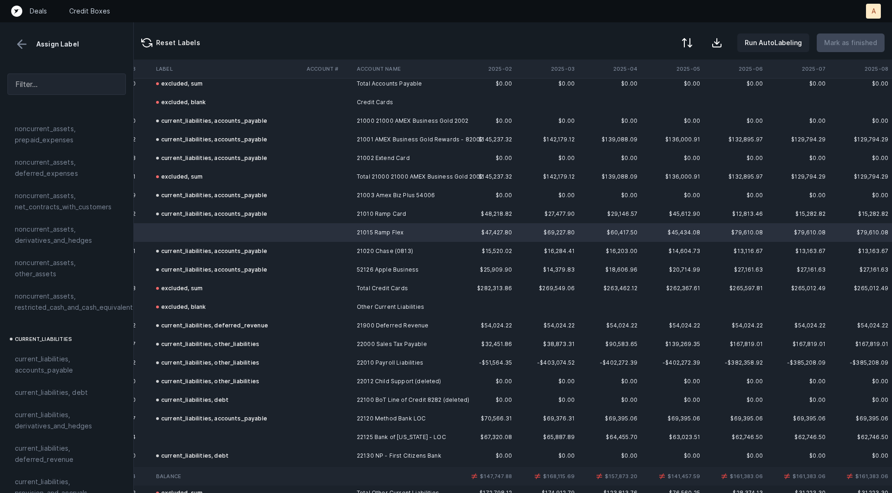
scroll to position [423, 0]
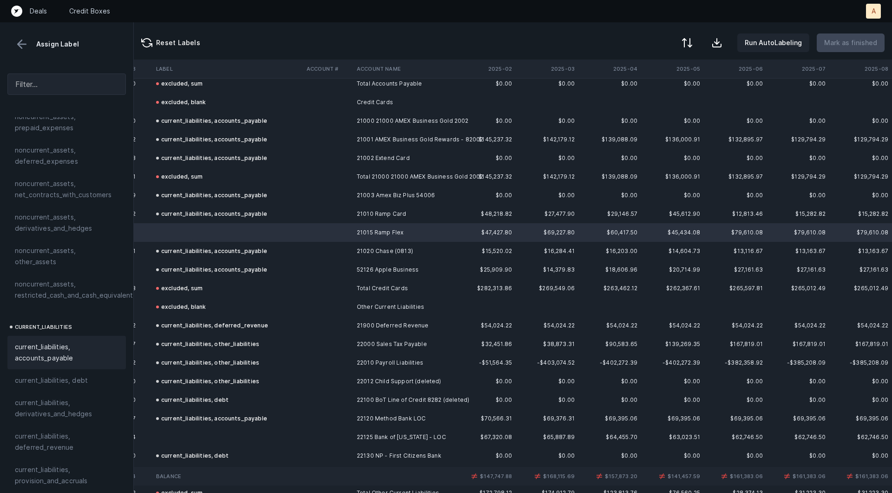
click at [16, 341] on span "current_liabilities, accounts_payable" at bounding box center [67, 352] width 104 height 22
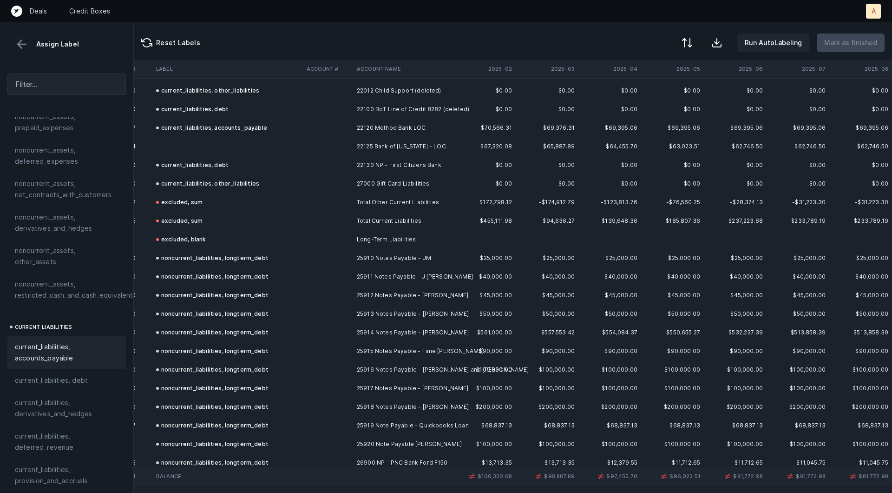
scroll to position [1039, 1898]
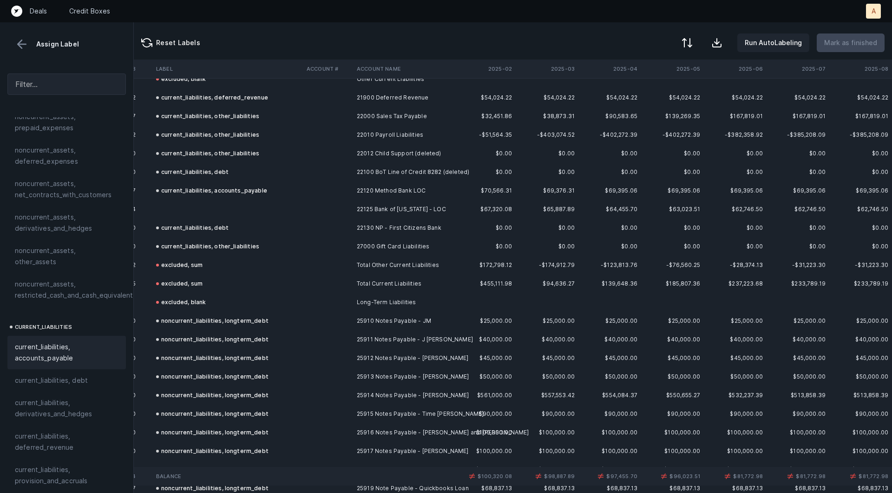
click at [198, 210] on td at bounding box center [227, 209] width 151 height 19
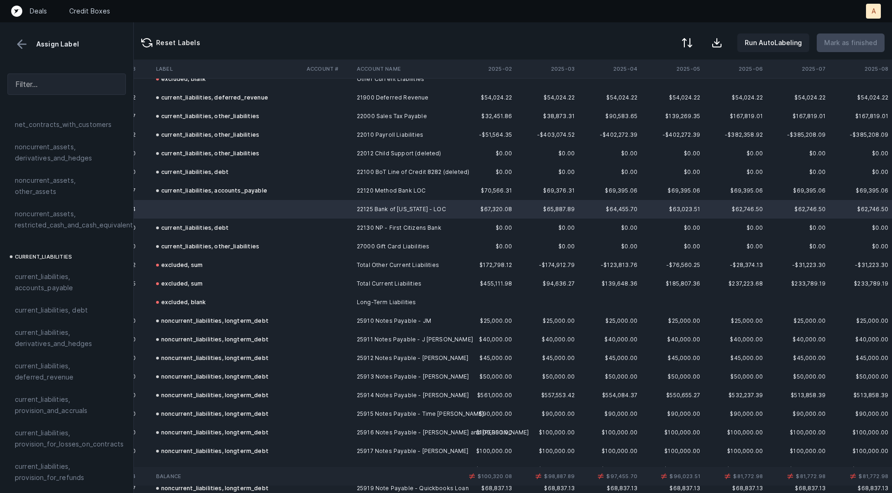
scroll to position [510, 0]
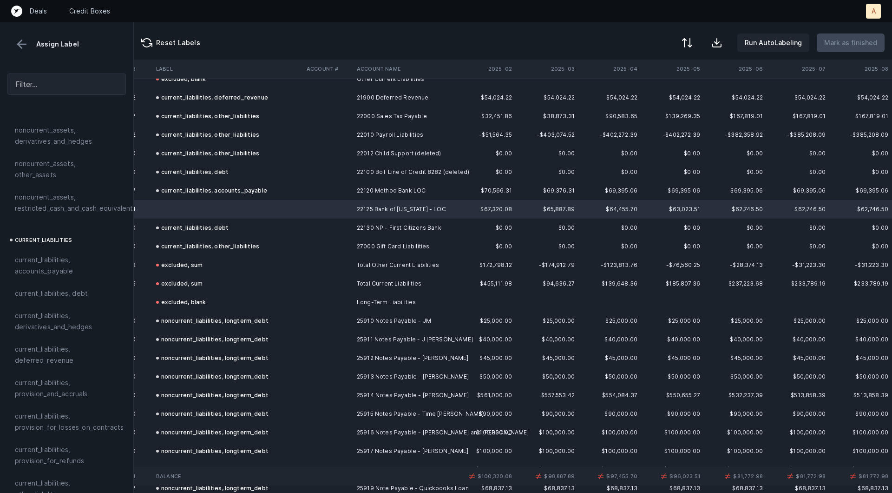
click at [229, 192] on div "current_liabilities, accounts_payable" at bounding box center [211, 190] width 111 height 11
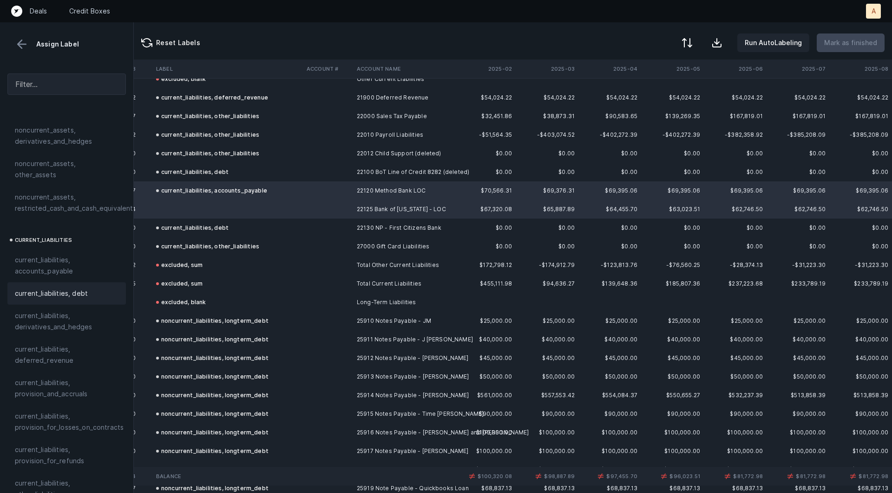
click at [31, 290] on div "current_liabilities, debt" at bounding box center [66, 293] width 119 height 22
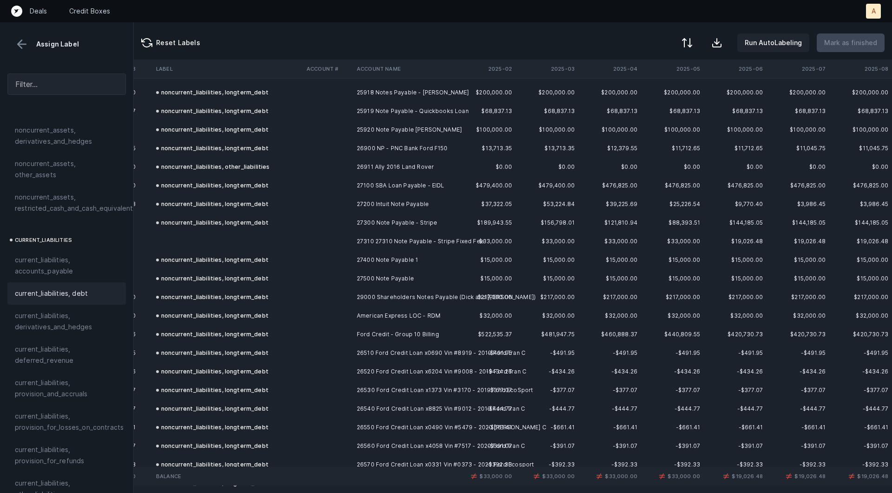
scroll to position [1416, 1898]
click at [254, 240] on td at bounding box center [227, 240] width 151 height 19
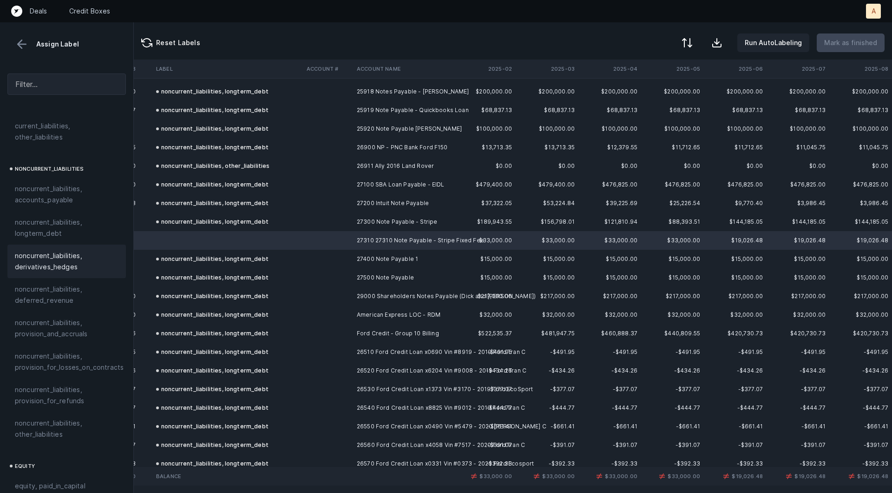
scroll to position [872, 0]
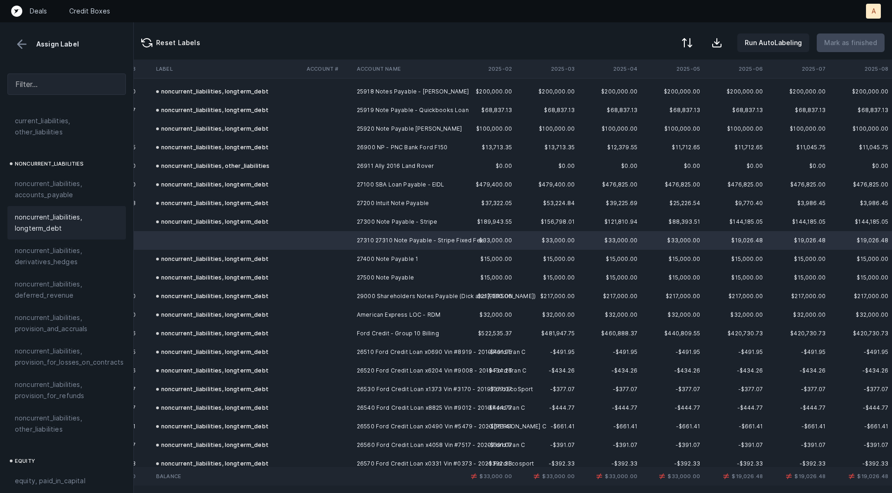
click at [62, 217] on span "noncurrent_liabilities, longterm_debt" at bounding box center [67, 222] width 104 height 22
click at [867, 40] on p "Mark as finished" at bounding box center [850, 42] width 53 height 11
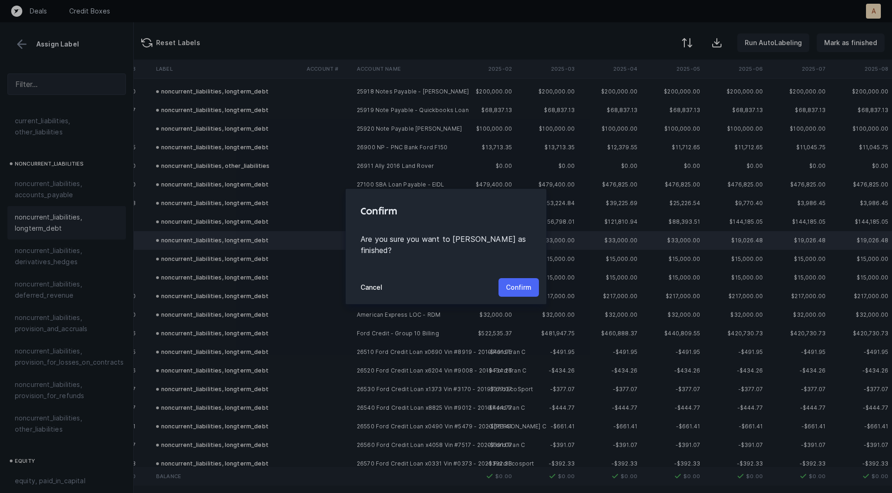
click at [508, 289] on button "Confirm" at bounding box center [519, 287] width 40 height 19
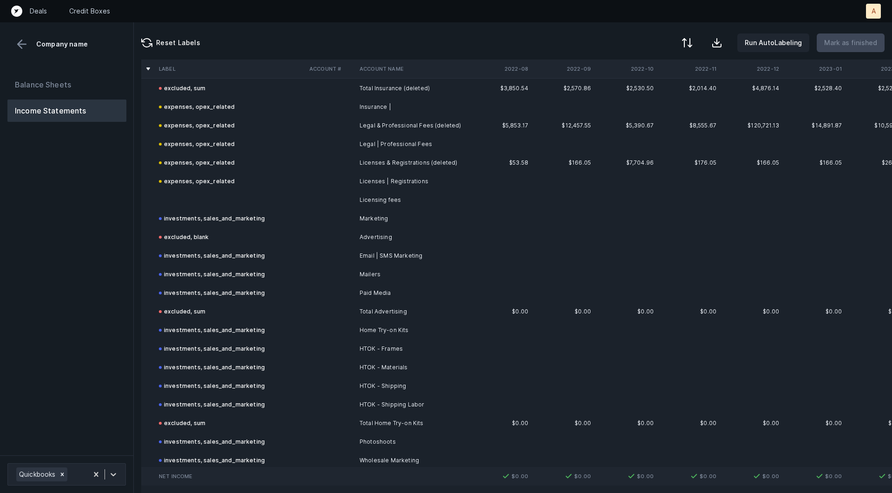
scroll to position [2325, 0]
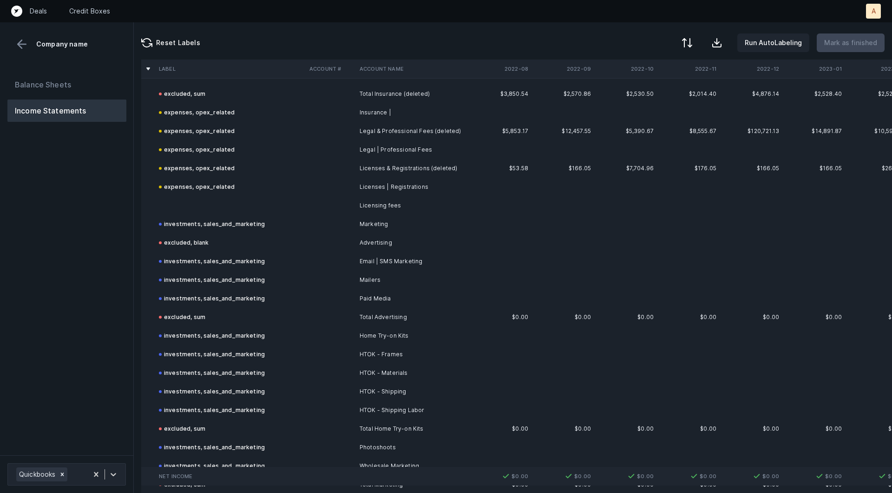
click at [240, 203] on td at bounding box center [230, 205] width 151 height 19
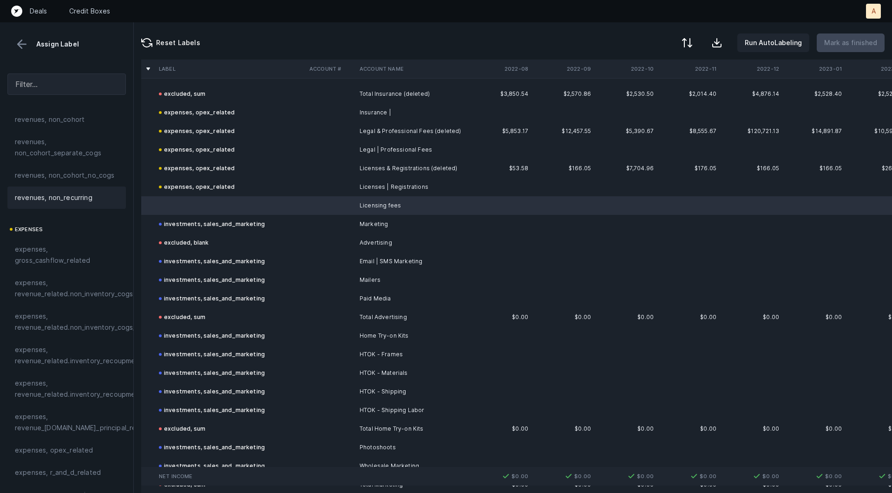
scroll to position [105, 0]
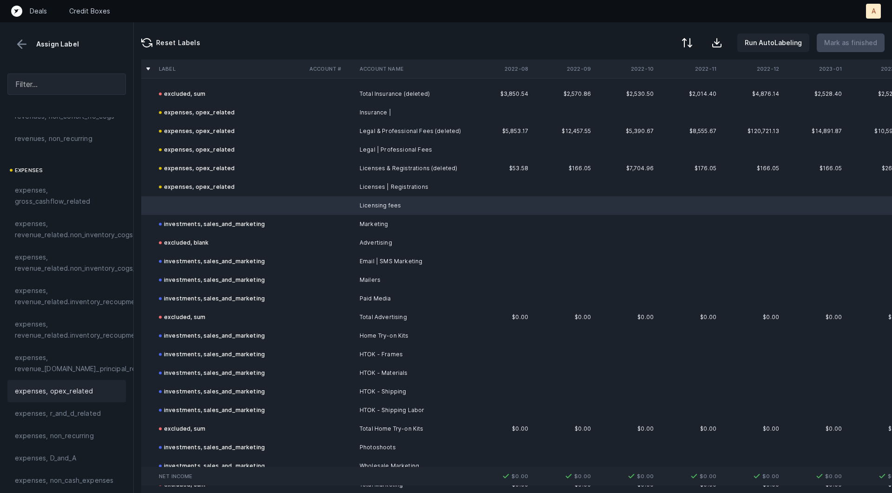
click at [67, 396] on div "expenses, opex_related" at bounding box center [66, 391] width 119 height 22
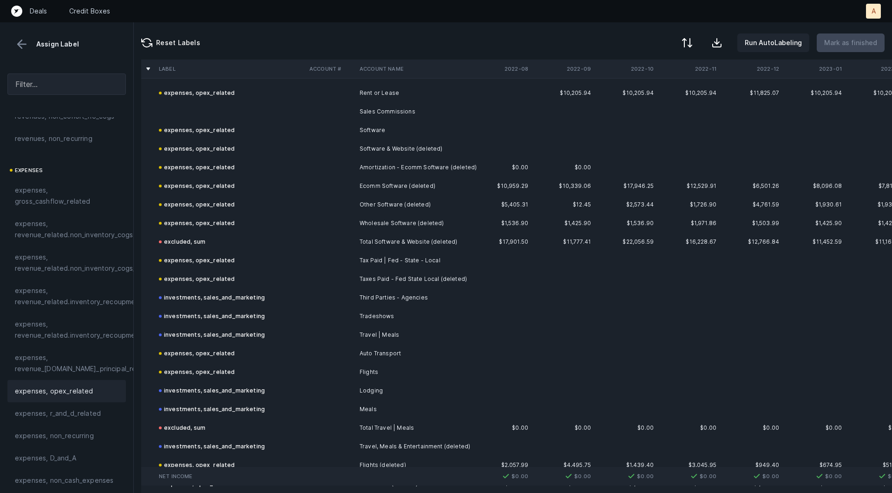
scroll to position [3784, 0]
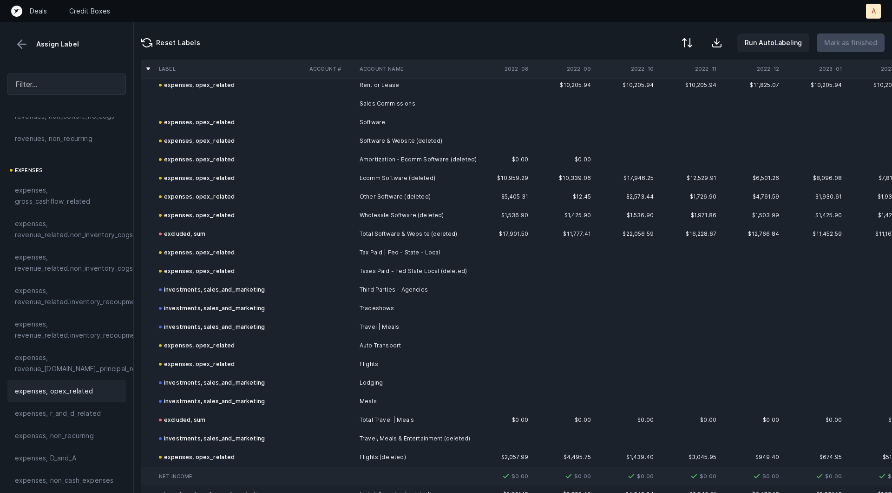
click at [196, 102] on td at bounding box center [230, 103] width 151 height 19
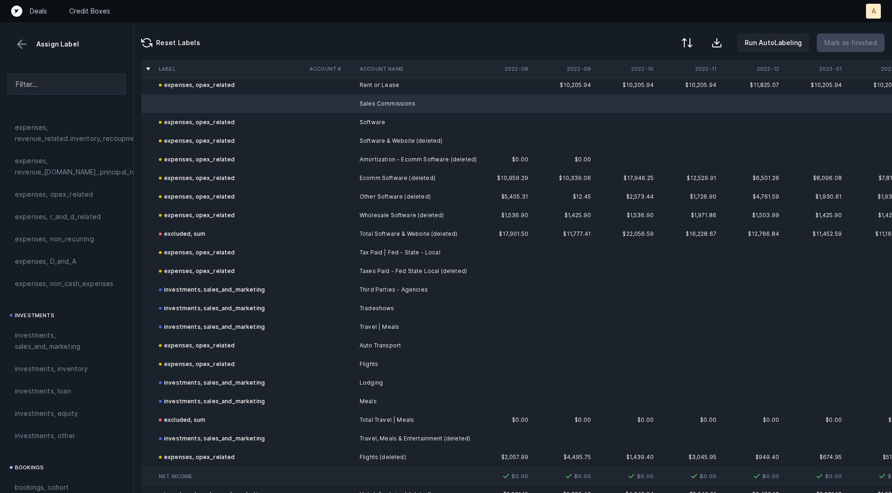
scroll to position [326, 0]
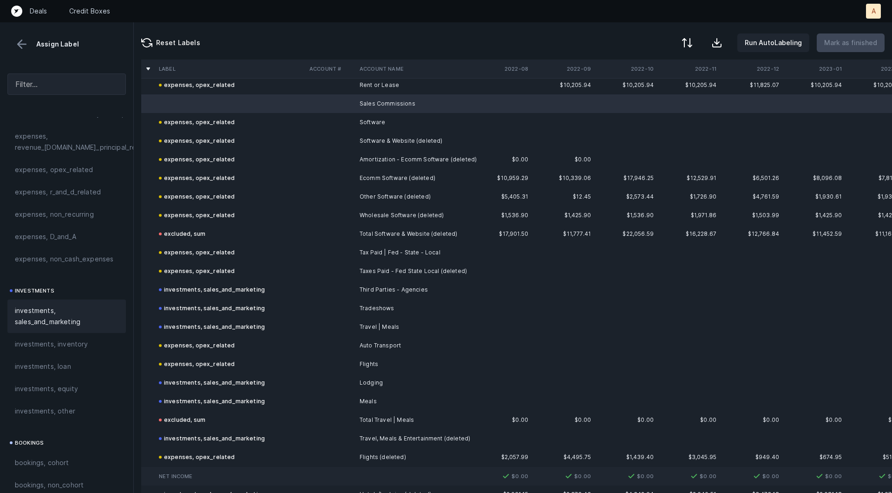
click at [59, 312] on span "investments, sales_and_marketing" at bounding box center [67, 316] width 104 height 22
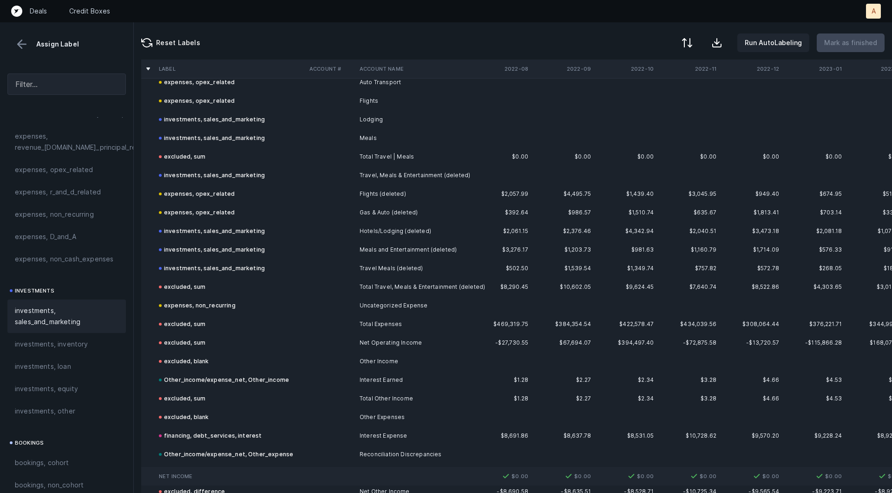
scroll to position [4107, 0]
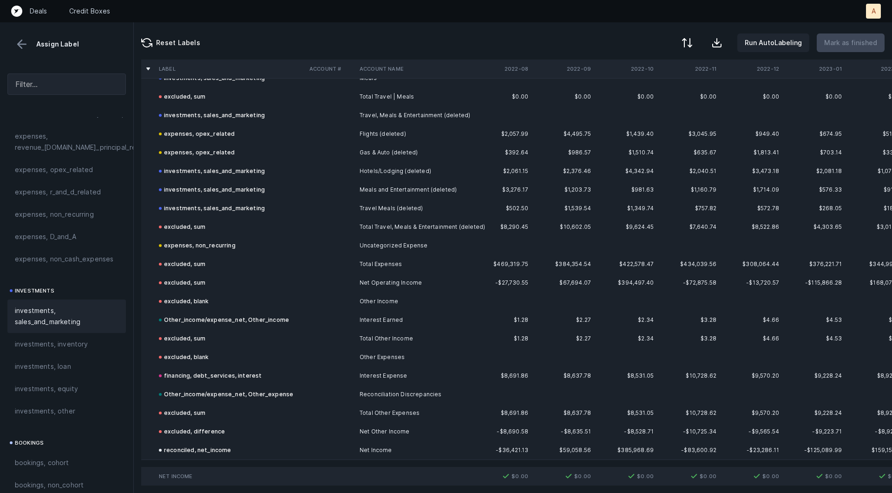
click at [15, 46] on button at bounding box center [22, 44] width 14 height 14
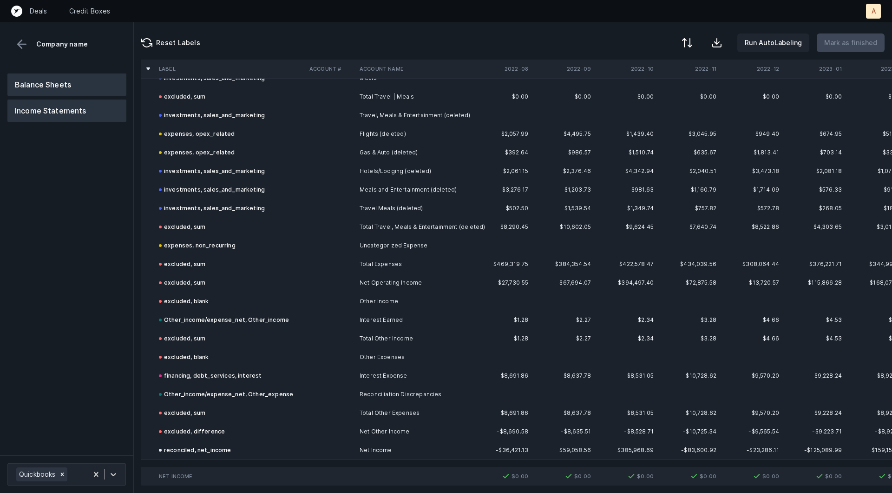
click at [50, 88] on button "Balance Sheets" at bounding box center [66, 84] width 119 height 22
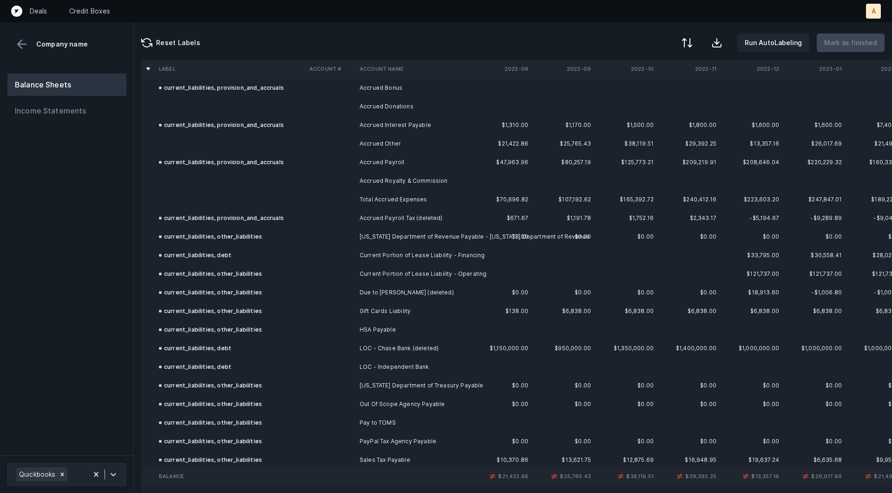
scroll to position [2318, 0]
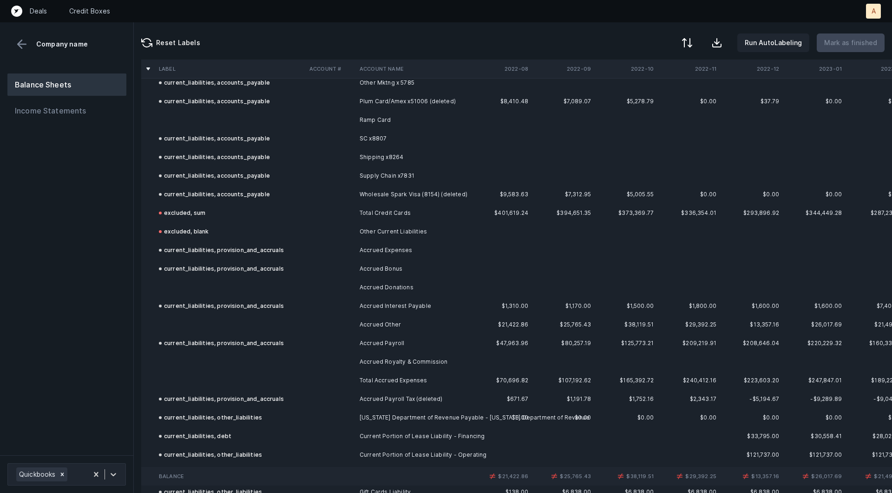
click at [263, 284] on td at bounding box center [230, 287] width 151 height 19
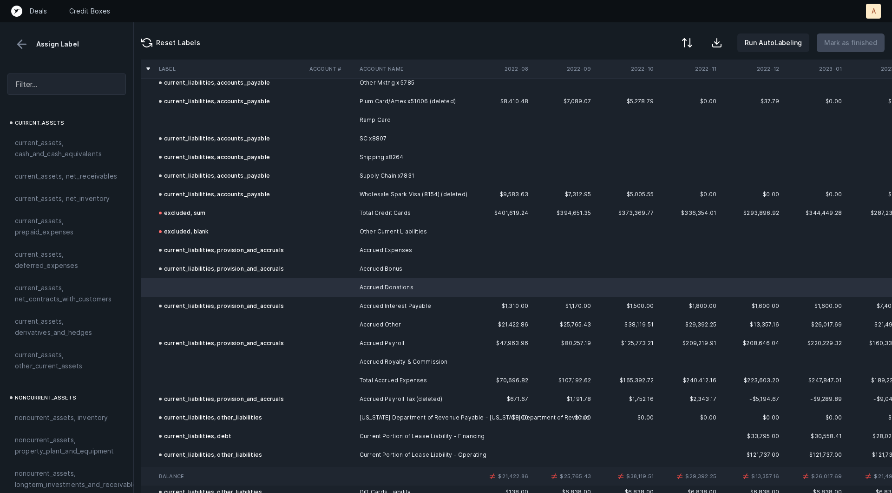
click at [230, 329] on td at bounding box center [230, 324] width 151 height 19
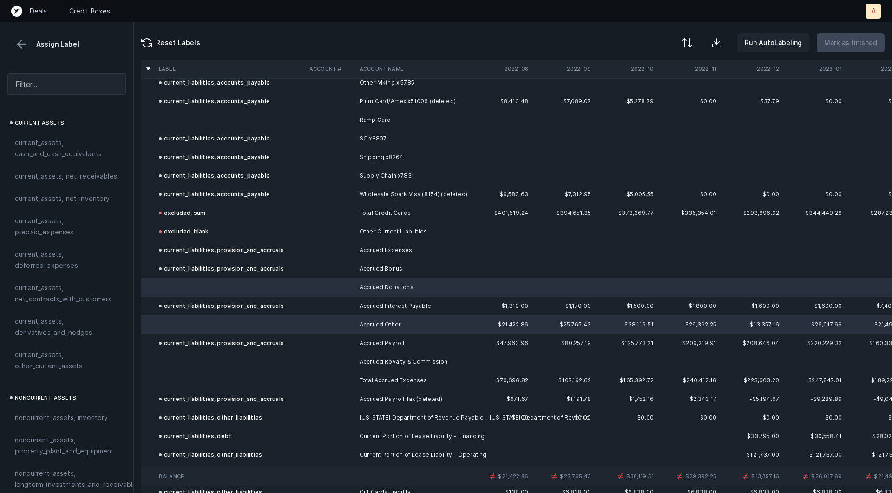
click at [216, 365] on td at bounding box center [230, 361] width 151 height 19
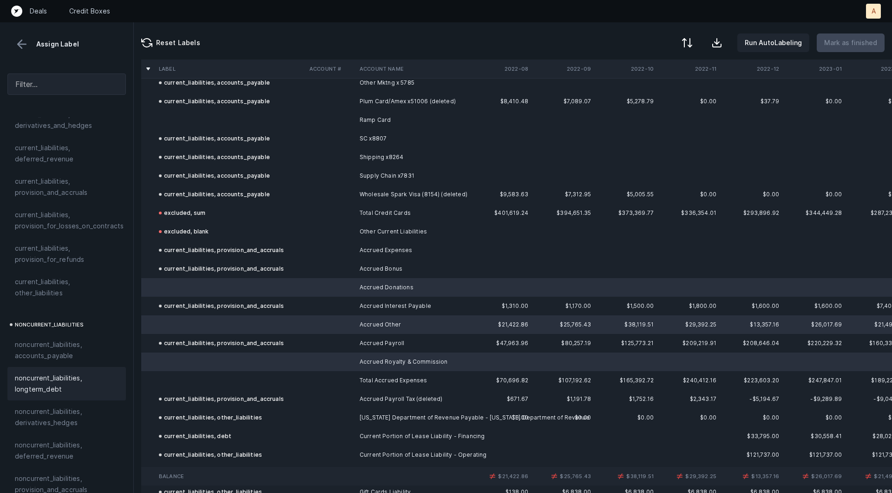
scroll to position [607, 0]
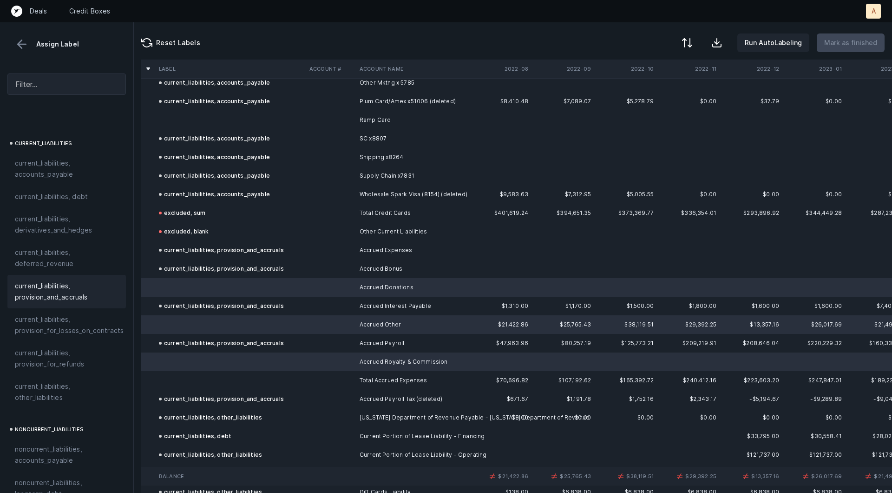
click at [46, 288] on span "current_liabilities, provision_and_accruals" at bounding box center [67, 291] width 104 height 22
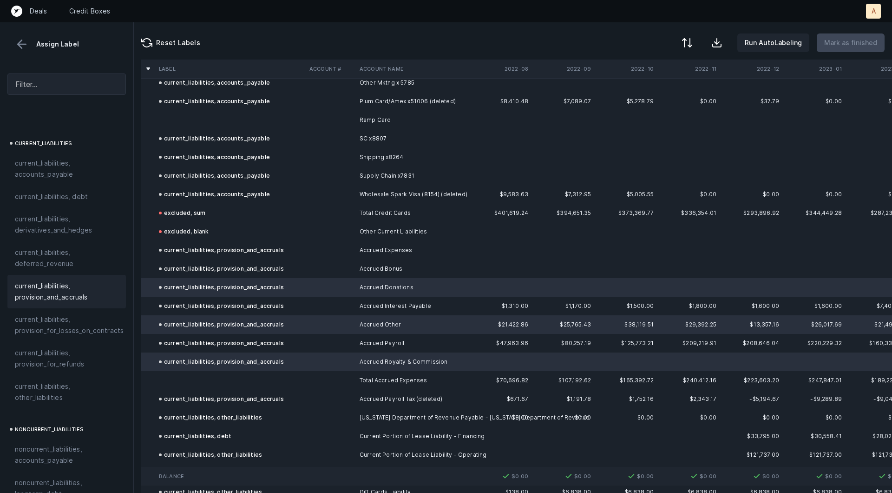
click at [214, 384] on td at bounding box center [230, 380] width 151 height 19
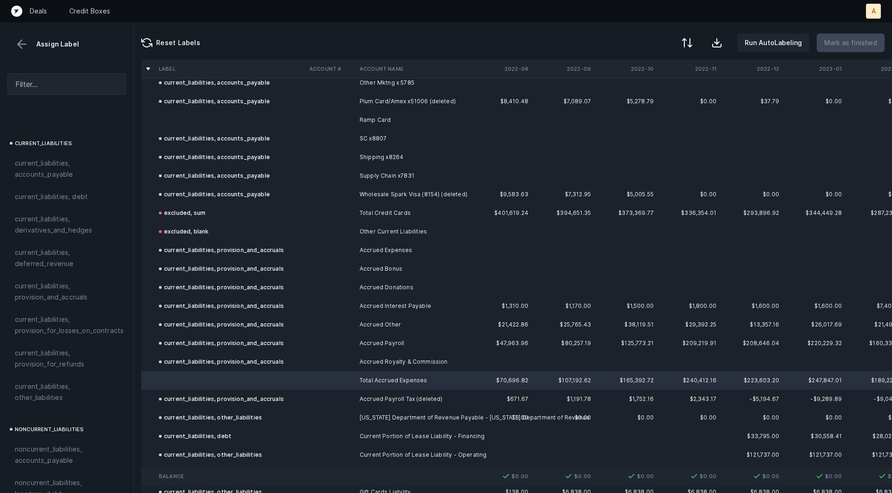
scroll to position [1007, 0]
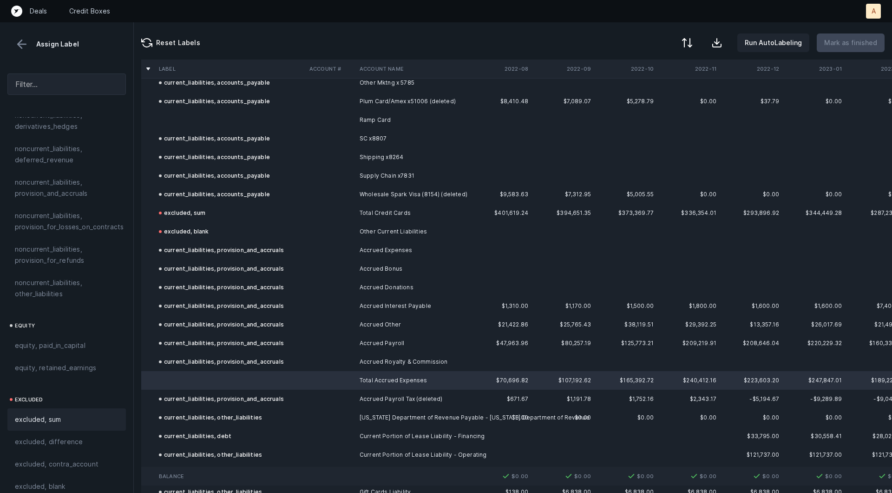
click at [41, 414] on span "excluded, sum" at bounding box center [38, 419] width 46 height 11
click at [231, 126] on td at bounding box center [230, 120] width 151 height 19
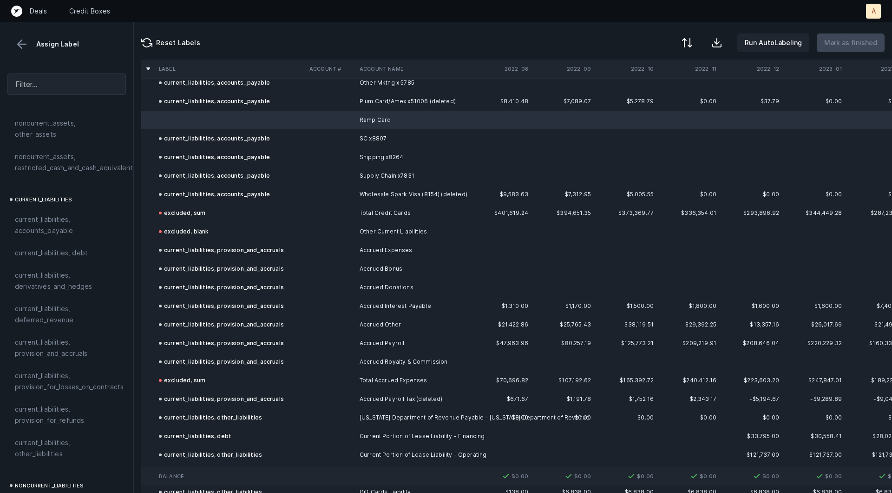
scroll to position [547, 0]
click at [31, 217] on span "current_liabilities, accounts_payable" at bounding box center [67, 228] width 104 height 22
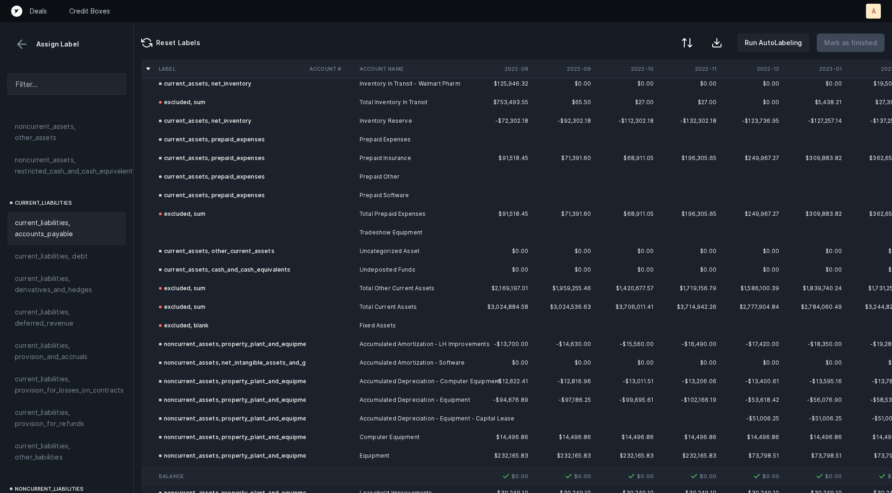
scroll to position [1070, 0]
click at [223, 233] on td at bounding box center [230, 233] width 151 height 19
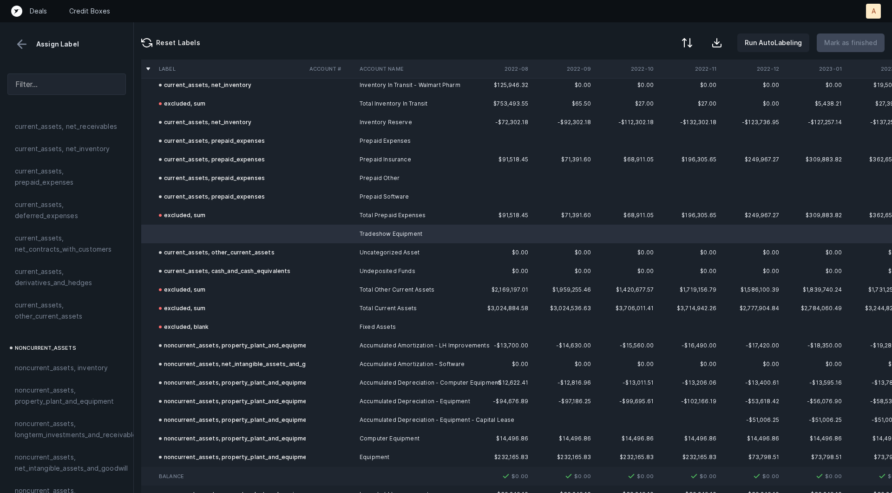
scroll to position [0, 0]
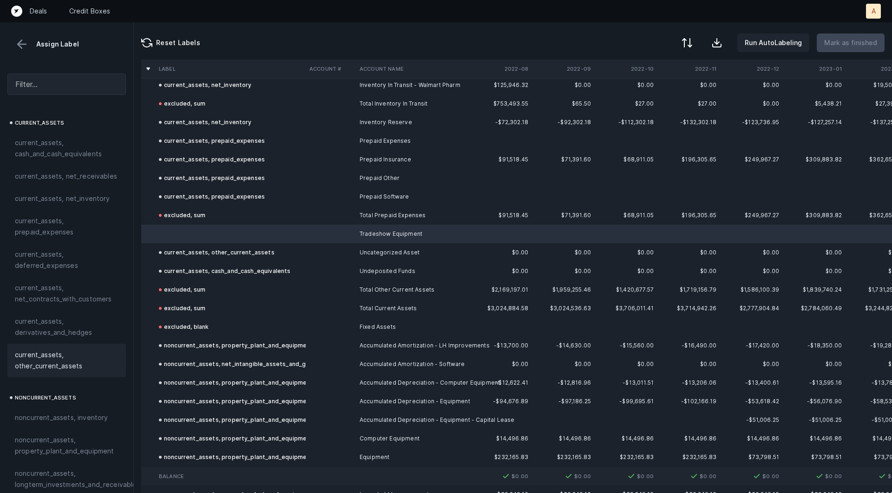
click at [41, 355] on span "current_assets, other_current_assets" at bounding box center [67, 360] width 104 height 22
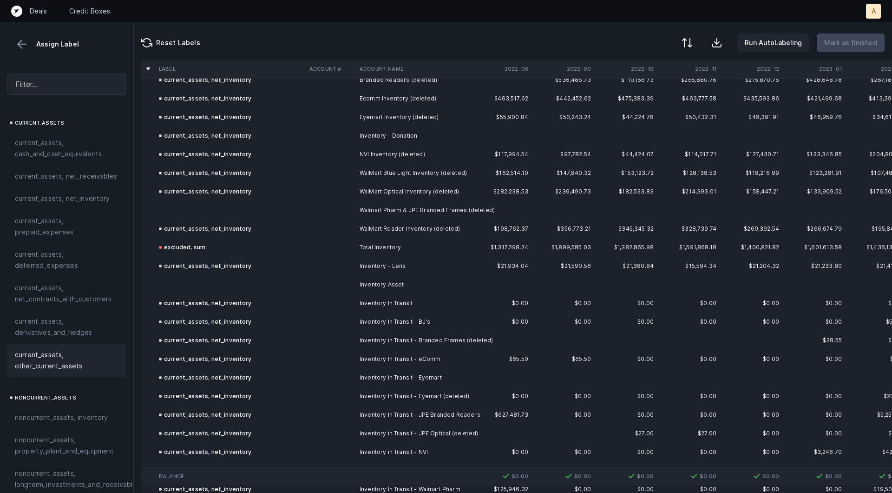
scroll to position [659, 0]
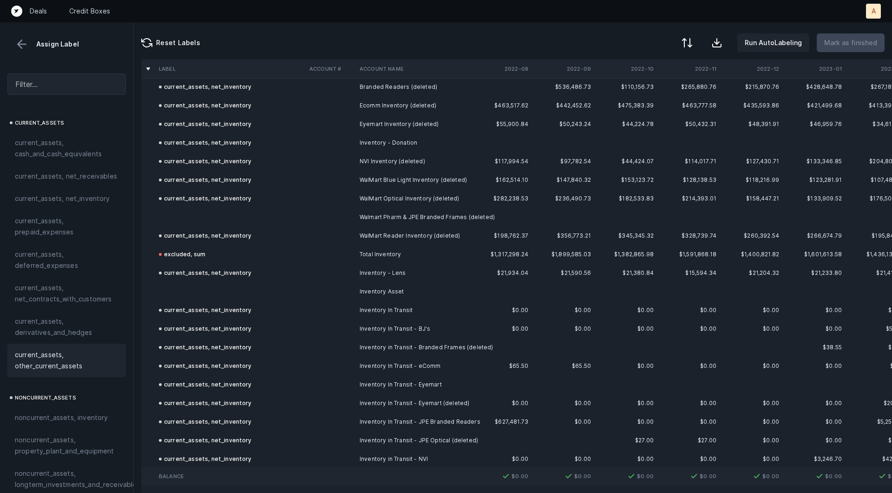
click at [200, 287] on td at bounding box center [230, 291] width 151 height 19
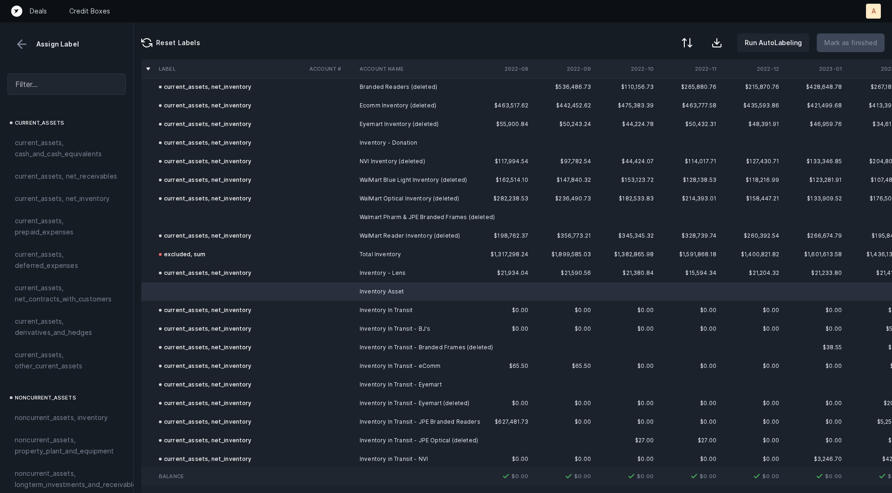
click at [225, 213] on td at bounding box center [230, 217] width 151 height 19
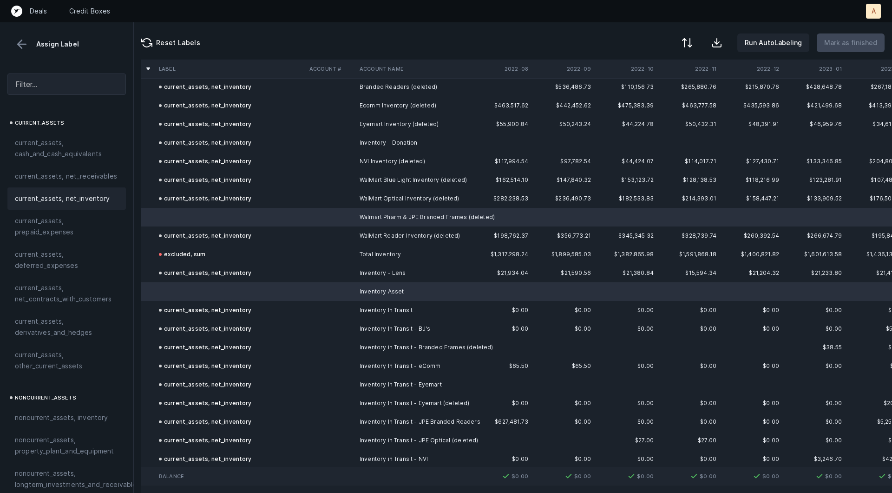
click at [90, 194] on span "current_assets, net_inventory" at bounding box center [62, 198] width 95 height 11
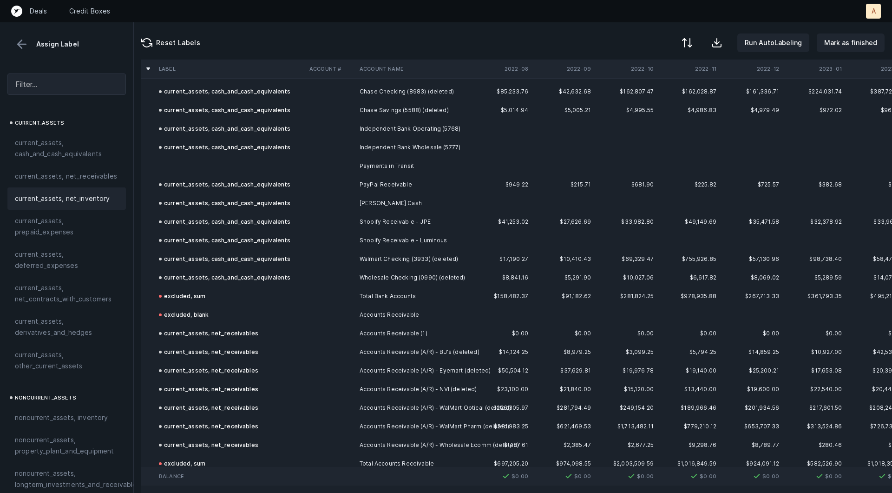
scroll to position [0, 0]
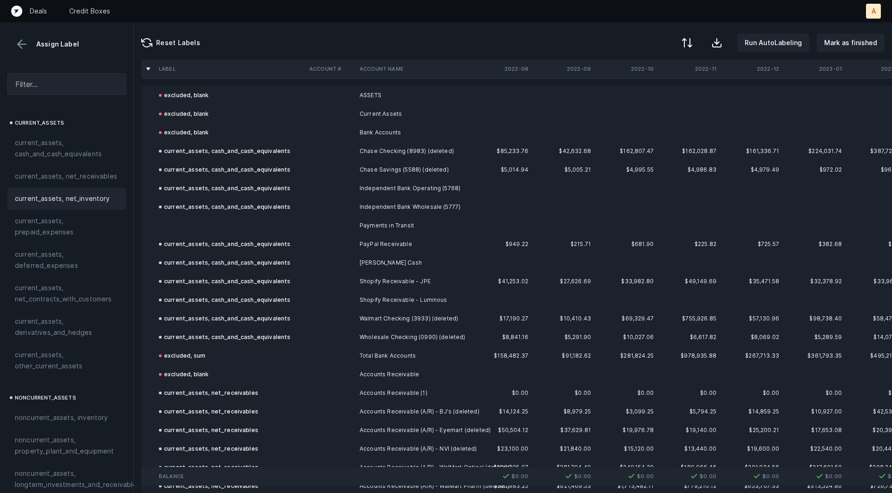
click at [284, 223] on td at bounding box center [230, 225] width 151 height 19
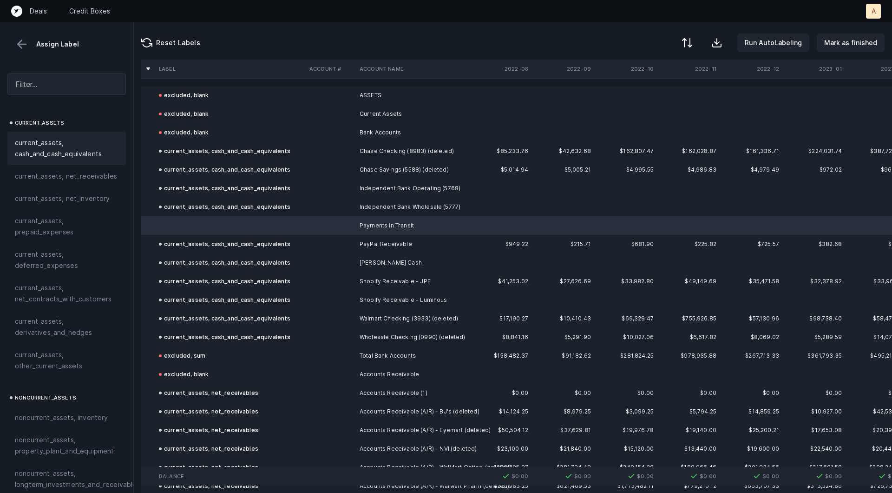
click at [77, 149] on span "current_assets, cash_and_cash_equivalents" at bounding box center [67, 148] width 104 height 22
click at [851, 41] on p "Mark as finished" at bounding box center [850, 42] width 53 height 11
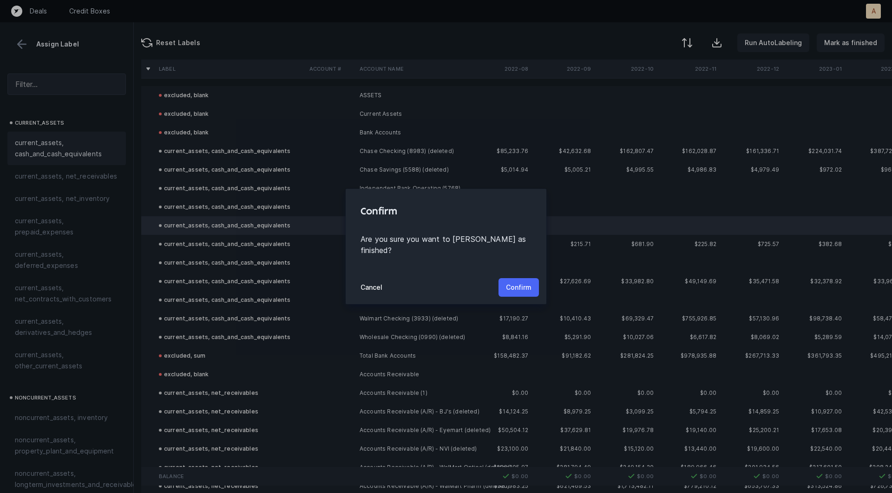
click at [526, 278] on button "Confirm" at bounding box center [519, 287] width 40 height 19
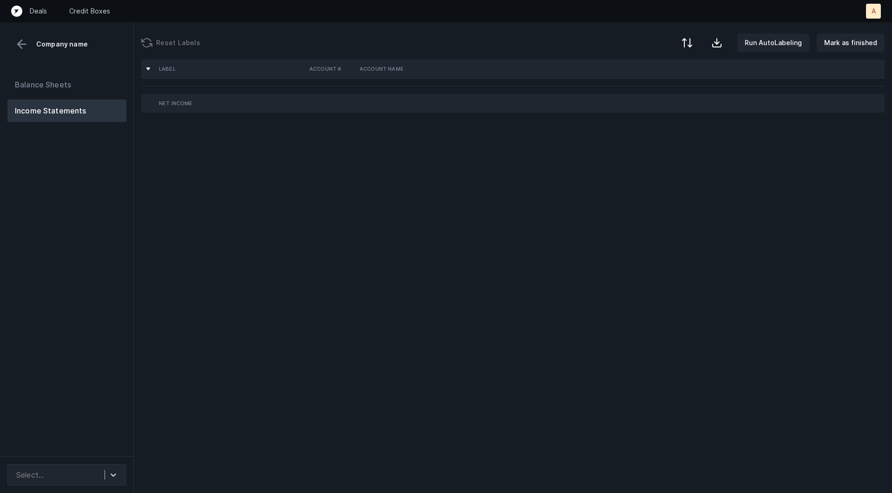
click at [106, 205] on div "Balance Sheets Income Statements" at bounding box center [67, 261] width 134 height 390
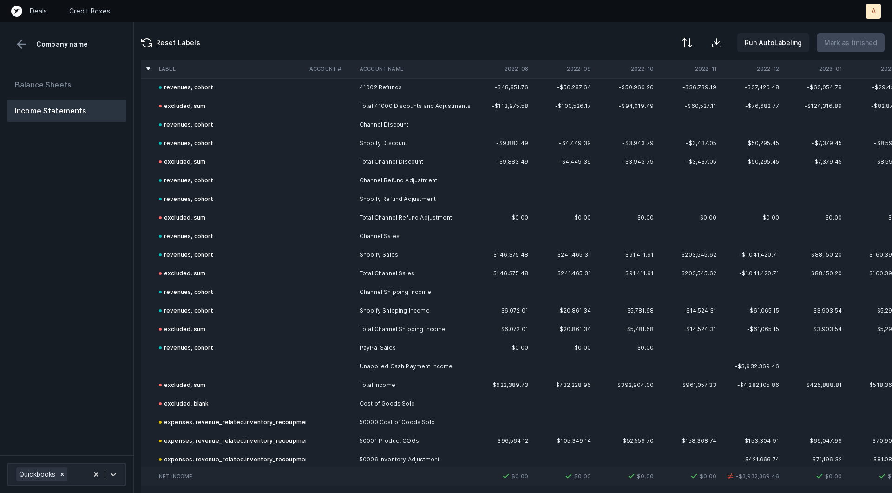
scroll to position [214, 0]
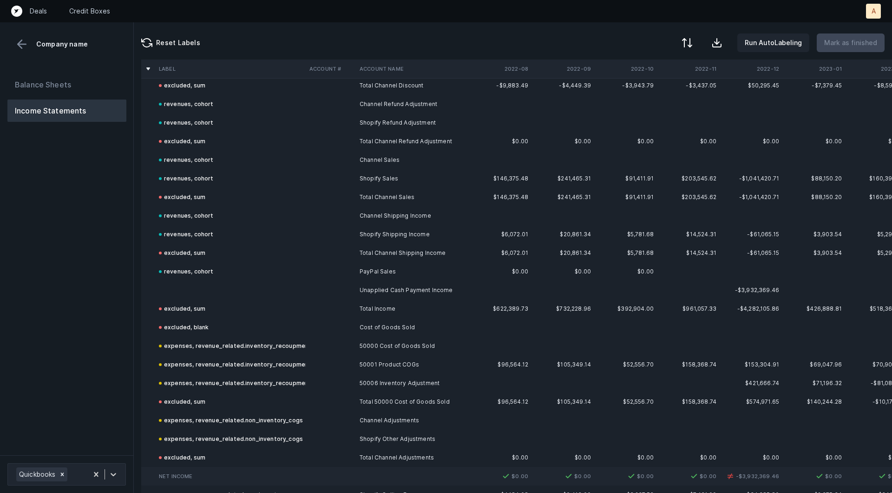
click at [194, 282] on td at bounding box center [230, 290] width 151 height 19
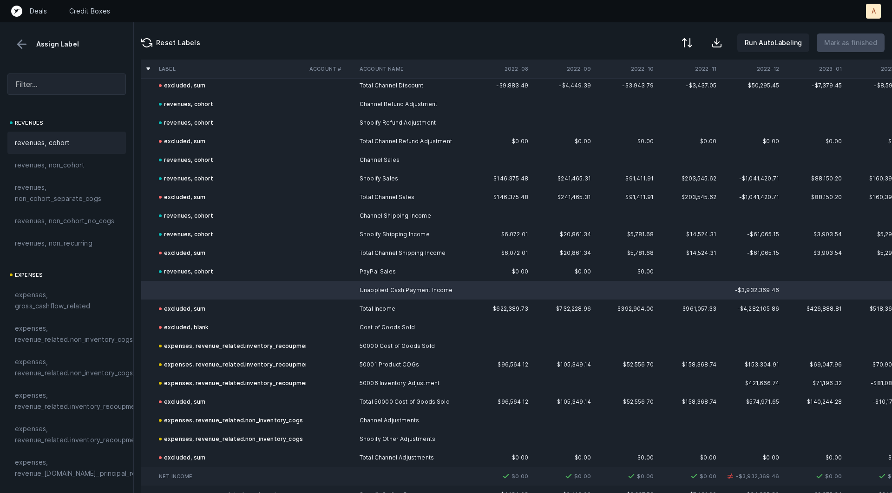
click at [86, 144] on div "revenues, cohort" at bounding box center [67, 142] width 104 height 11
click at [864, 41] on p "Mark as finished" at bounding box center [850, 42] width 53 height 11
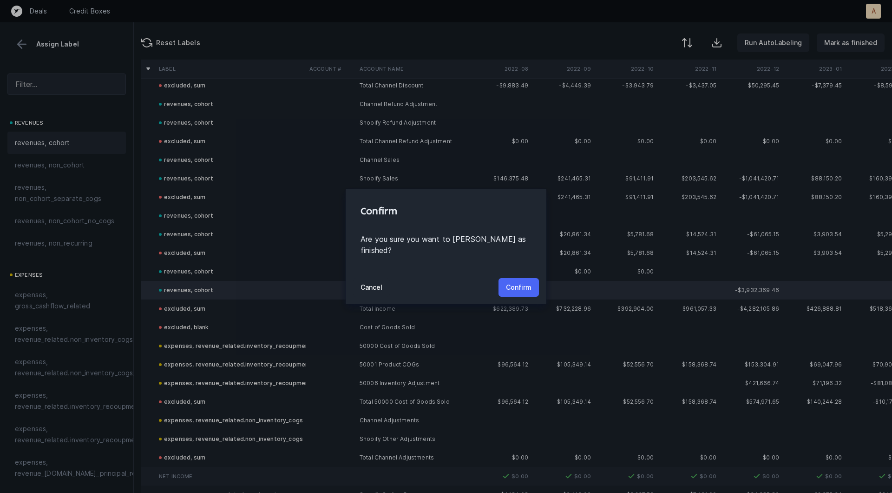
click at [516, 282] on p "Confirm" at bounding box center [519, 287] width 26 height 11
